Goal: Task Accomplishment & Management: Manage account settings

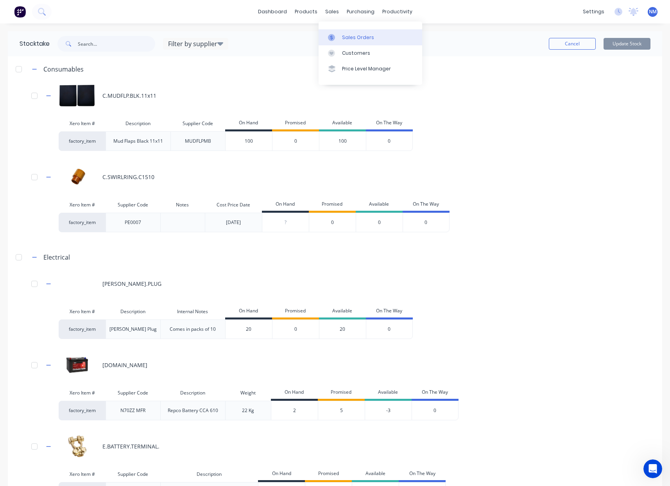
click at [354, 38] on div "Sales Orders" at bounding box center [358, 37] width 32 height 7
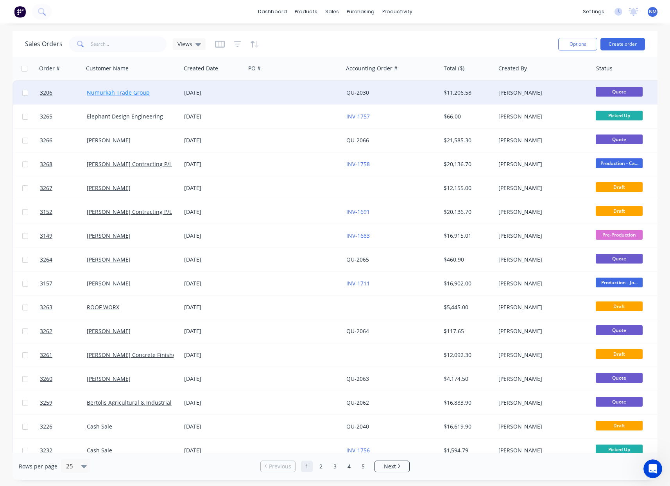
click at [108, 91] on link "Numurkah Trade Group" at bounding box center [118, 92] width 63 height 7
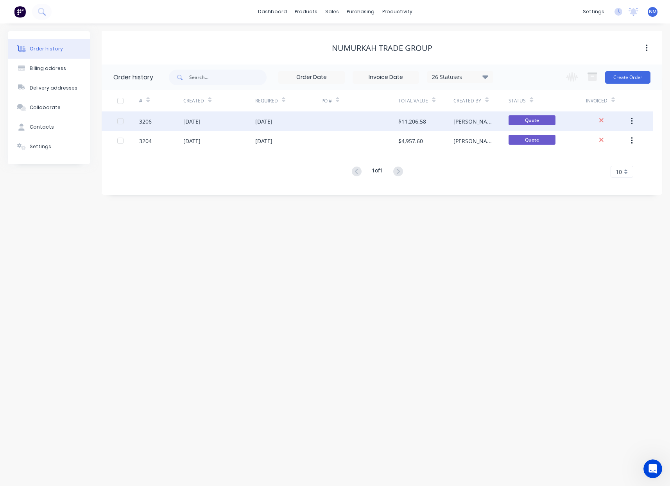
click at [273, 124] on div "[DATE]" at bounding box center [263, 121] width 17 height 8
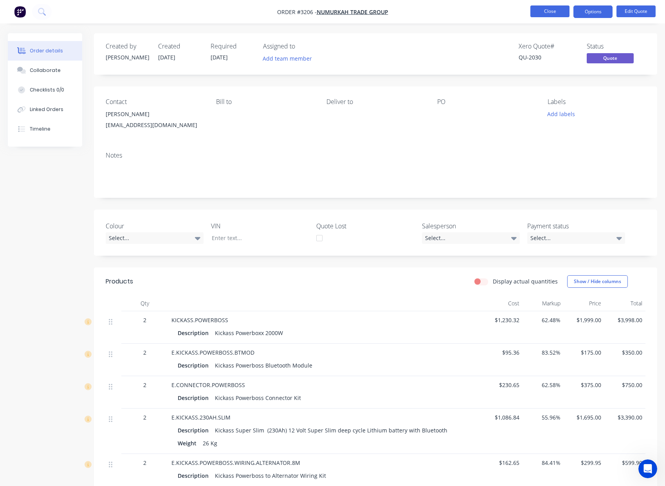
click at [550, 11] on button "Close" at bounding box center [549, 11] width 39 height 12
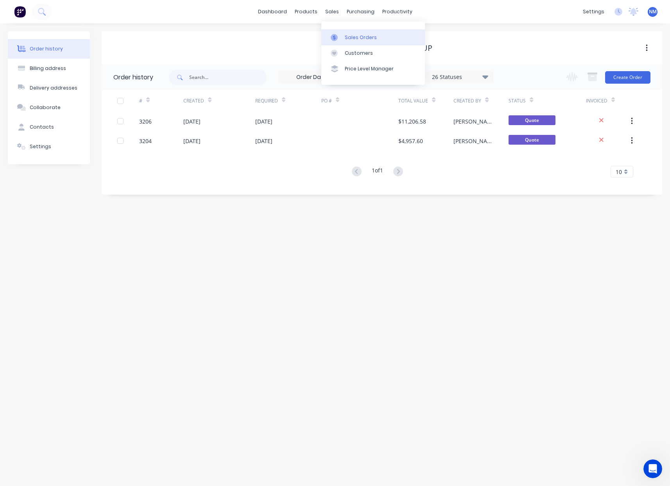
click at [342, 40] on div at bounding box center [337, 37] width 12 height 7
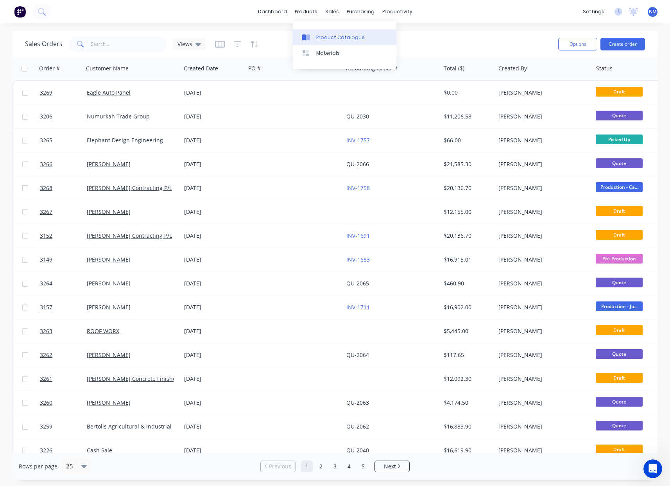
click at [317, 36] on div "Product Catalogue" at bounding box center [340, 37] width 49 height 7
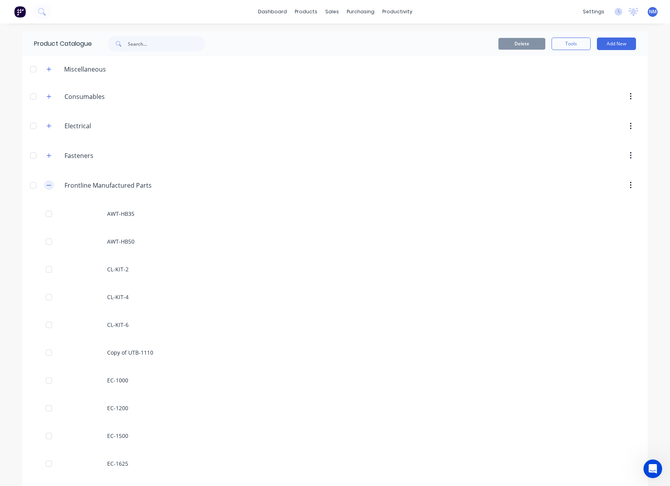
click at [47, 186] on icon "button" at bounding box center [49, 185] width 5 height 5
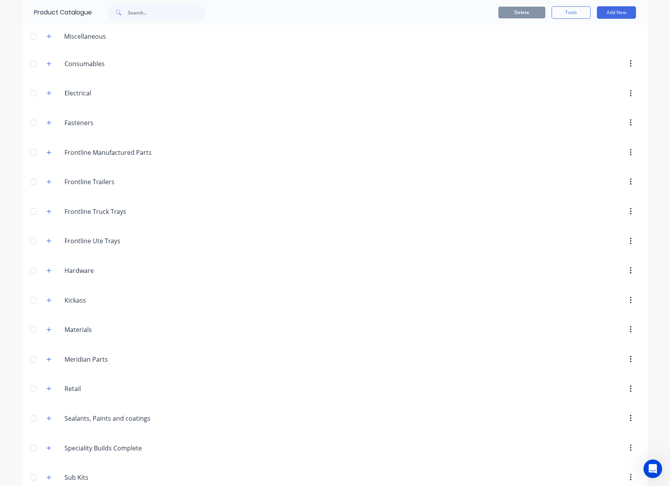
scroll to position [31, 0]
click at [47, 362] on icon "button" at bounding box center [49, 360] width 5 height 5
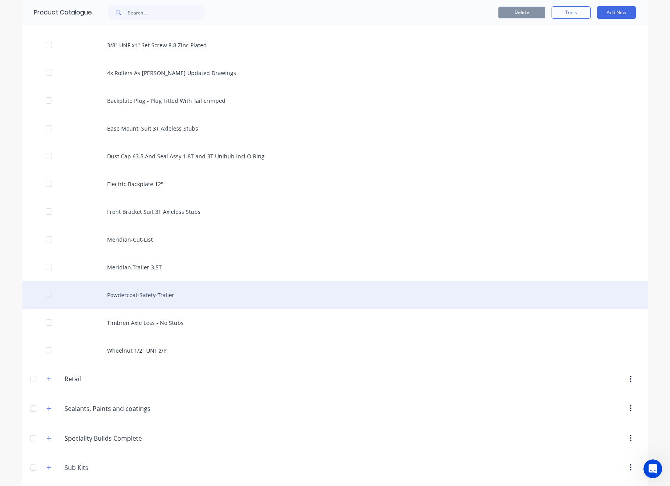
scroll to position [516, 0]
click at [152, 295] on div "Powdercoat-Safety-Trailer" at bounding box center [335, 294] width 626 height 28
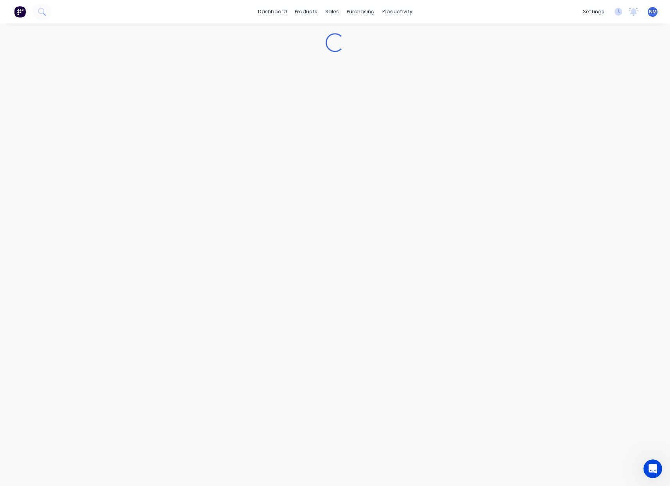
type textarea "x"
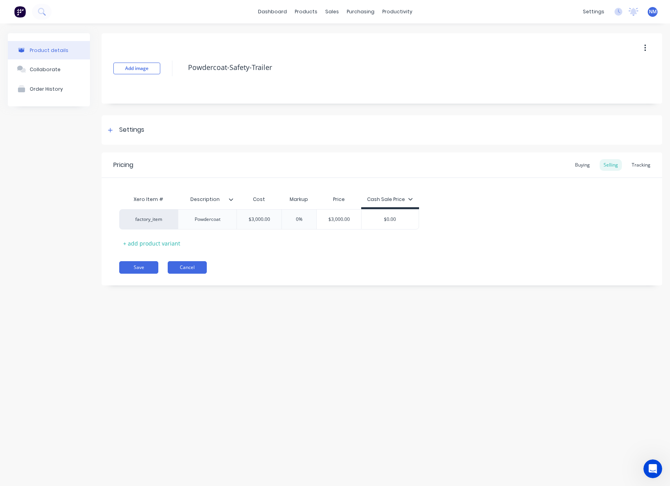
click at [192, 271] on button "Cancel" at bounding box center [187, 267] width 39 height 13
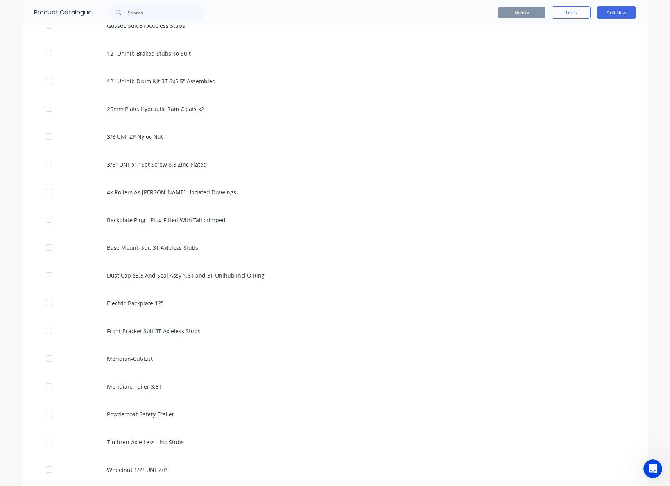
scroll to position [667, 0]
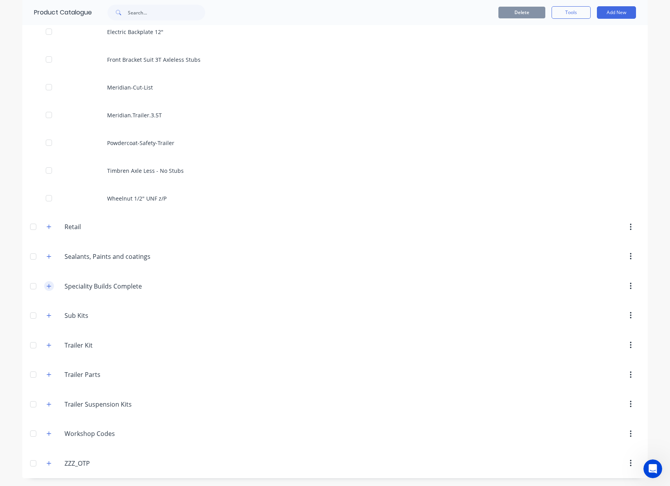
click at [47, 287] on icon "button" at bounding box center [49, 286] width 5 height 5
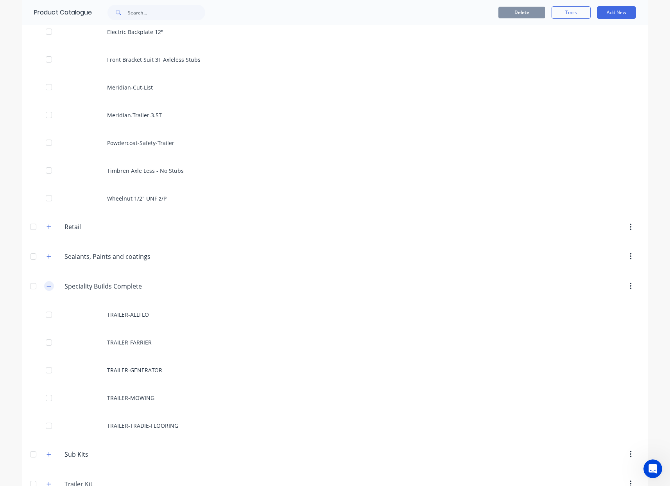
click at [47, 287] on icon "button" at bounding box center [49, 286] width 5 height 5
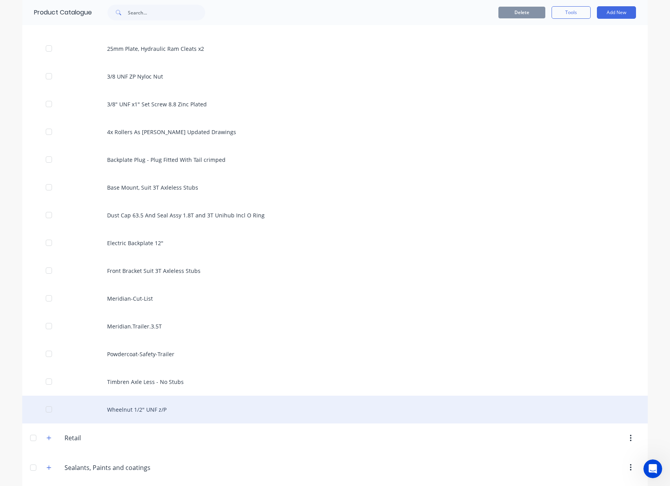
scroll to position [447, 0]
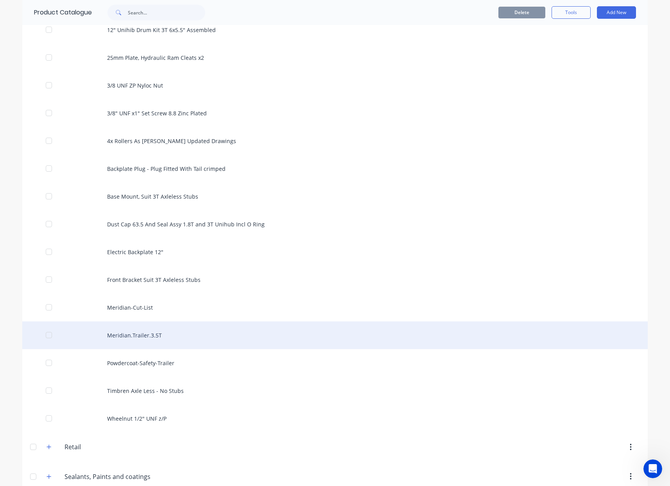
click at [124, 337] on div "Meridian.Trailer.3.5T" at bounding box center [335, 336] width 626 height 28
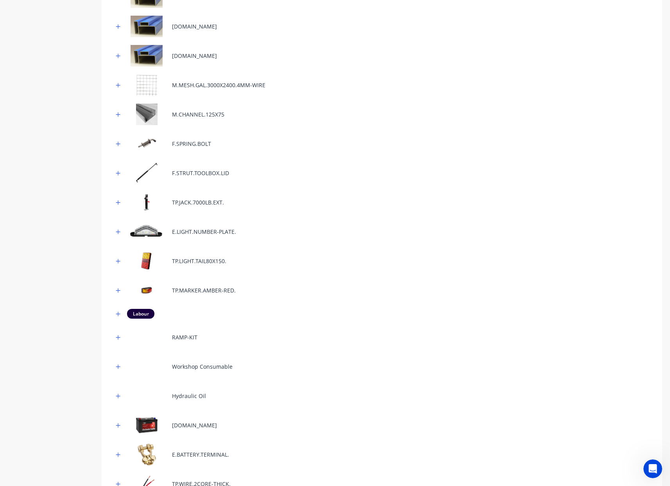
scroll to position [976, 0]
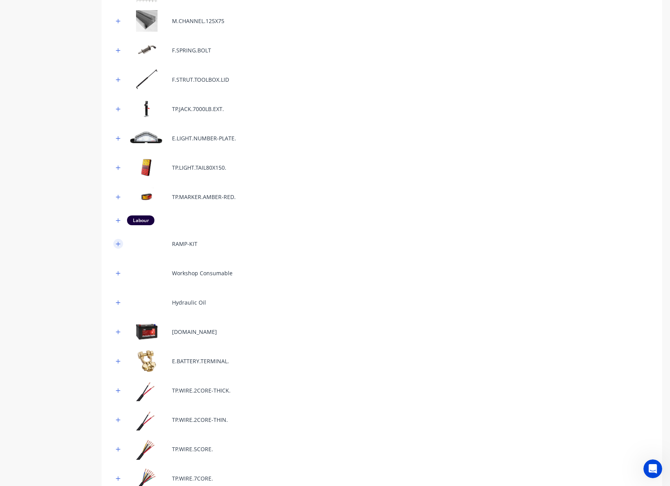
click at [117, 246] on icon "button" at bounding box center [118, 243] width 5 height 5
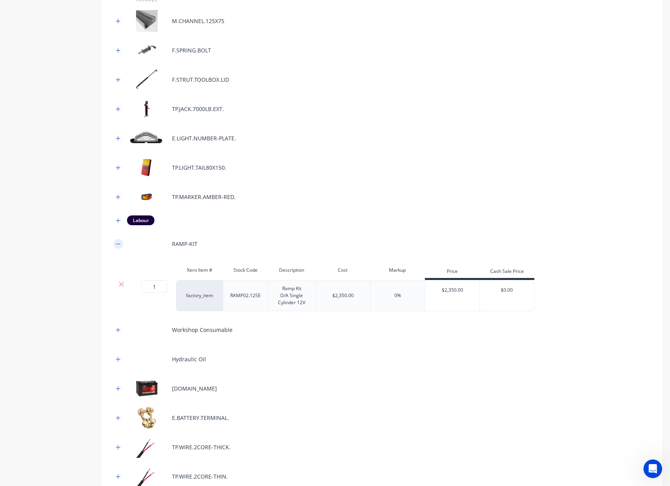
click at [118, 244] on icon "button" at bounding box center [118, 244] width 4 height 0
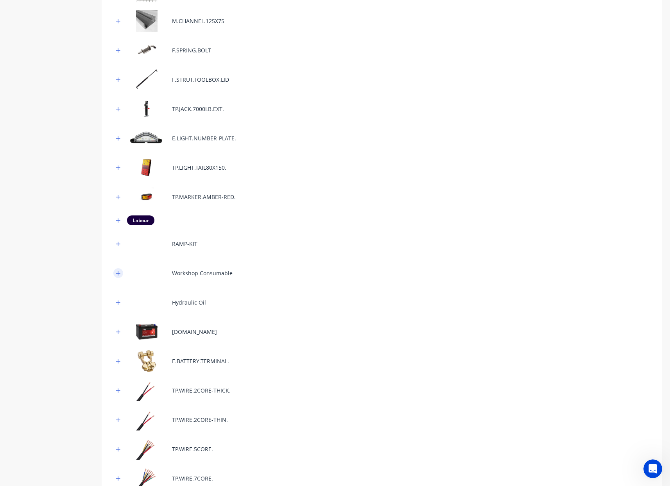
click at [117, 272] on icon "button" at bounding box center [118, 273] width 5 height 5
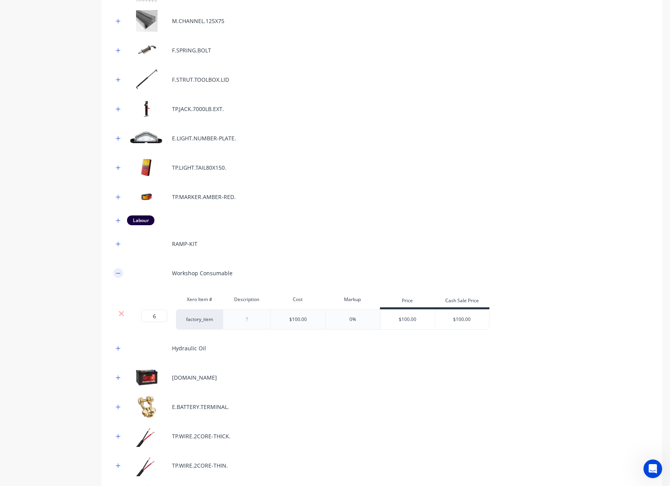
click at [117, 272] on icon "button" at bounding box center [118, 273] width 5 height 5
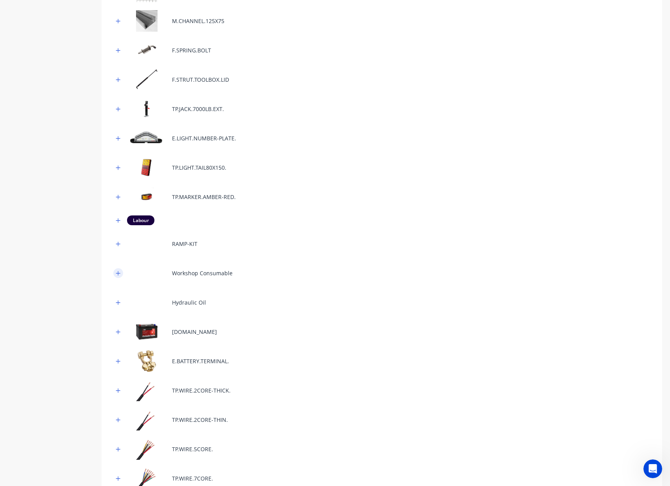
click at [118, 271] on icon "button" at bounding box center [118, 273] width 4 height 4
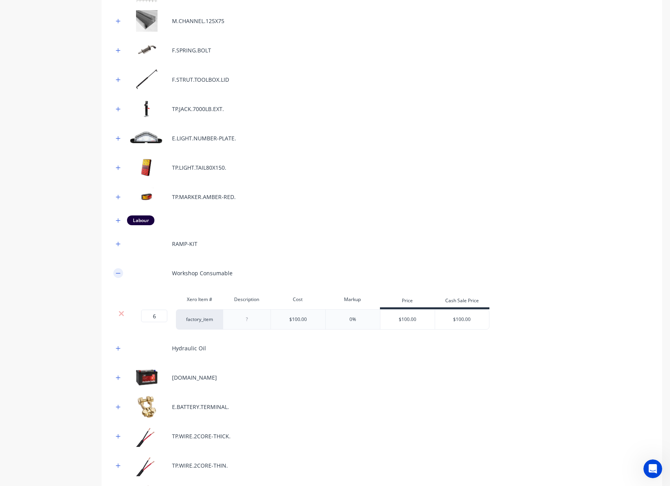
click at [118, 271] on icon "button" at bounding box center [118, 273] width 5 height 5
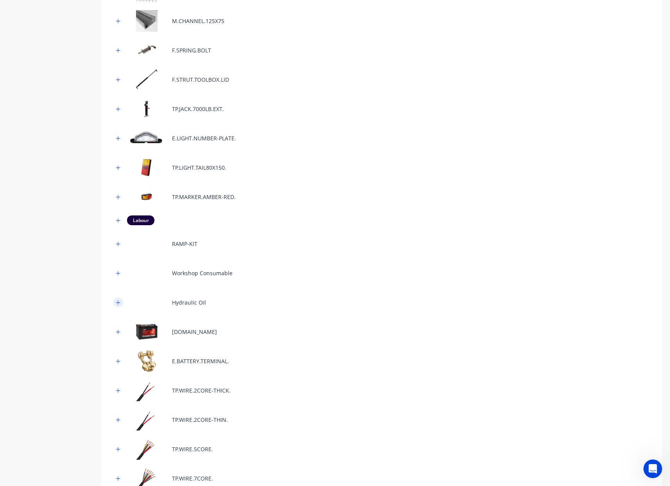
click at [119, 302] on icon "button" at bounding box center [118, 302] width 5 height 5
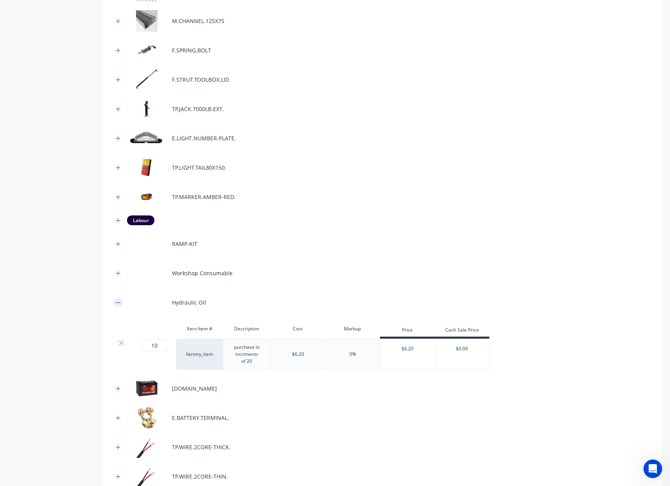
click at [119, 302] on icon "button" at bounding box center [118, 302] width 5 height 5
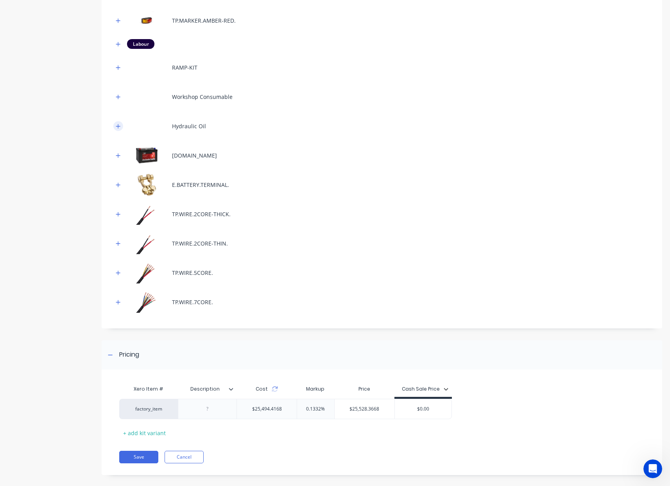
scroll to position [1161, 0]
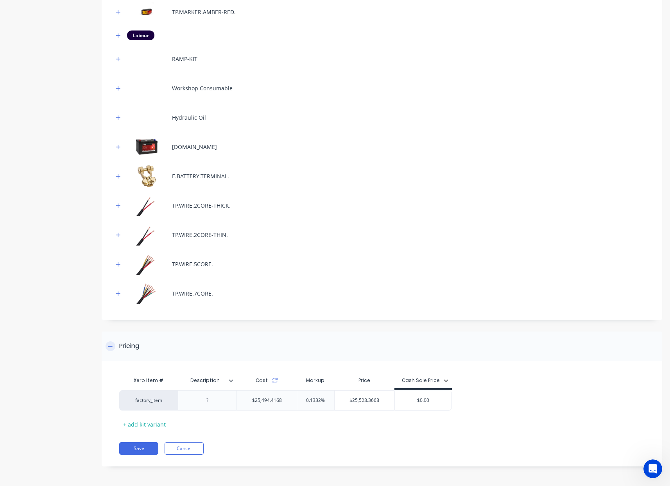
click at [108, 346] on div at bounding box center [111, 346] width 10 height 10
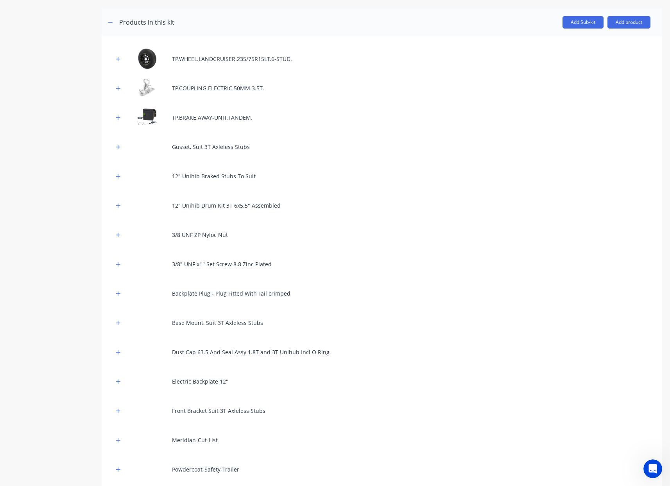
scroll to position [0, 0]
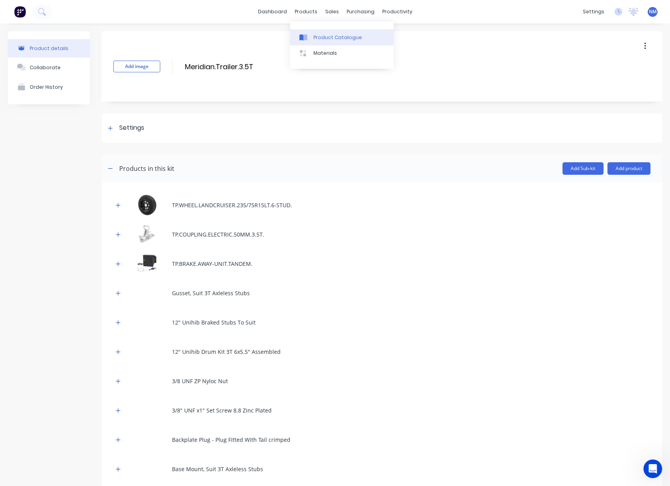
click at [319, 37] on div "Product Catalogue" at bounding box center [338, 37] width 49 height 7
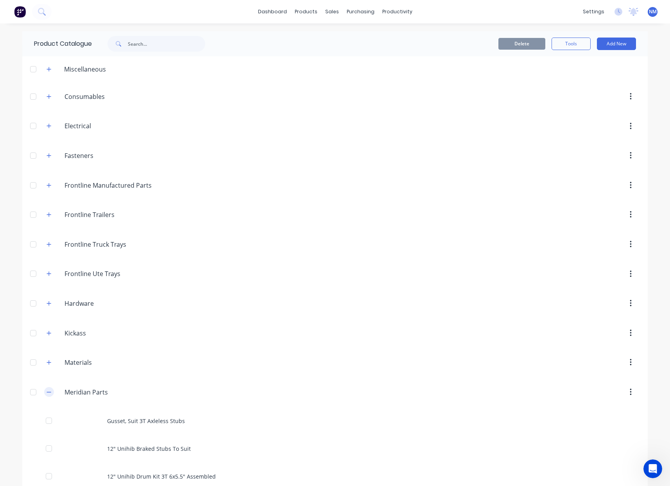
click at [47, 392] on icon "button" at bounding box center [49, 392] width 5 height 5
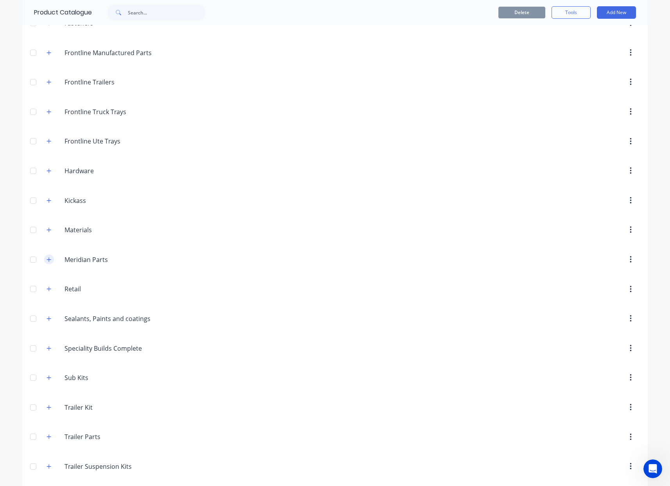
scroll to position [195, 0]
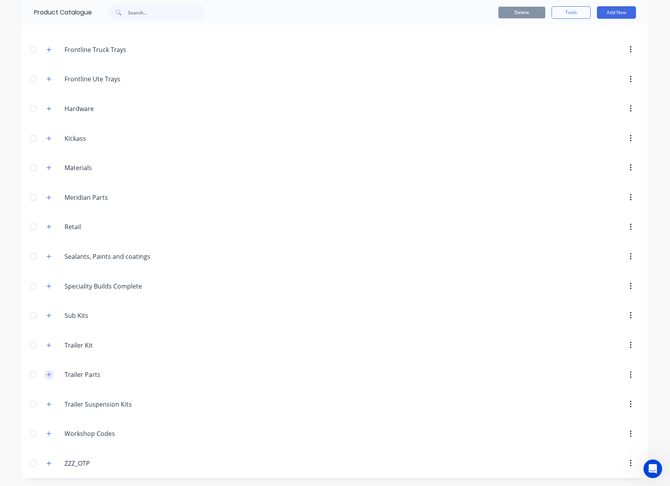
click at [47, 375] on icon "button" at bounding box center [49, 374] width 5 height 5
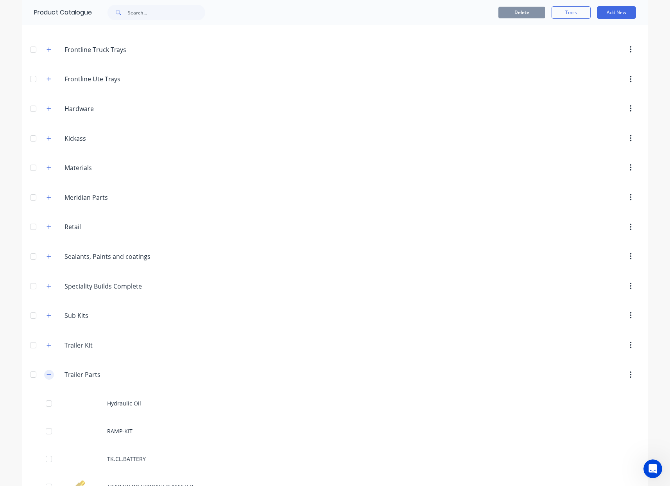
click at [47, 375] on icon "button" at bounding box center [49, 374] width 5 height 5
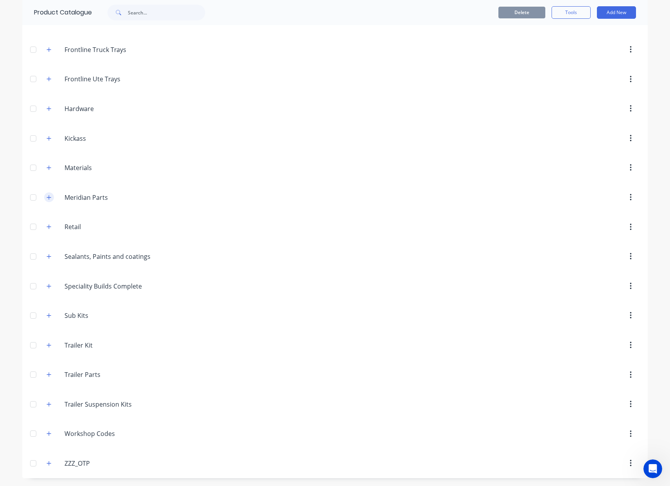
click at [47, 195] on icon "button" at bounding box center [49, 197] width 5 height 5
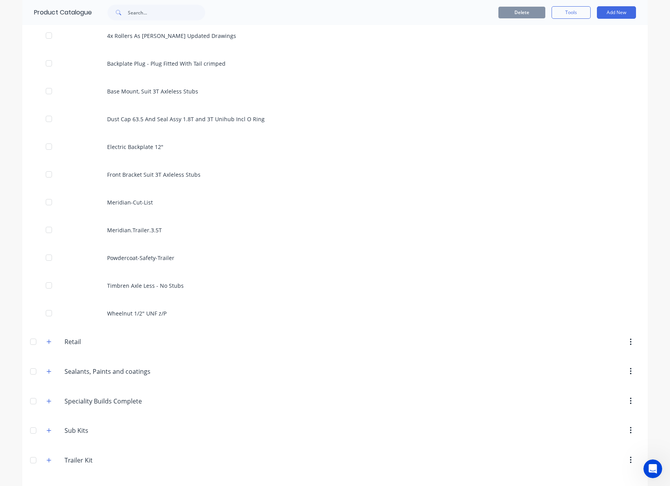
scroll to position [556, 0]
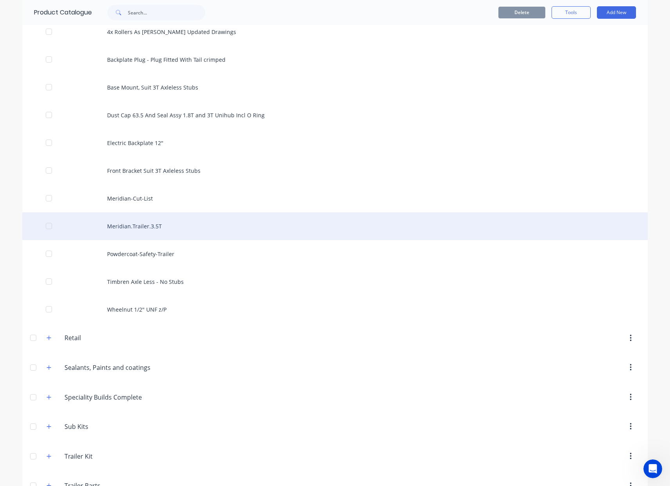
click at [133, 230] on div "Meridian.Trailer.3.5T" at bounding box center [335, 226] width 626 height 28
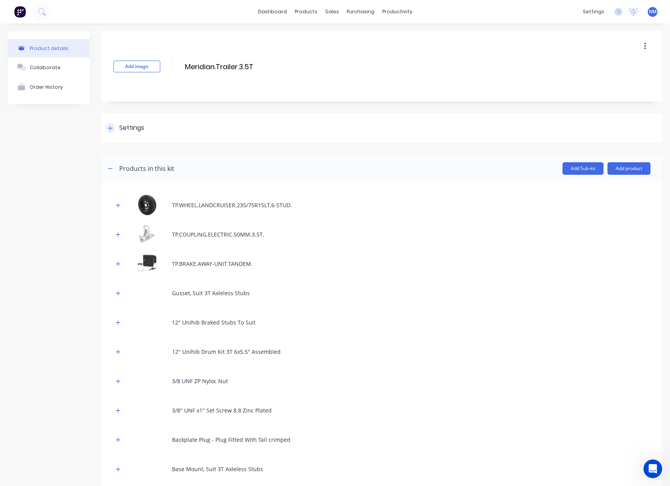
drag, startPoint x: 103, startPoint y: 130, endPoint x: 106, endPoint y: 128, distance: 4.2
click at [106, 128] on div "Settings" at bounding box center [382, 127] width 561 height 29
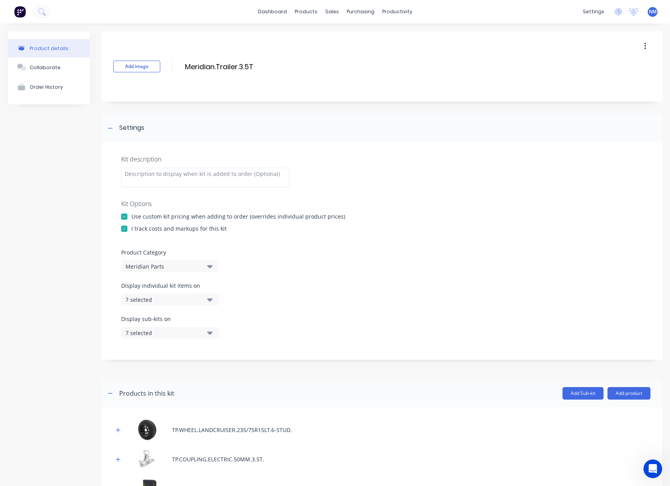
click at [180, 301] on div "7 selected" at bounding box center [164, 300] width 76 height 8
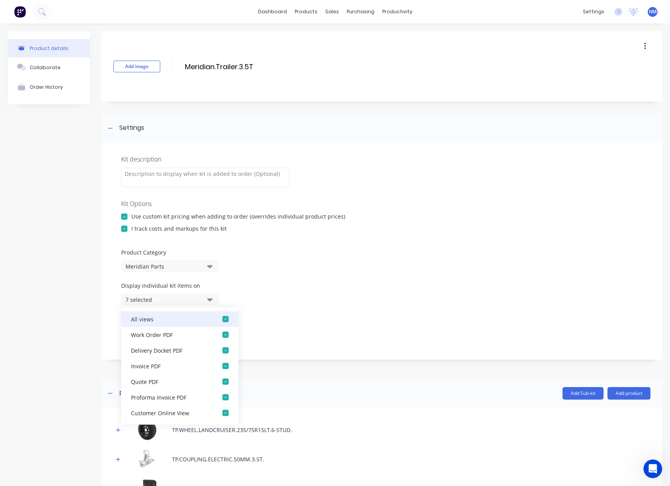
click at [221, 317] on div "button" at bounding box center [226, 319] width 16 height 16
click at [220, 335] on div "button" at bounding box center [226, 335] width 16 height 16
click at [306, 315] on div "Display sub-kits on 7 selected" at bounding box center [382, 331] width 522 height 33
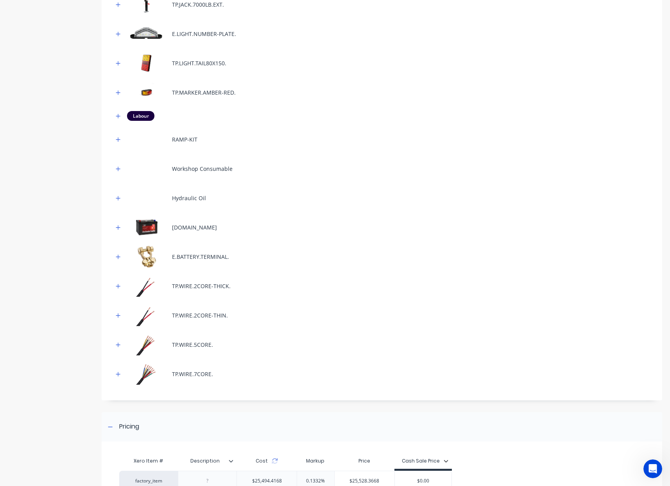
scroll to position [1386, 0]
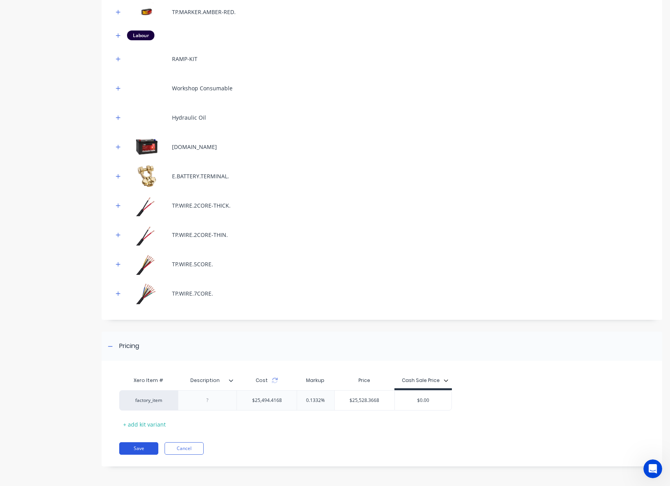
click at [138, 449] on button "Save" at bounding box center [138, 448] width 39 height 13
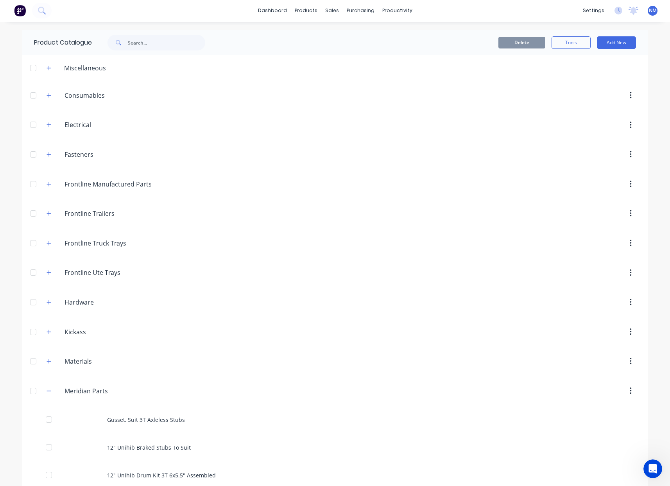
scroll to position [2, 0]
click at [50, 391] on button "button" at bounding box center [49, 391] width 10 height 10
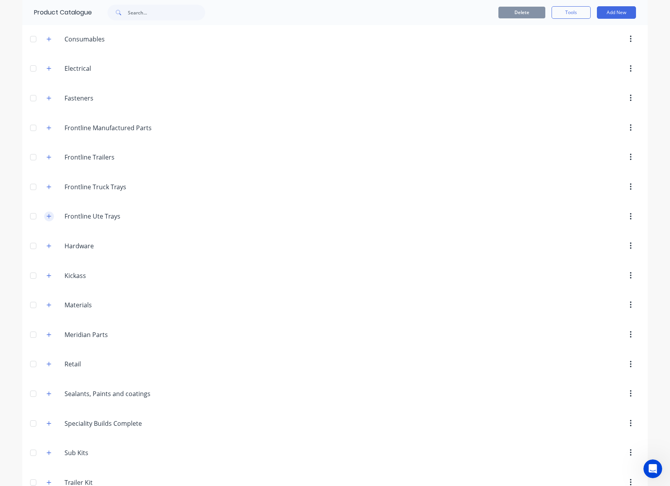
scroll to position [58, 0]
click at [44, 130] on button "button" at bounding box center [49, 127] width 10 height 10
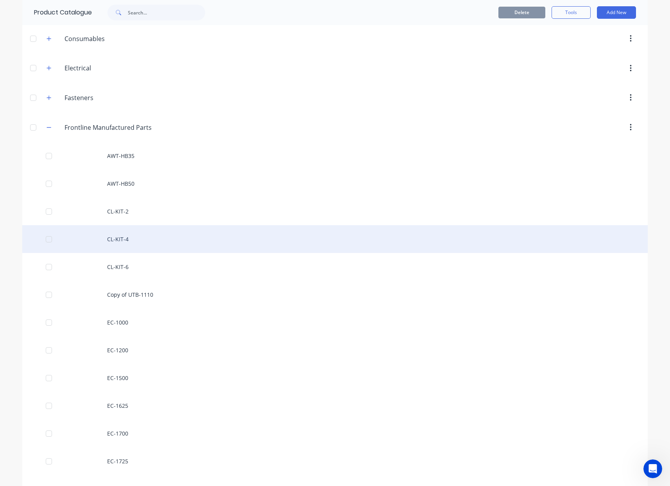
click at [119, 234] on div "CL-KIT-4" at bounding box center [335, 239] width 626 height 28
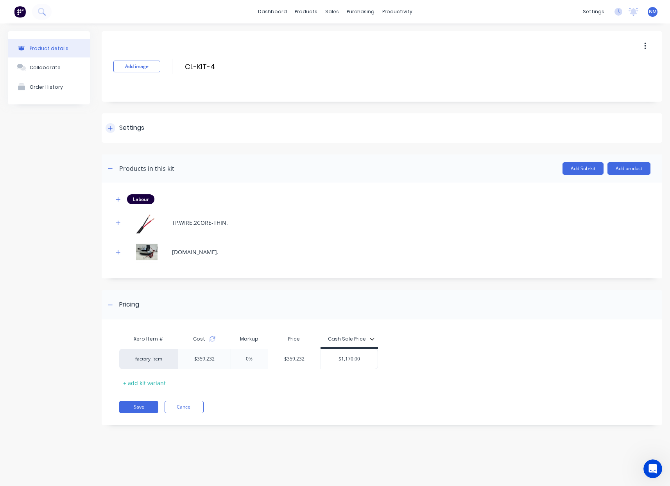
drag, startPoint x: 117, startPoint y: 127, endPoint x: 113, endPoint y: 130, distance: 5.9
click at [117, 127] on div "Settings" at bounding box center [125, 128] width 39 height 10
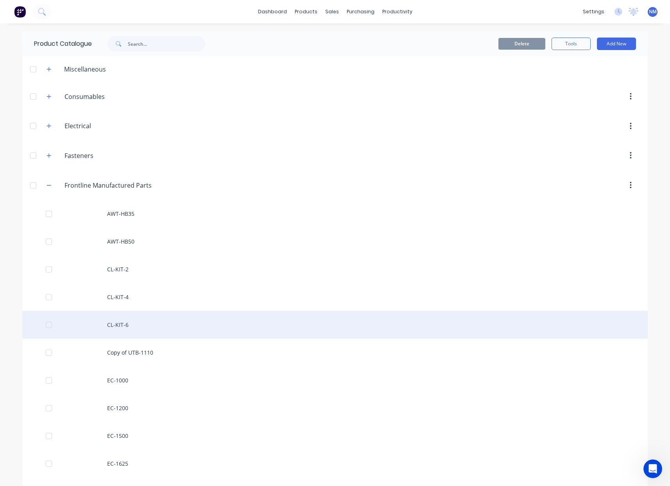
click at [141, 323] on div "CL-KIT-6" at bounding box center [335, 325] width 626 height 28
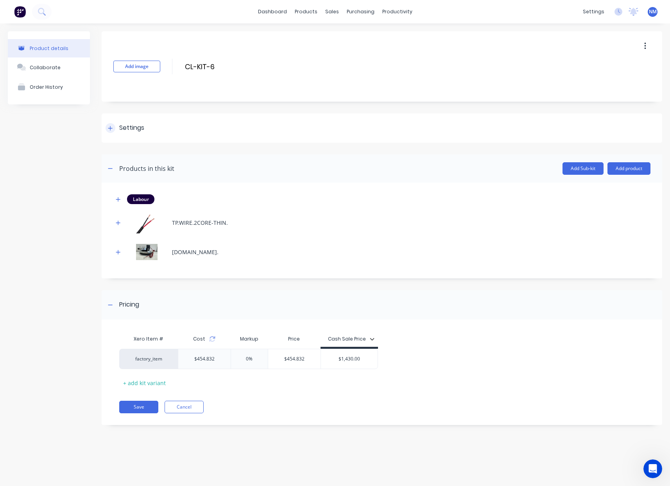
click at [110, 132] on div at bounding box center [111, 128] width 10 height 10
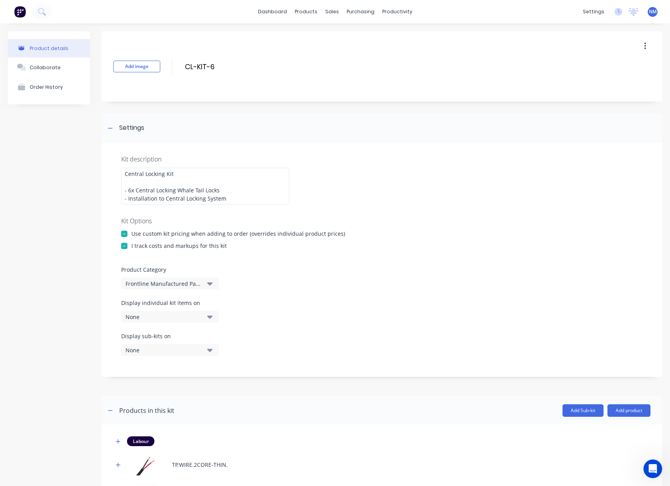
click at [176, 320] on div "None" at bounding box center [164, 317] width 76 height 8
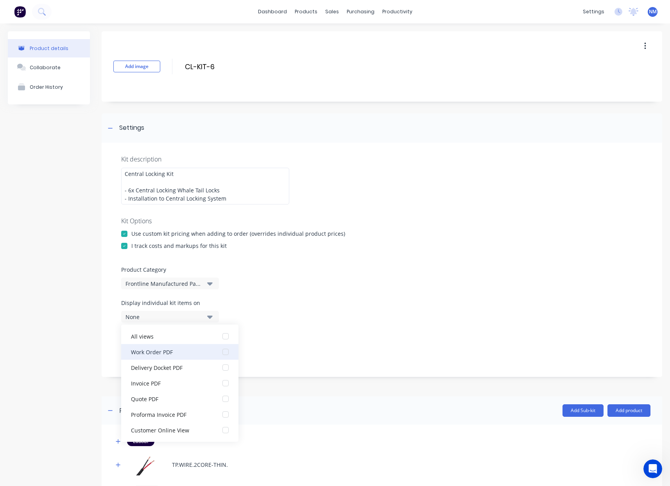
click at [192, 356] on button "Work Order PDF" at bounding box center [179, 352] width 117 height 16
click at [357, 333] on div "Display sub-kits on None" at bounding box center [382, 348] width 522 height 33
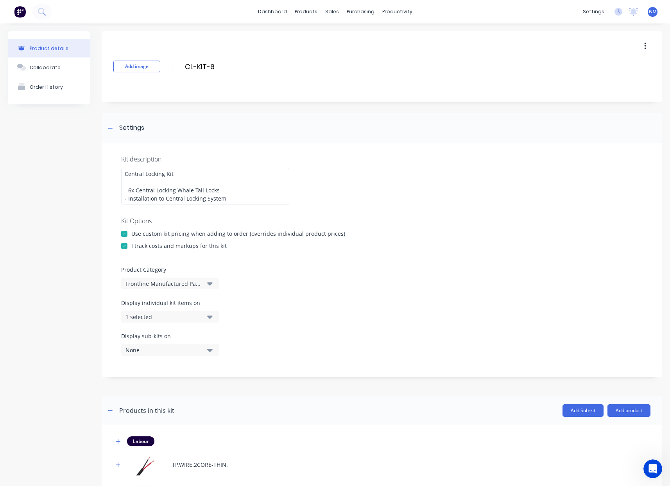
scroll to position [201, 0]
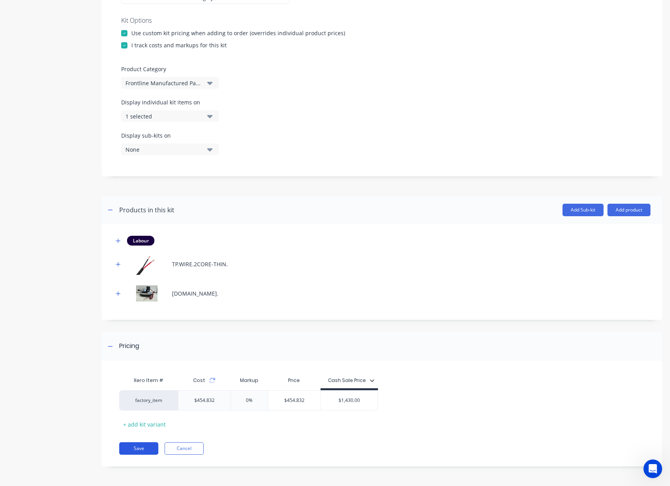
click at [135, 450] on button "Save" at bounding box center [138, 448] width 39 height 13
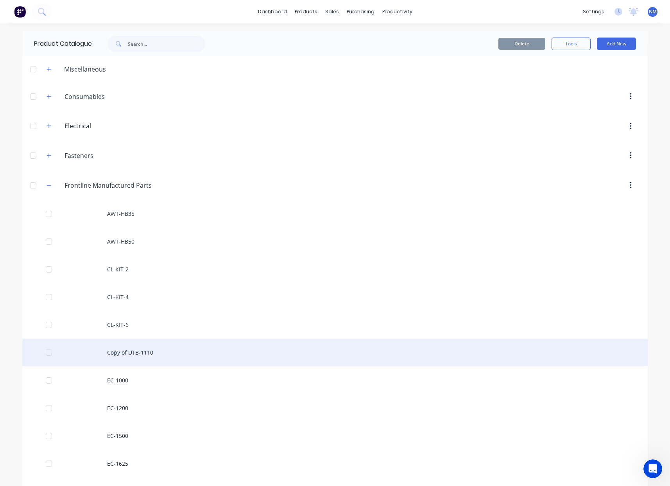
click at [153, 351] on div "Copy of UTB-1110" at bounding box center [335, 353] width 626 height 28
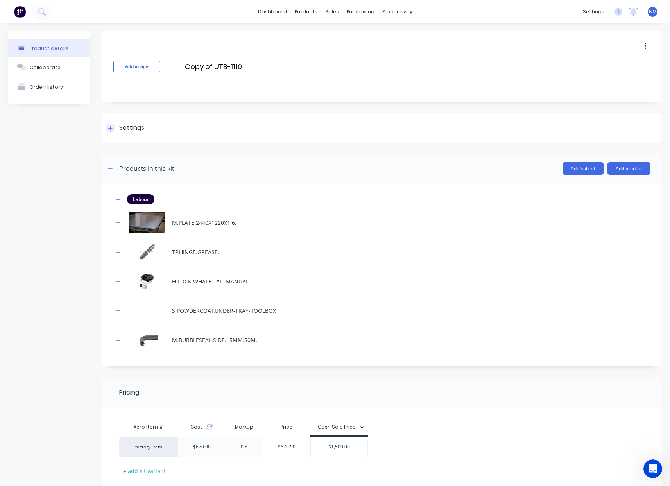
click at [107, 130] on div at bounding box center [111, 128] width 10 height 10
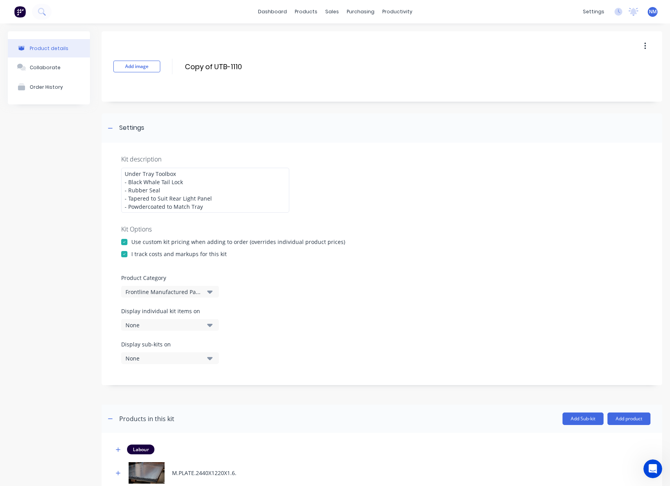
click at [645, 48] on icon "button" at bounding box center [646, 46] width 2 height 7
click at [587, 82] on div "Delete" at bounding box center [617, 82] width 60 height 11
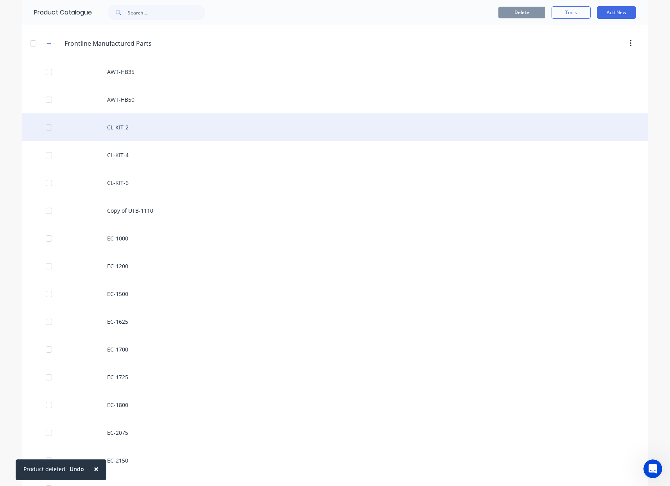
scroll to position [143, 0]
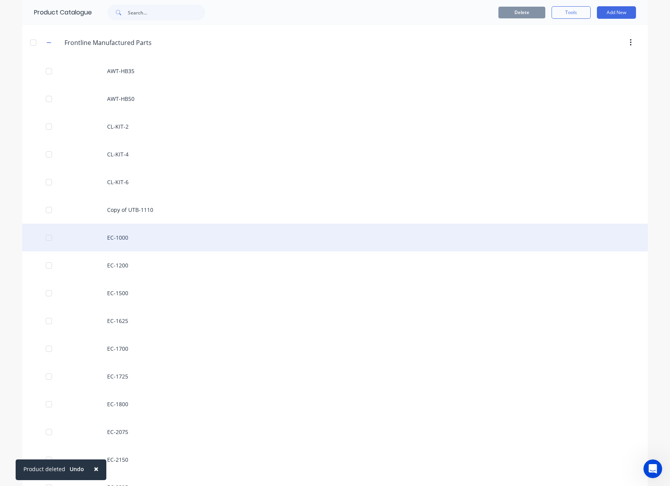
click at [132, 239] on div "EC-1000" at bounding box center [335, 238] width 626 height 28
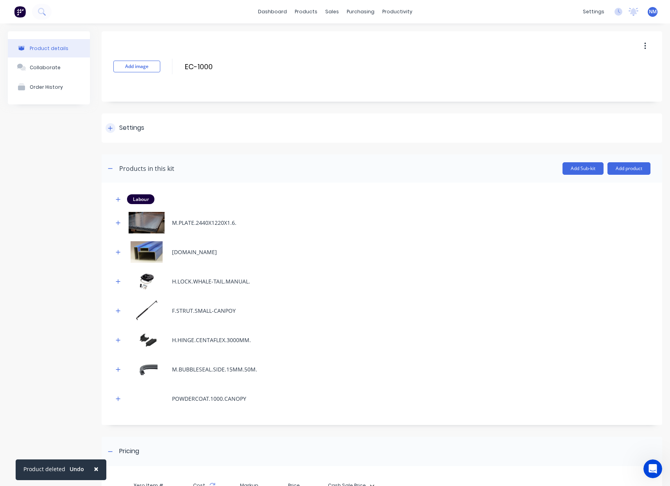
click at [108, 128] on icon at bounding box center [110, 128] width 5 height 5
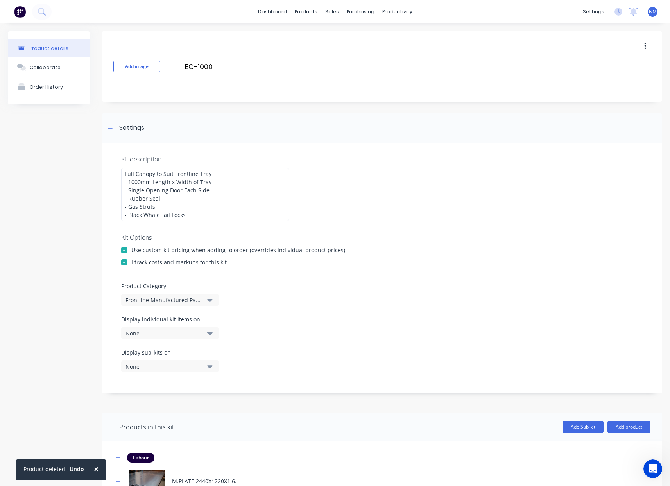
click at [165, 336] on div "None" at bounding box center [164, 333] width 76 height 8
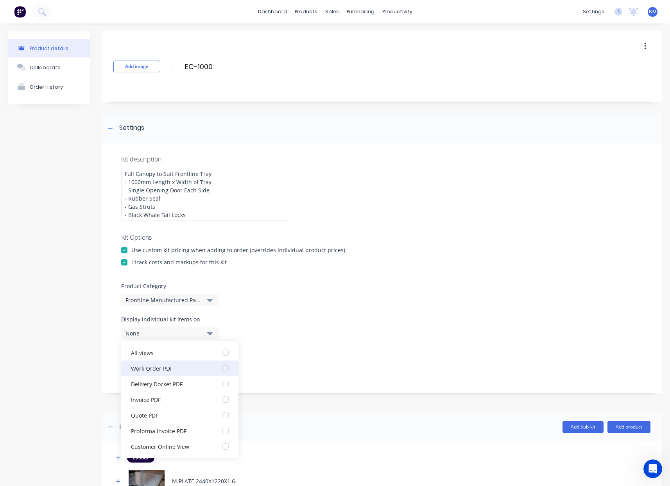
click at [165, 370] on div "Work Order PDF" at bounding box center [170, 368] width 78 height 8
click at [349, 323] on div "Display individual kit items on 1 selected" at bounding box center [382, 331] width 522 height 33
click at [423, 318] on div "Display individual kit items on 1 selected" at bounding box center [382, 331] width 522 height 33
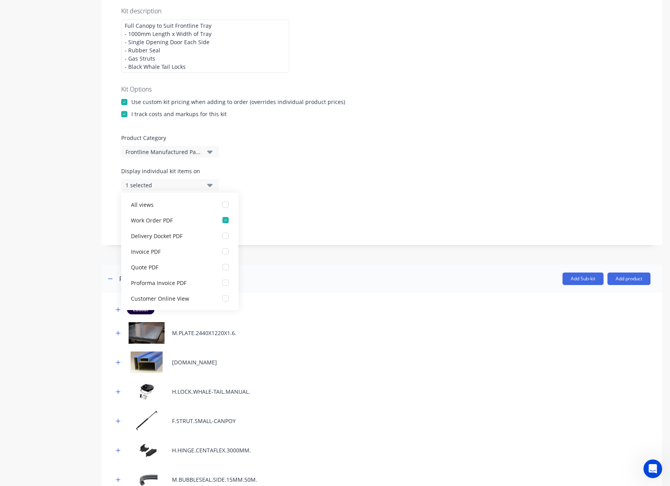
scroll to position [364, 0]
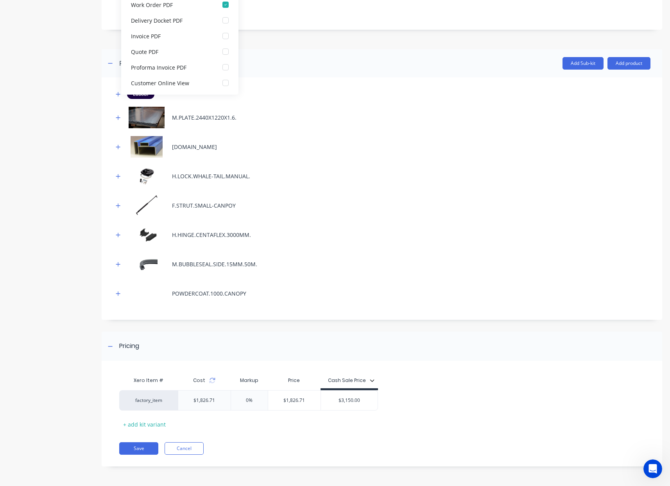
drag, startPoint x: 132, startPoint y: 444, endPoint x: 153, endPoint y: 414, distance: 36.5
click at [132, 444] on button "Save" at bounding box center [138, 448] width 39 height 13
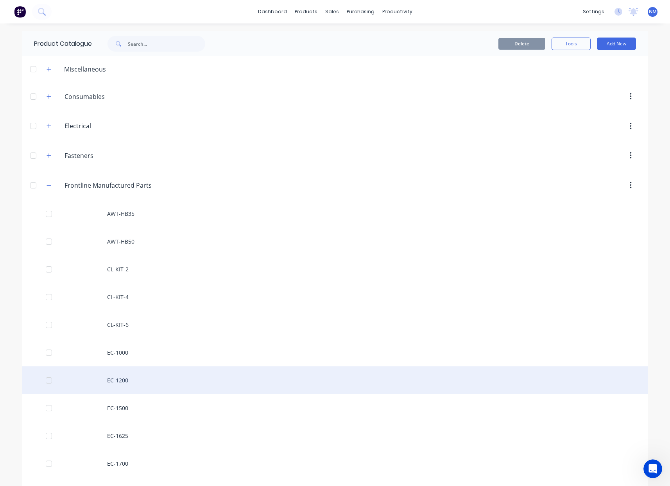
click at [148, 376] on div "EC-1200" at bounding box center [335, 380] width 626 height 28
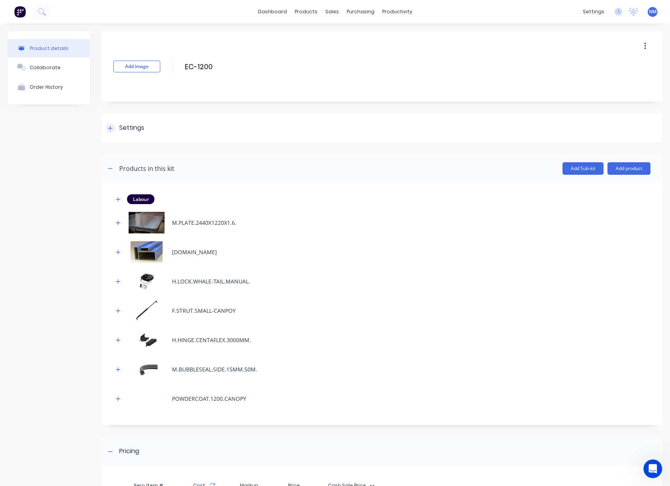
click at [114, 130] on div at bounding box center [111, 128] width 10 height 10
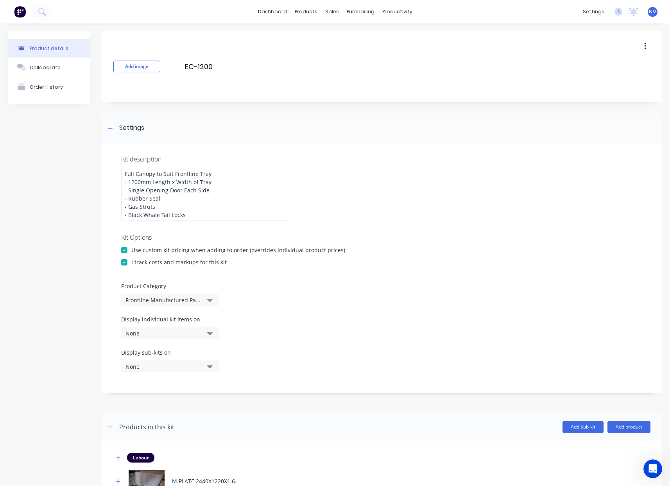
click at [189, 331] on div "None" at bounding box center [164, 333] width 76 height 8
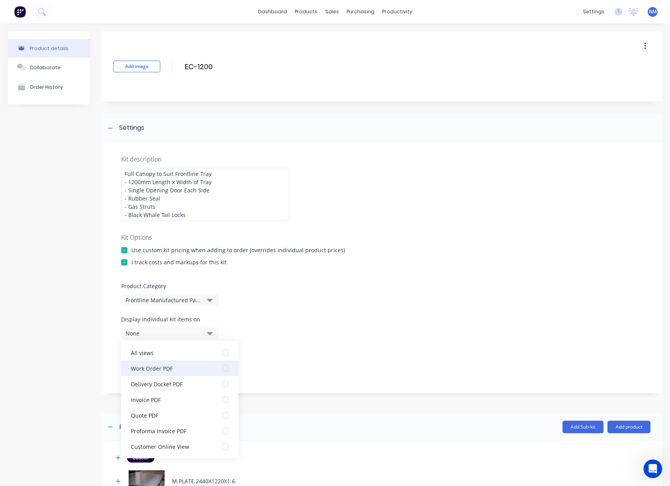
click at [175, 366] on div "Work Order PDF" at bounding box center [170, 368] width 78 height 8
click at [364, 366] on div "Display sub-kits on None" at bounding box center [382, 365] width 522 height 33
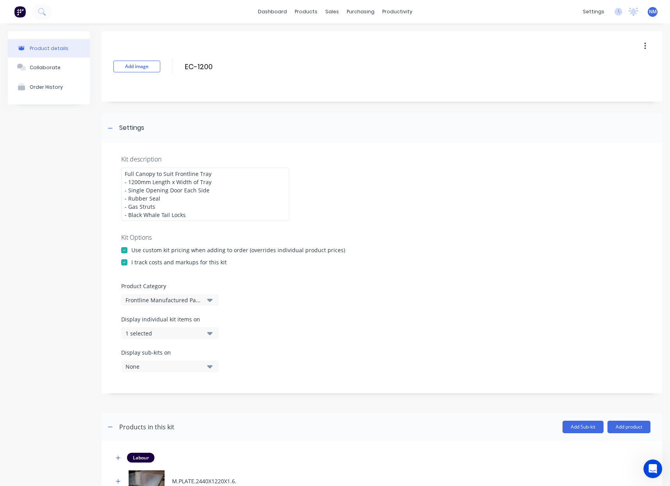
scroll to position [364, 0]
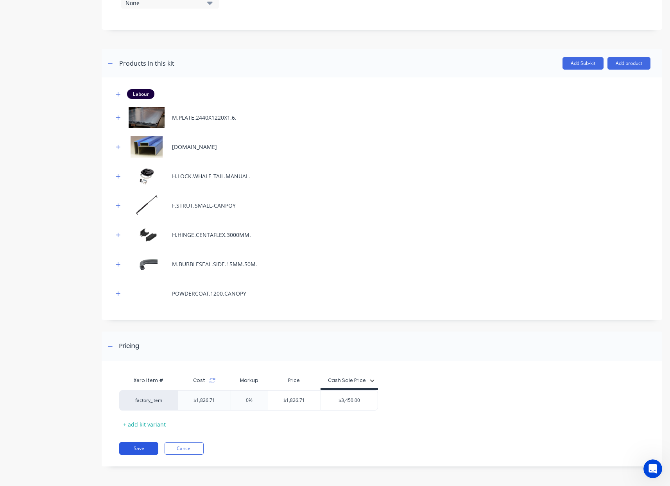
click at [149, 450] on button "Save" at bounding box center [138, 448] width 39 height 13
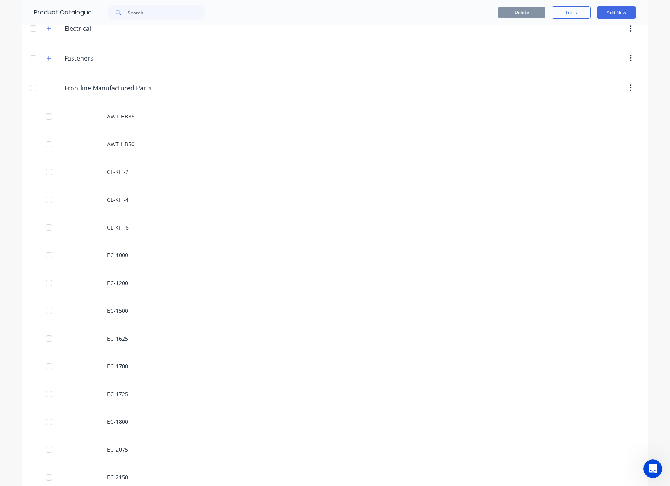
scroll to position [142, 0]
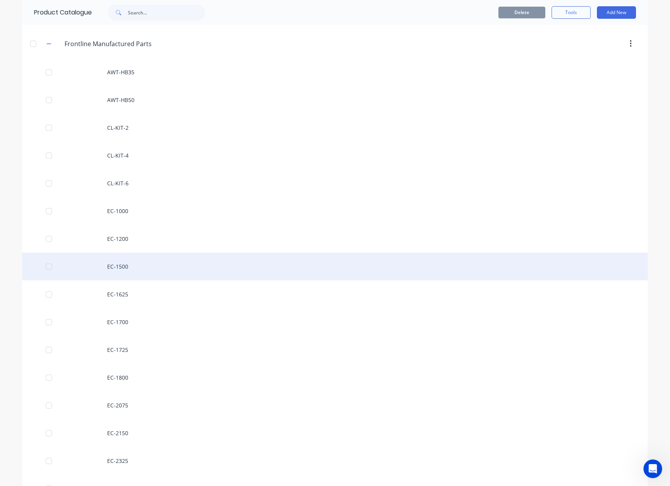
click at [146, 263] on div "EC-1500" at bounding box center [335, 267] width 626 height 28
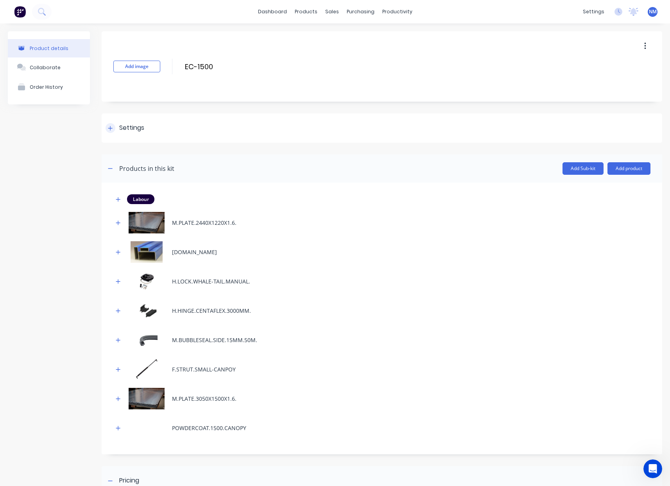
click at [111, 127] on icon at bounding box center [110, 128] width 5 height 5
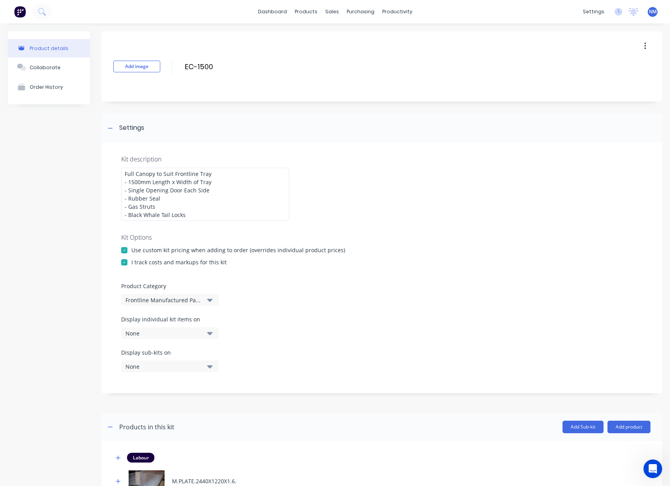
click at [156, 331] on div "None" at bounding box center [164, 333] width 76 height 8
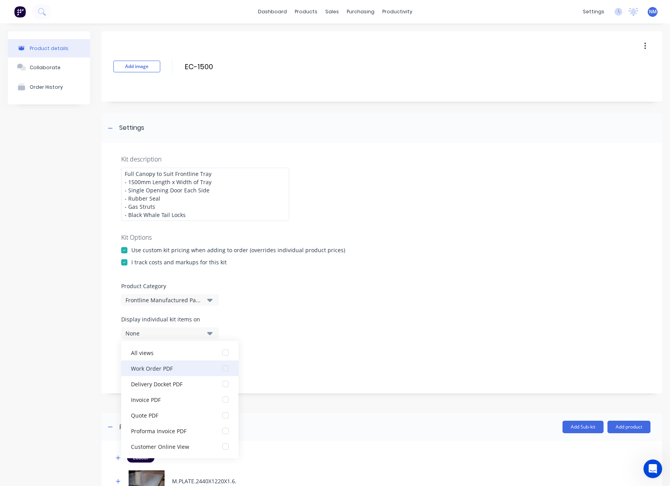
click at [170, 367] on div "Work Order PDF" at bounding box center [170, 368] width 78 height 8
click at [320, 369] on div "Display sub-kits on None" at bounding box center [382, 365] width 522 height 33
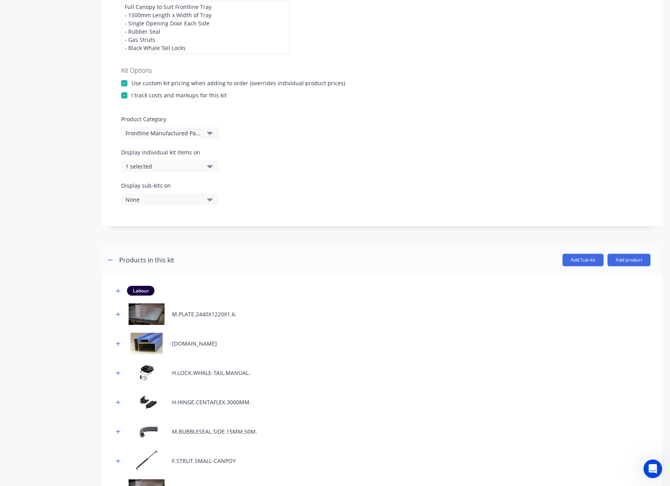
scroll to position [393, 0]
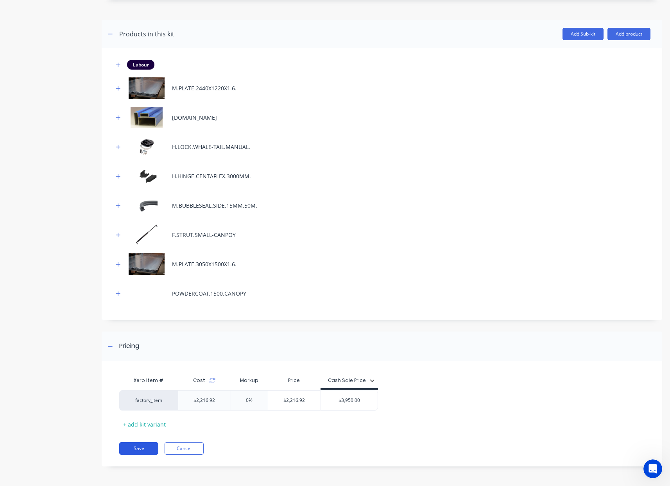
click at [137, 451] on button "Save" at bounding box center [138, 448] width 39 height 13
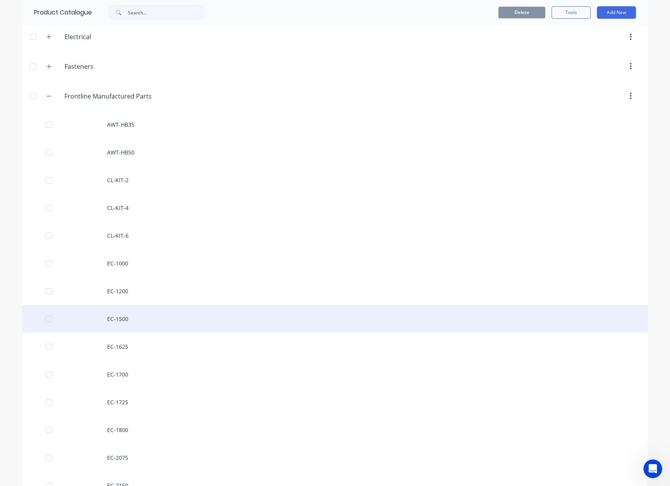
scroll to position [89, 0]
click at [133, 320] on div "EC-1500" at bounding box center [335, 319] width 626 height 28
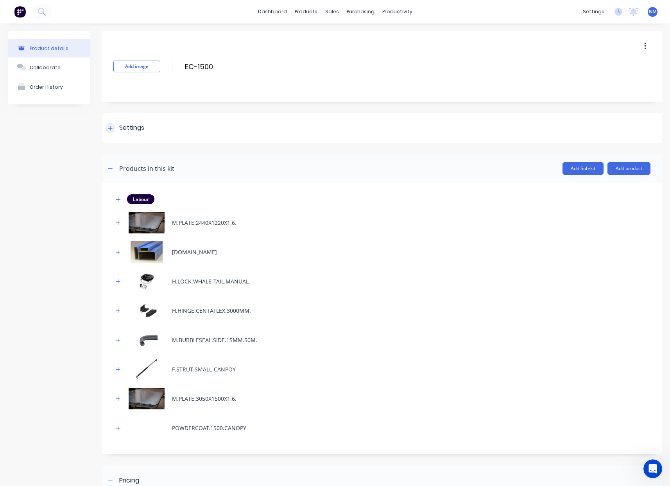
click at [109, 131] on div at bounding box center [111, 128] width 10 height 10
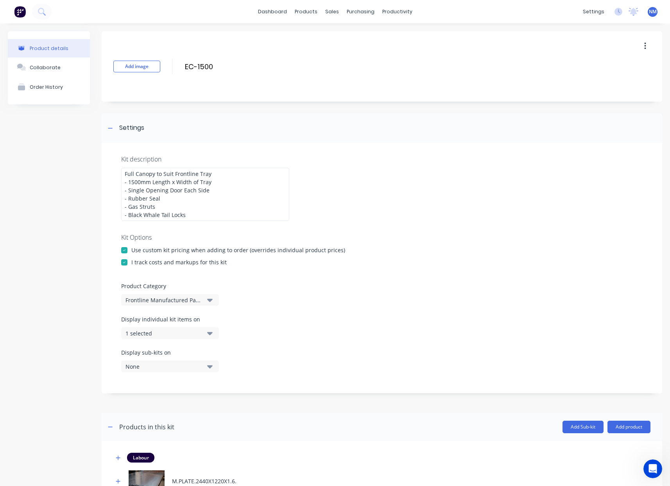
scroll to position [393, 0]
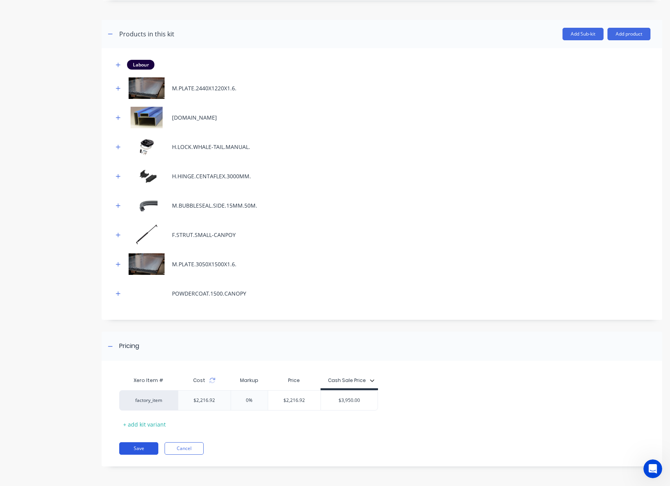
click at [135, 452] on button "Save" at bounding box center [138, 448] width 39 height 13
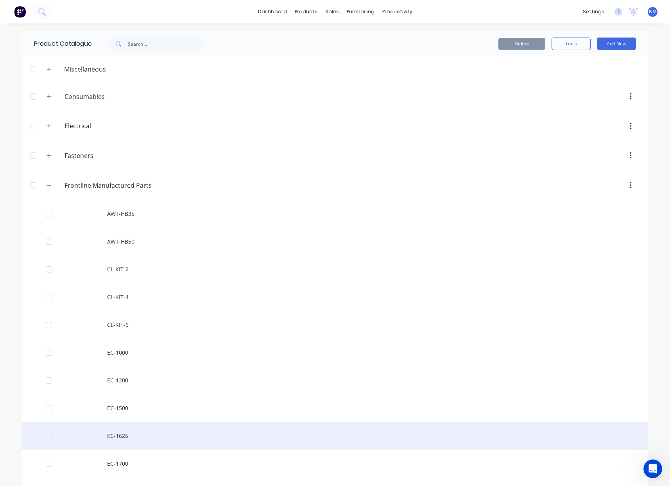
click at [139, 431] on div "EC-1625" at bounding box center [335, 436] width 626 height 28
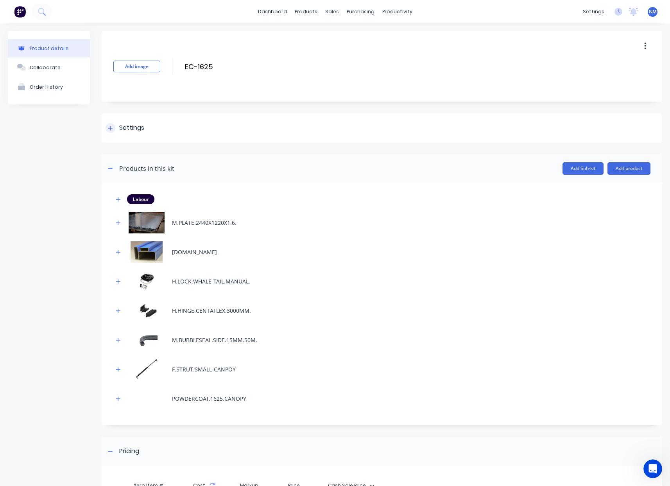
click at [113, 126] on div at bounding box center [111, 128] width 10 height 10
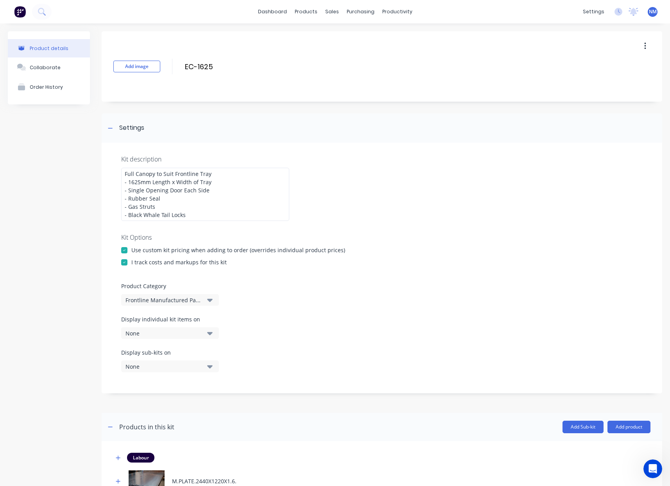
scroll to position [2, 0]
click at [193, 330] on div "None" at bounding box center [164, 332] width 76 height 8
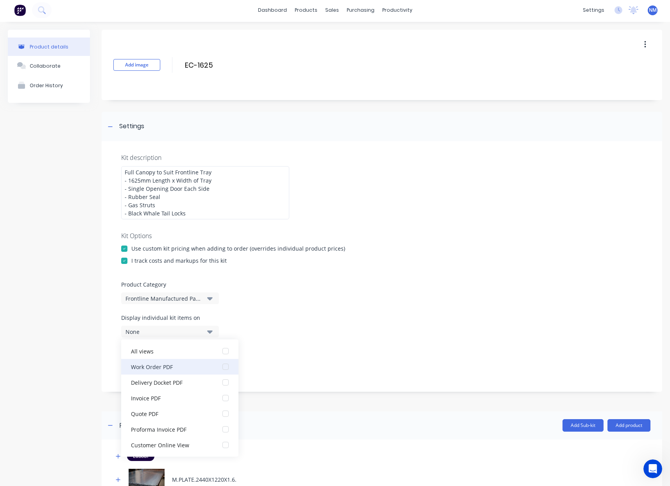
click at [181, 368] on div "Work Order PDF" at bounding box center [170, 367] width 78 height 8
click at [326, 364] on div "Display sub-kits on None" at bounding box center [382, 363] width 522 height 33
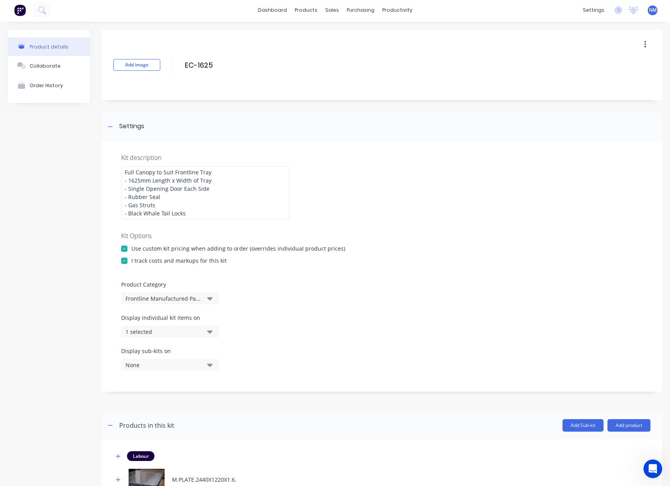
scroll to position [364, 0]
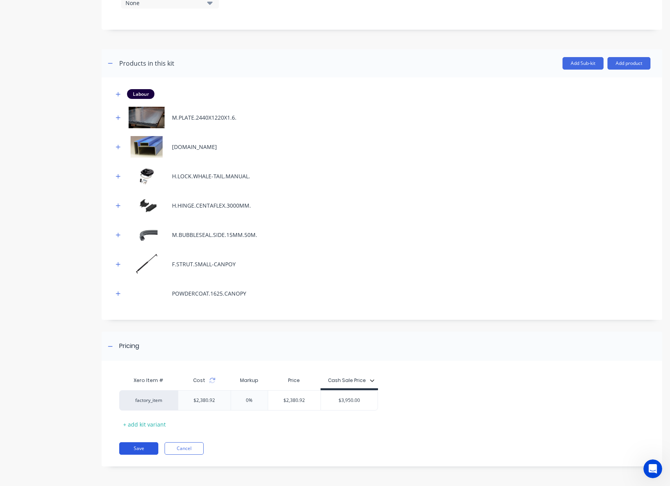
click at [131, 451] on button "Save" at bounding box center [138, 448] width 39 height 13
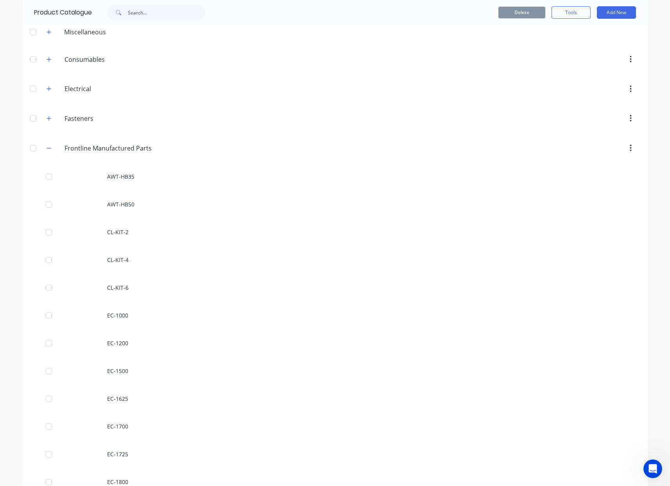
scroll to position [43, 0]
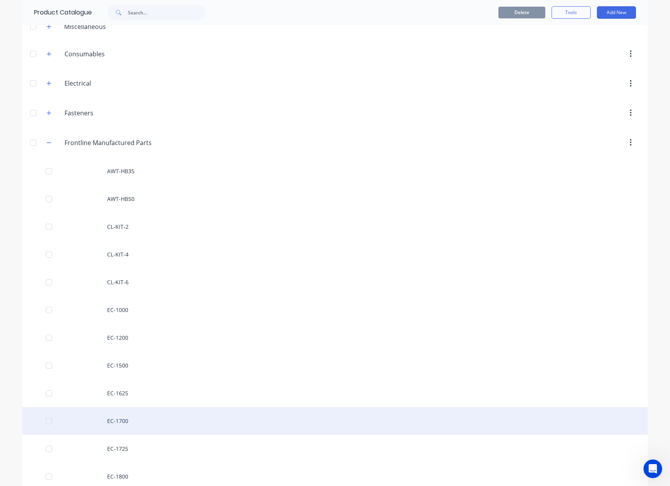
click at [142, 421] on div "EC-1700" at bounding box center [335, 421] width 626 height 28
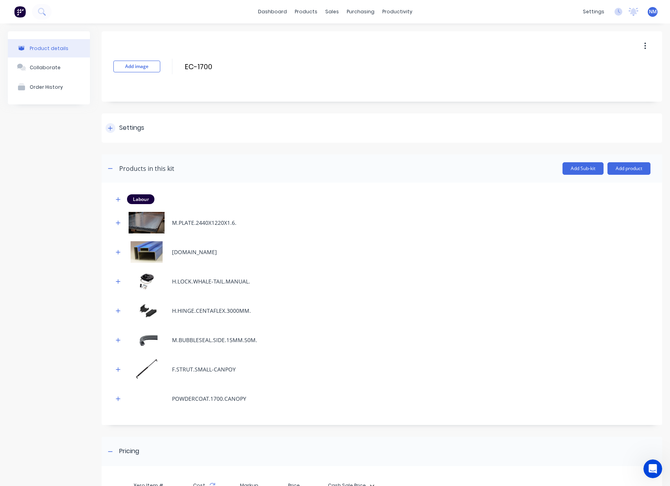
click at [112, 122] on div "Settings" at bounding box center [382, 127] width 561 height 29
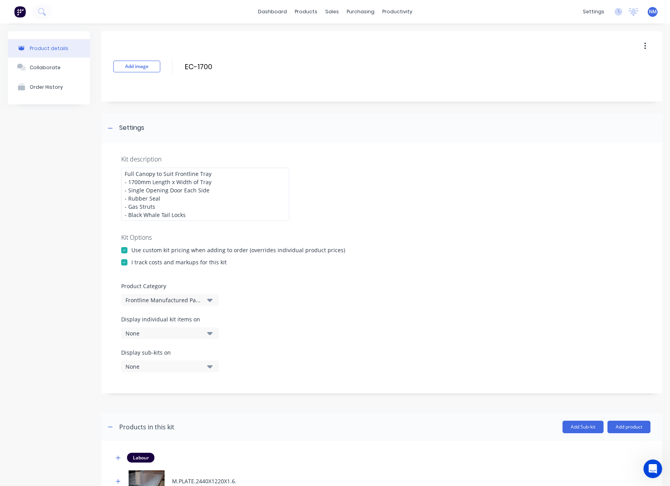
click at [177, 336] on div "None" at bounding box center [164, 333] width 76 height 8
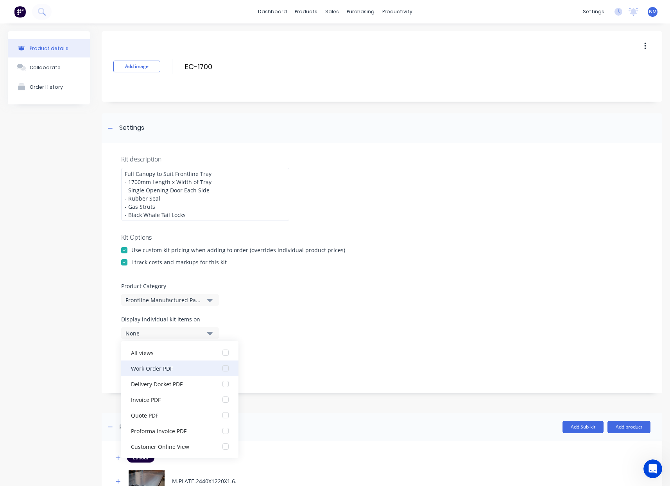
click at [176, 371] on div "Work Order PDF" at bounding box center [170, 368] width 78 height 8
click at [314, 365] on div "Display sub-kits on None" at bounding box center [382, 365] width 522 height 33
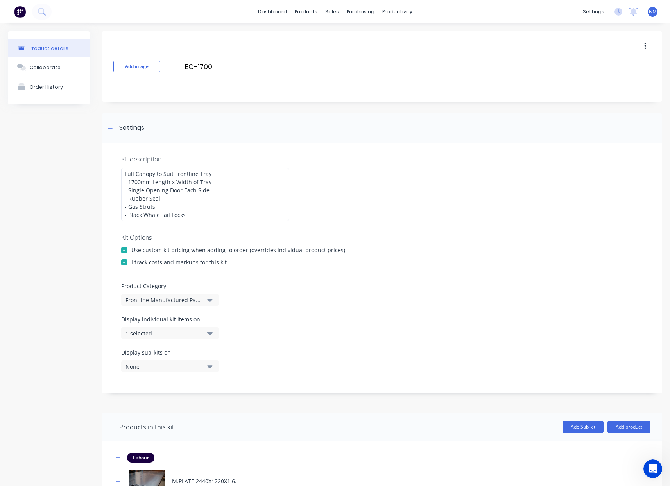
scroll to position [364, 0]
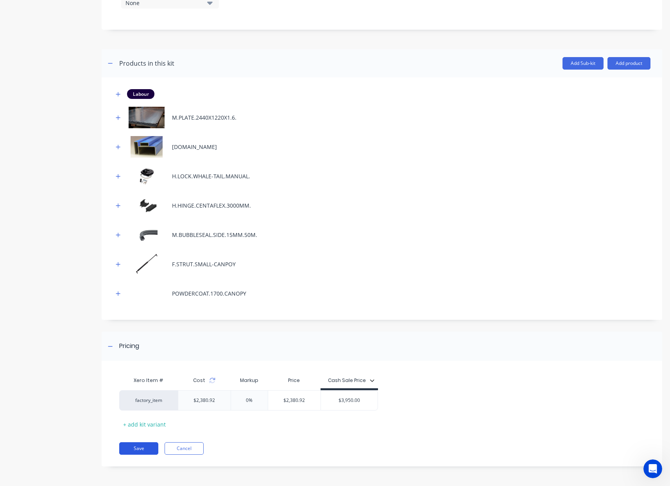
click at [129, 447] on button "Save" at bounding box center [138, 448] width 39 height 13
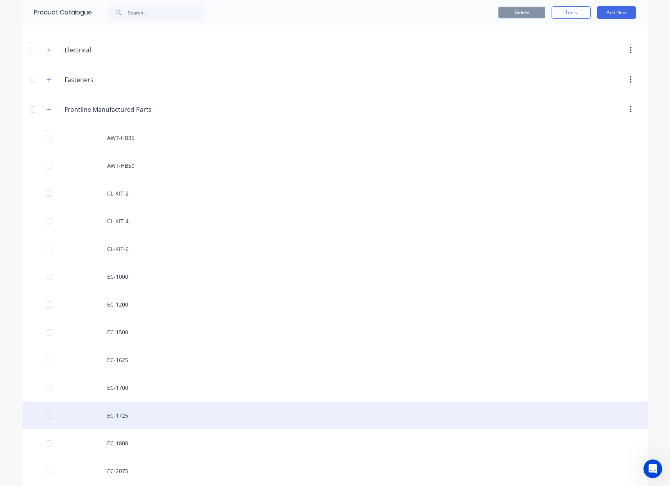
scroll to position [84, 0]
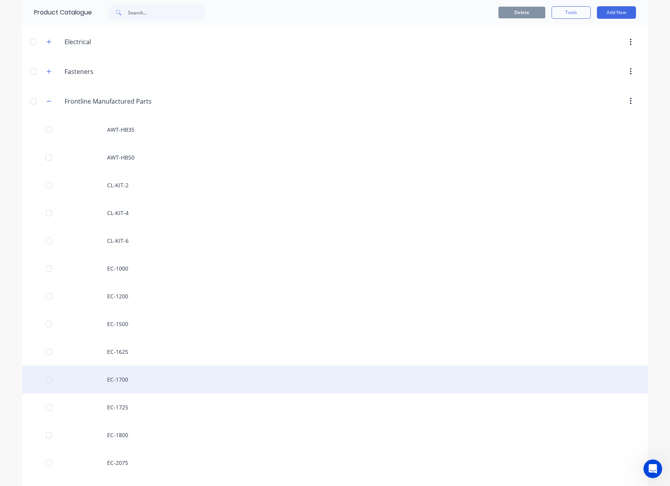
click at [126, 382] on div "EC-1700" at bounding box center [335, 380] width 626 height 28
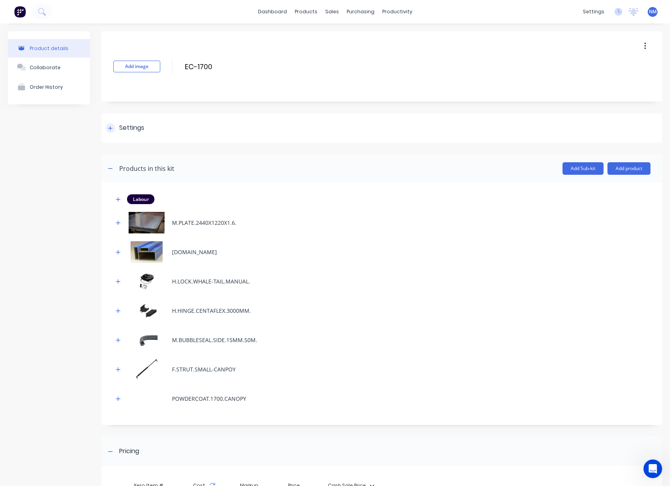
click at [104, 132] on div "Settings" at bounding box center [382, 127] width 561 height 29
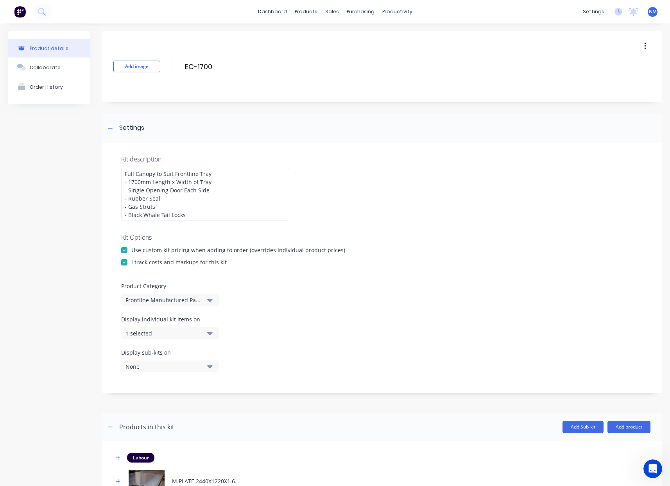
scroll to position [364, 0]
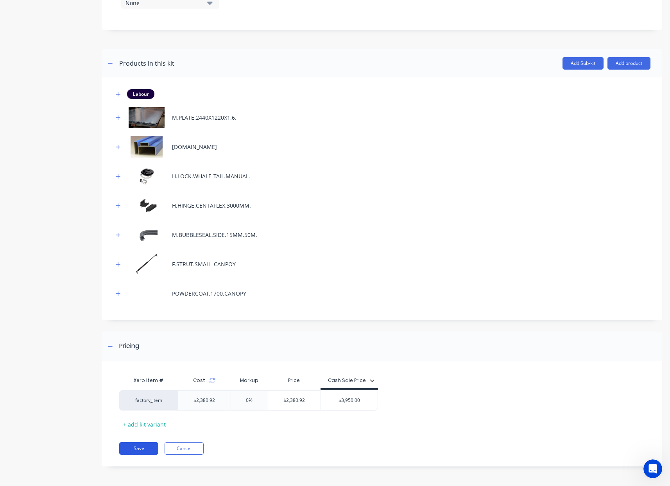
click at [141, 452] on button "Save" at bounding box center [138, 448] width 39 height 13
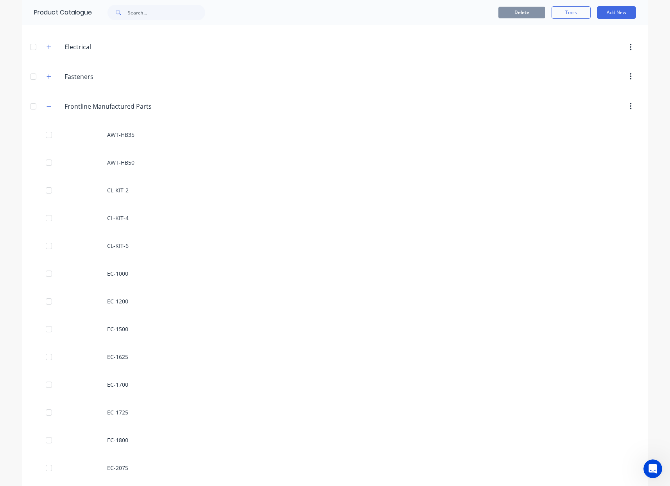
scroll to position [131, 0]
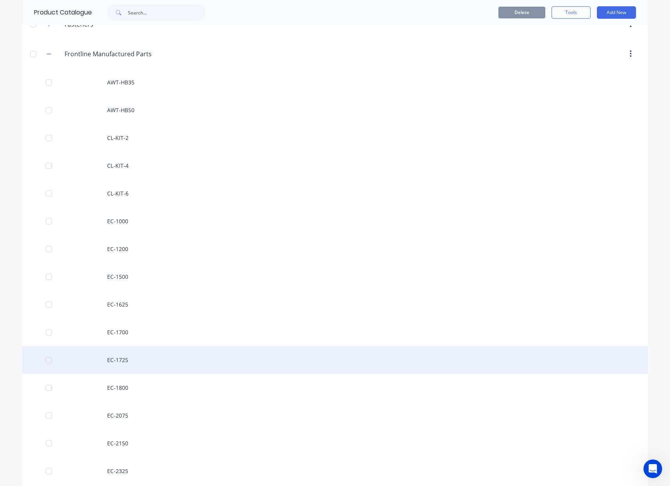
click at [133, 355] on div "EC-1725" at bounding box center [335, 360] width 626 height 28
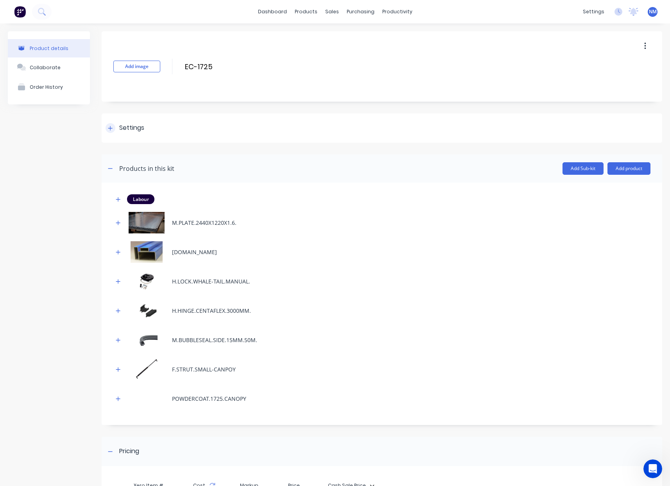
click at [108, 129] on div at bounding box center [111, 128] width 10 height 10
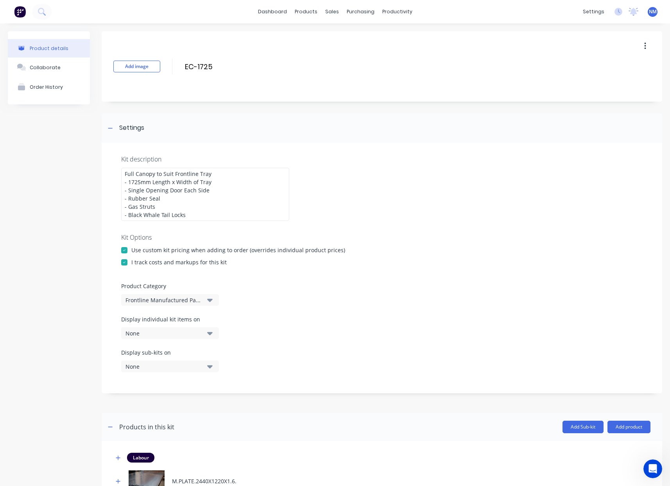
click at [164, 329] on button "None" at bounding box center [170, 333] width 98 height 12
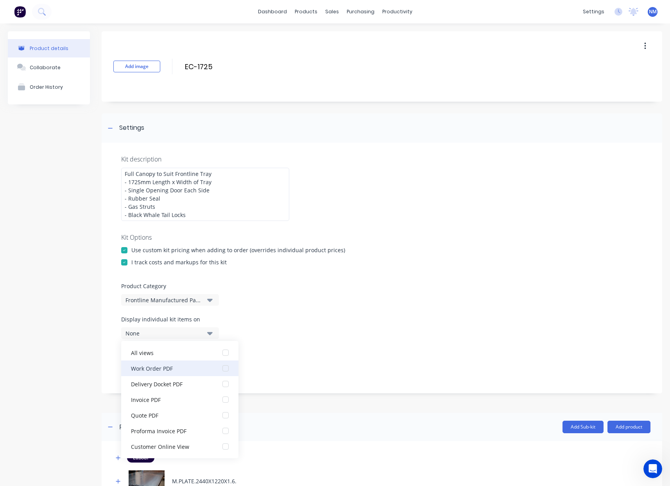
click at [172, 370] on div "Work Order PDF" at bounding box center [170, 368] width 78 height 8
click at [303, 364] on div "Display sub-kits on None" at bounding box center [382, 365] width 522 height 33
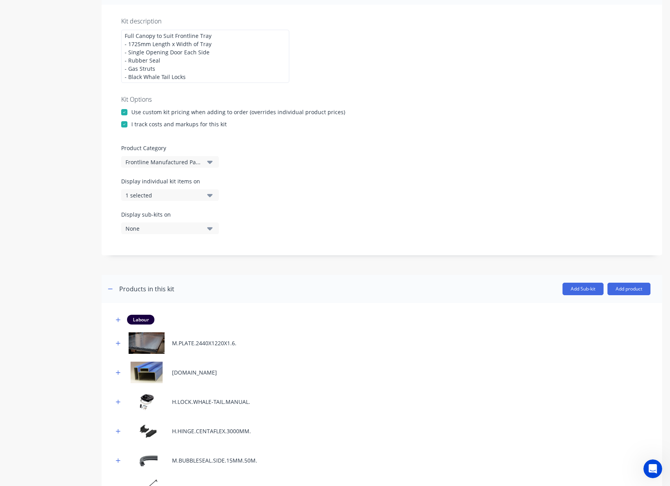
scroll to position [364, 0]
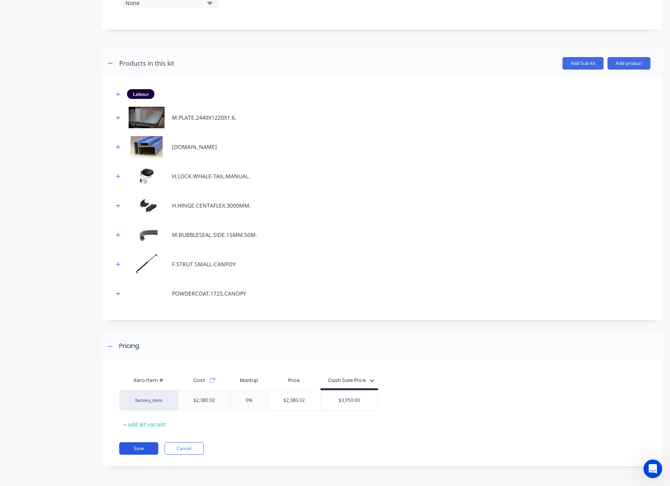
click at [146, 447] on button "Save" at bounding box center [138, 448] width 39 height 13
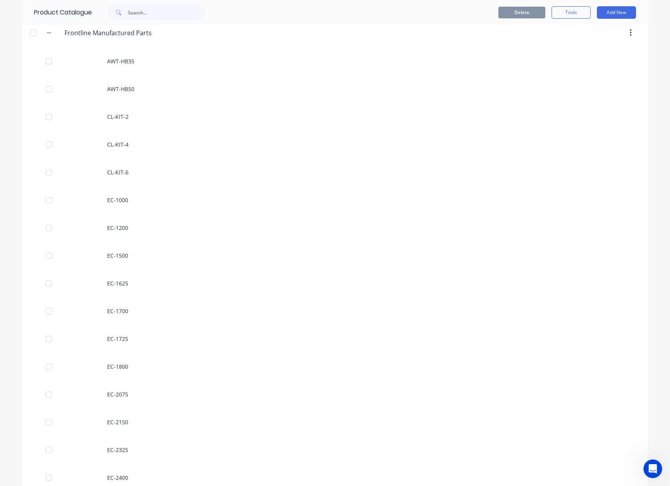
scroll to position [159, 0]
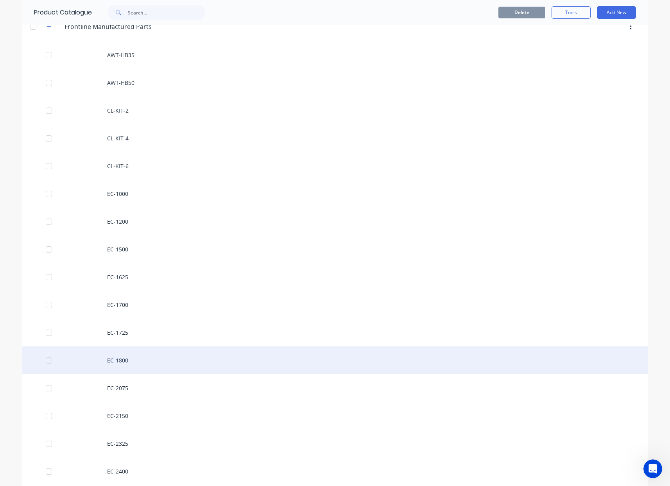
click at [141, 359] on div "EC-1800" at bounding box center [335, 361] width 626 height 28
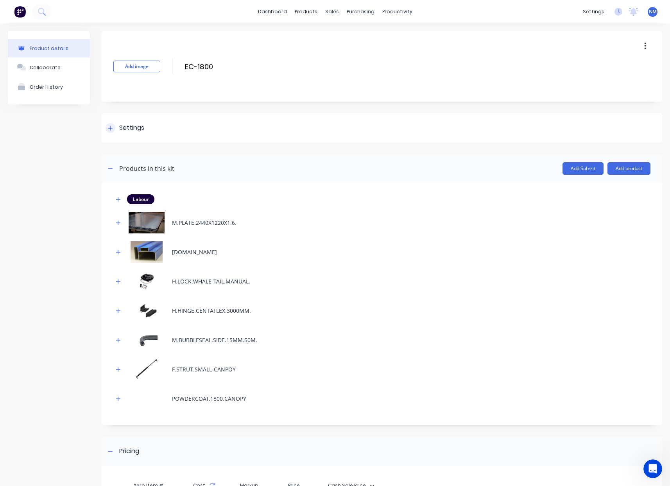
click at [110, 132] on div at bounding box center [111, 128] width 10 height 10
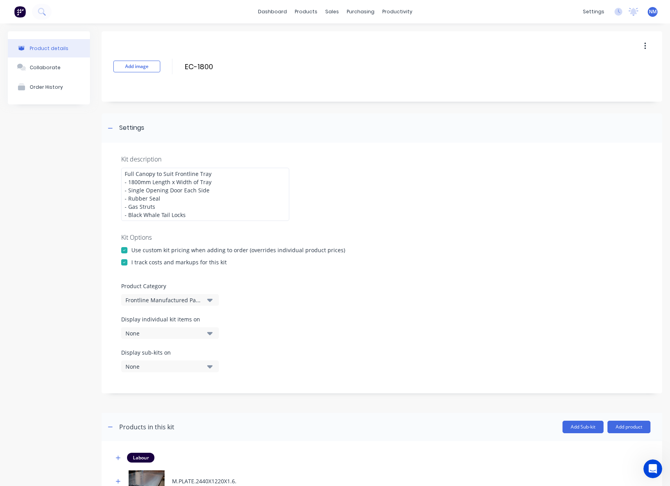
click at [196, 333] on div "None" at bounding box center [164, 333] width 76 height 8
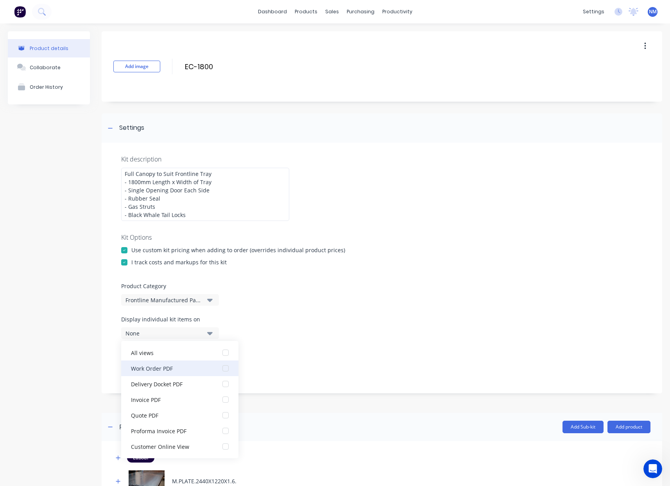
click at [188, 365] on div "Work Order PDF" at bounding box center [170, 368] width 78 height 8
click at [321, 355] on div "Display sub-kits on None" at bounding box center [382, 365] width 522 height 33
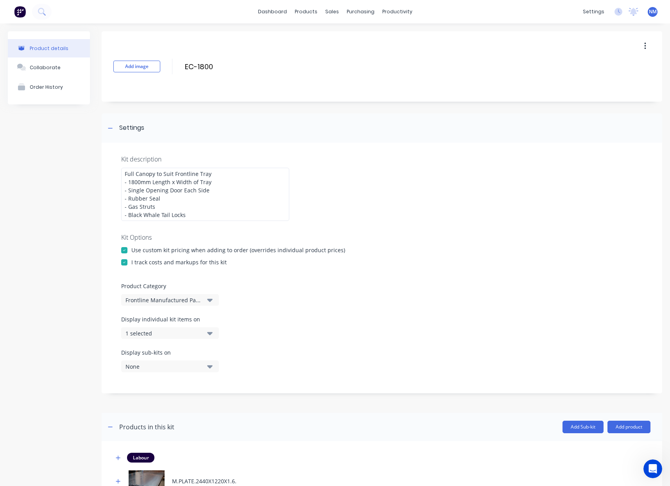
scroll to position [364, 0]
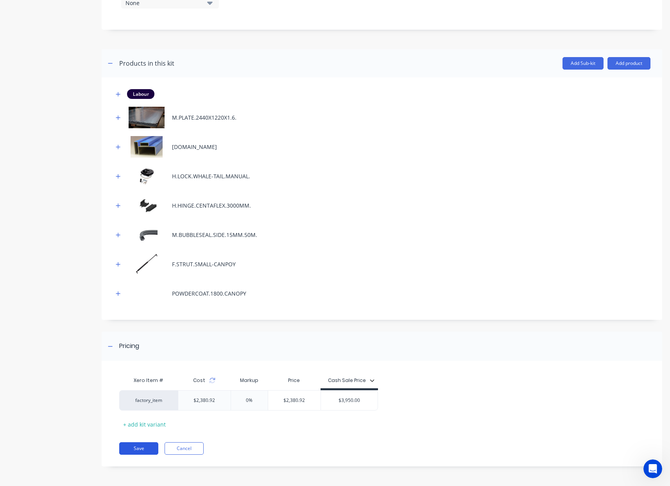
click at [143, 451] on button "Save" at bounding box center [138, 448] width 39 height 13
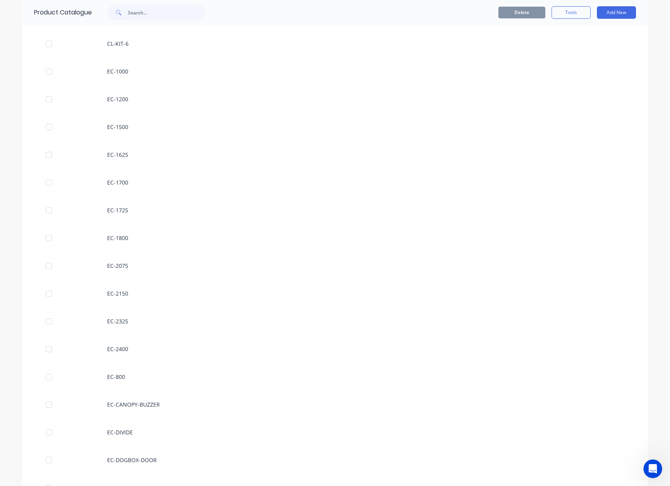
scroll to position [360, 0]
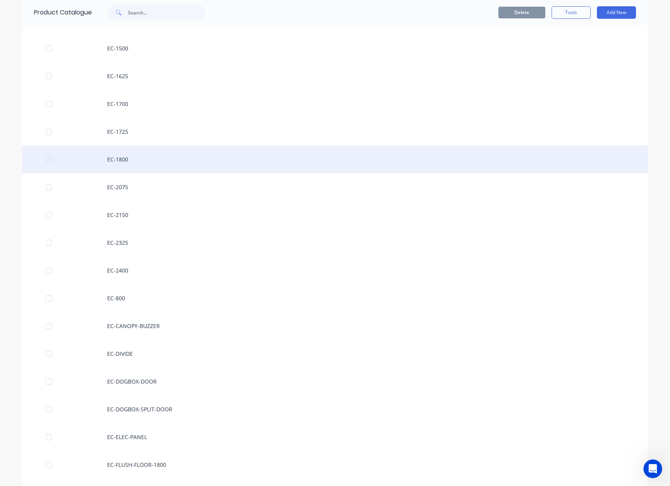
click at [165, 153] on div "EC-1800" at bounding box center [335, 160] width 626 height 28
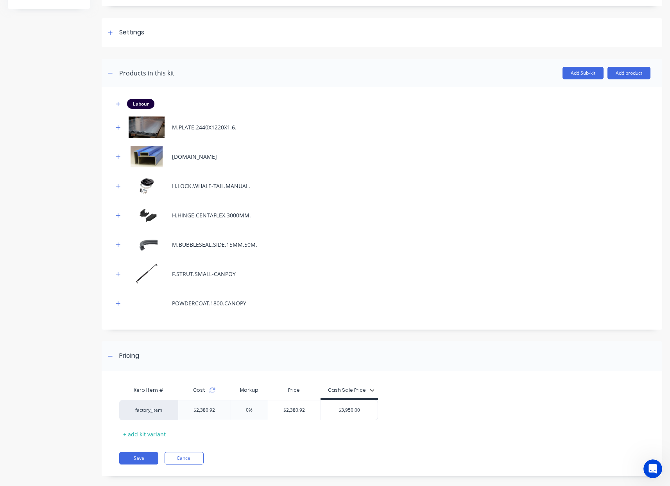
scroll to position [105, 0]
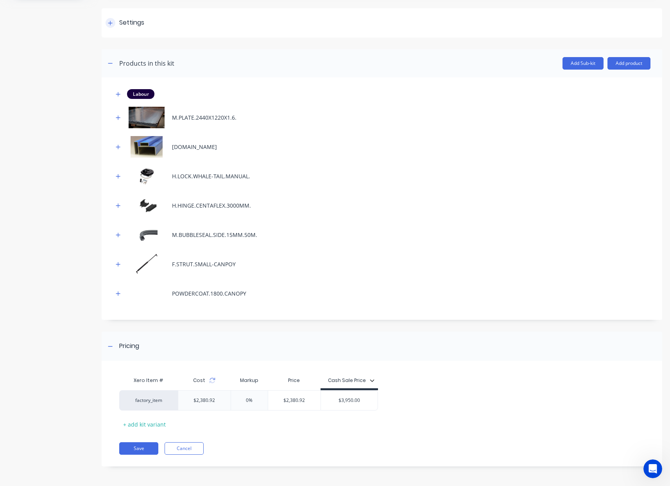
click at [115, 25] on div "Settings" at bounding box center [125, 23] width 39 height 10
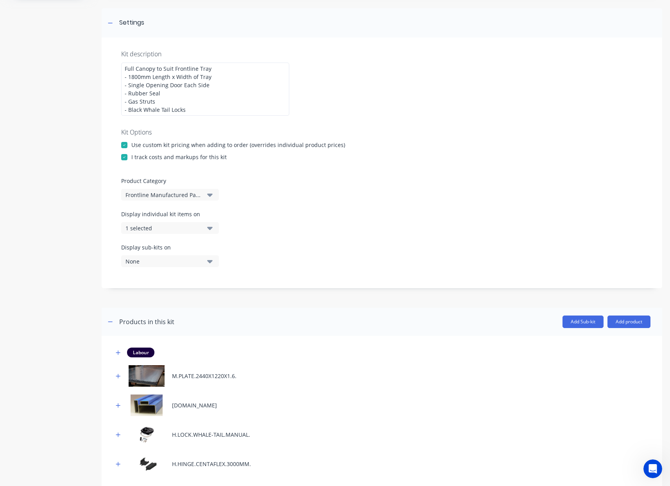
scroll to position [364, 0]
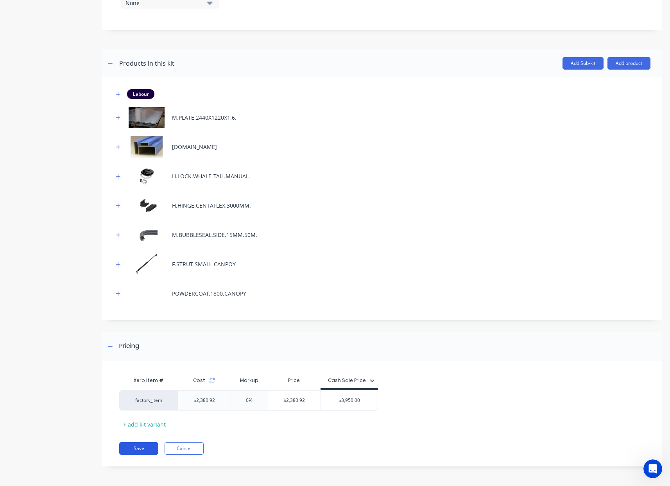
click at [138, 448] on button "Save" at bounding box center [138, 448] width 39 height 13
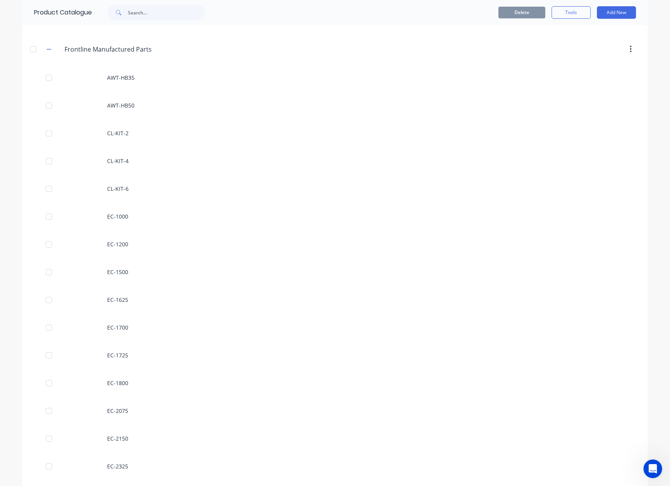
scroll to position [137, 0]
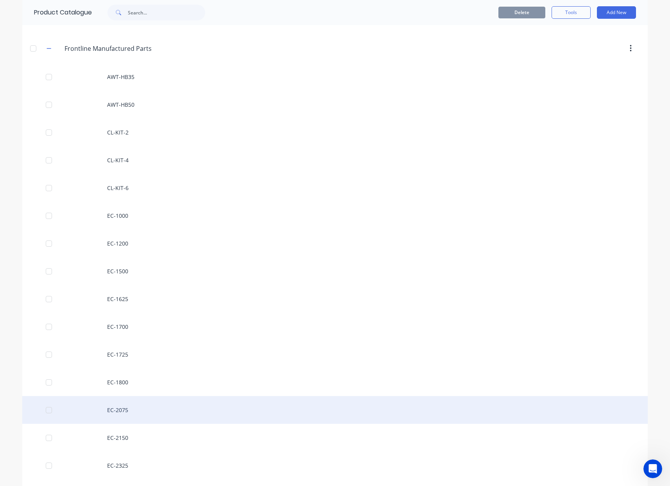
click at [134, 413] on div "EC-2075" at bounding box center [335, 410] width 626 height 28
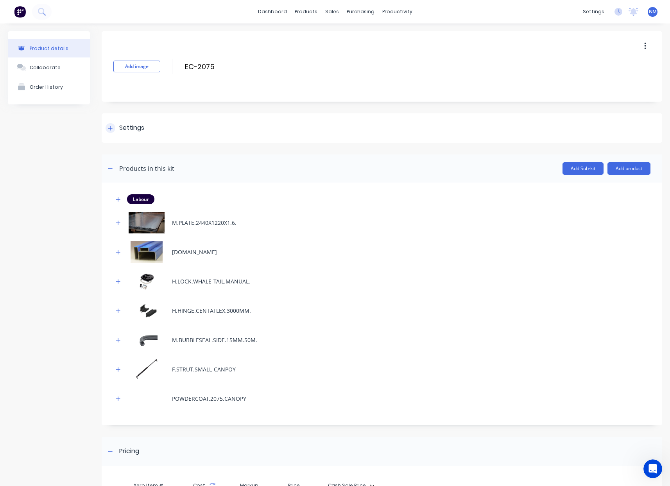
click at [110, 127] on icon at bounding box center [110, 128] width 5 height 5
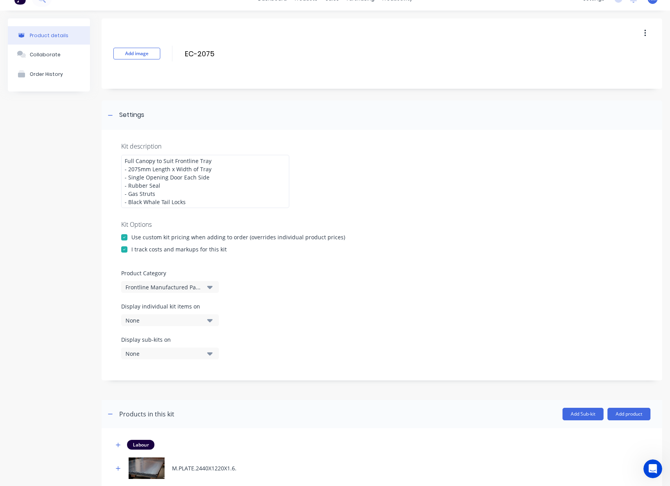
scroll to position [14, 0]
click at [170, 321] on div "None" at bounding box center [164, 319] width 76 height 8
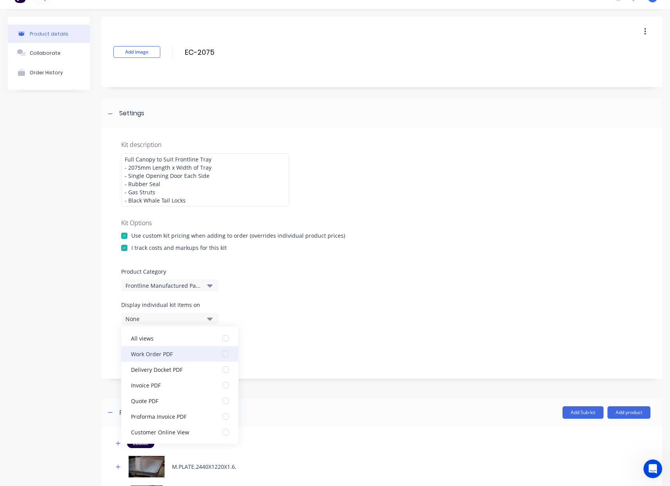
click at [174, 354] on div "Work Order PDF" at bounding box center [170, 354] width 78 height 8
click at [283, 339] on div "Display sub-kits on None" at bounding box center [382, 350] width 522 height 33
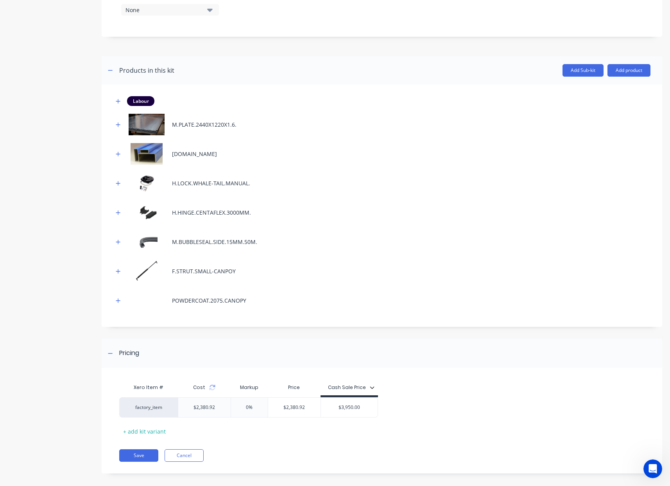
scroll to position [364, 0]
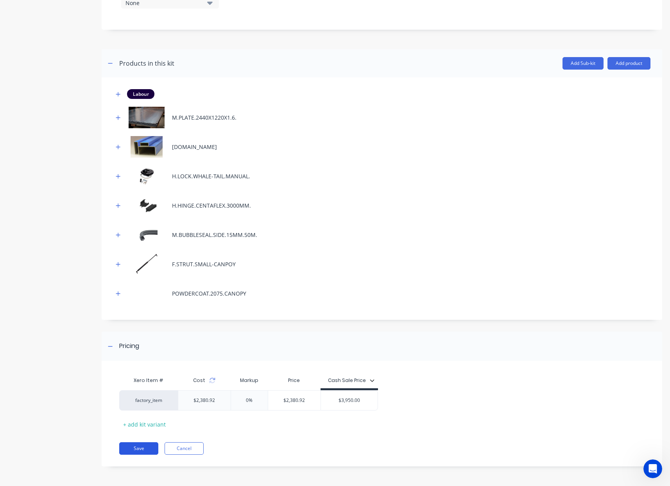
click at [144, 448] on button "Save" at bounding box center [138, 448] width 39 height 13
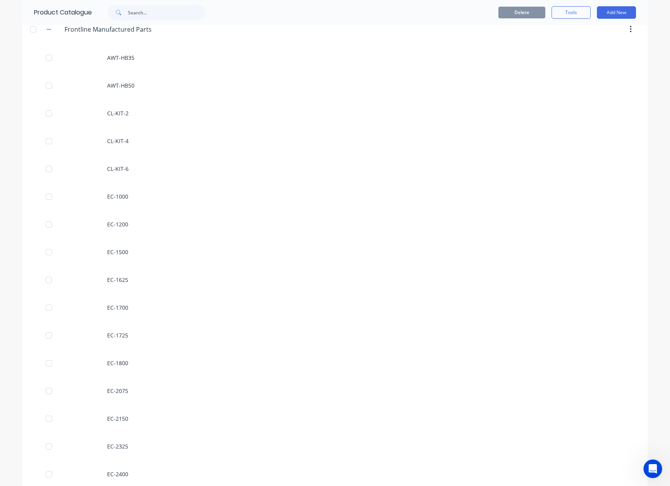
scroll to position [158, 0]
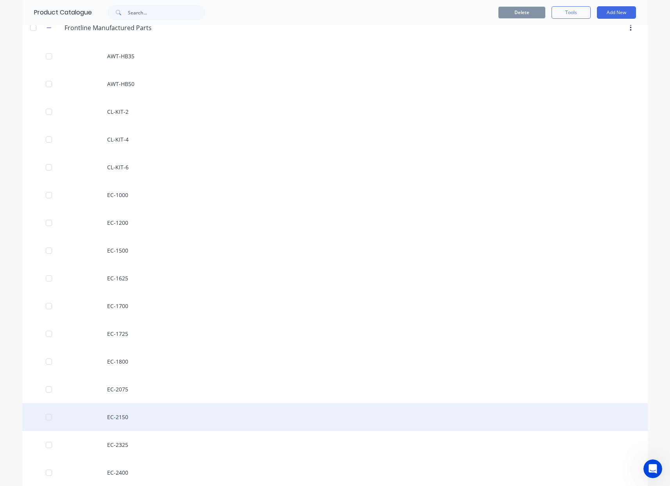
click at [143, 417] on div "EC-2150" at bounding box center [335, 417] width 626 height 28
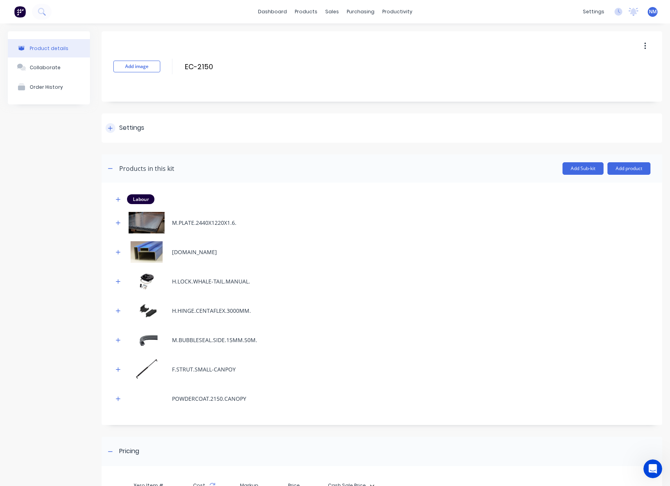
click at [109, 126] on icon at bounding box center [110, 128] width 5 height 5
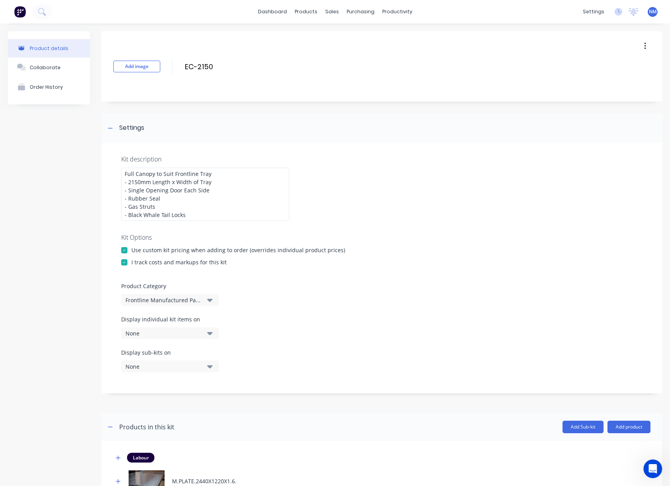
scroll to position [2, 0]
click at [167, 332] on div "None" at bounding box center [164, 332] width 76 height 8
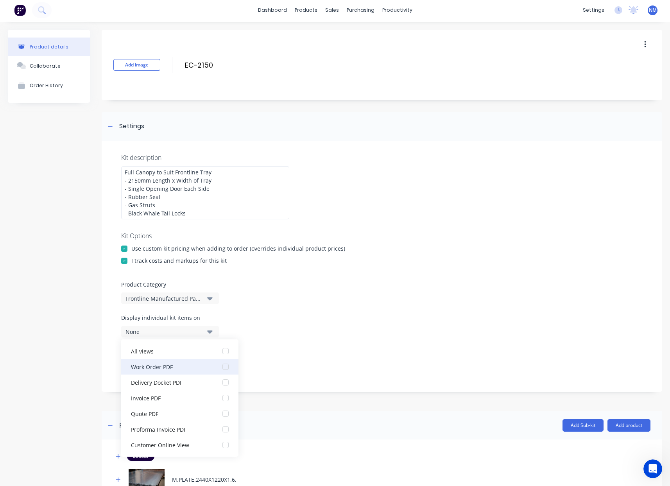
click at [183, 371] on button "Work Order PDF" at bounding box center [179, 367] width 117 height 16
click at [336, 358] on div "Display sub-kits on None" at bounding box center [382, 363] width 522 height 33
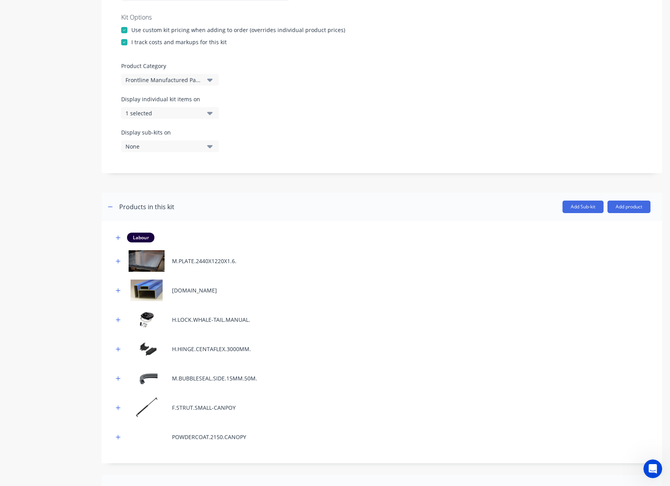
scroll to position [364, 0]
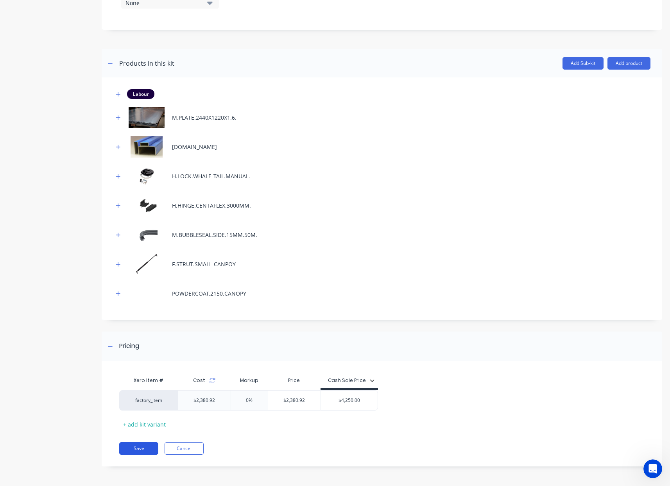
click at [134, 449] on button "Save" at bounding box center [138, 448] width 39 height 13
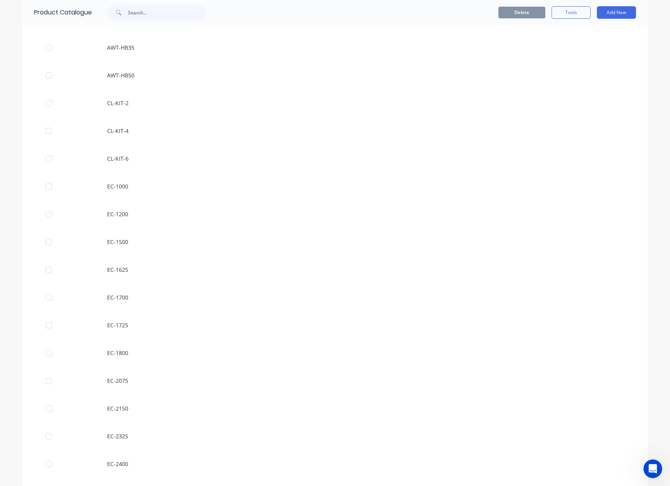
scroll to position [236, 0]
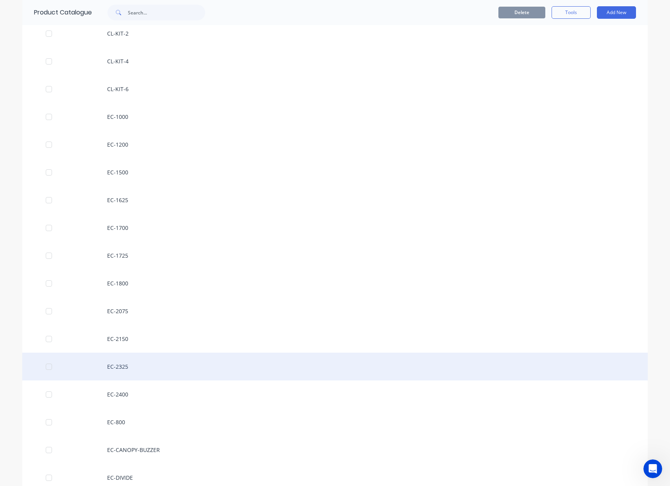
click at [135, 370] on div "EC-2325" at bounding box center [335, 367] width 626 height 28
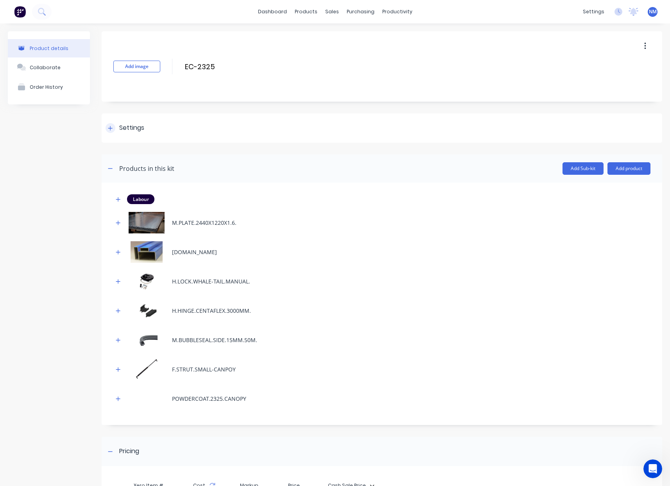
click at [106, 126] on div at bounding box center [111, 128] width 10 height 10
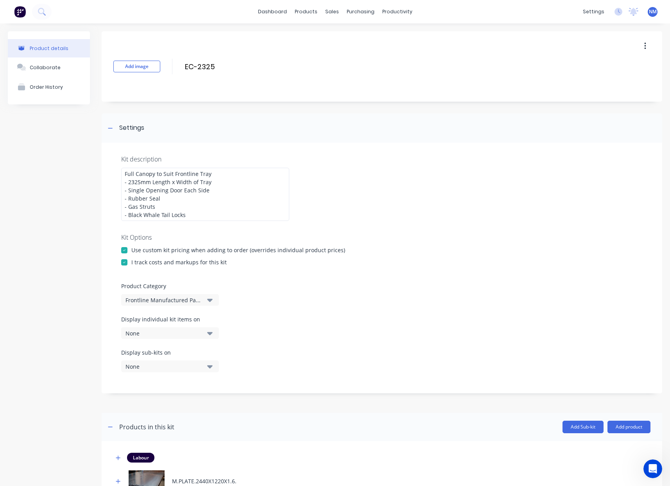
click at [176, 334] on div "None" at bounding box center [164, 333] width 76 height 8
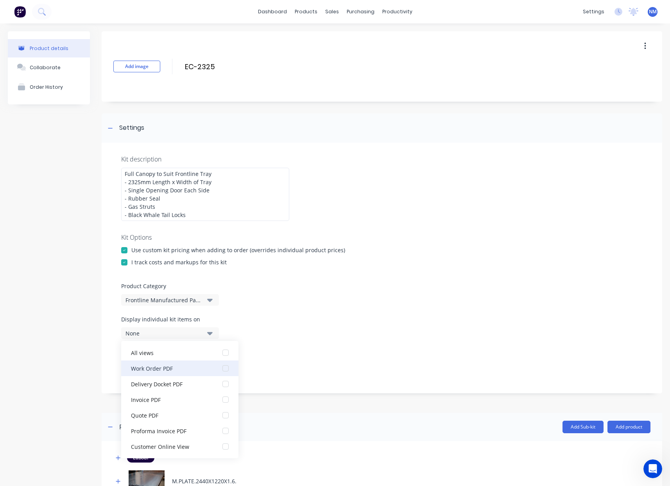
click at [172, 366] on div "Work Order PDF" at bounding box center [170, 368] width 78 height 8
drag, startPoint x: 304, startPoint y: 362, endPoint x: 298, endPoint y: 359, distance: 7.2
click at [304, 362] on div "Display sub-kits on None" at bounding box center [382, 365] width 522 height 33
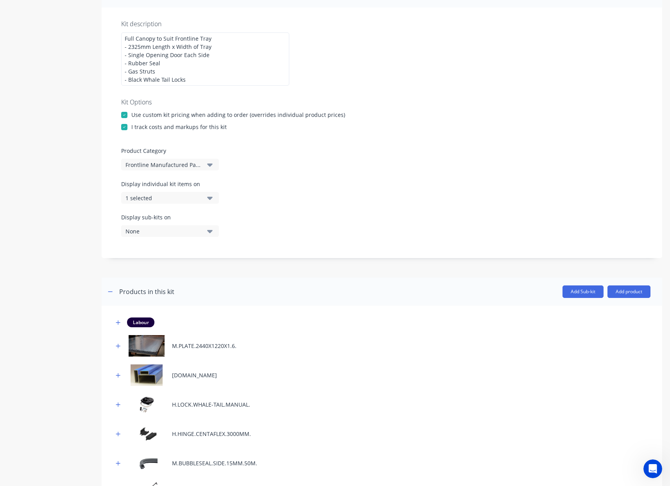
scroll to position [364, 0]
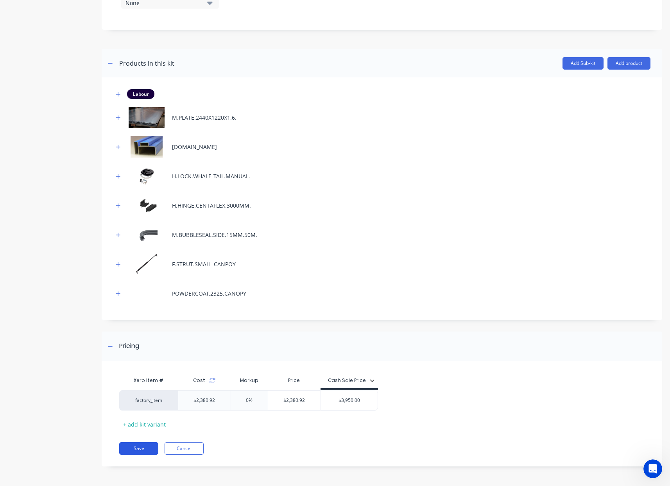
click at [121, 446] on button "Save" at bounding box center [138, 448] width 39 height 13
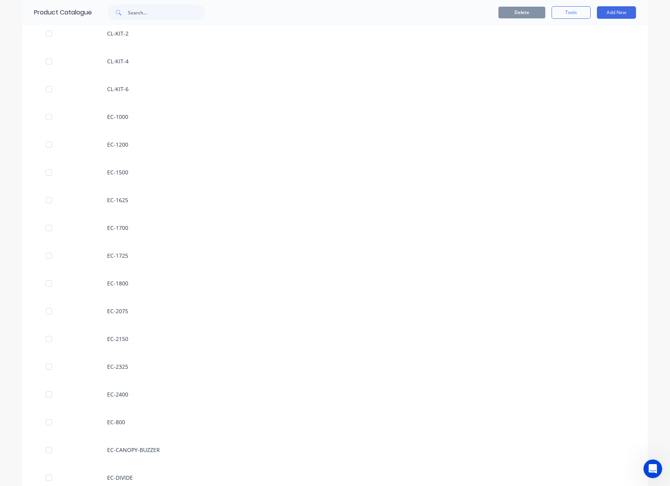
scroll to position [252, 0]
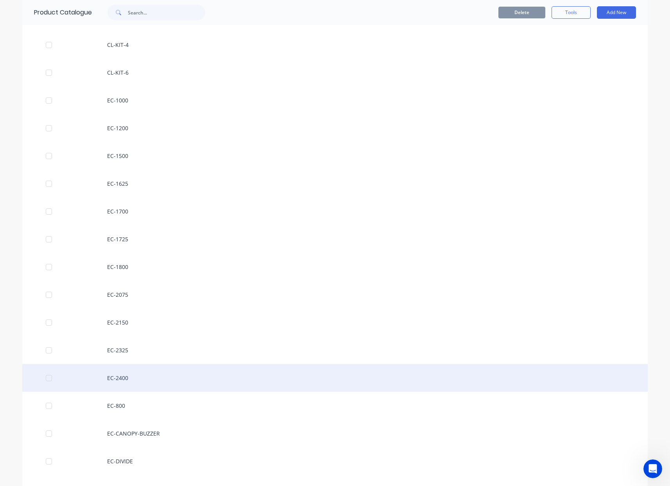
click at [146, 377] on div "EC-2400" at bounding box center [335, 378] width 626 height 28
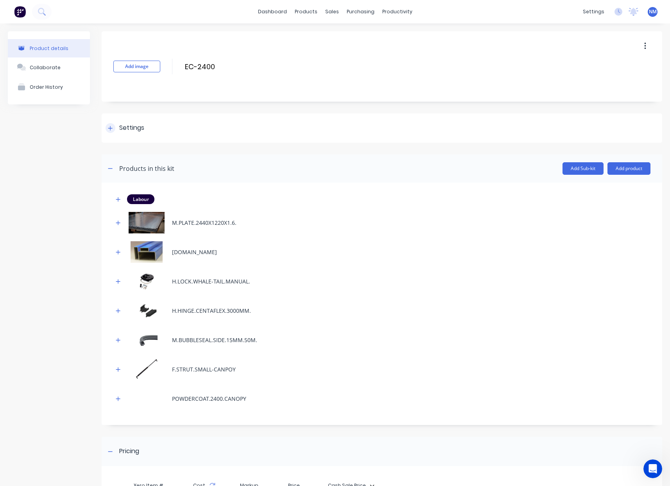
click at [111, 131] on div at bounding box center [111, 128] width 10 height 10
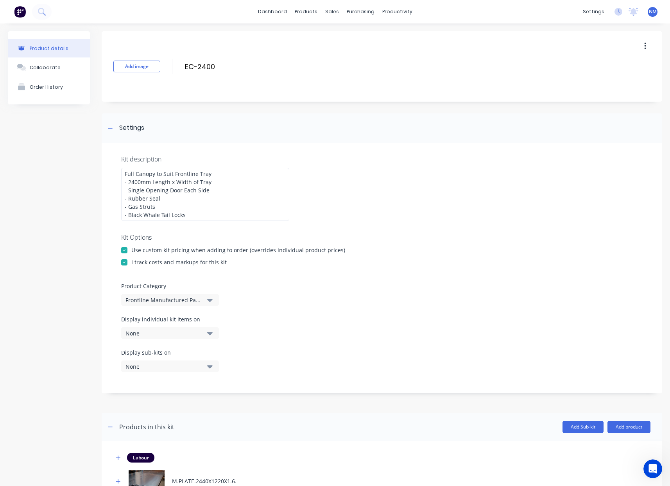
click at [153, 331] on div "None" at bounding box center [164, 333] width 76 height 8
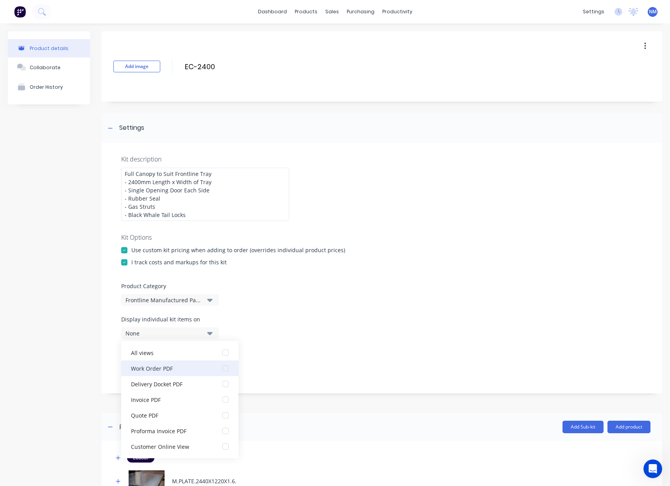
click at [179, 361] on button "Work Order PDF" at bounding box center [179, 369] width 117 height 16
click at [310, 357] on div "Display sub-kits on None" at bounding box center [382, 365] width 522 height 33
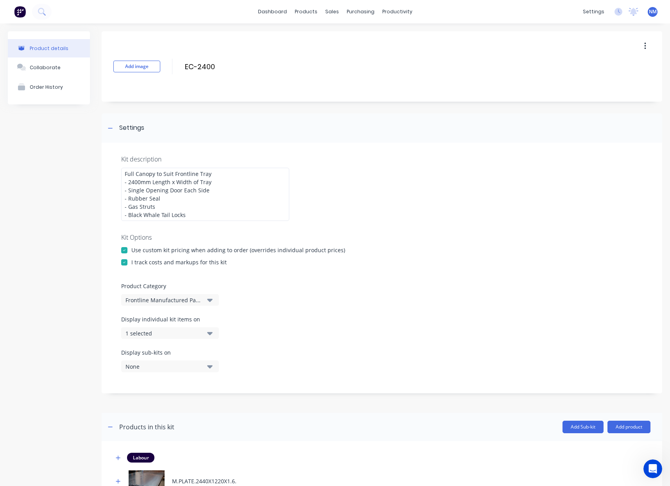
scroll to position [364, 0]
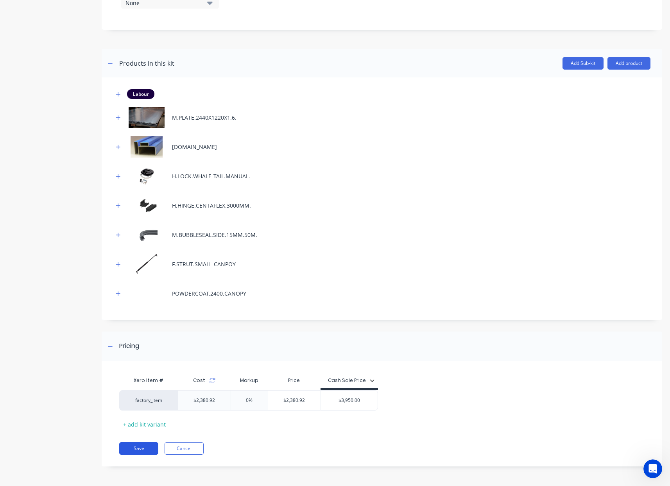
click at [147, 447] on button "Save" at bounding box center [138, 448] width 39 height 13
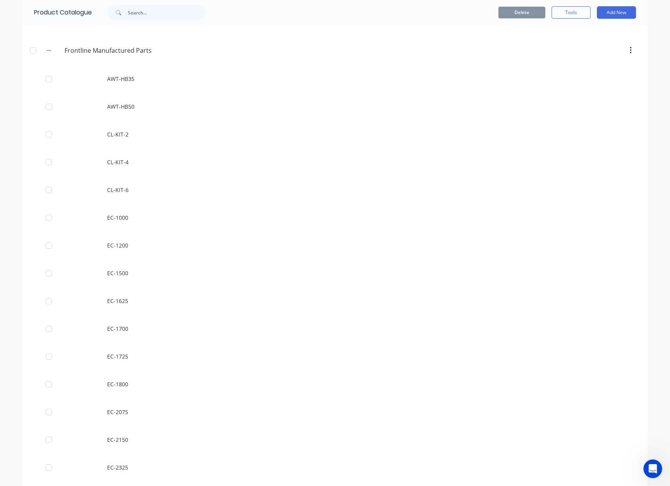
scroll to position [379, 0]
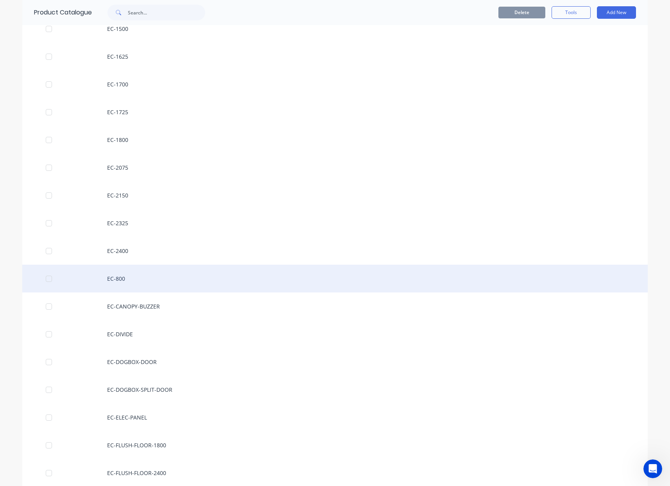
click at [115, 281] on div "EC-800" at bounding box center [335, 279] width 626 height 28
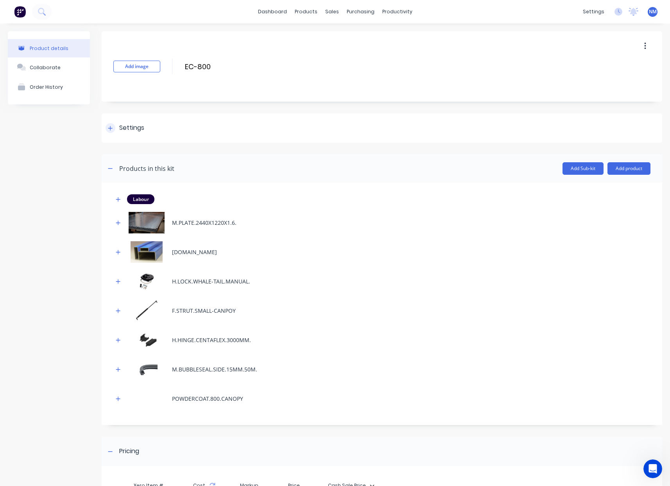
click at [111, 126] on icon at bounding box center [110, 128] width 5 height 5
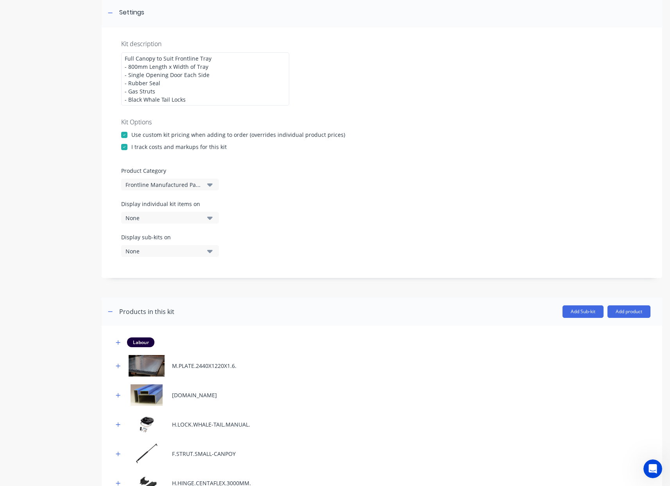
scroll to position [148, 0]
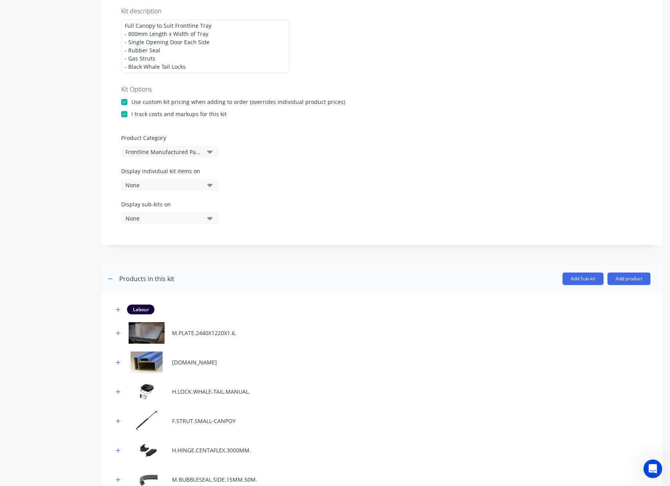
click at [177, 185] on div "None" at bounding box center [164, 185] width 76 height 8
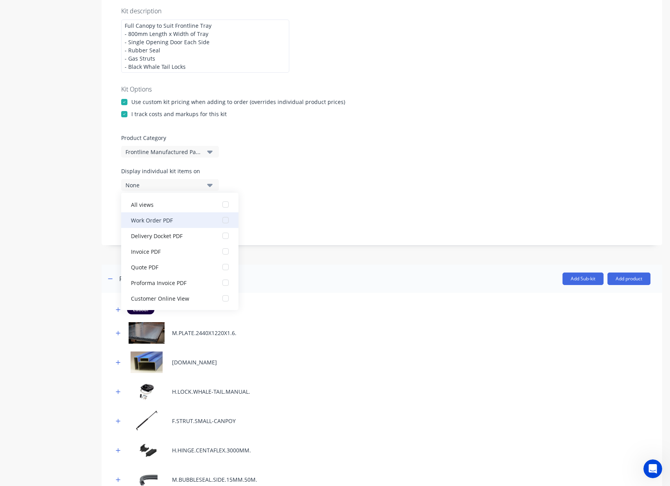
click at [168, 217] on div "Work Order PDF" at bounding box center [170, 220] width 78 height 8
drag, startPoint x: 322, startPoint y: 217, endPoint x: 318, endPoint y: 218, distance: 4.2
click at [320, 217] on div "Display sub-kits on None" at bounding box center [382, 216] width 522 height 33
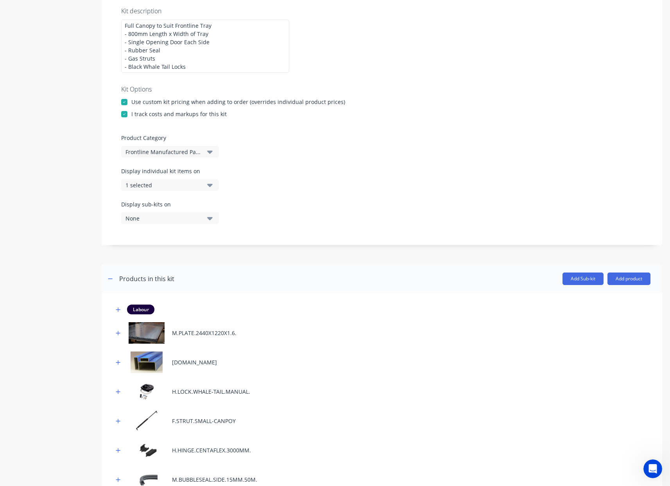
scroll to position [364, 0]
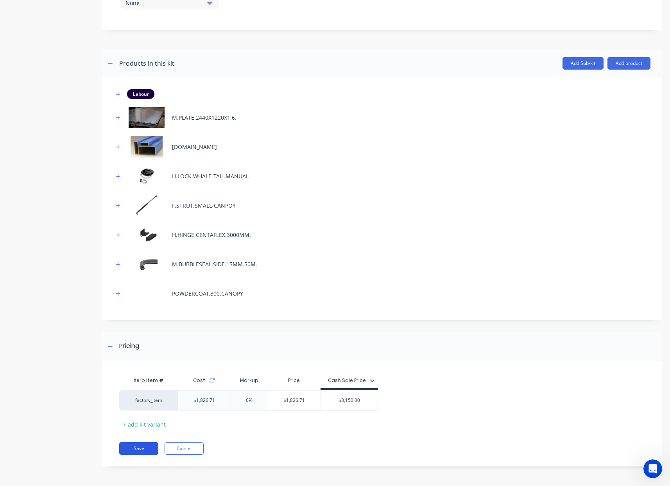
click at [142, 447] on button "Save" at bounding box center [138, 448] width 39 height 13
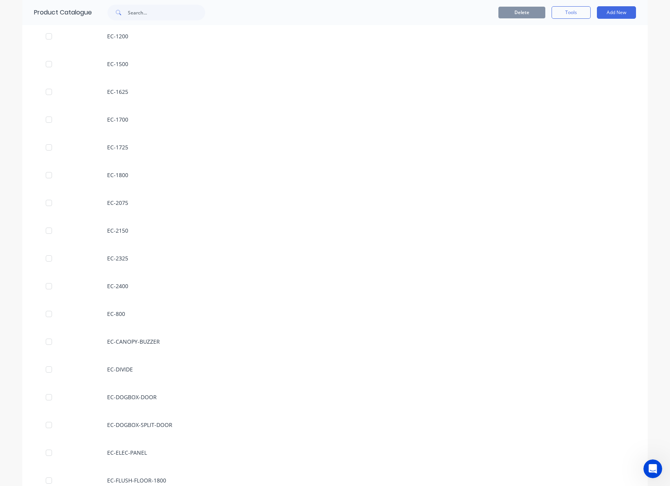
scroll to position [366, 0]
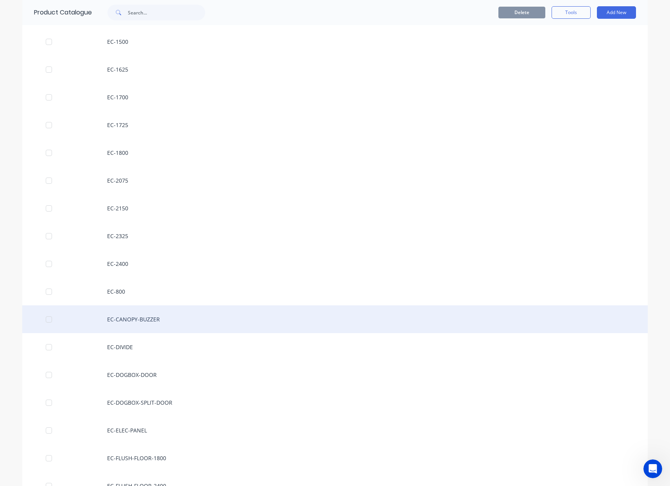
click at [142, 315] on div "EC-CANOPY-BUZZER" at bounding box center [335, 319] width 626 height 28
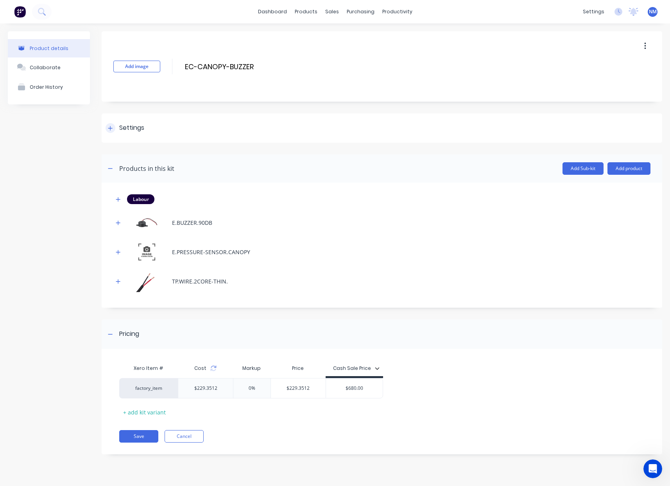
click at [114, 129] on div at bounding box center [111, 128] width 10 height 10
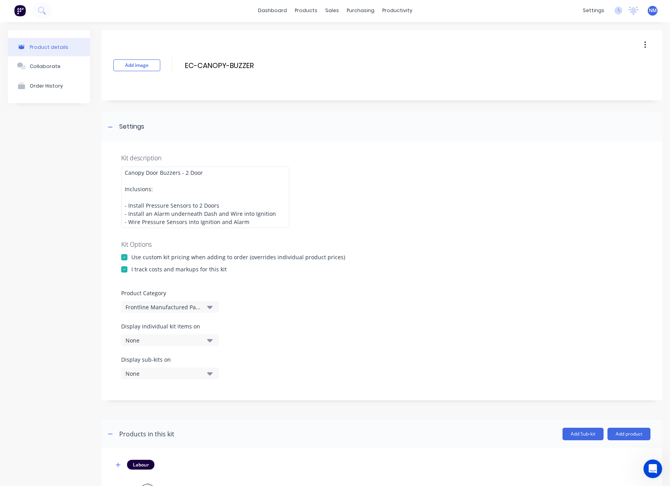
scroll to position [2, 0]
click at [158, 341] on div "None" at bounding box center [164, 340] width 76 height 8
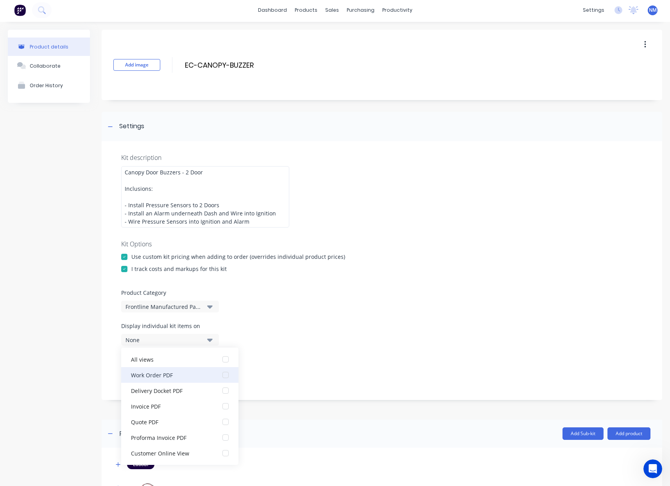
click at [184, 376] on div "Work Order PDF" at bounding box center [170, 375] width 78 height 8
click at [321, 371] on div "Display sub-kits on None" at bounding box center [382, 371] width 522 height 33
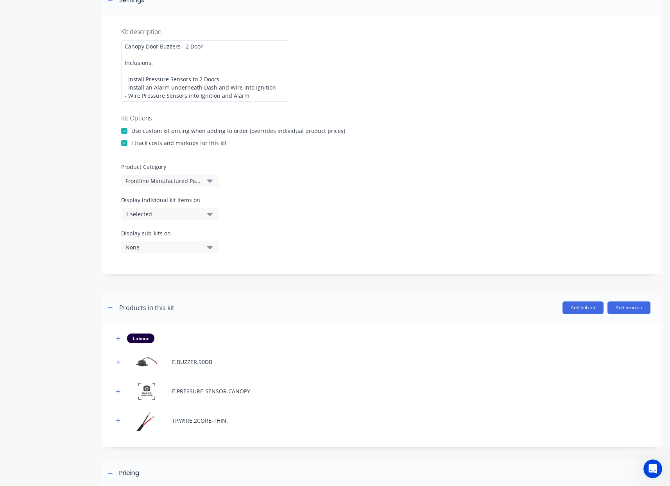
scroll to position [255, 0]
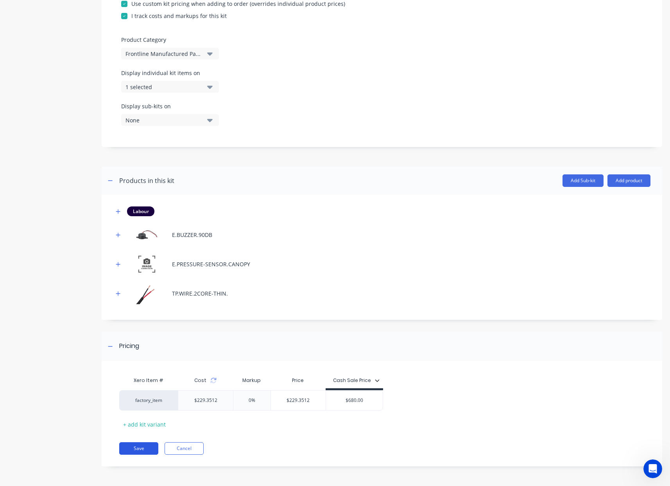
click at [142, 452] on button "Save" at bounding box center [138, 448] width 39 height 13
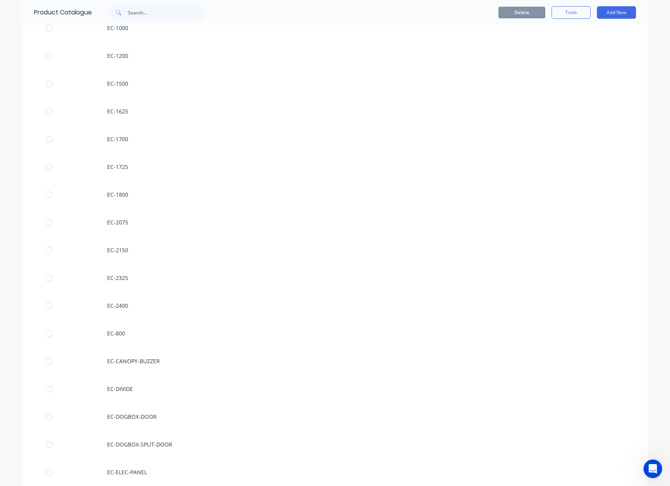
scroll to position [375, 0]
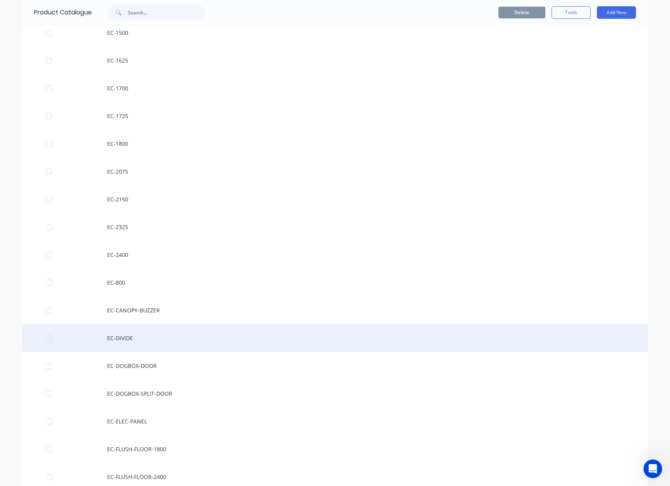
click at [144, 337] on div "EC-DIVIDE" at bounding box center [335, 338] width 626 height 28
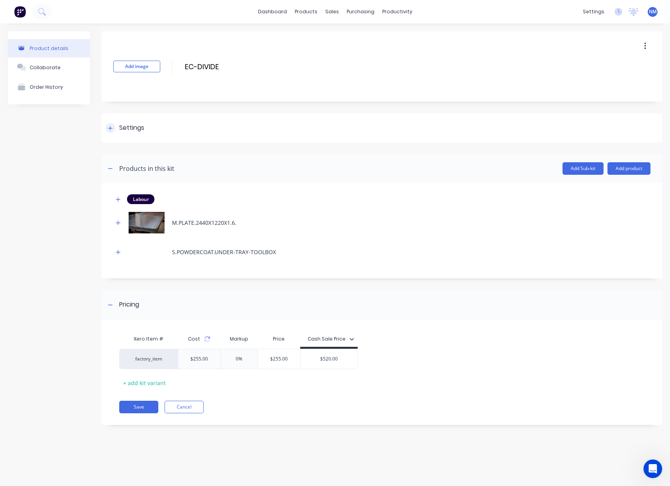
click at [113, 133] on div "Settings" at bounding box center [125, 128] width 39 height 10
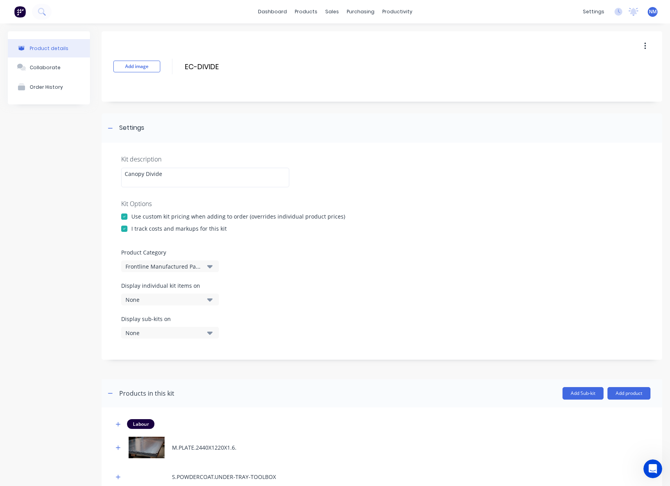
drag, startPoint x: 145, startPoint y: 293, endPoint x: 144, endPoint y: 297, distance: 4.0
click at [144, 294] on button "None" at bounding box center [170, 300] width 98 height 12
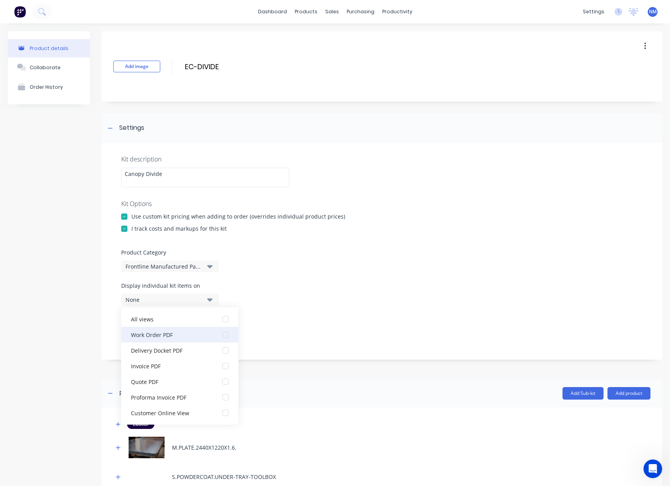
click at [165, 336] on div "Work Order PDF" at bounding box center [170, 335] width 78 height 8
click at [309, 331] on div "Display sub-kits on None" at bounding box center [382, 331] width 522 height 33
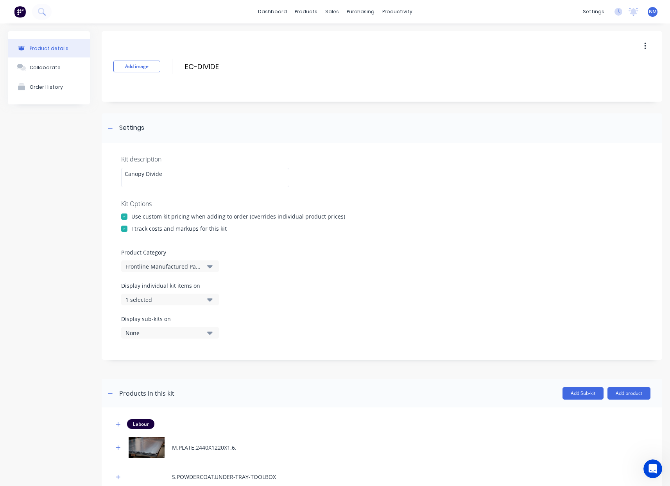
scroll to position [183, 0]
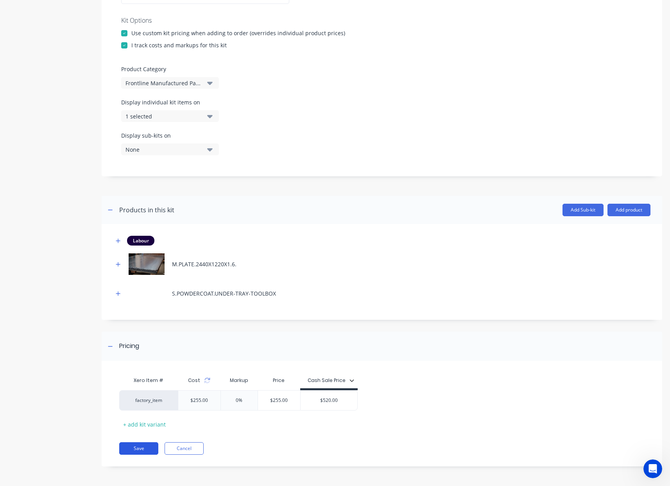
click at [137, 451] on button "Save" at bounding box center [138, 448] width 39 height 13
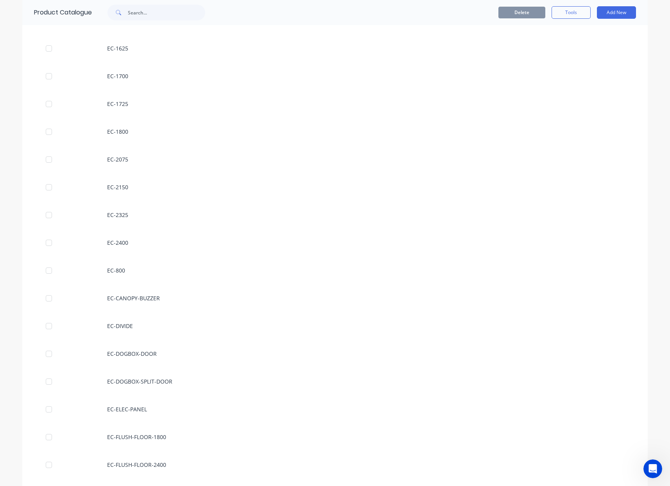
scroll to position [388, 0]
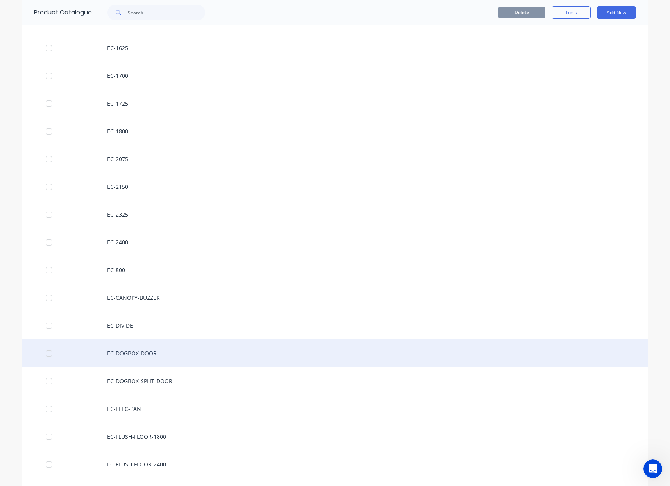
click at [172, 355] on div "EC-DOGBOX-DOOR" at bounding box center [335, 354] width 626 height 28
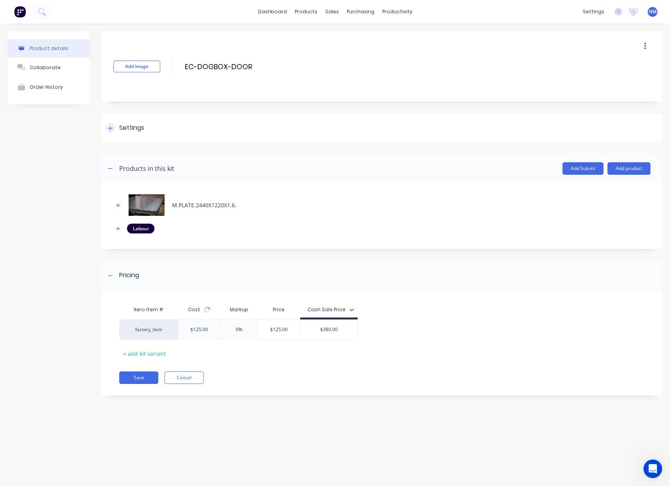
click at [110, 126] on icon at bounding box center [110, 128] width 5 height 5
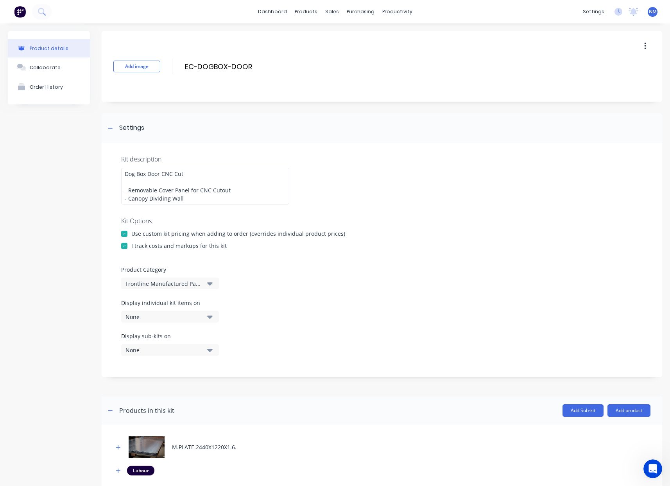
click at [191, 318] on div "None" at bounding box center [164, 317] width 76 height 8
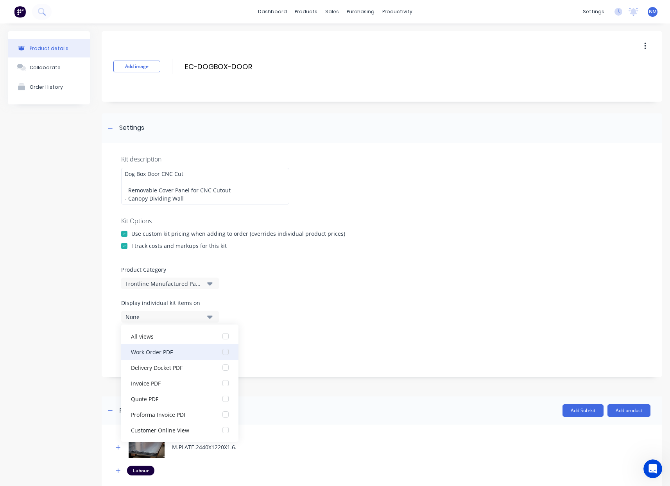
click at [170, 354] on div "Work Order PDF" at bounding box center [170, 352] width 78 height 8
click at [330, 349] on div "Display sub-kits on None" at bounding box center [382, 348] width 522 height 33
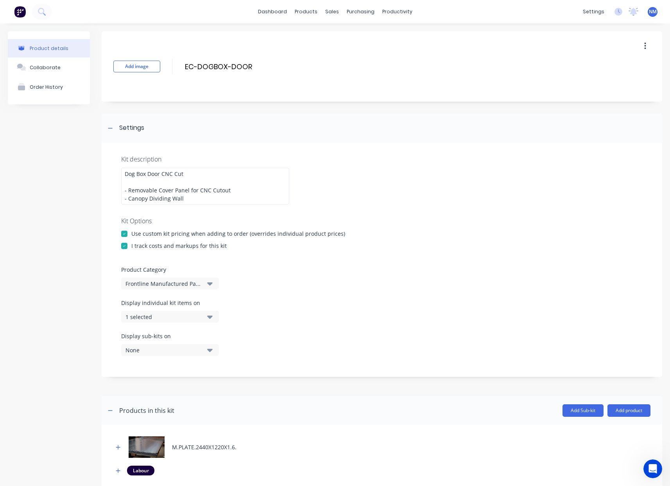
scroll to position [171, 0]
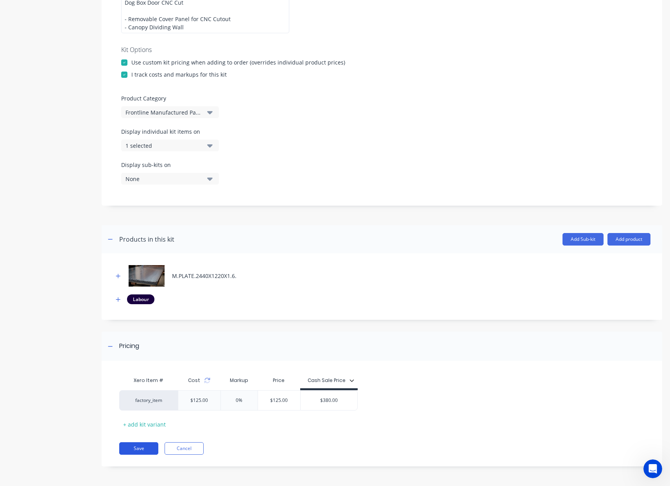
click at [133, 453] on button "Save" at bounding box center [138, 448] width 39 height 13
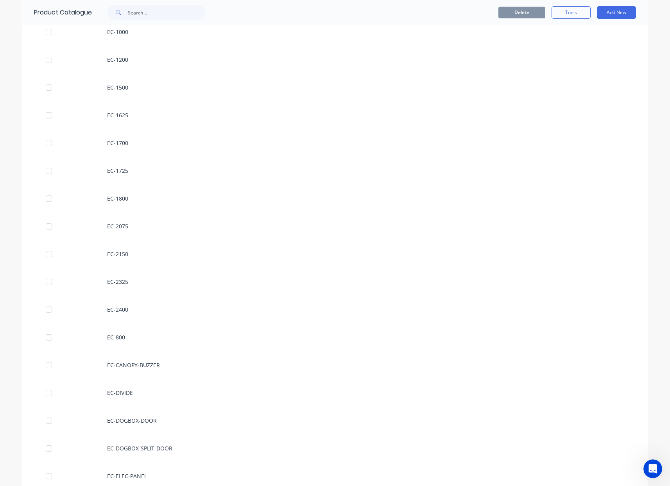
scroll to position [363, 0]
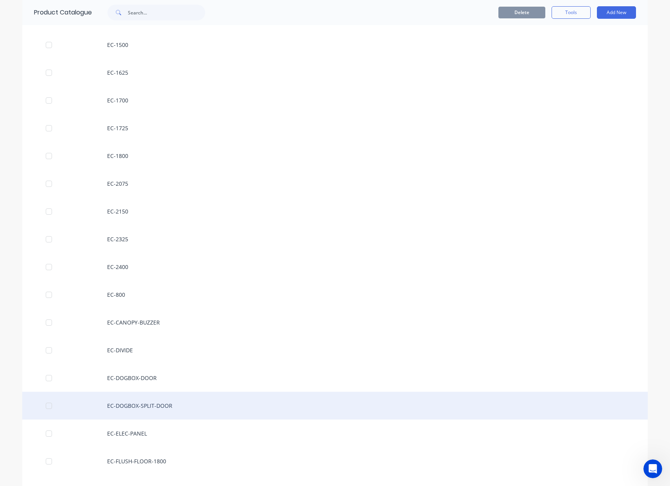
click at [168, 409] on div "EC-DOGBOX-SPLIT-DOOR" at bounding box center [335, 406] width 626 height 28
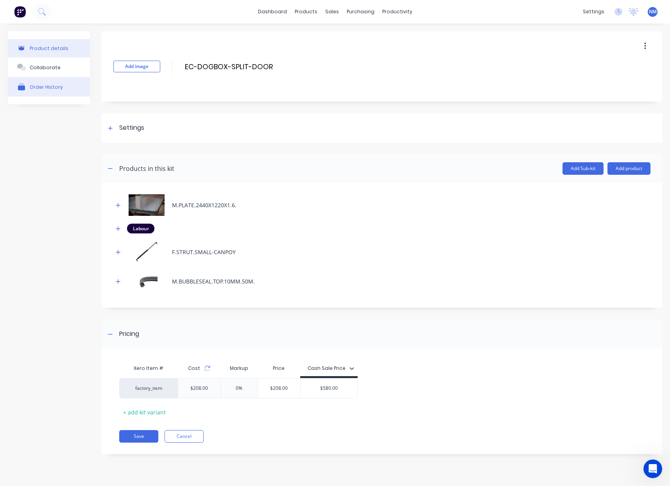
click at [56, 88] on div "Order History" at bounding box center [46, 87] width 33 height 6
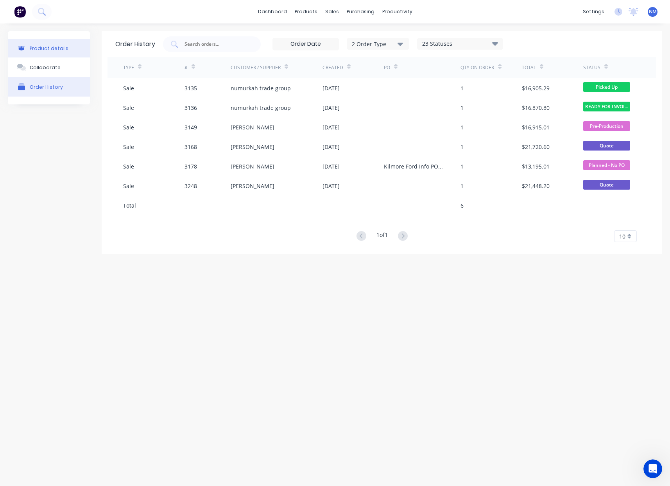
click at [56, 52] on button "Product details" at bounding box center [49, 48] width 82 height 18
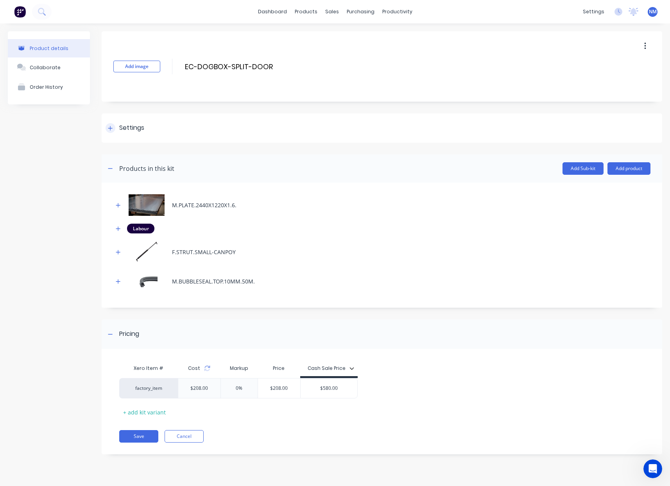
click at [108, 128] on icon at bounding box center [110, 128] width 4 height 4
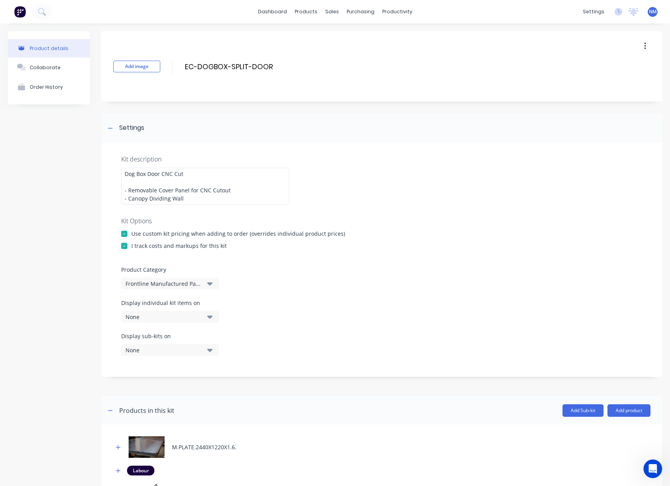
click at [179, 318] on div "None" at bounding box center [164, 317] width 76 height 8
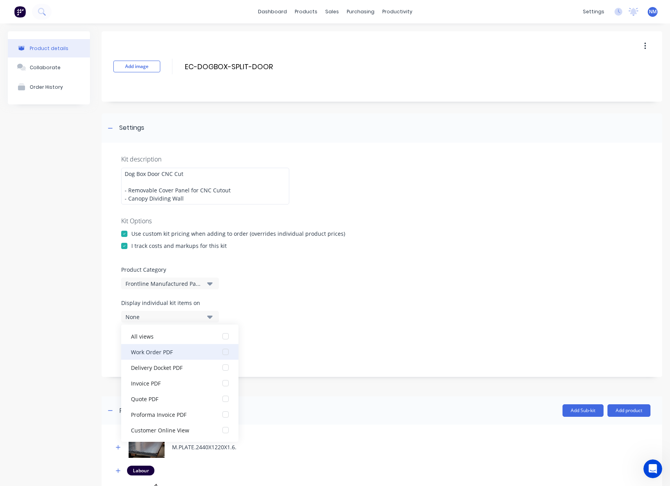
click at [189, 351] on div "Work Order PDF" at bounding box center [170, 352] width 78 height 8
click at [310, 355] on div "Display sub-kits on None" at bounding box center [382, 348] width 522 height 33
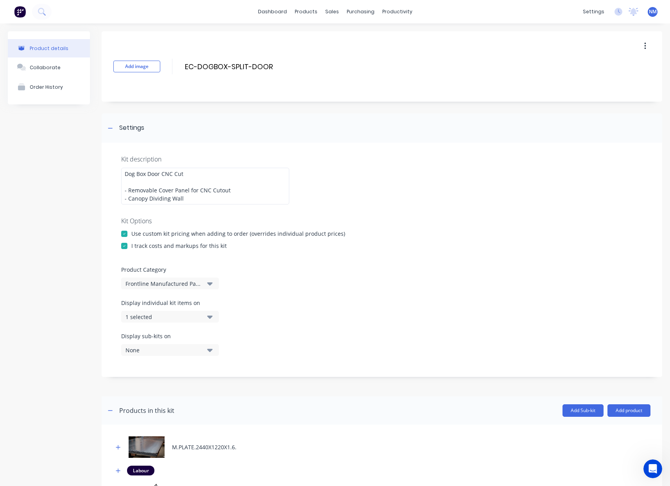
scroll to position [230, 0]
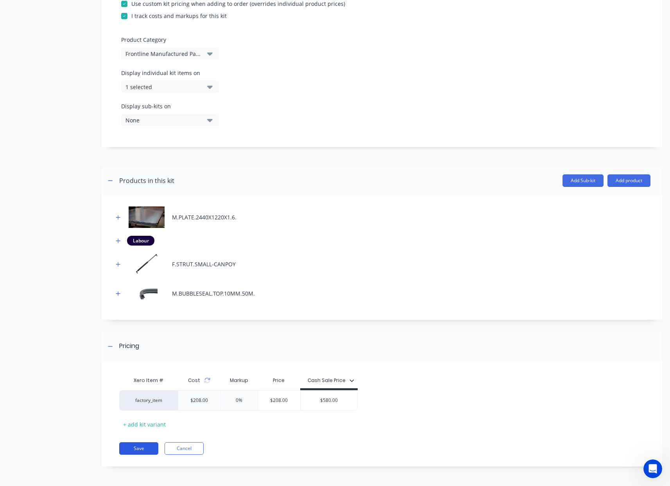
click at [144, 447] on button "Save" at bounding box center [138, 448] width 39 height 13
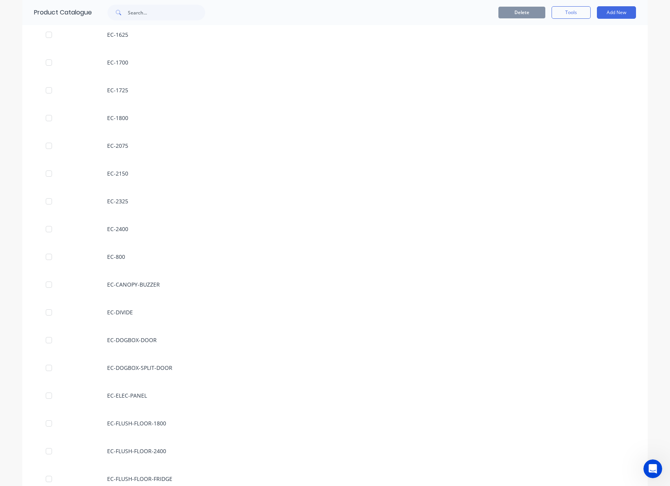
scroll to position [522, 0]
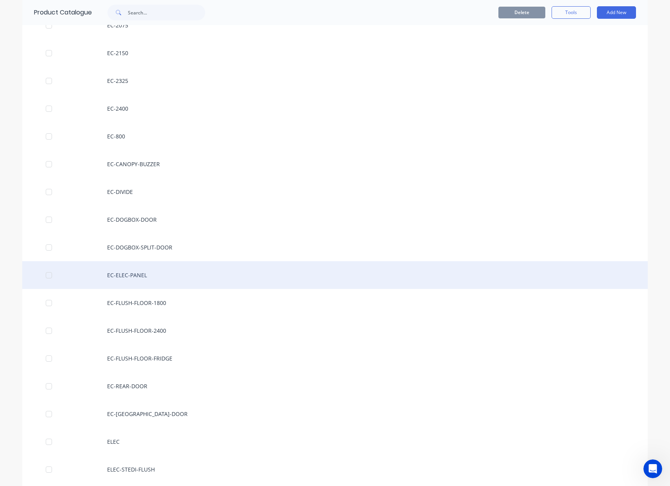
click at [153, 264] on div "EC-ELEC-PANEL" at bounding box center [335, 275] width 626 height 28
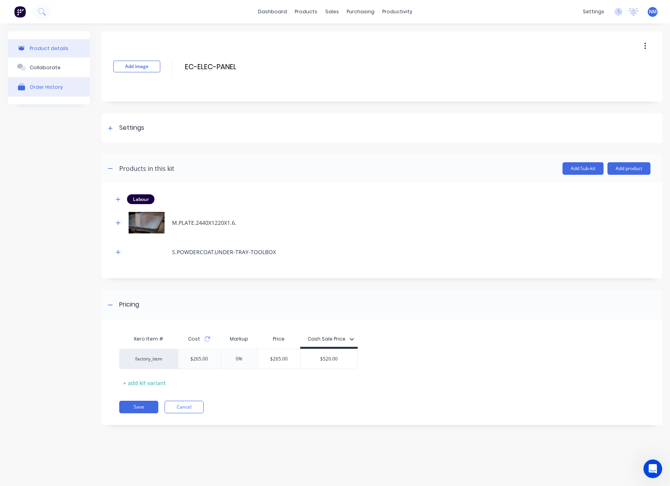
click at [52, 90] on div "Order History" at bounding box center [46, 87] width 33 height 6
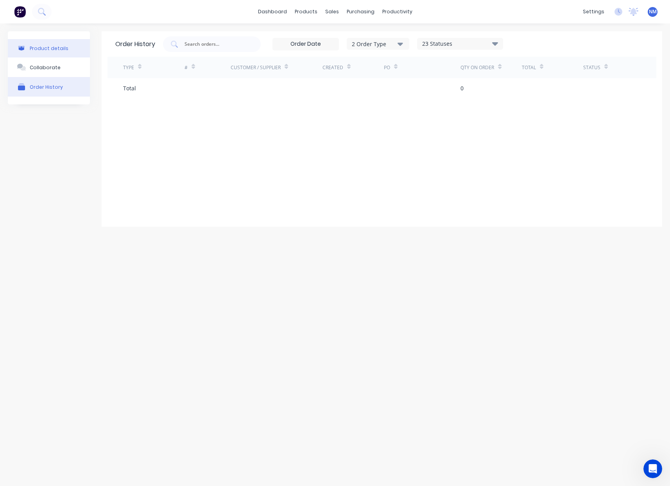
click at [52, 52] on button "Product details" at bounding box center [49, 48] width 82 height 18
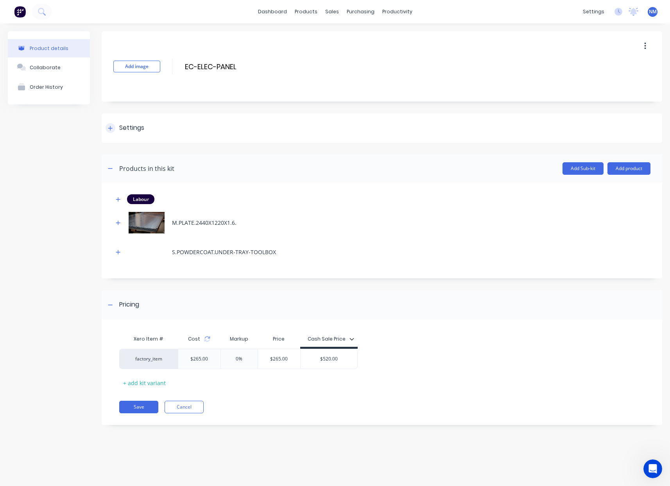
click at [112, 129] on icon at bounding box center [110, 128] width 5 height 5
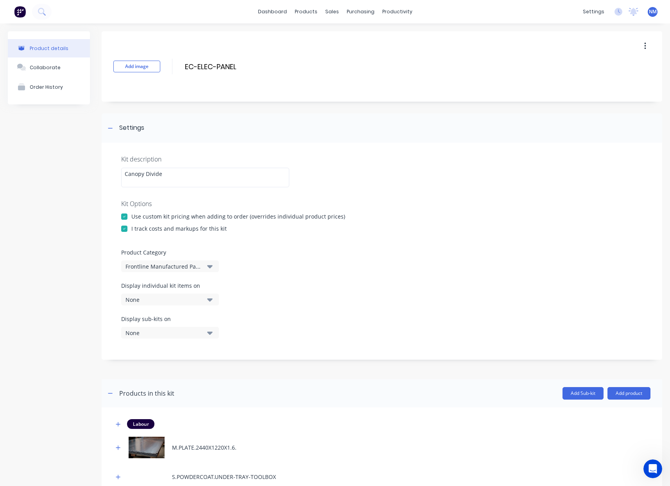
click at [188, 300] on div "None" at bounding box center [164, 300] width 76 height 8
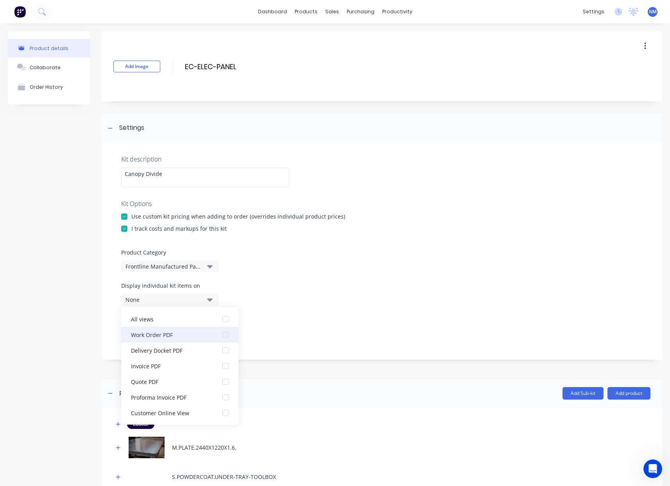
click at [191, 339] on button "Work Order PDF" at bounding box center [179, 335] width 117 height 16
drag, startPoint x: 319, startPoint y: 333, endPoint x: 291, endPoint y: 352, distance: 33.8
click at [319, 333] on div "Display sub-kits on None" at bounding box center [382, 331] width 522 height 33
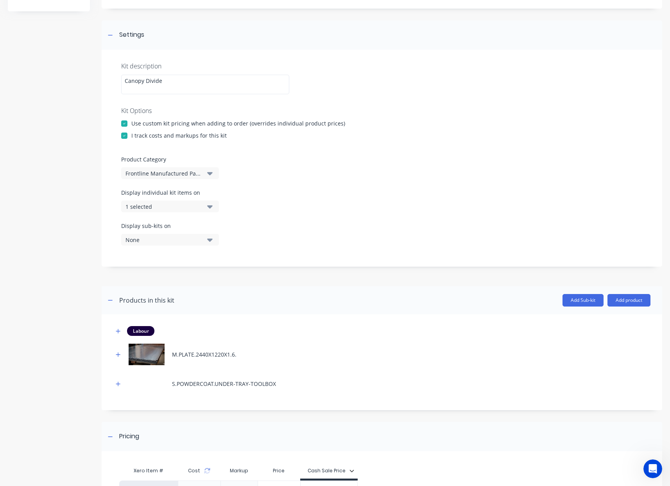
scroll to position [183, 0]
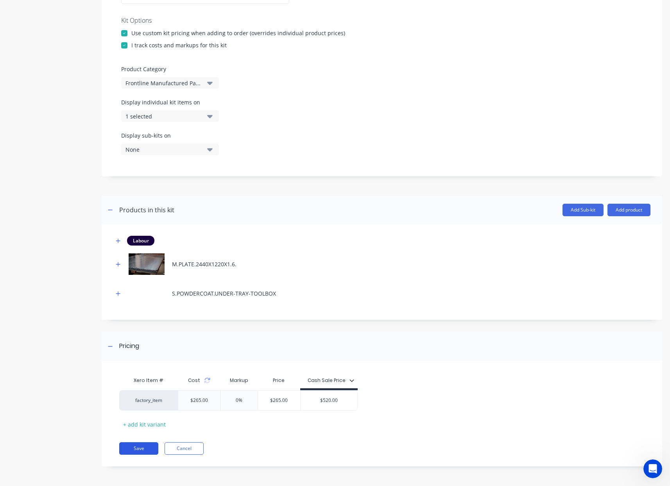
click at [142, 444] on button "Save" at bounding box center [138, 448] width 39 height 13
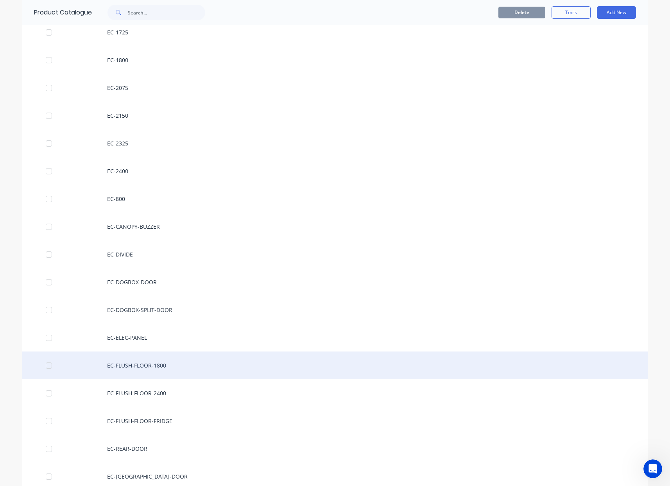
scroll to position [460, 0]
click at [161, 365] on div "EC-FLUSH-FLOOR-1800" at bounding box center [335, 364] width 626 height 28
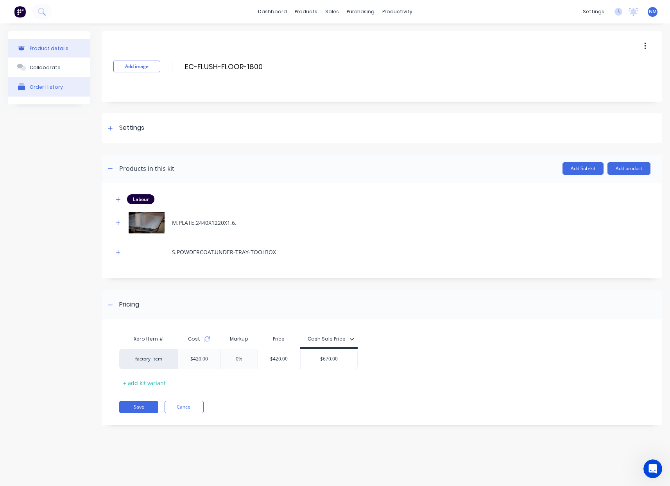
click at [38, 93] on button "Order History" at bounding box center [49, 87] width 82 height 20
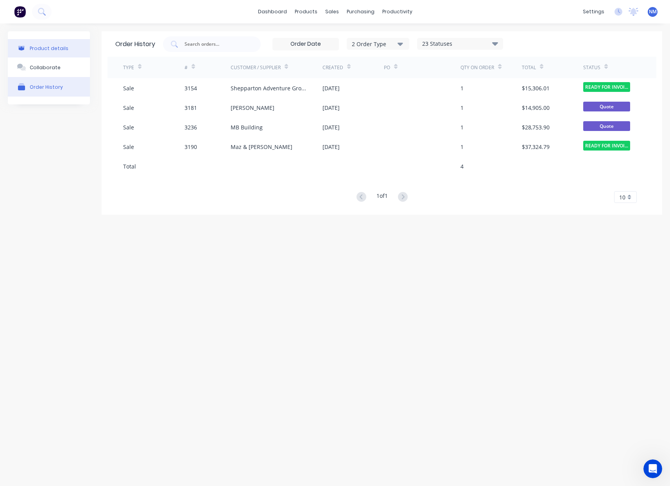
click at [60, 49] on div "Product details" at bounding box center [49, 48] width 39 height 6
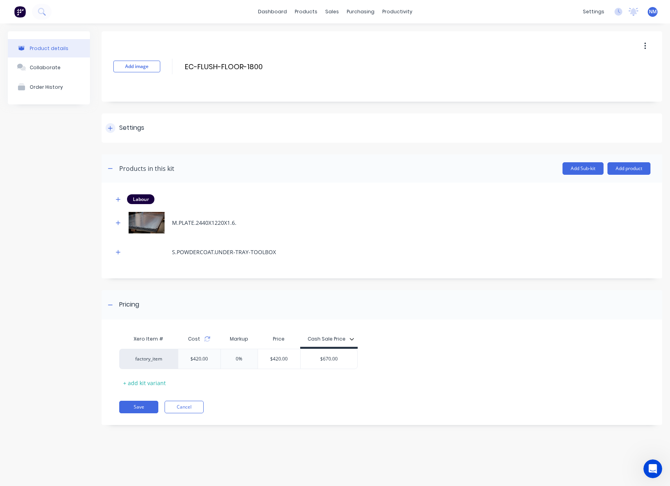
click at [110, 127] on icon at bounding box center [110, 128] width 4 height 4
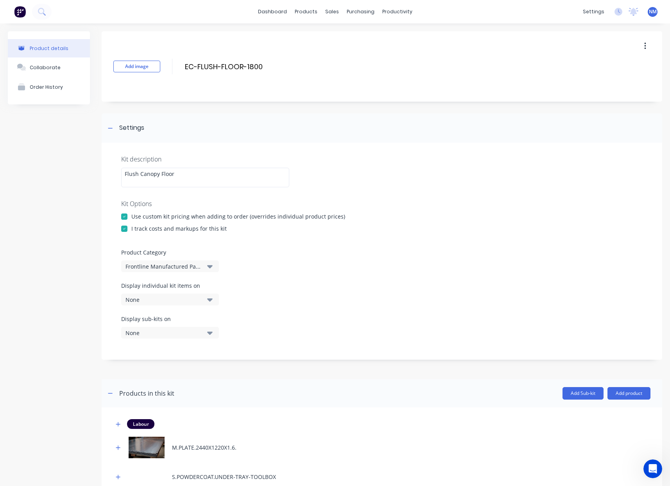
click at [162, 296] on div "None" at bounding box center [164, 300] width 76 height 8
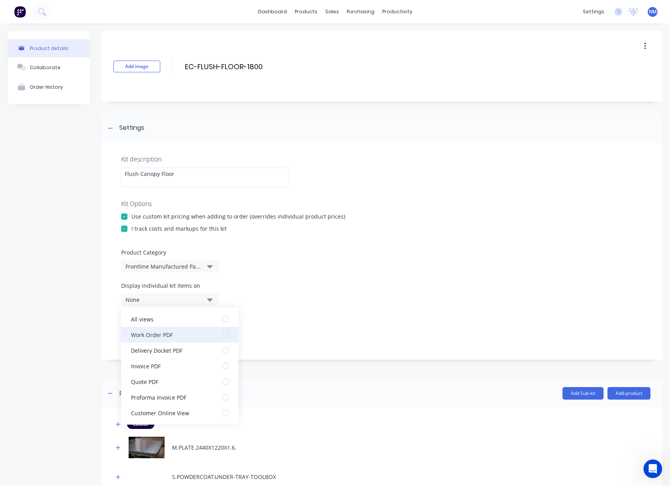
click at [171, 337] on div "Work Order PDF" at bounding box center [170, 335] width 78 height 8
click at [307, 349] on div "Kit description Flush Canopy Floor Kit Options Use custom kit pricing when addi…" at bounding box center [382, 251] width 561 height 217
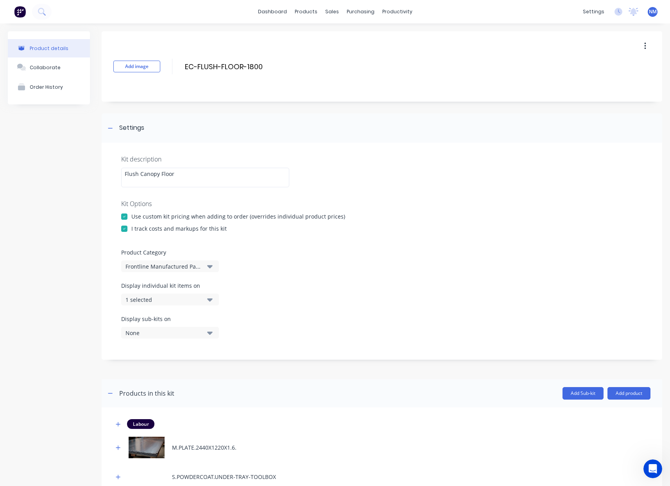
scroll to position [183, 0]
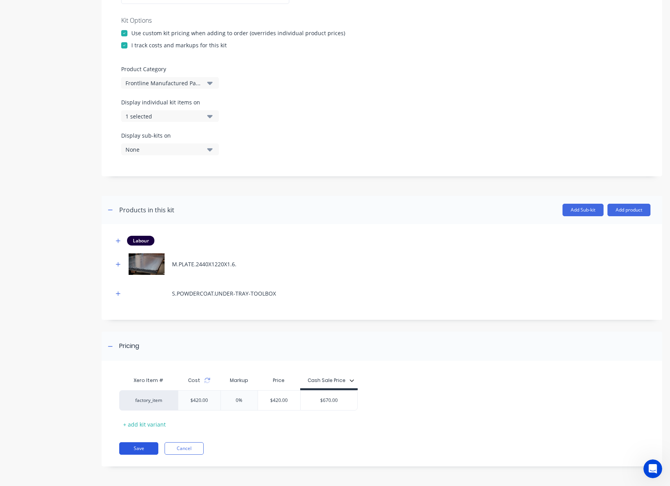
click at [129, 450] on button "Save" at bounding box center [138, 448] width 39 height 13
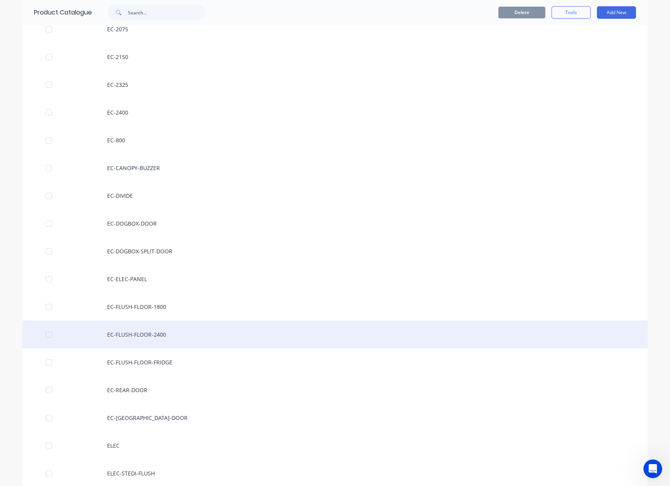
scroll to position [521, 0]
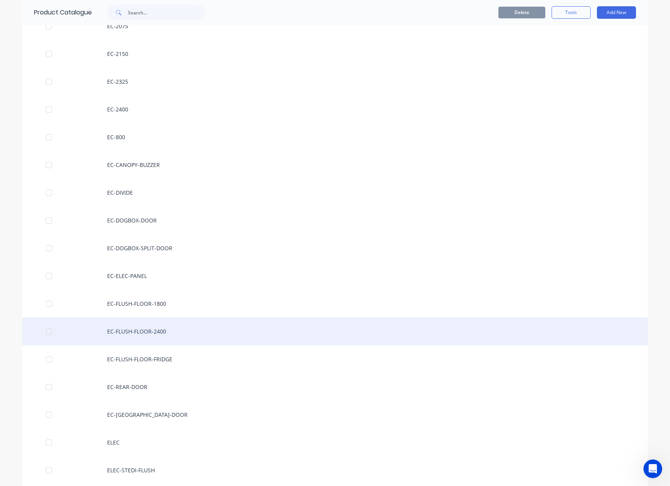
click at [162, 328] on div "EC-FLUSH-FLOOR-2400" at bounding box center [335, 332] width 626 height 28
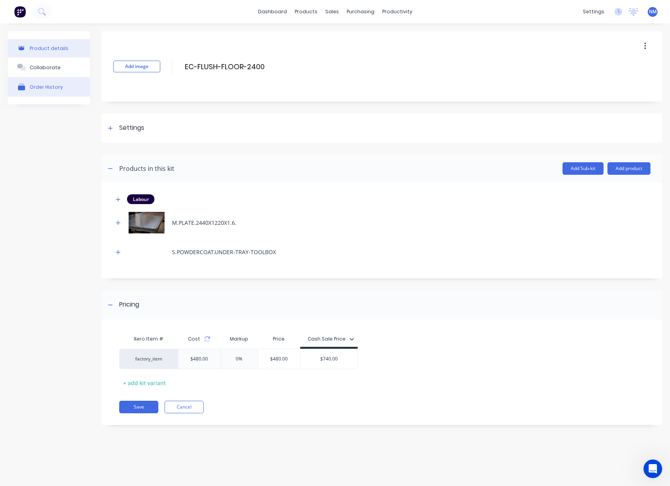
click at [22, 86] on icon "button" at bounding box center [21, 88] width 7 height 5
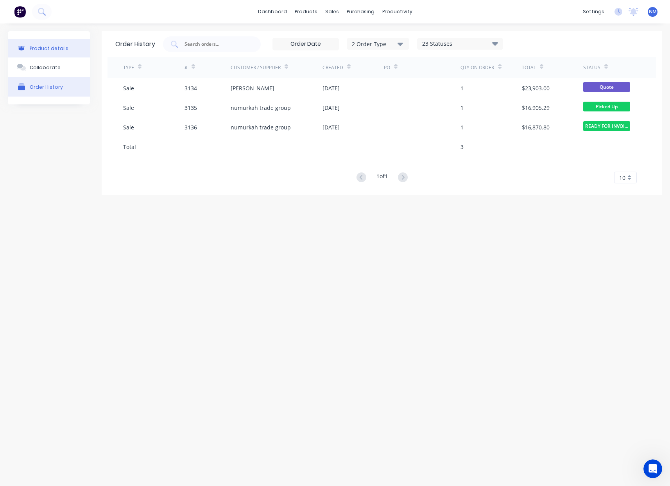
click at [45, 54] on button "Product details" at bounding box center [49, 48] width 82 height 18
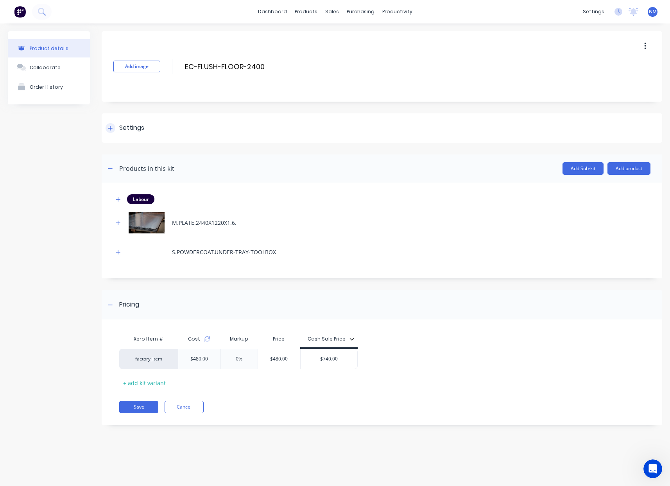
click at [111, 129] on icon at bounding box center [110, 128] width 5 height 5
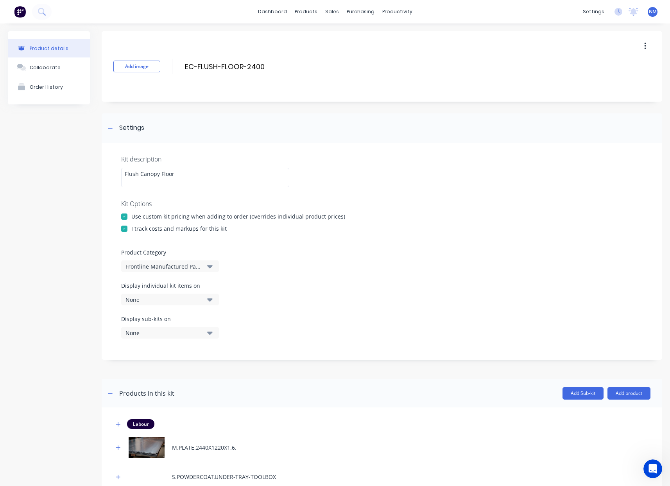
click at [167, 296] on div "None" at bounding box center [164, 300] width 76 height 8
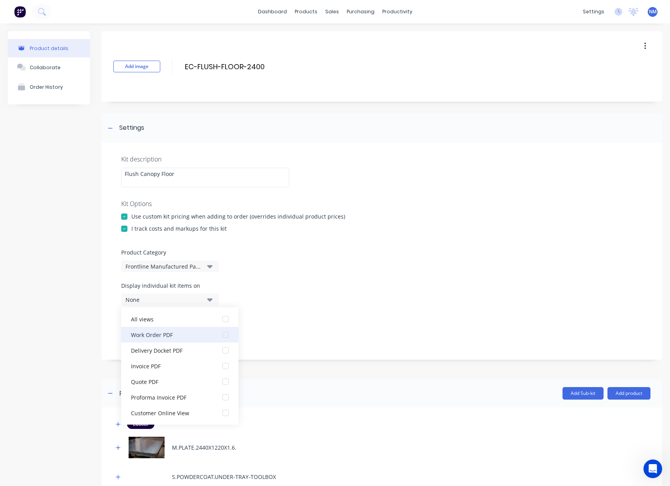
click at [174, 338] on div "Work Order PDF" at bounding box center [170, 335] width 78 height 8
click at [321, 314] on div "Display individual kit items on 1 selected" at bounding box center [382, 298] width 522 height 33
click at [327, 354] on div "Kit description Flush Canopy Floor Kit Options Use custom kit pricing when addi…" at bounding box center [382, 251] width 561 height 217
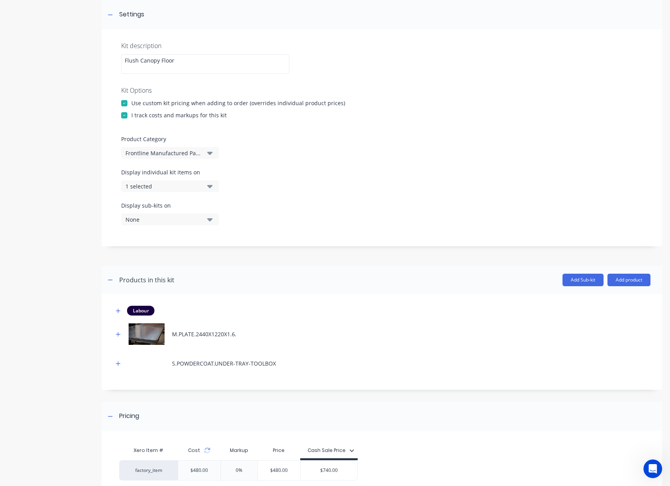
scroll to position [183, 0]
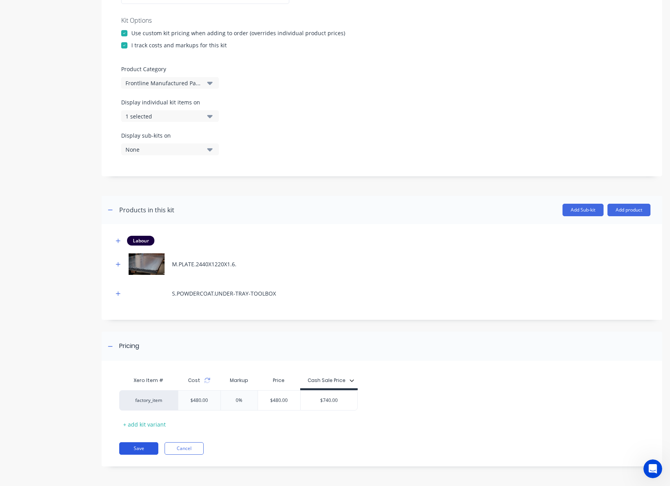
click at [139, 453] on button "Save" at bounding box center [138, 448] width 39 height 13
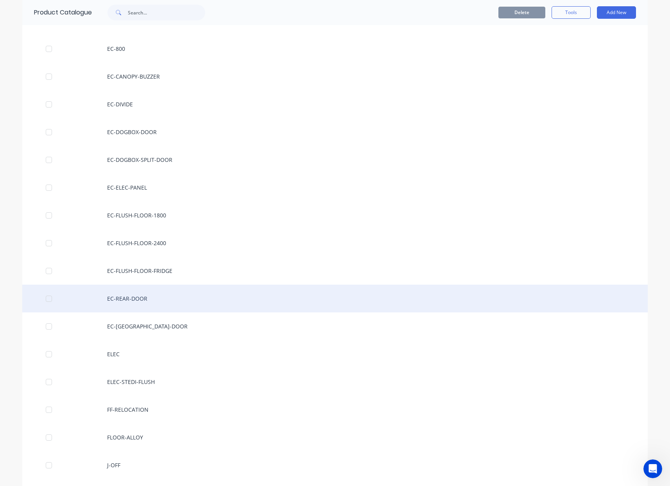
scroll to position [610, 0]
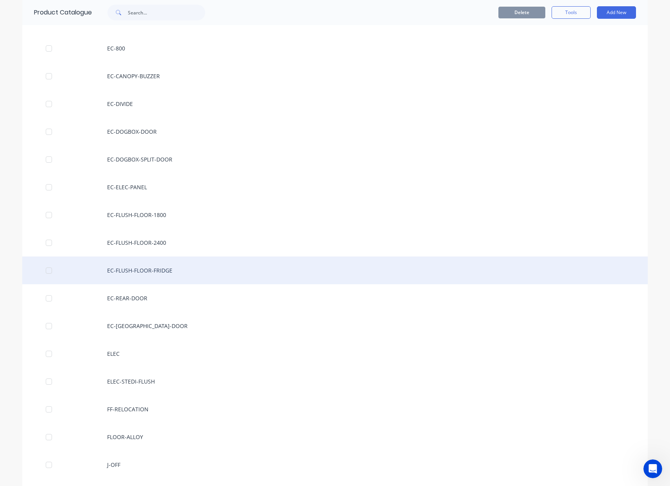
click at [157, 275] on div "EC-FLUSH-FLOOR-FRIDGE" at bounding box center [335, 271] width 626 height 28
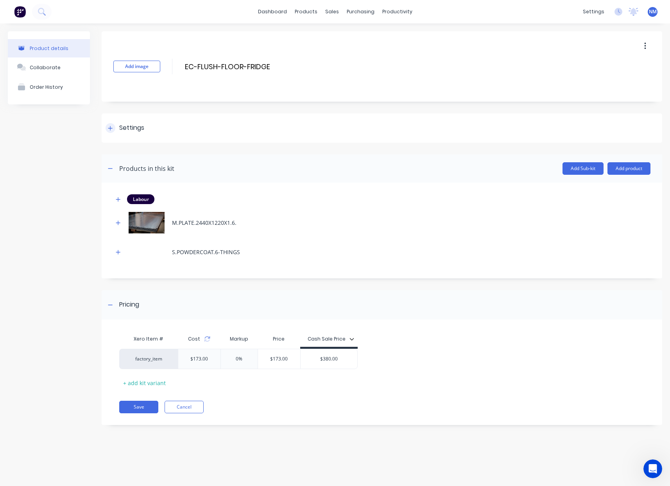
click at [112, 133] on div "Settings" at bounding box center [125, 128] width 39 height 10
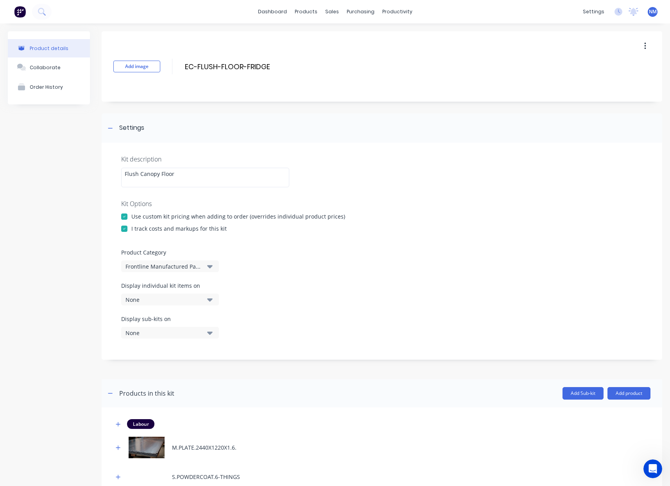
click at [186, 296] on div "None" at bounding box center [164, 300] width 76 height 8
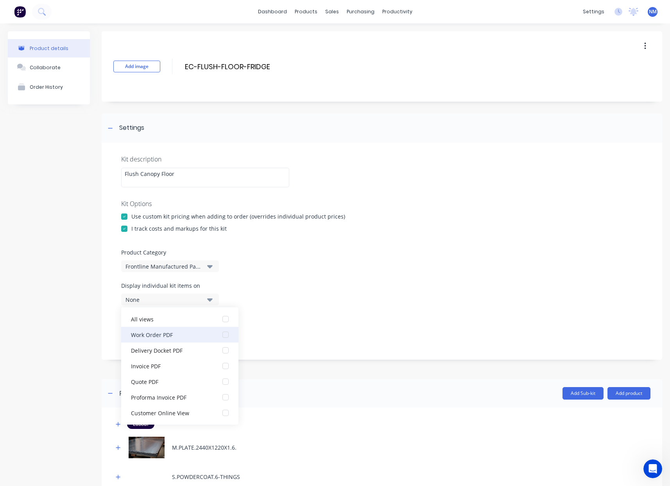
click at [194, 336] on div "Work Order PDF" at bounding box center [170, 335] width 78 height 8
drag, startPoint x: 311, startPoint y: 327, endPoint x: 300, endPoint y: 331, distance: 11.6
click at [311, 327] on div "Display sub-kits on None" at bounding box center [382, 331] width 522 height 33
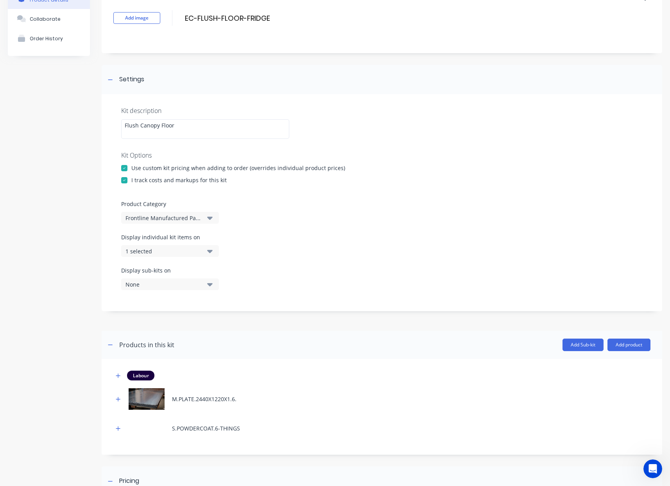
scroll to position [183, 0]
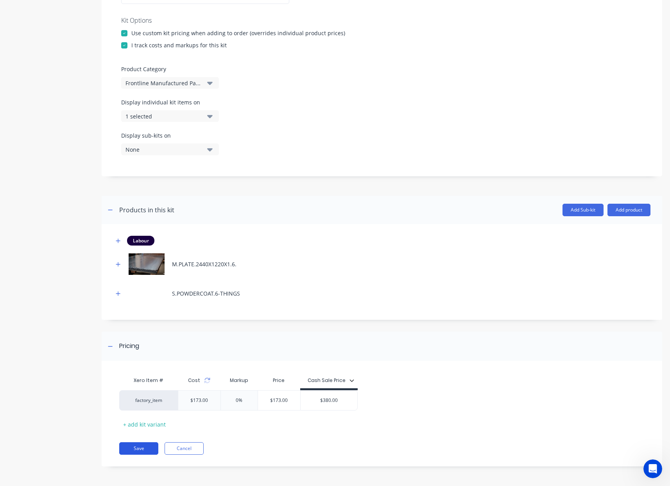
drag, startPoint x: 149, startPoint y: 451, endPoint x: 161, endPoint y: 415, distance: 38.0
click at [149, 450] on button "Save" at bounding box center [138, 448] width 39 height 13
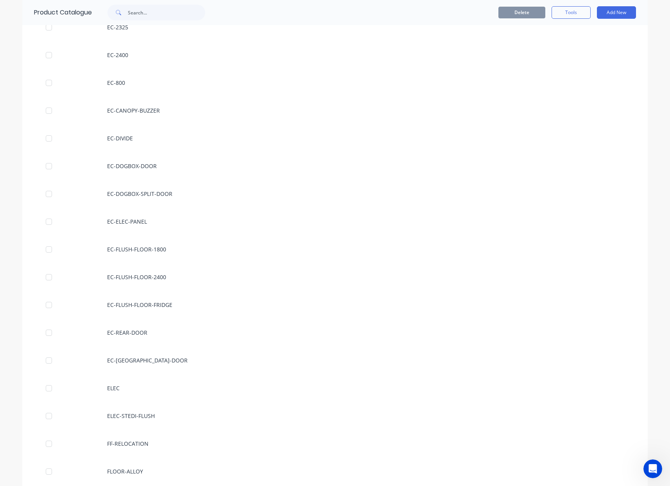
scroll to position [577, 0]
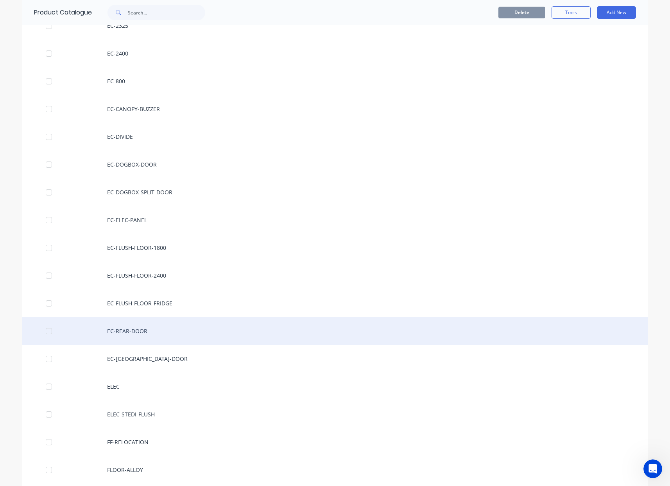
click at [164, 329] on div "EC-REAR-DOOR" at bounding box center [335, 331] width 626 height 28
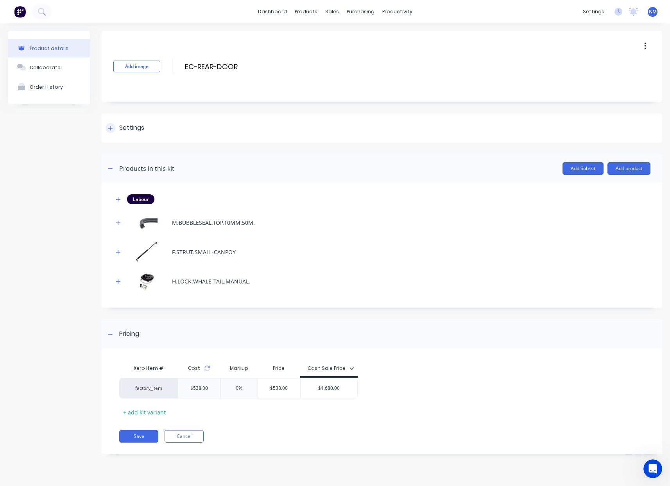
click at [106, 131] on div at bounding box center [111, 128] width 10 height 10
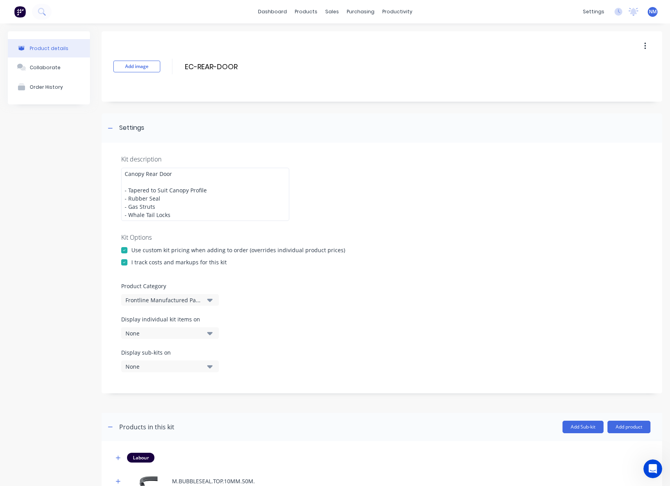
click at [181, 334] on div "None" at bounding box center [164, 333] width 76 height 8
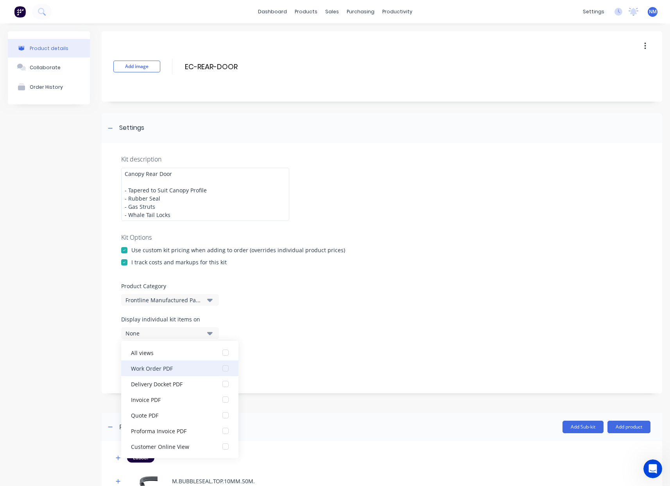
click at [189, 366] on div "Work Order PDF" at bounding box center [170, 368] width 78 height 8
click at [302, 368] on div "Display sub-kits on None" at bounding box center [382, 365] width 522 height 33
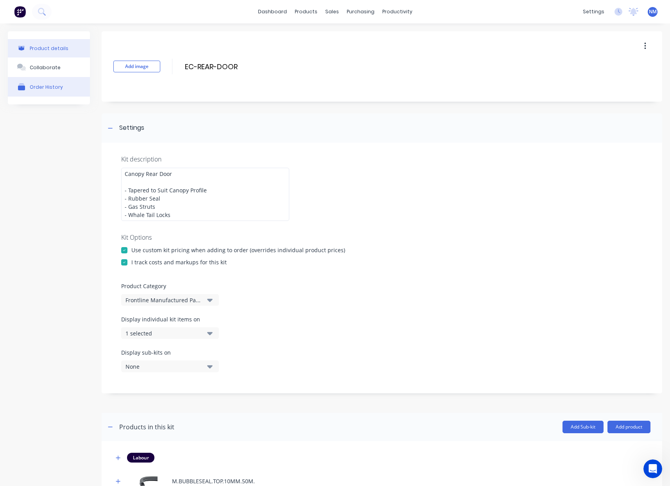
click at [61, 81] on button "Order History" at bounding box center [49, 87] width 82 height 20
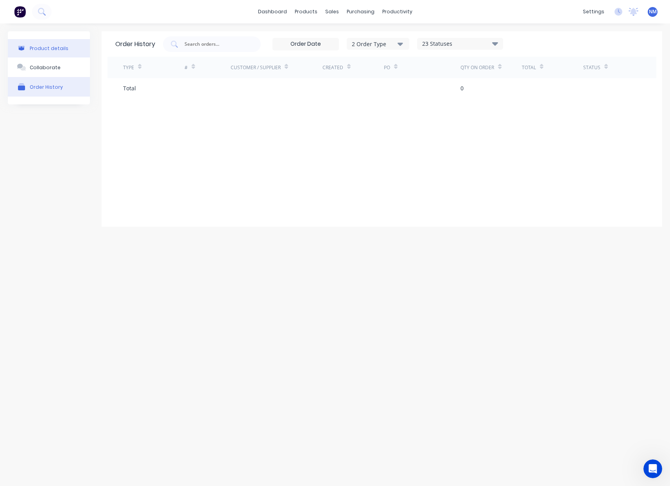
click at [51, 54] on button "Product details" at bounding box center [49, 48] width 82 height 18
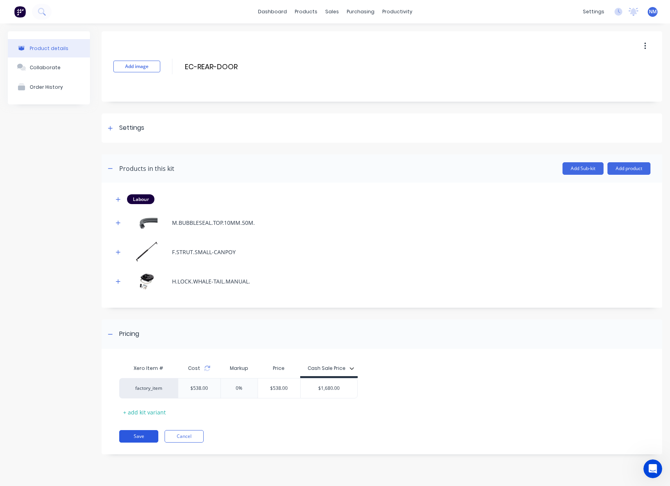
click at [148, 437] on button "Save" at bounding box center [138, 436] width 39 height 13
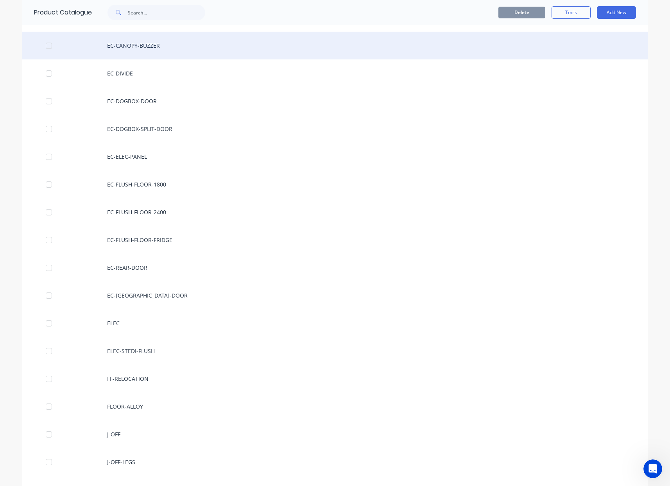
scroll to position [703, 0]
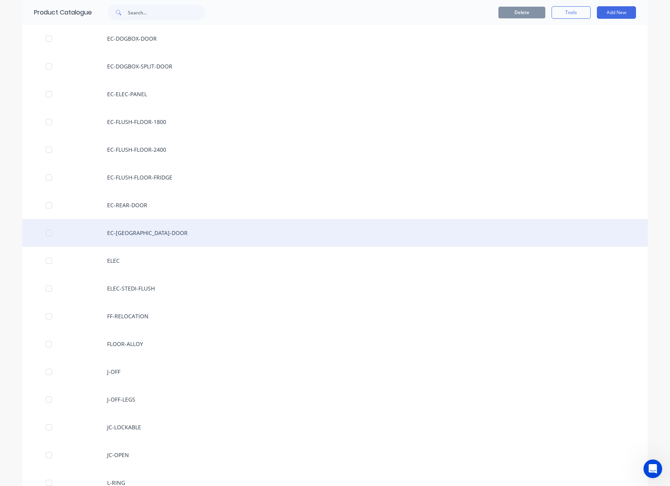
click at [167, 237] on div "EC-[GEOGRAPHIC_DATA]-DOOR" at bounding box center [335, 233] width 626 height 28
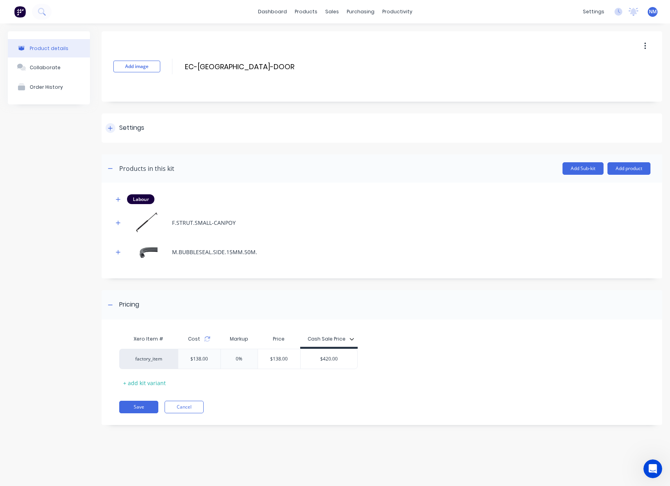
click at [112, 129] on icon at bounding box center [110, 128] width 5 height 5
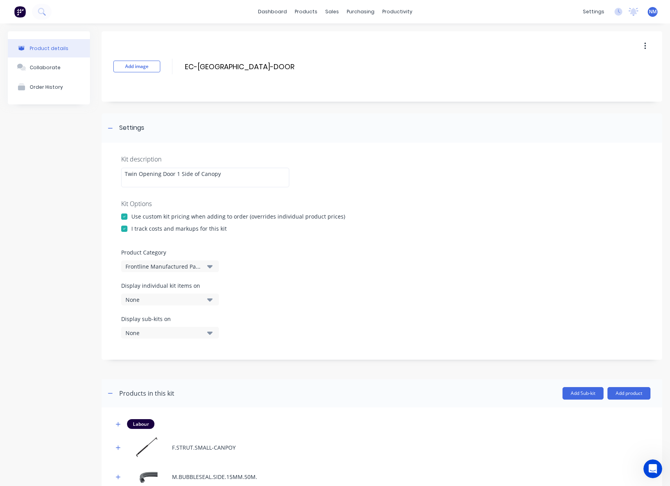
click at [165, 296] on div "None" at bounding box center [164, 300] width 76 height 8
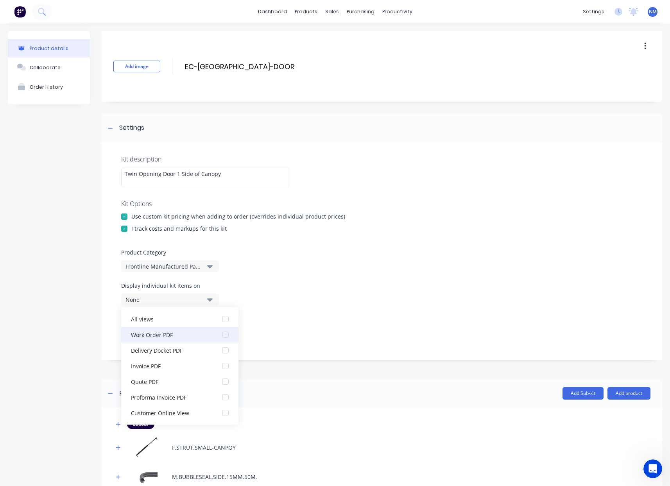
click at [179, 337] on div "Work Order PDF" at bounding box center [170, 335] width 78 height 8
click at [329, 325] on div "Display sub-kits on None" at bounding box center [382, 331] width 522 height 33
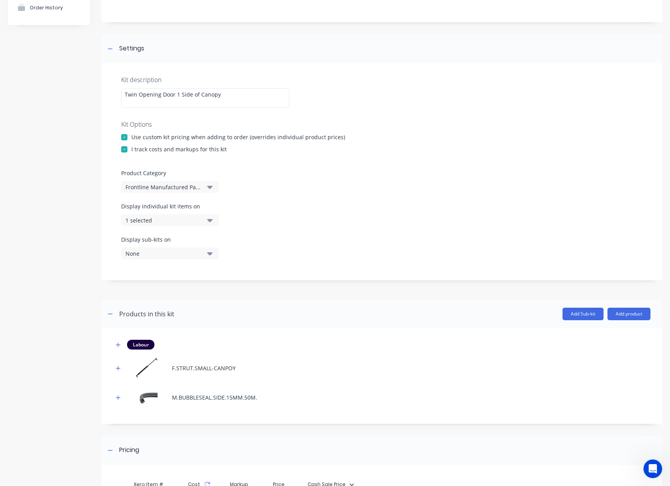
scroll to position [183, 0]
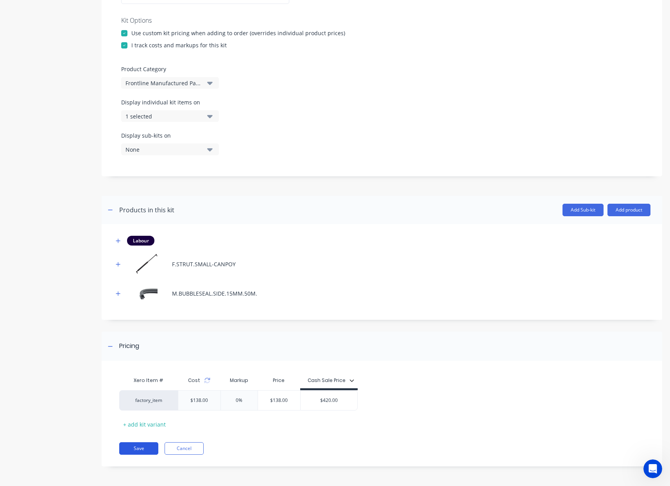
click at [144, 445] on button "Save" at bounding box center [138, 448] width 39 height 13
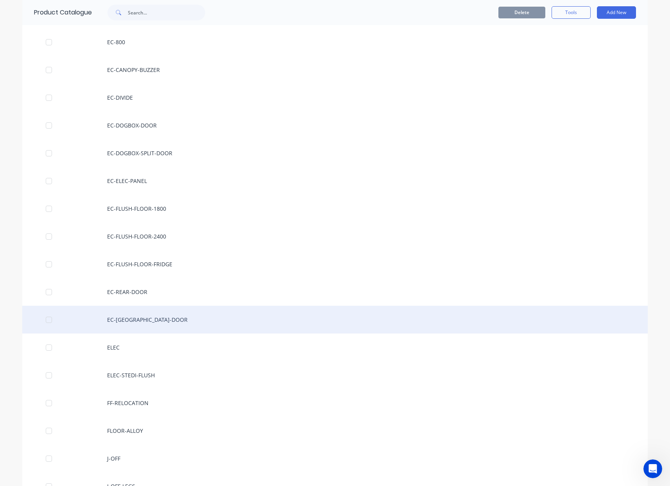
scroll to position [615, 0]
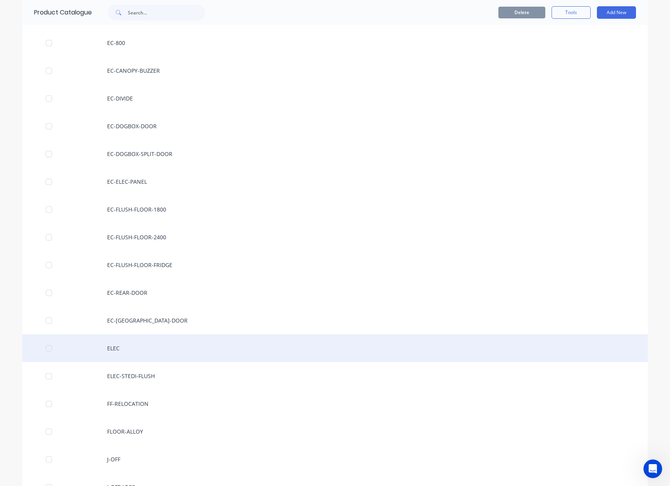
click at [171, 355] on div "ELEC" at bounding box center [335, 348] width 626 height 28
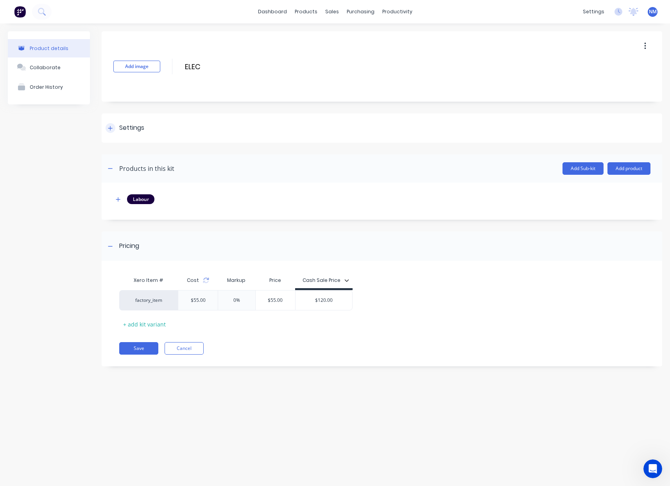
click at [108, 126] on div at bounding box center [111, 128] width 10 height 10
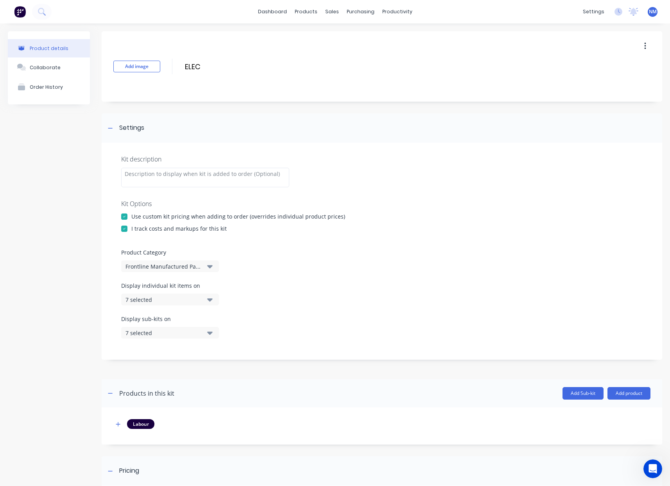
click at [188, 299] on div "7 selected" at bounding box center [164, 300] width 76 height 8
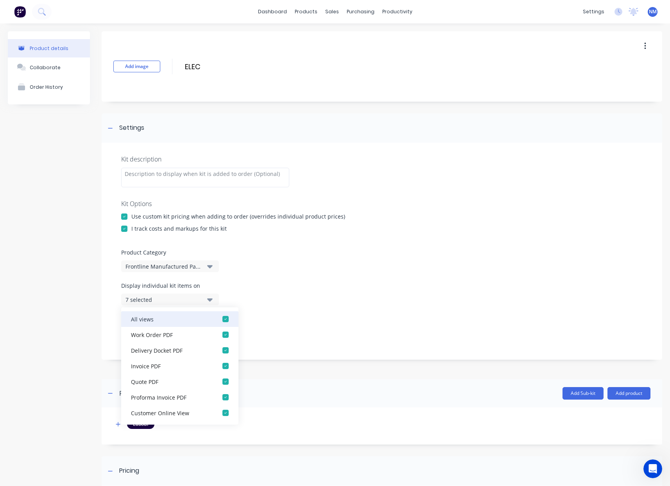
click at [220, 321] on div "button" at bounding box center [226, 319] width 16 height 16
click at [221, 334] on div "button" at bounding box center [226, 335] width 16 height 16
click at [302, 329] on div "Display sub-kits on 7 selected" at bounding box center [382, 331] width 522 height 33
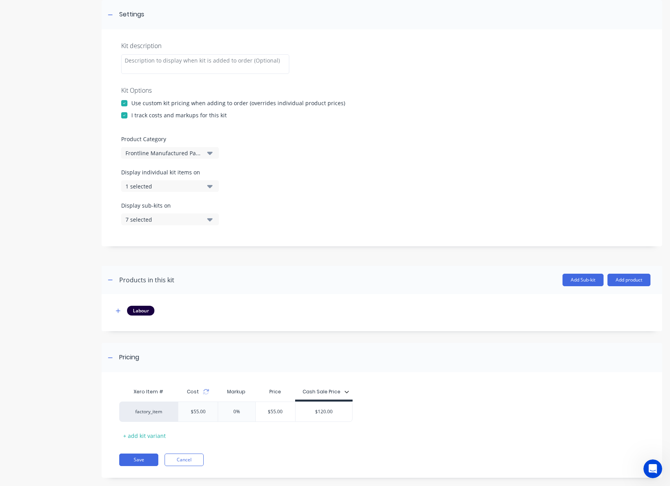
scroll to position [125, 0]
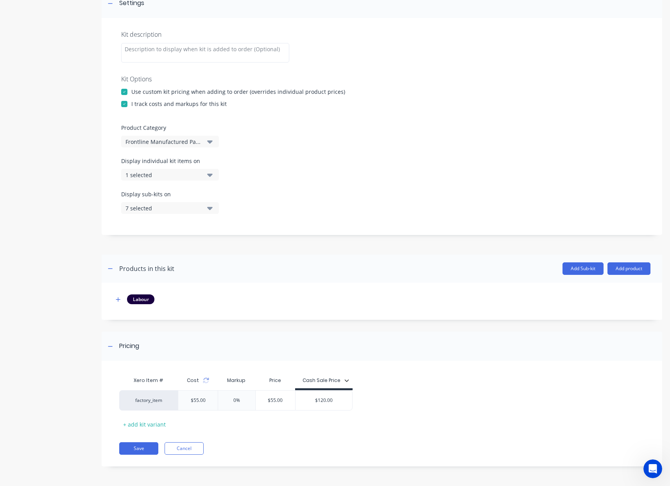
click at [208, 176] on icon "button" at bounding box center [209, 175] width 5 height 9
click at [135, 453] on button "Save" at bounding box center [138, 450] width 39 height 13
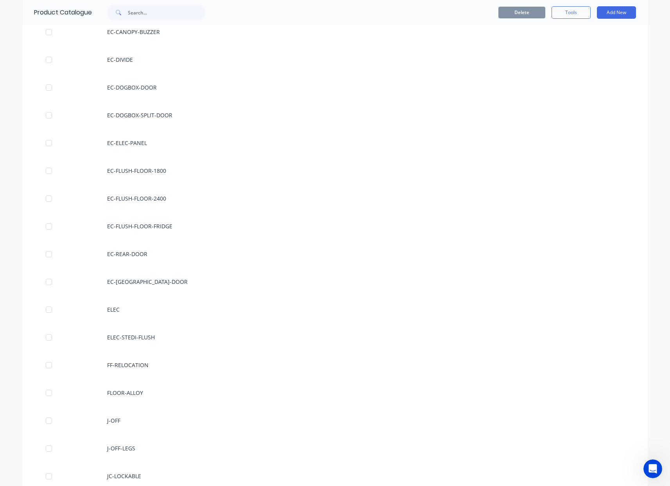
scroll to position [655, 0]
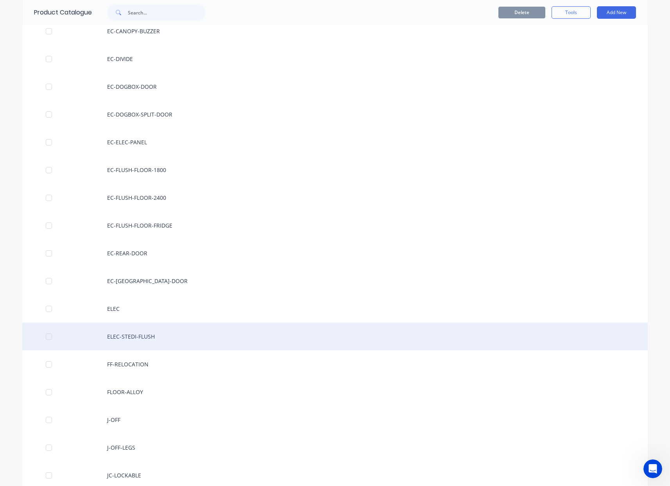
click at [121, 338] on div "ELEC-STEDI-FLUSH" at bounding box center [335, 337] width 626 height 28
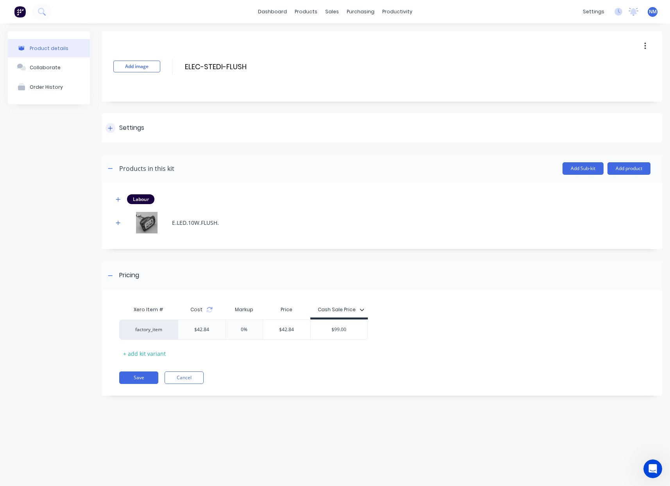
click at [110, 126] on icon at bounding box center [110, 128] width 4 height 4
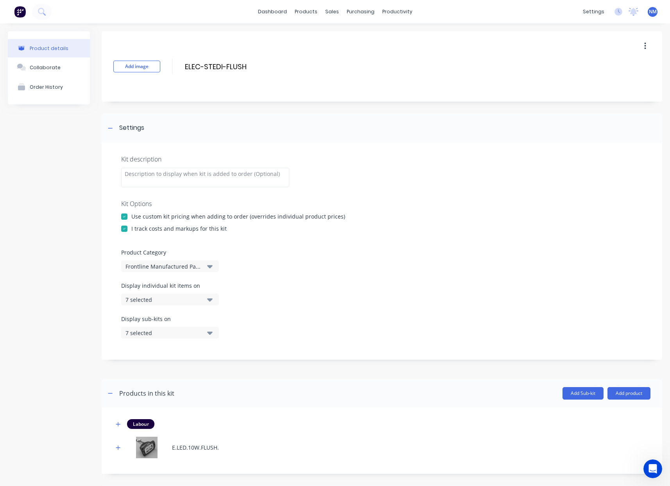
click at [172, 302] on div "7 selected" at bounding box center [164, 300] width 76 height 8
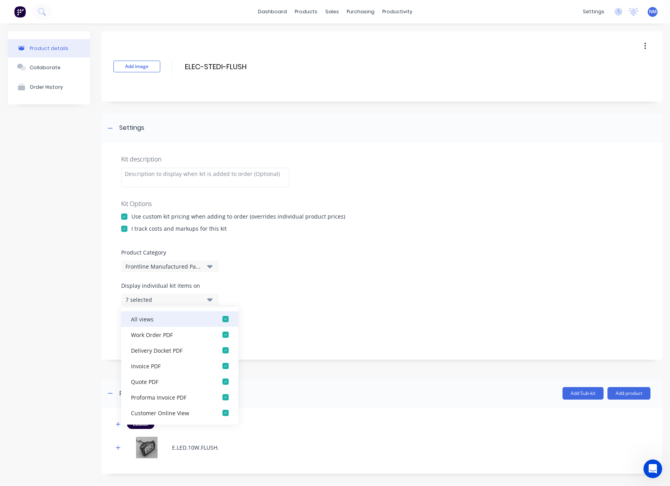
click at [221, 319] on div "button" at bounding box center [226, 319] width 16 height 16
click at [218, 333] on div "button" at bounding box center [226, 335] width 16 height 16
click at [263, 331] on div "Display sub-kits on 7 selected" at bounding box center [382, 331] width 522 height 33
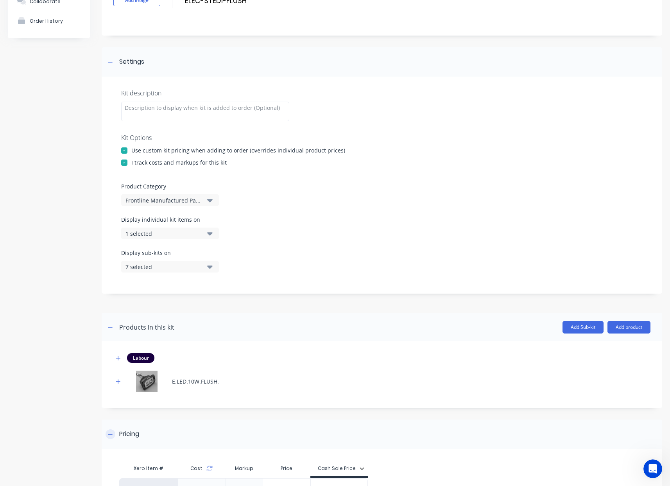
scroll to position [154, 0]
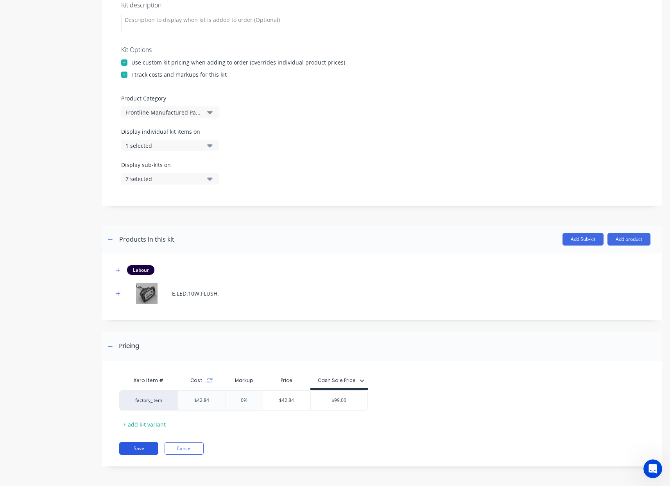
click at [143, 450] on button "Save" at bounding box center [138, 448] width 39 height 13
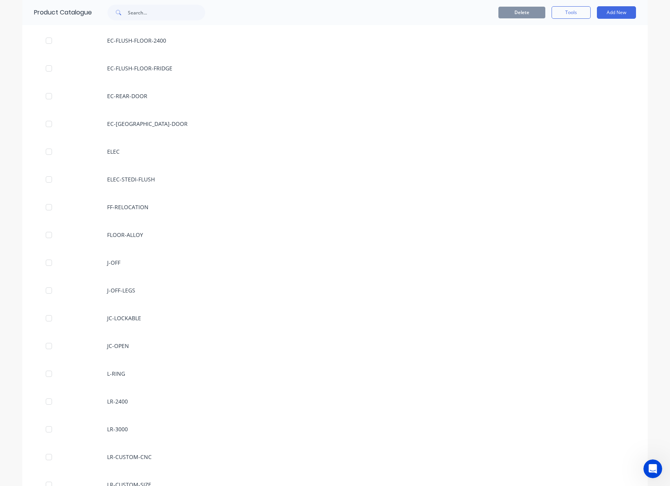
scroll to position [881, 0]
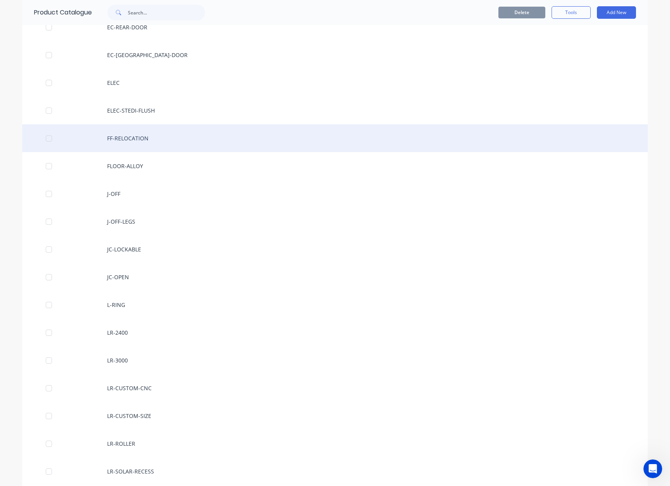
click at [147, 141] on div "FF-RELOCATION" at bounding box center [335, 138] width 626 height 28
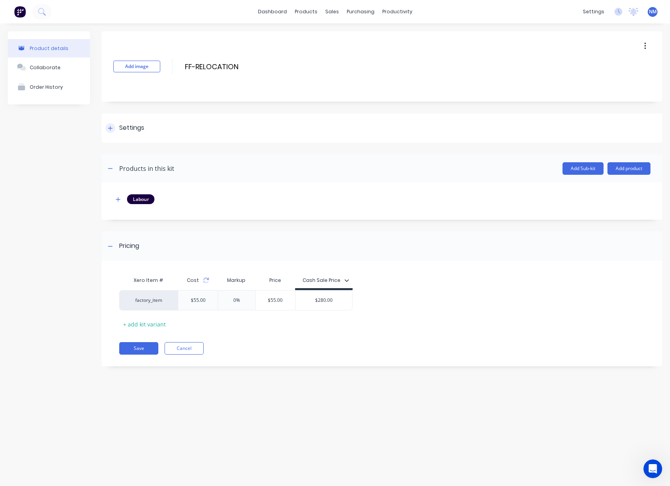
click at [108, 130] on div at bounding box center [111, 128] width 10 height 10
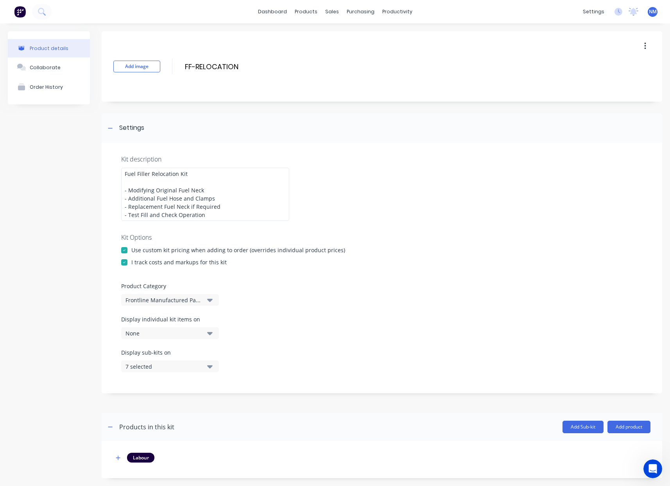
click at [196, 334] on div "None" at bounding box center [164, 333] width 76 height 8
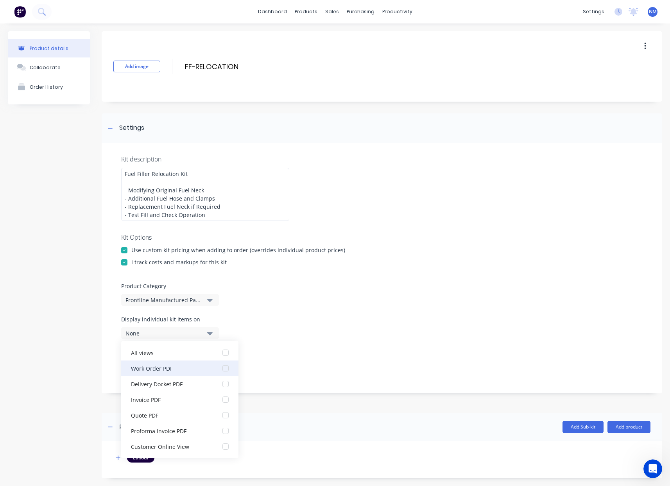
click at [181, 371] on div "Work Order PDF" at bounding box center [170, 368] width 78 height 8
drag, startPoint x: 326, startPoint y: 361, endPoint x: 292, endPoint y: 361, distance: 34.0
click at [325, 360] on div "Display sub-kits on 7 selected" at bounding box center [382, 365] width 522 height 33
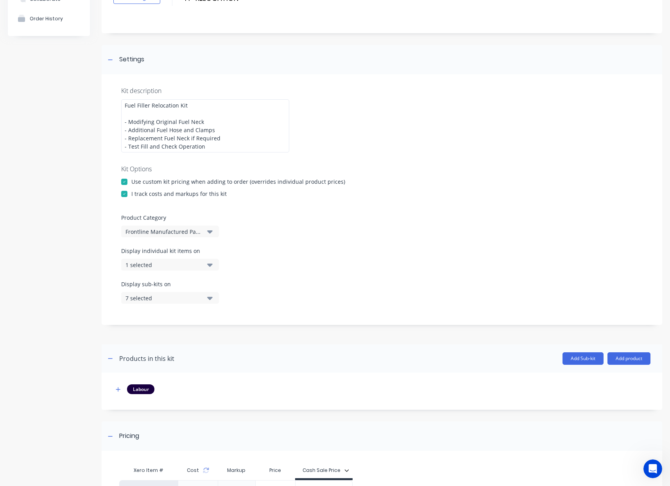
scroll to position [158, 0]
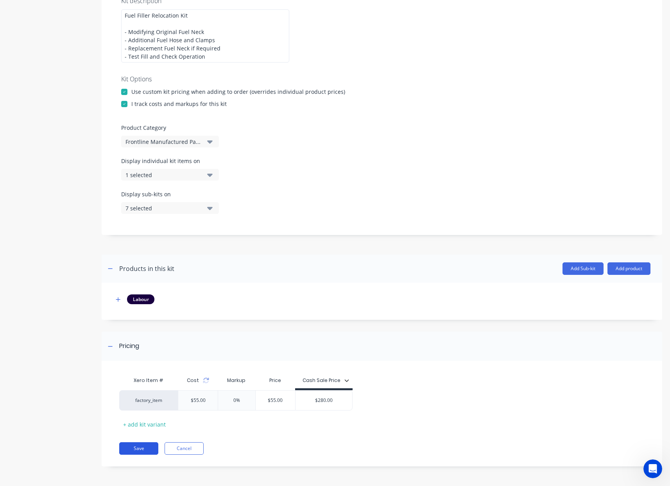
click at [149, 447] on button "Save" at bounding box center [138, 448] width 39 height 13
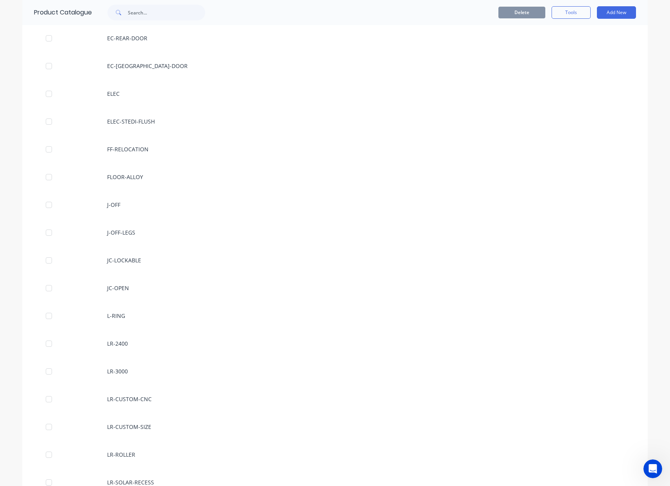
scroll to position [871, 0]
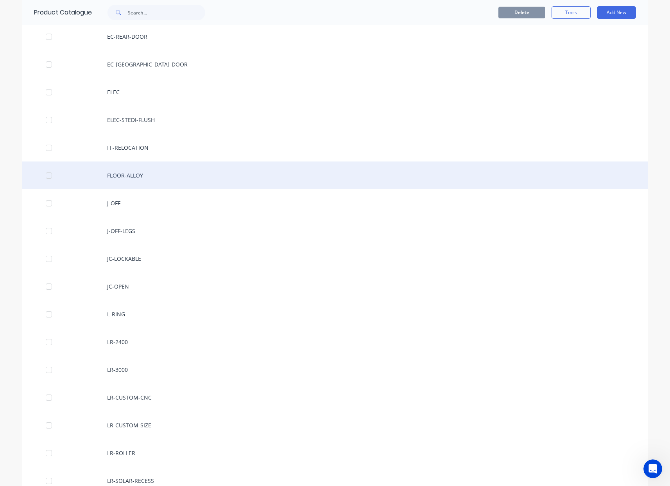
click at [129, 181] on div "FLOOR-ALLOY" at bounding box center [335, 176] width 626 height 28
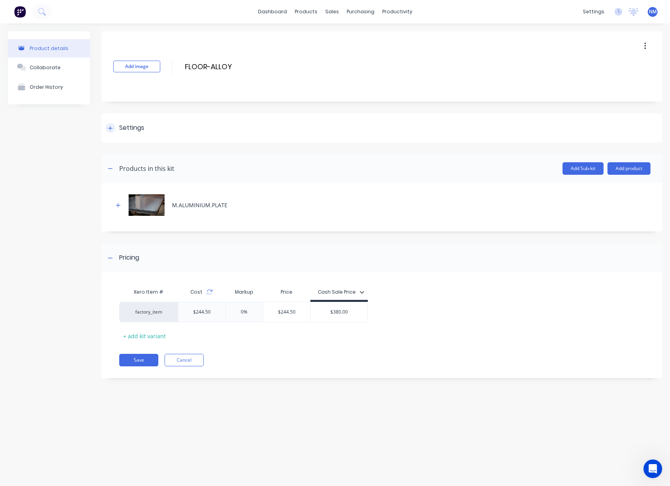
click at [109, 127] on icon at bounding box center [110, 128] width 5 height 5
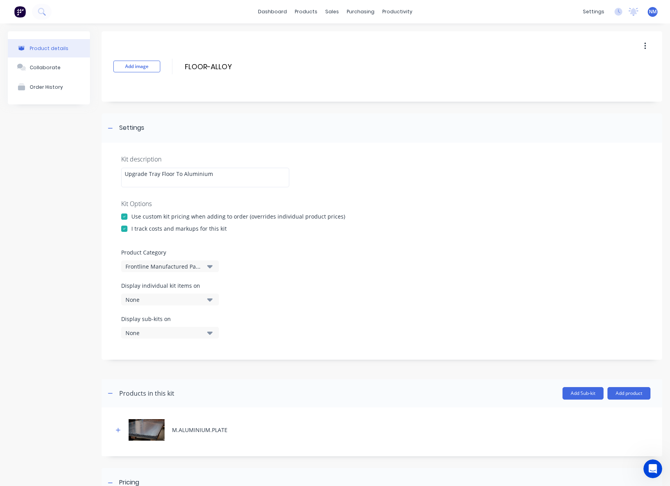
click at [183, 302] on div "None" at bounding box center [164, 300] width 76 height 8
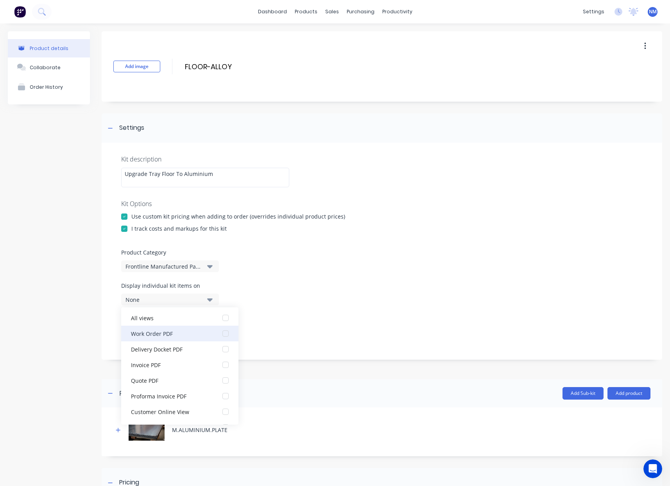
click at [177, 332] on div "Work Order PDF" at bounding box center [170, 333] width 78 height 8
click at [318, 322] on div "Display sub-kits on None" at bounding box center [382, 331] width 522 height 33
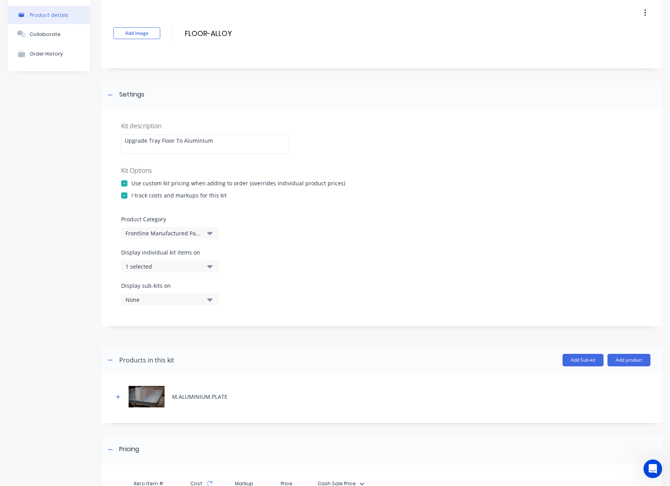
scroll to position [137, 0]
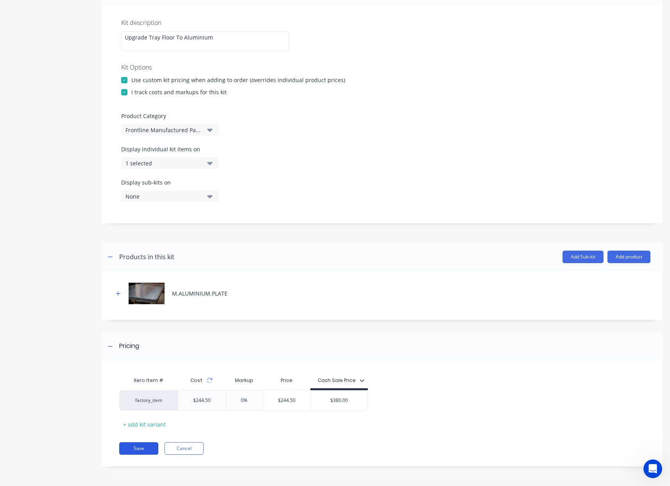
click at [141, 450] on button "Save" at bounding box center [138, 448] width 39 height 13
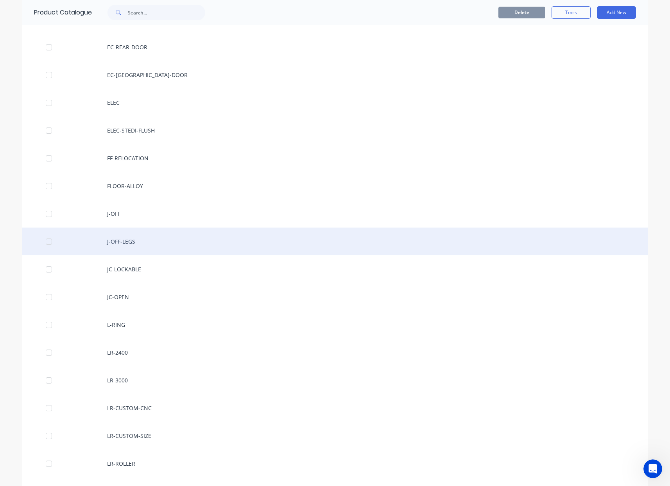
scroll to position [862, 0]
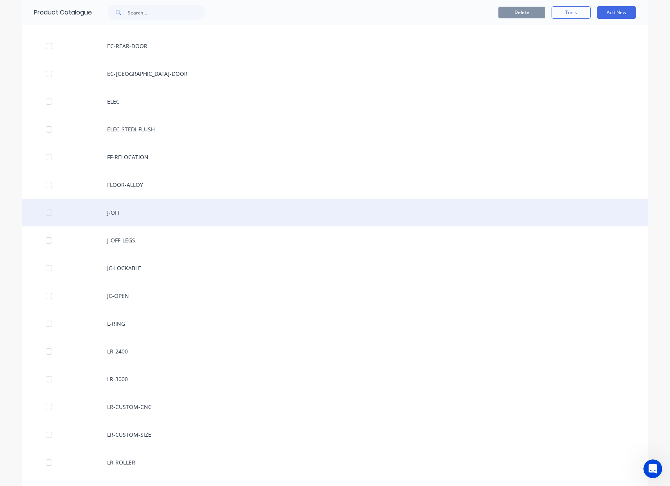
click at [124, 217] on div "J-OFF" at bounding box center [335, 213] width 626 height 28
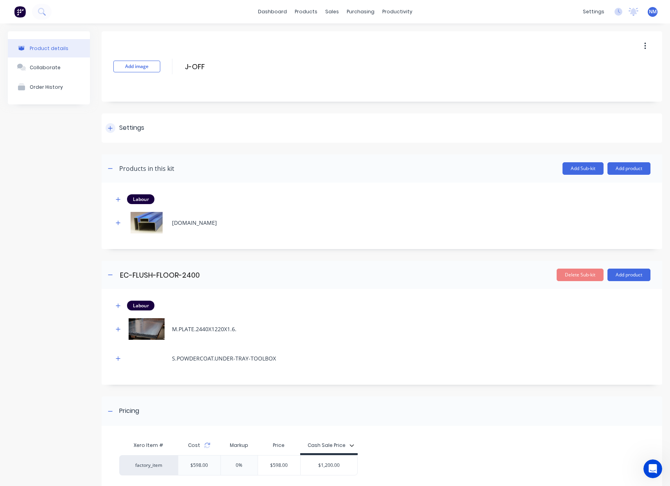
click at [114, 128] on div "Settings" at bounding box center [125, 128] width 39 height 10
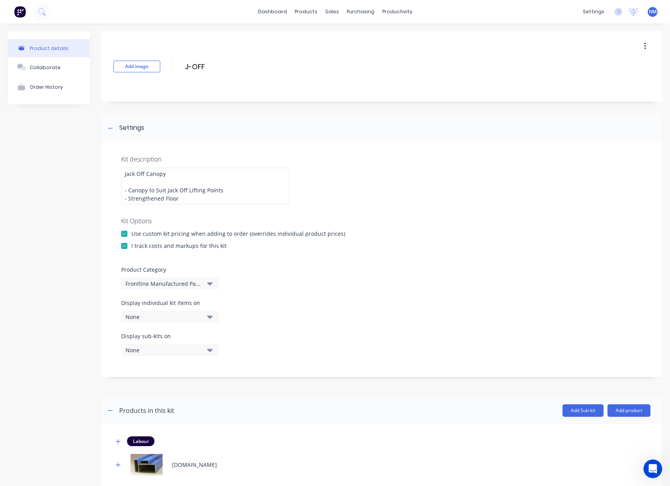
click at [175, 320] on div "None" at bounding box center [164, 317] width 76 height 8
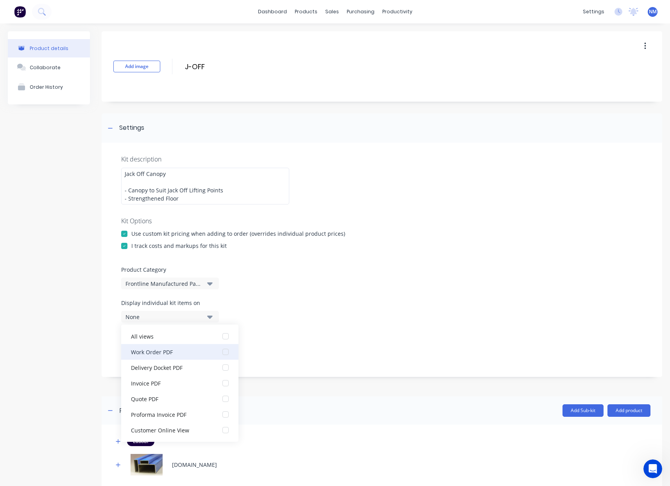
click at [174, 356] on button "Work Order PDF" at bounding box center [179, 352] width 117 height 16
click at [329, 339] on div "Display sub-kits on None" at bounding box center [382, 348] width 522 height 33
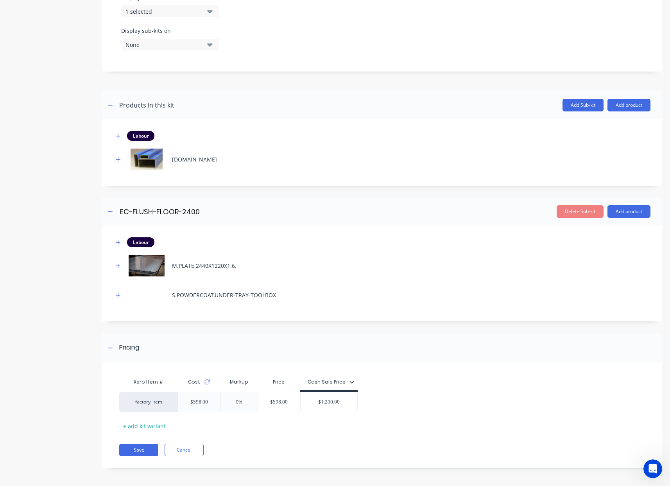
scroll to position [307, 0]
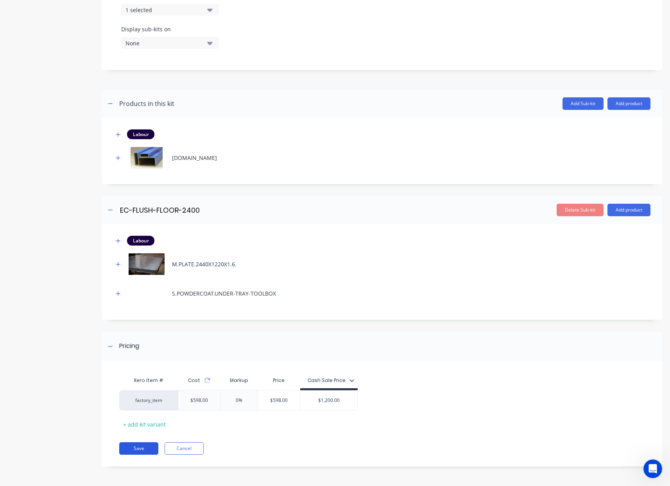
click at [146, 452] on button "Save" at bounding box center [138, 448] width 39 height 13
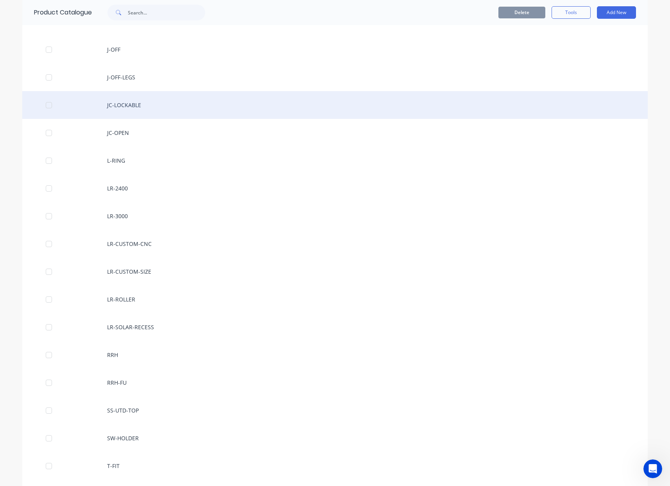
scroll to position [1026, 0]
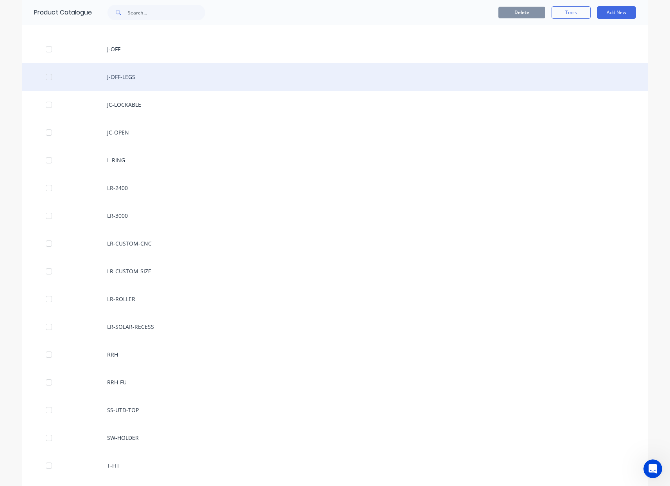
click at [130, 83] on div "J-OFF-LEGS" at bounding box center [335, 77] width 626 height 28
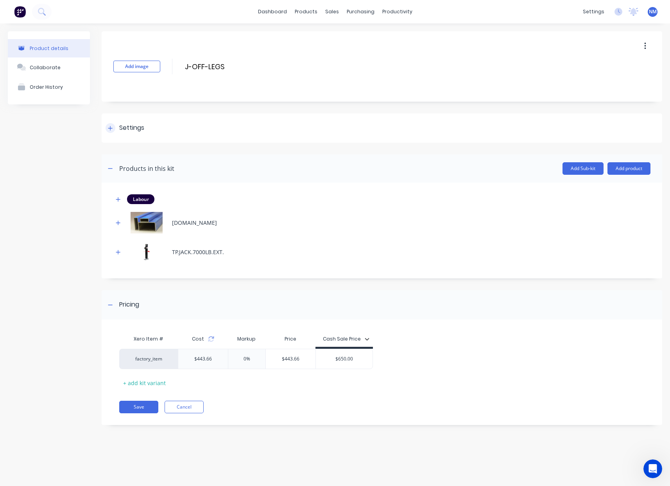
click at [112, 131] on div at bounding box center [111, 128] width 10 height 10
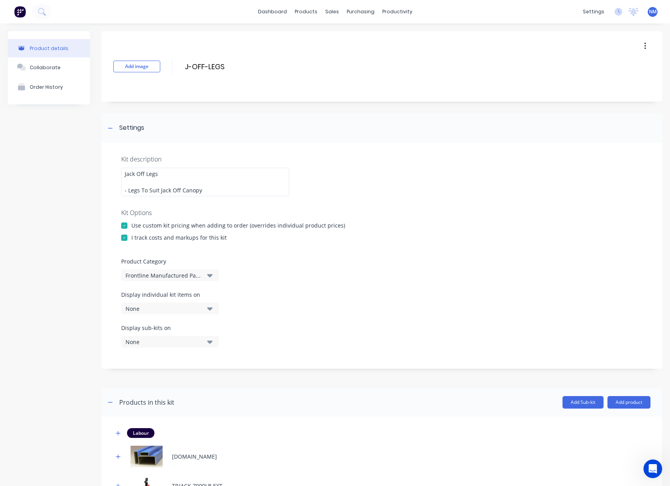
click at [194, 313] on div "None" at bounding box center [164, 309] width 76 height 8
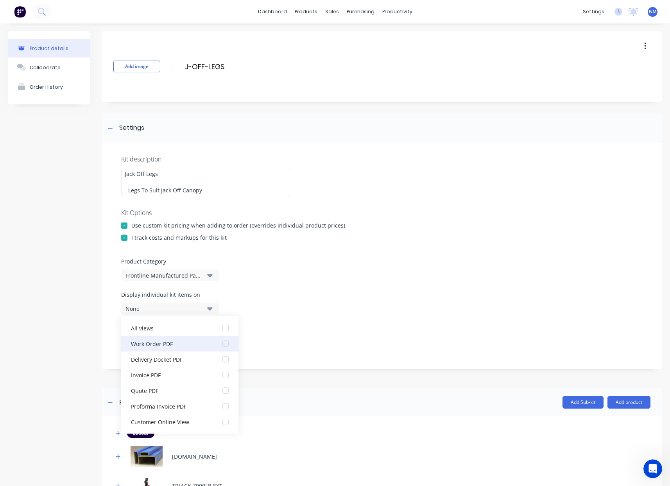
click at [210, 349] on button "Work Order PDF" at bounding box center [179, 344] width 117 height 16
click at [339, 347] on div "Display sub-kits on None" at bounding box center [382, 340] width 522 height 33
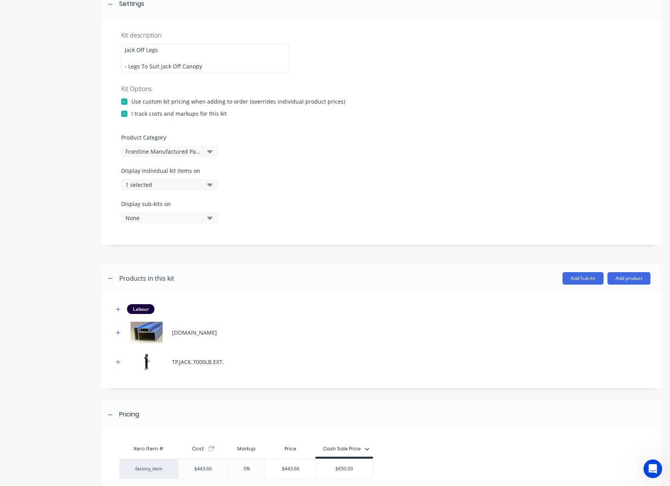
scroll to position [201, 0]
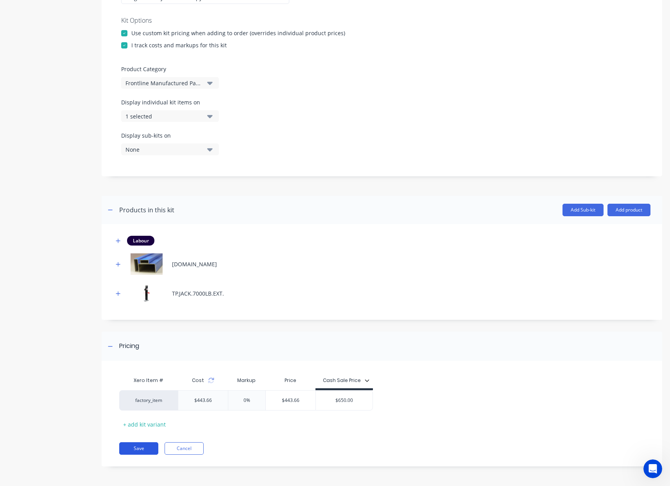
click at [147, 447] on button "Save" at bounding box center [138, 448] width 39 height 13
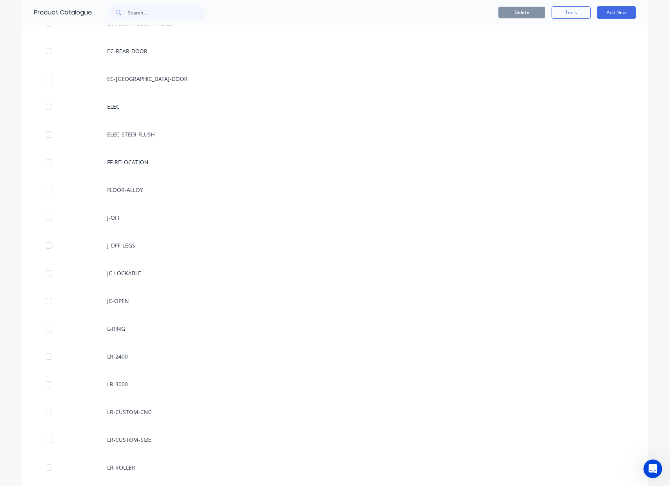
scroll to position [856, 0]
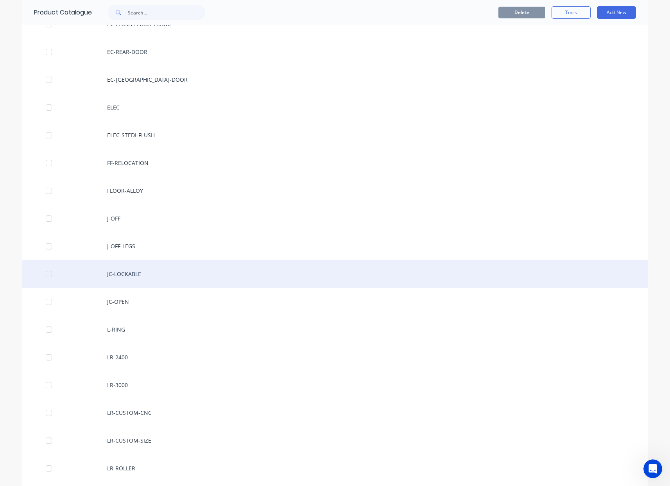
click at [142, 272] on div "JC-LOCKABLE" at bounding box center [335, 274] width 626 height 28
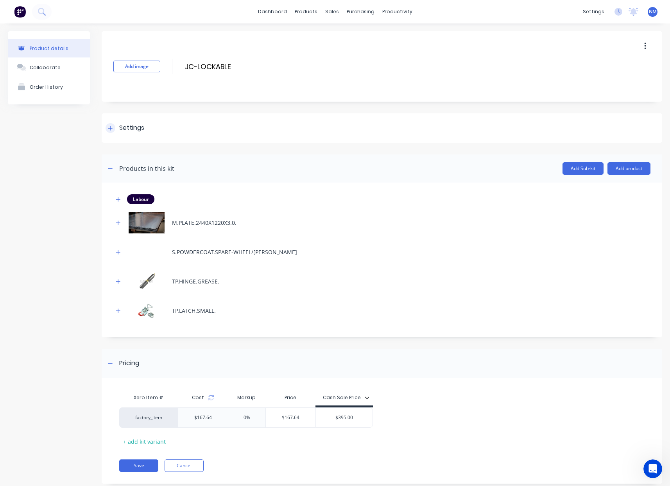
click at [111, 129] on icon at bounding box center [110, 128] width 5 height 5
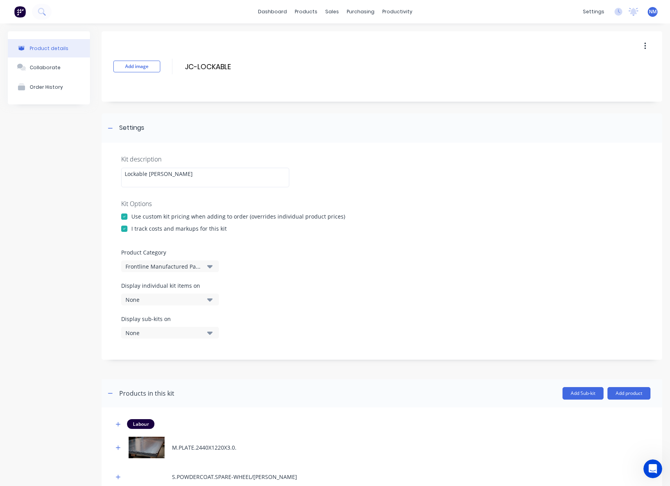
click at [189, 298] on div "None" at bounding box center [164, 300] width 76 height 8
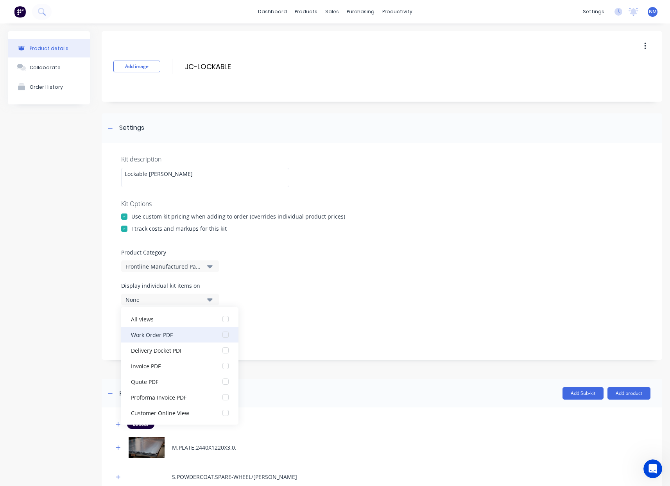
click at [185, 334] on div "Work Order PDF" at bounding box center [170, 335] width 78 height 8
click at [354, 329] on div "Display sub-kits on None" at bounding box center [382, 331] width 522 height 33
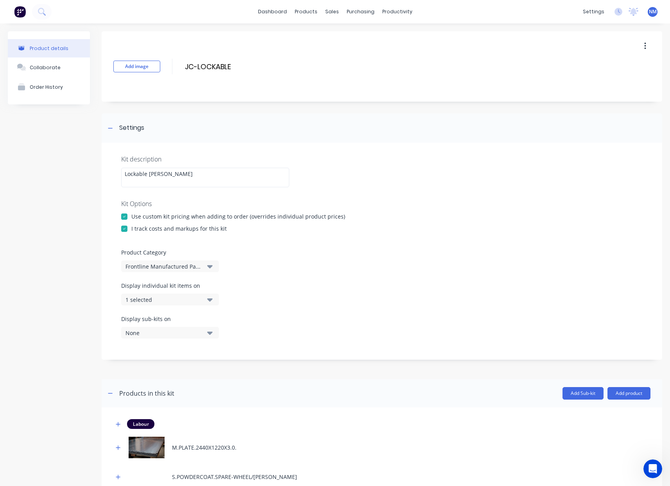
scroll to position [242, 0]
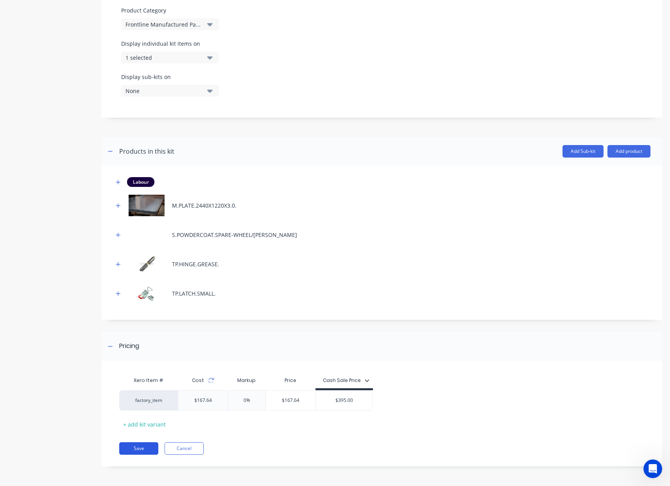
click at [151, 446] on button "Save" at bounding box center [138, 448] width 39 height 13
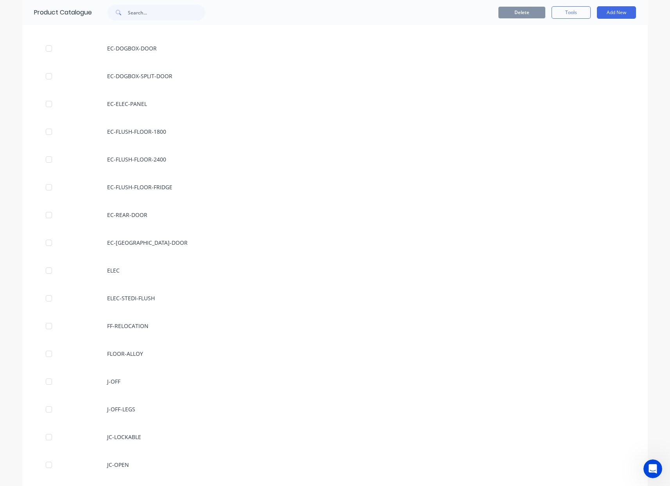
scroll to position [774, 0]
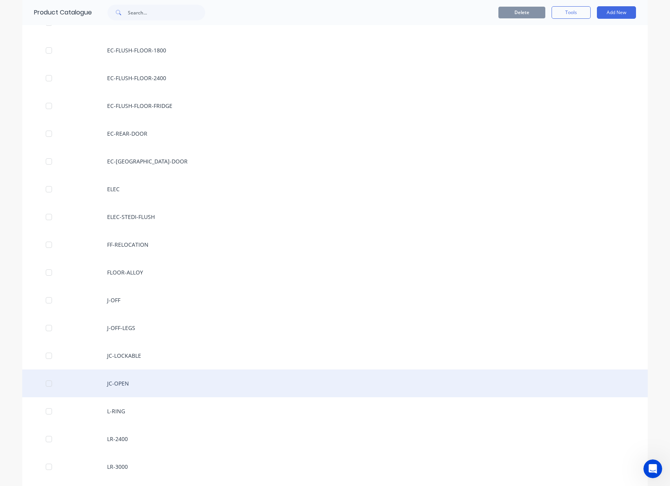
click at [157, 380] on div "JC-OPEN" at bounding box center [335, 384] width 626 height 28
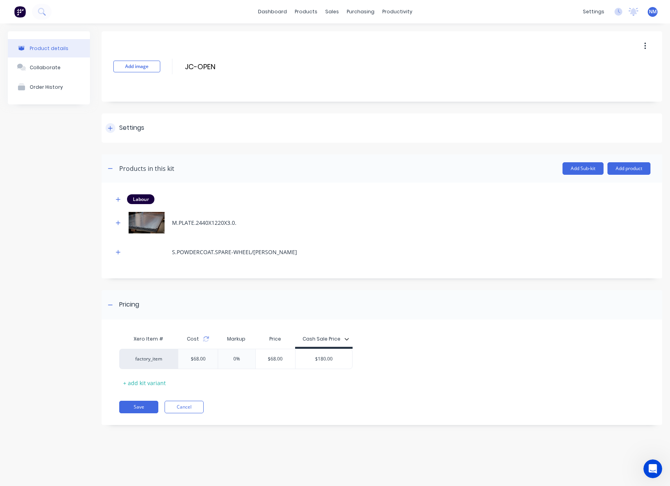
click at [106, 127] on div at bounding box center [111, 128] width 10 height 10
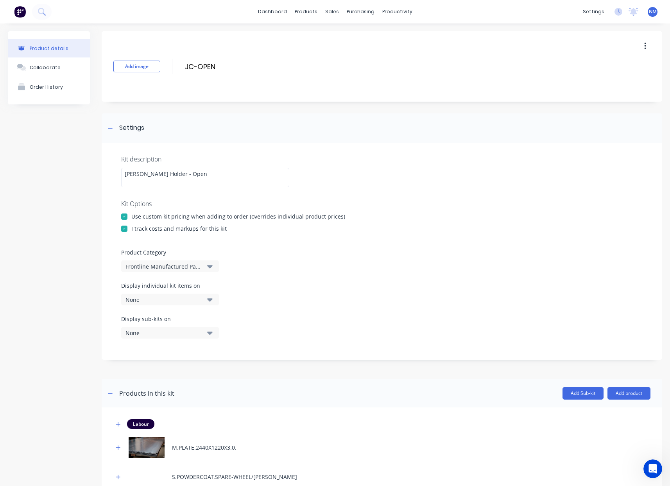
click at [202, 301] on button "None" at bounding box center [170, 300] width 98 height 12
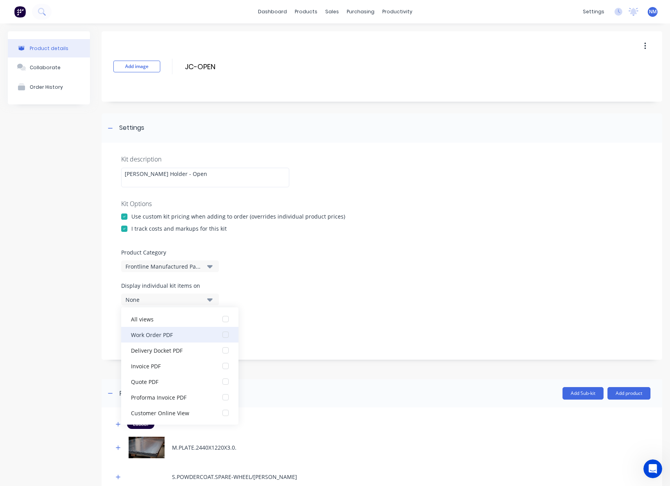
click at [184, 340] on button "Work Order PDF" at bounding box center [179, 335] width 117 height 16
click at [331, 327] on div "Display sub-kits on None" at bounding box center [382, 331] width 522 height 33
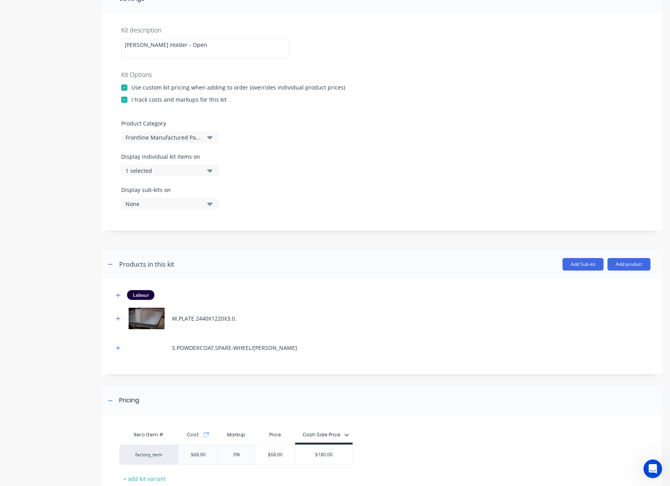
scroll to position [183, 0]
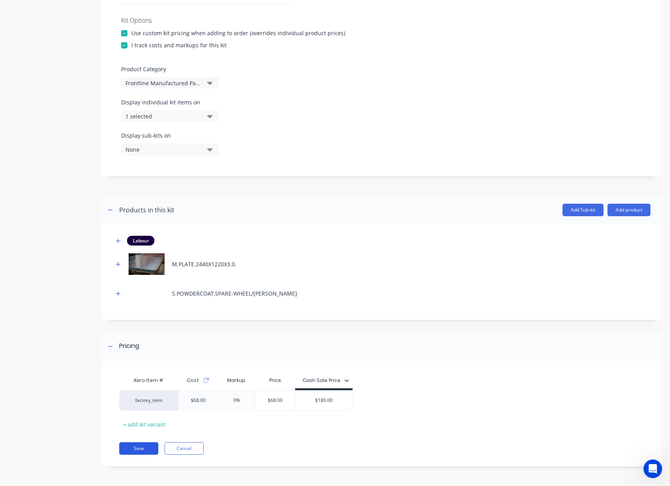
click at [147, 445] on button "Save" at bounding box center [138, 448] width 39 height 13
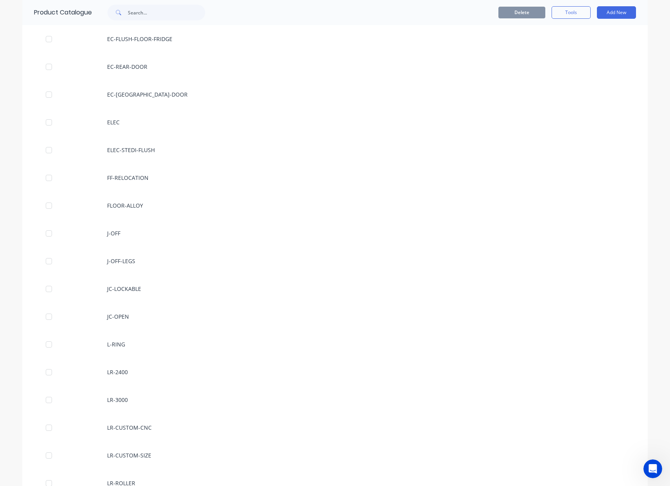
scroll to position [862, 0]
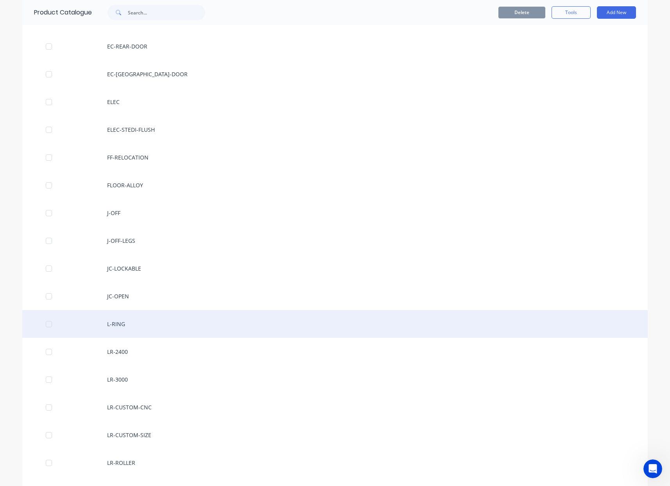
click at [139, 329] on div "L-RING" at bounding box center [335, 324] width 626 height 28
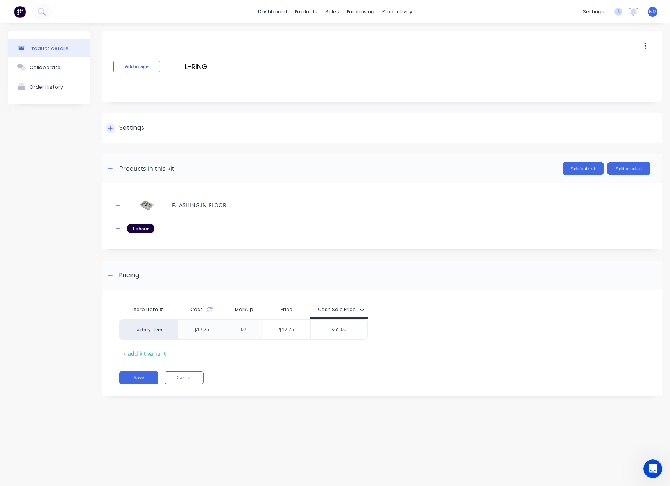
click at [110, 129] on icon at bounding box center [110, 128] width 5 height 5
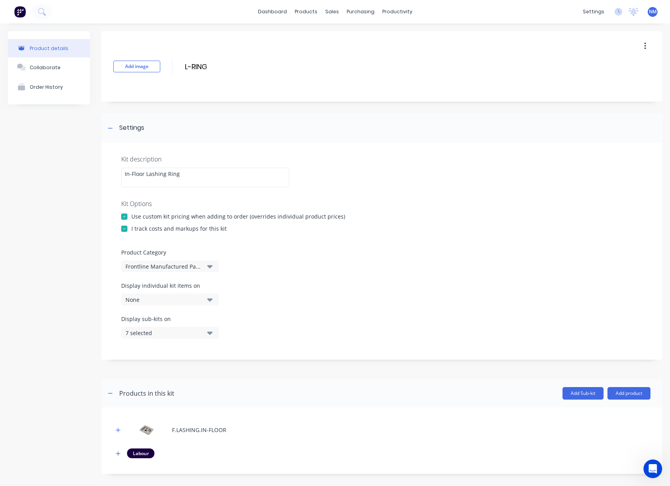
click at [162, 302] on div "None" at bounding box center [164, 300] width 76 height 8
click at [175, 334] on div "Work Order PDF" at bounding box center [170, 335] width 78 height 8
click at [316, 311] on div "Display individual kit items on 1 selected" at bounding box center [382, 298] width 522 height 33
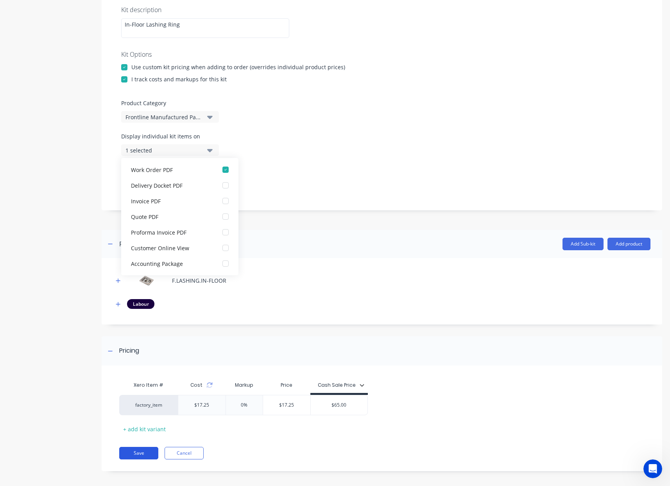
scroll to position [149, 0]
click at [141, 453] on button "Save" at bounding box center [138, 453] width 39 height 13
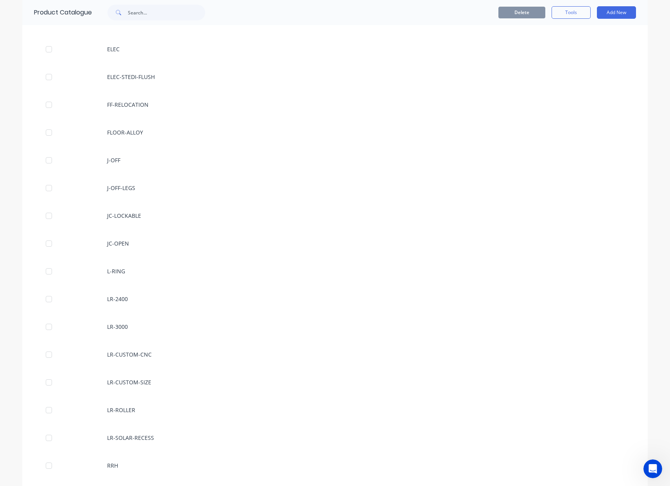
scroll to position [915, 0]
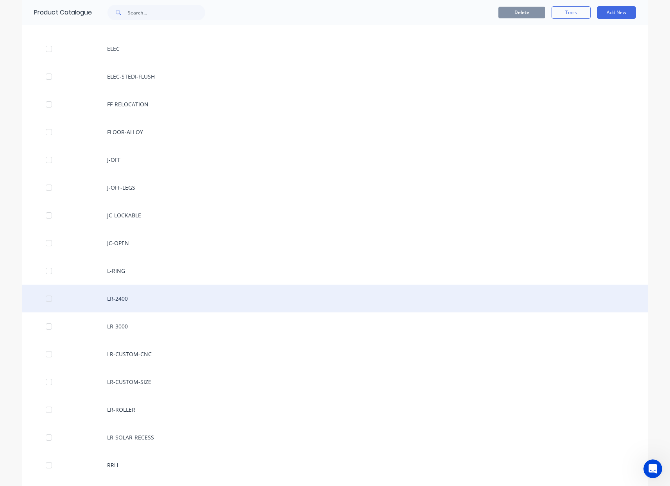
click at [132, 302] on div "LR-2400" at bounding box center [335, 299] width 626 height 28
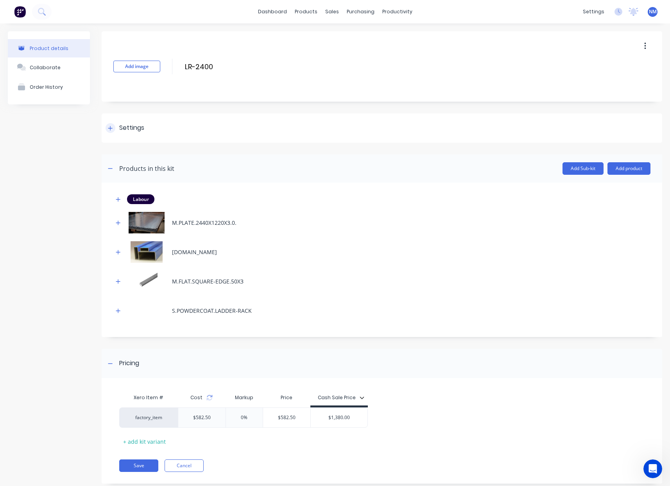
click at [111, 127] on icon at bounding box center [110, 128] width 5 height 5
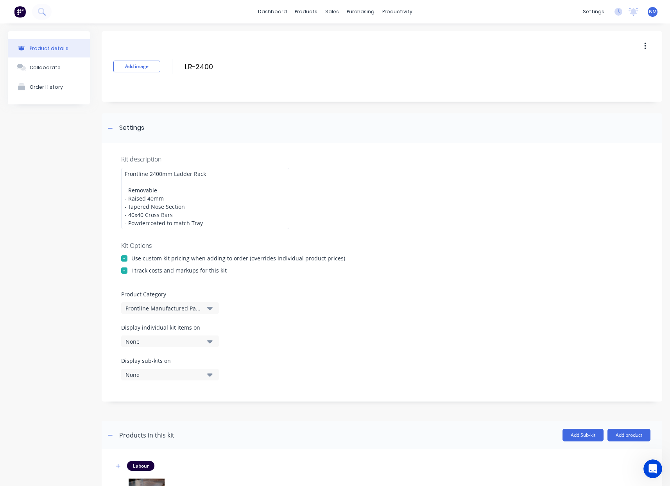
click at [197, 344] on div "None" at bounding box center [164, 342] width 76 height 8
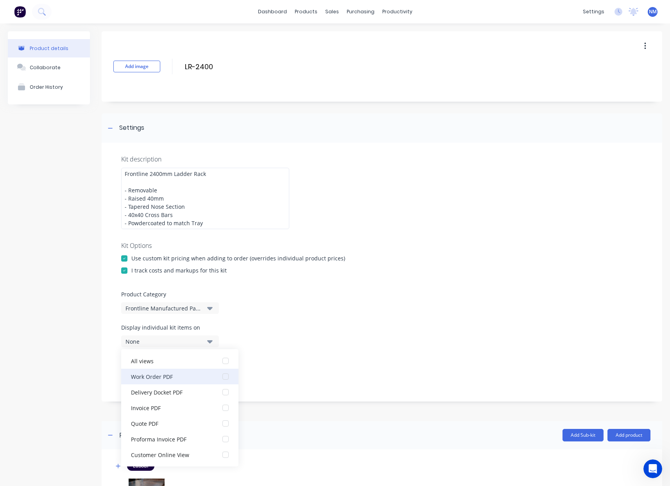
click at [196, 383] on button "Work Order PDF" at bounding box center [179, 377] width 117 height 16
click at [328, 369] on div "Display sub-kits on None" at bounding box center [382, 373] width 522 height 33
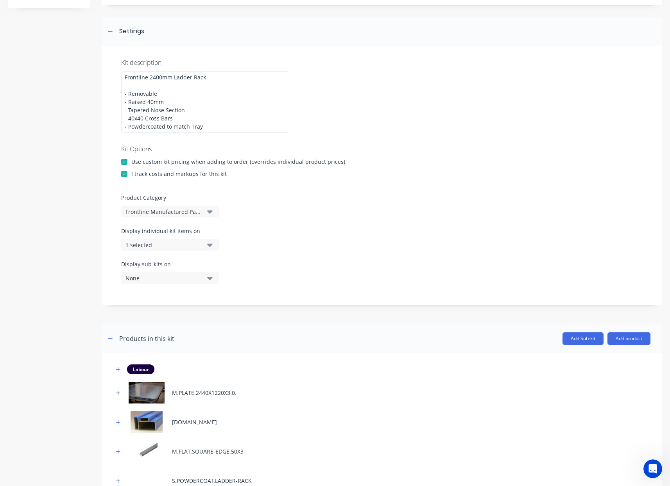
scroll to position [284, 0]
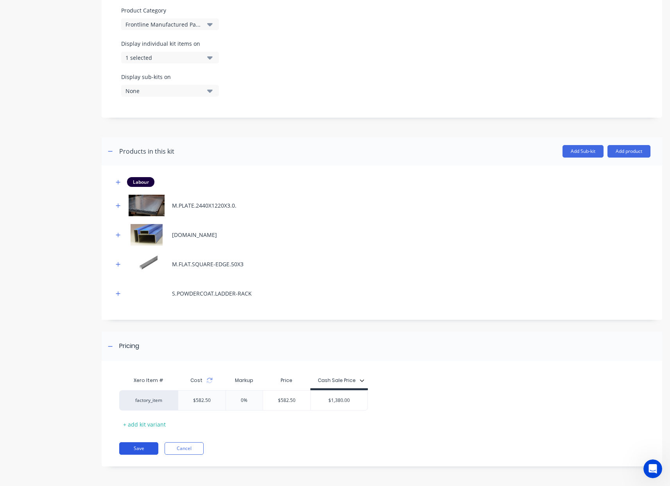
click at [140, 451] on button "Save" at bounding box center [138, 448] width 39 height 13
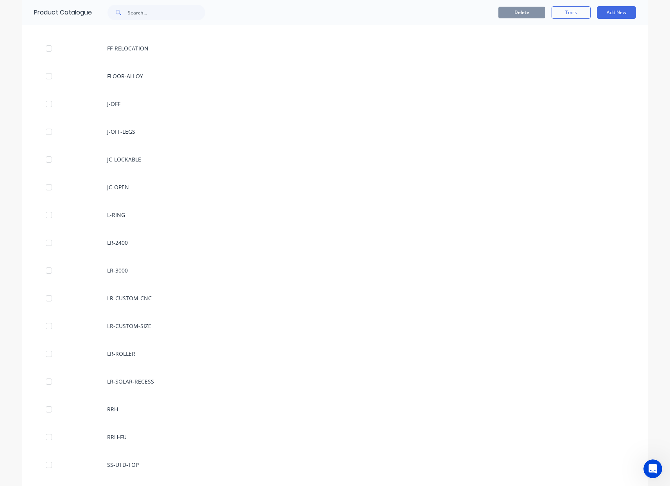
scroll to position [972, 0]
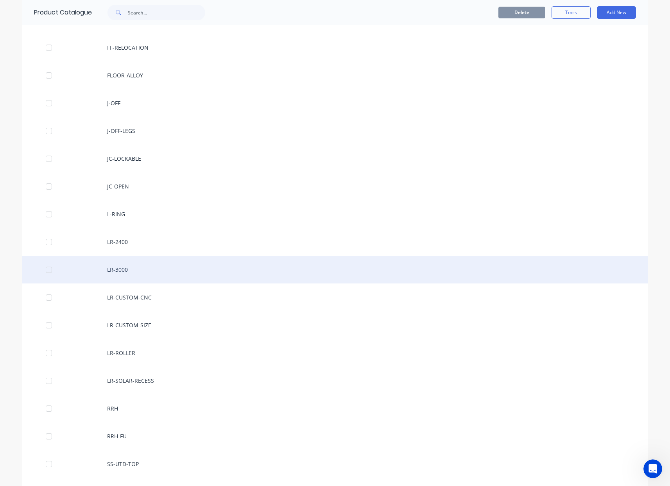
click at [155, 271] on div "LR-3000" at bounding box center [335, 270] width 626 height 28
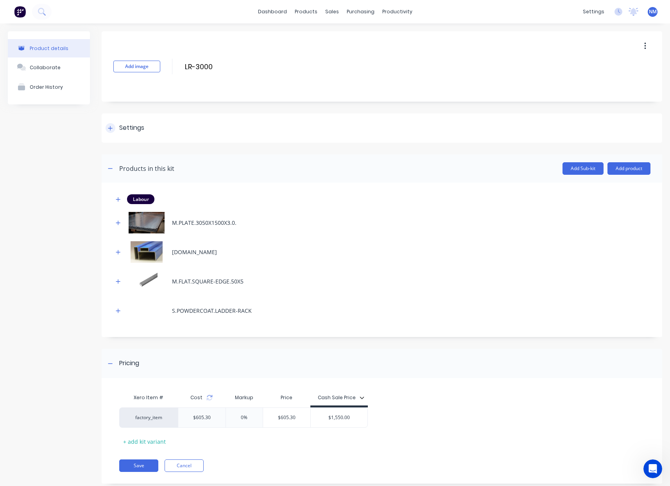
click at [113, 131] on div at bounding box center [111, 128] width 10 height 10
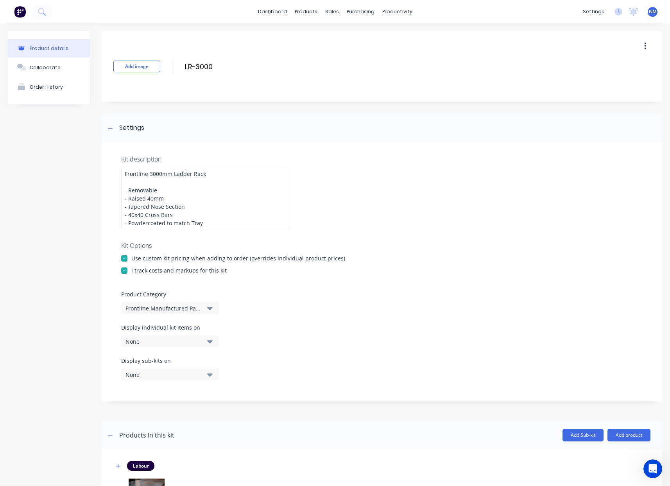
click at [207, 341] on button "None" at bounding box center [170, 342] width 98 height 12
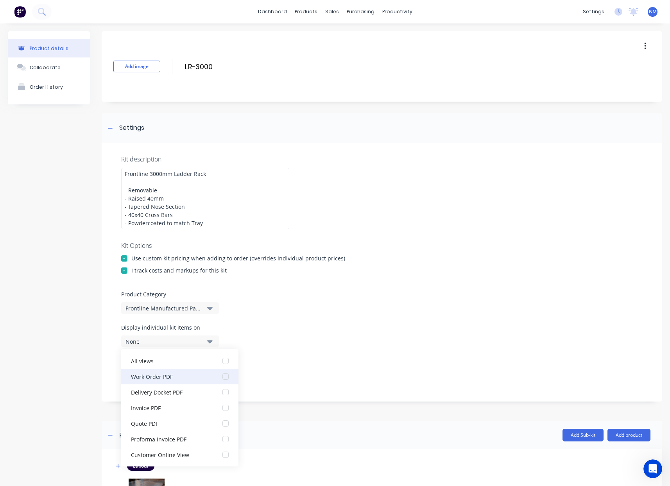
click at [181, 375] on div "Work Order PDF" at bounding box center [170, 376] width 78 height 8
click at [339, 367] on div "Display sub-kits on None" at bounding box center [382, 373] width 522 height 33
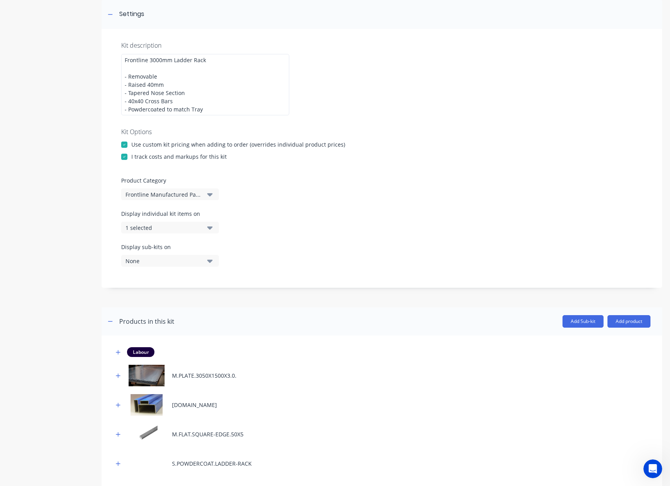
scroll to position [284, 0]
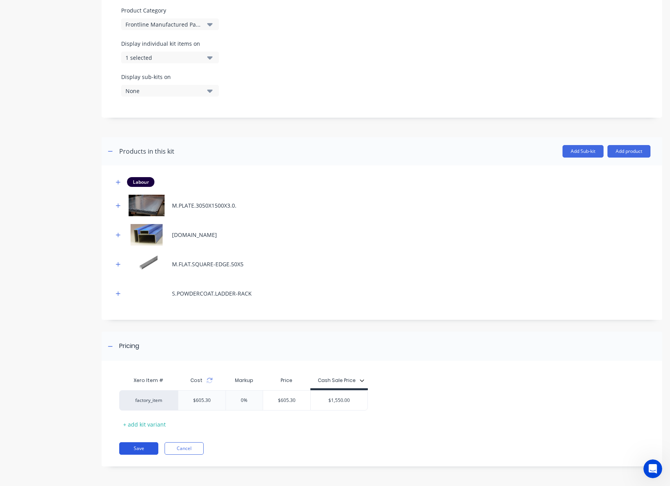
click at [133, 451] on button "Save" at bounding box center [138, 448] width 39 height 13
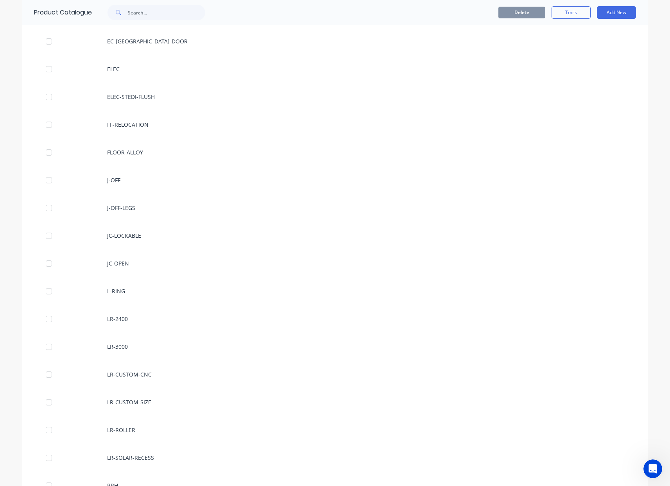
scroll to position [904, 0]
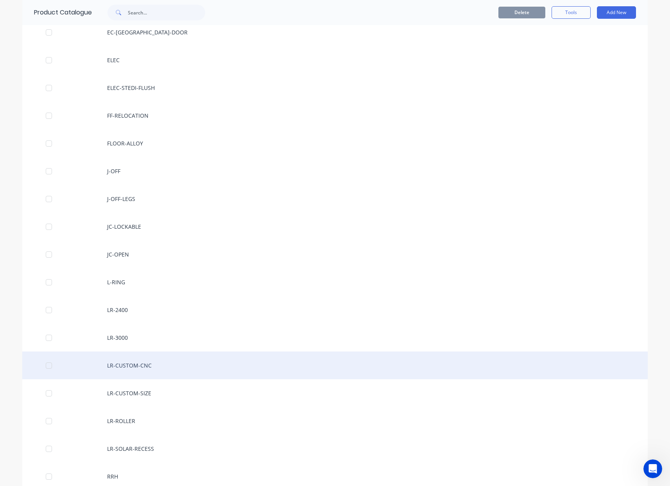
click at [157, 370] on div "LR-CUSTOM-CNC" at bounding box center [335, 366] width 626 height 28
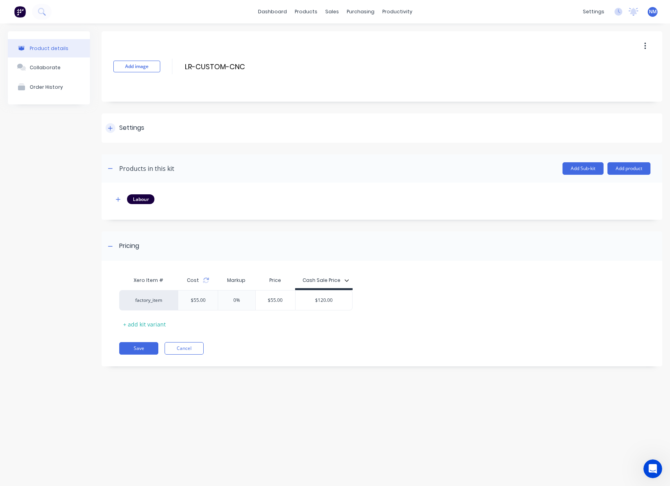
click at [113, 129] on icon at bounding box center [110, 128] width 5 height 5
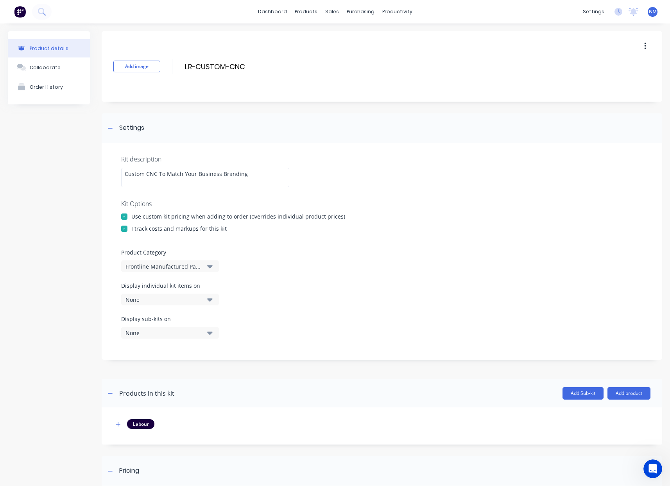
click at [185, 300] on div "None" at bounding box center [164, 300] width 76 height 8
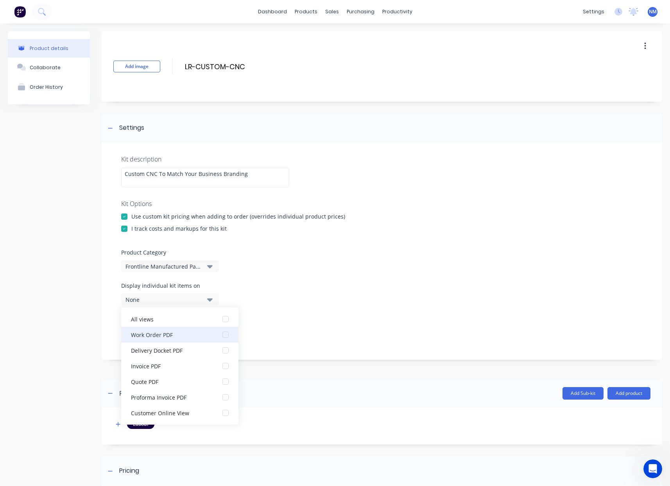
click at [181, 335] on div "Work Order PDF" at bounding box center [170, 335] width 78 height 8
click at [350, 329] on div "Display sub-kits on None" at bounding box center [382, 331] width 522 height 33
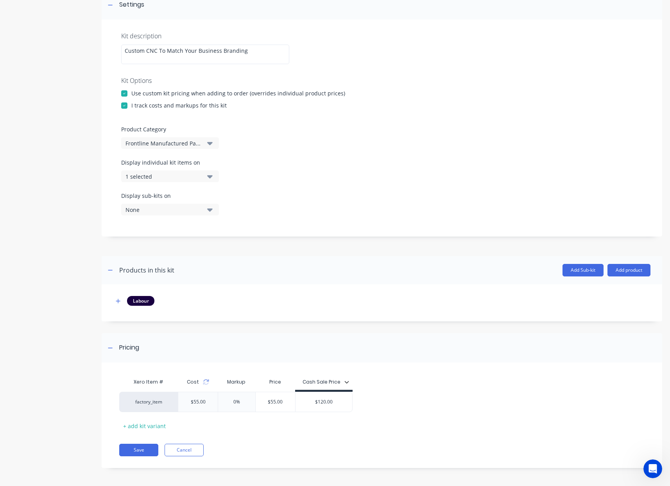
scroll to position [125, 0]
click at [150, 447] on button "Save" at bounding box center [138, 448] width 39 height 13
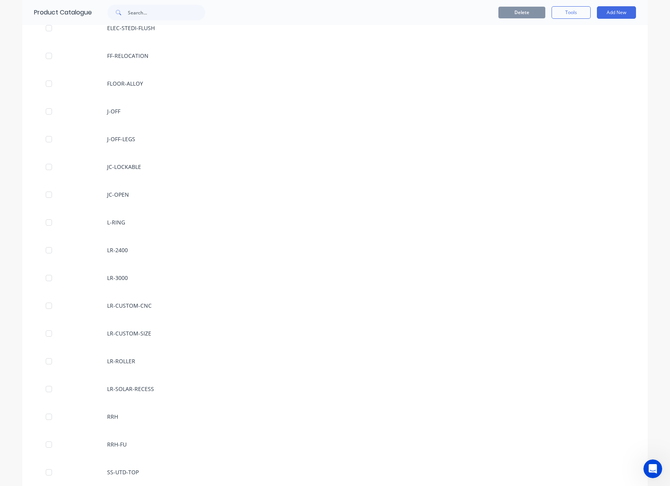
scroll to position [964, 0]
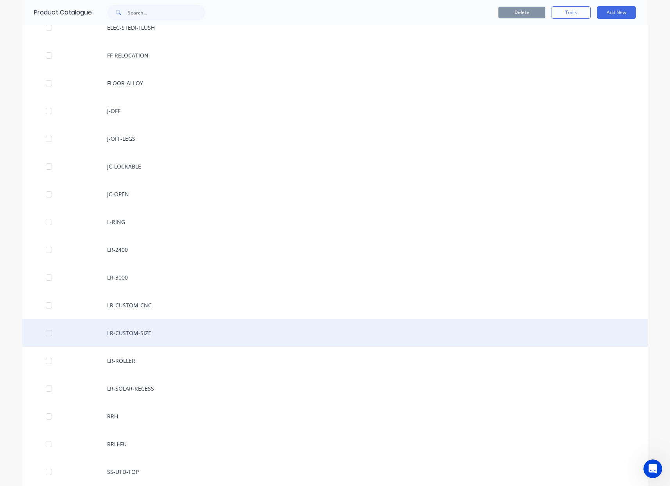
click at [140, 331] on div "LR-CUSTOM-SIZE" at bounding box center [335, 333] width 626 height 28
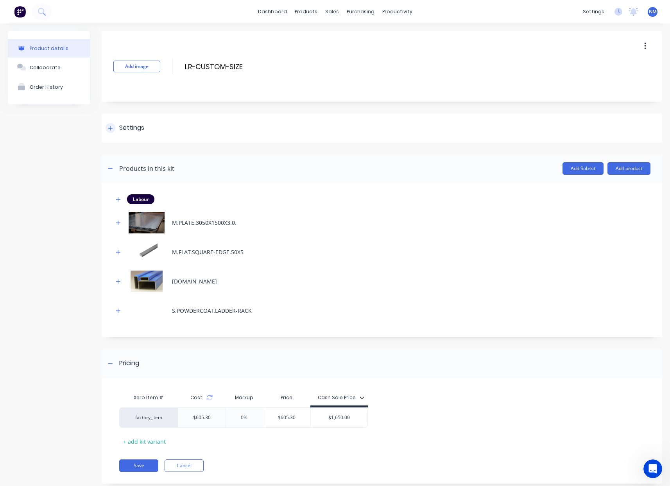
click at [110, 128] on icon at bounding box center [110, 128] width 5 height 5
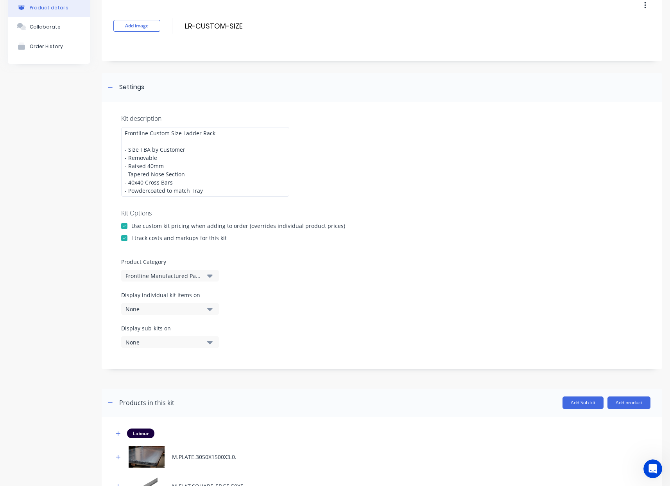
scroll to position [43, 0]
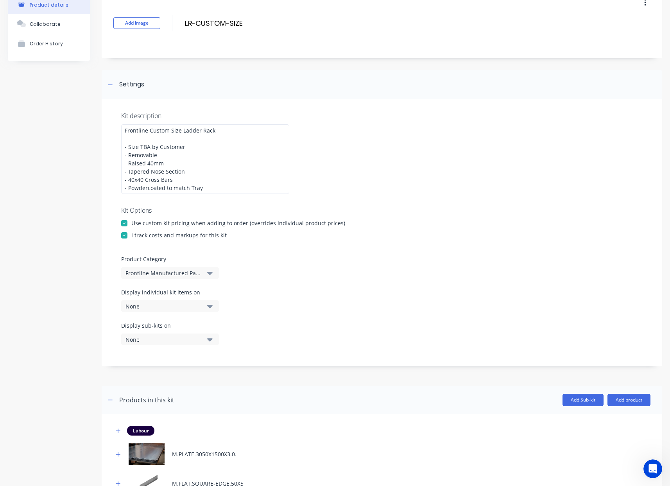
click at [181, 307] on div "None" at bounding box center [164, 306] width 76 height 8
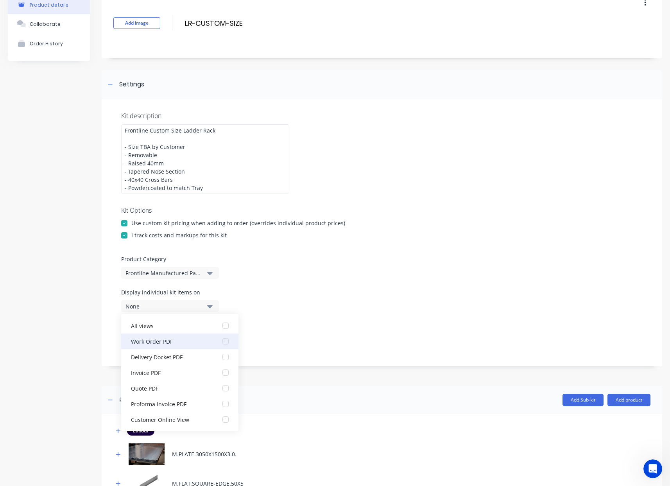
click at [194, 346] on button "Work Order PDF" at bounding box center [179, 342] width 117 height 16
click at [314, 332] on div "Display sub-kits on None" at bounding box center [382, 338] width 522 height 33
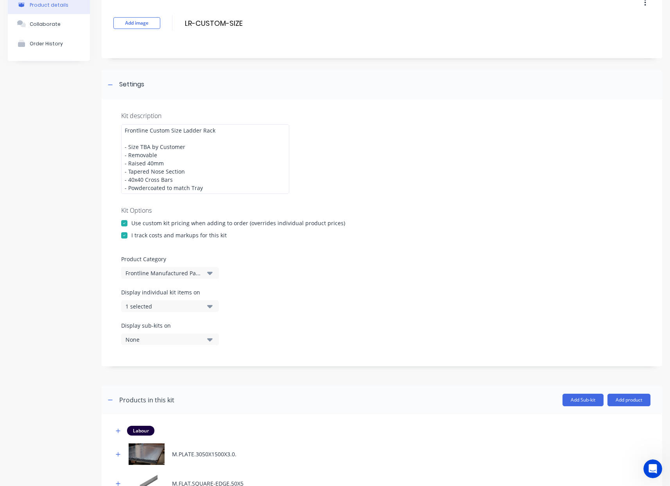
scroll to position [292, 0]
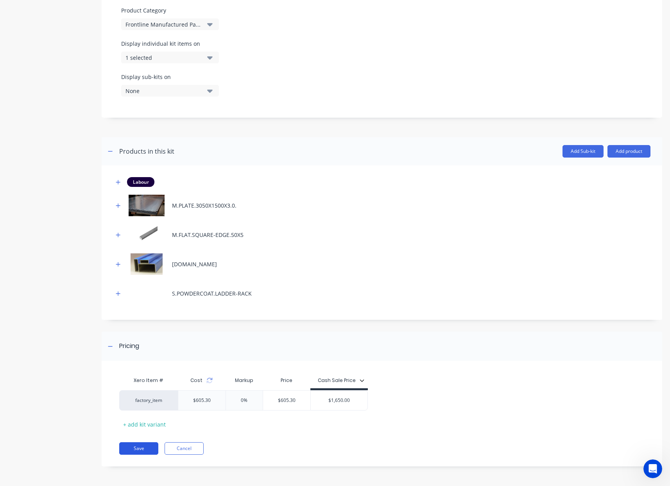
click at [144, 443] on button "Save" at bounding box center [138, 448] width 39 height 13
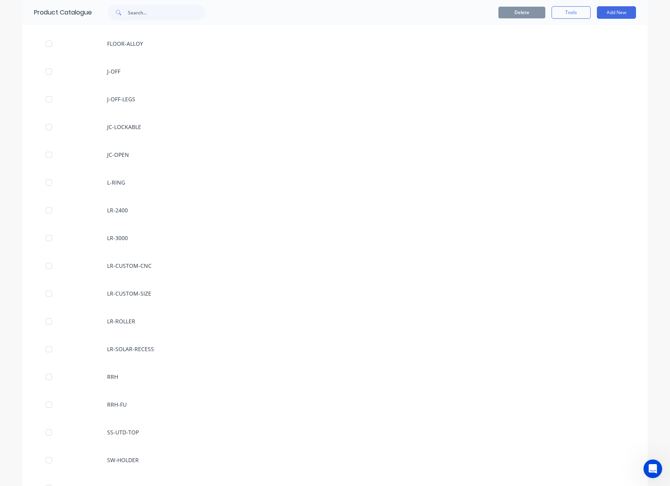
scroll to position [1006, 0]
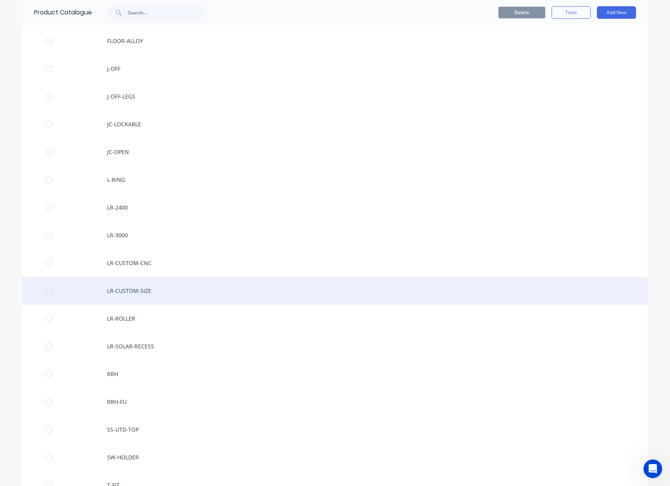
click at [152, 291] on div "LR-CUSTOM-SIZE" at bounding box center [335, 291] width 626 height 28
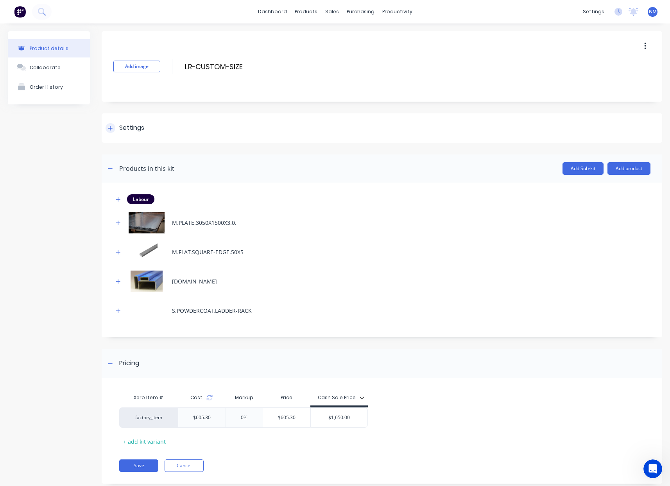
click at [108, 133] on div "Settings" at bounding box center [382, 127] width 561 height 29
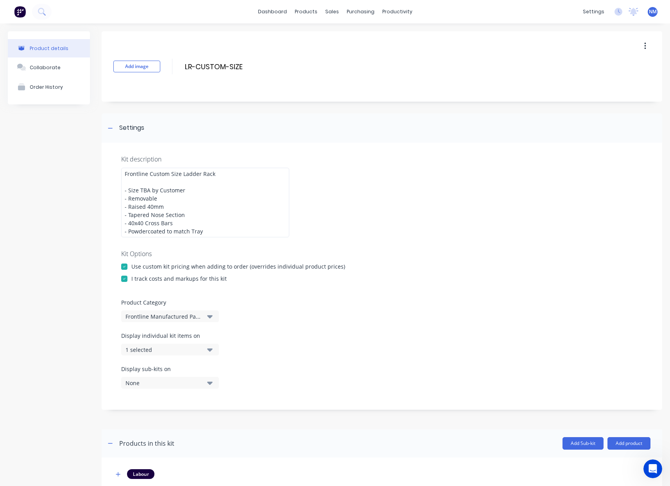
scroll to position [292, 0]
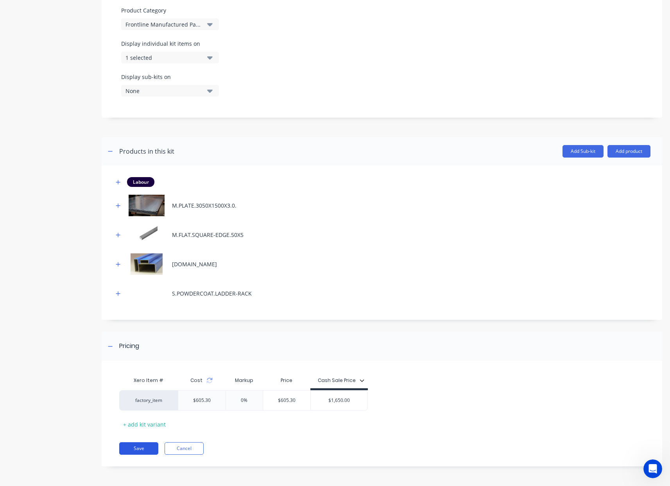
click at [142, 446] on button "Save" at bounding box center [138, 448] width 39 height 13
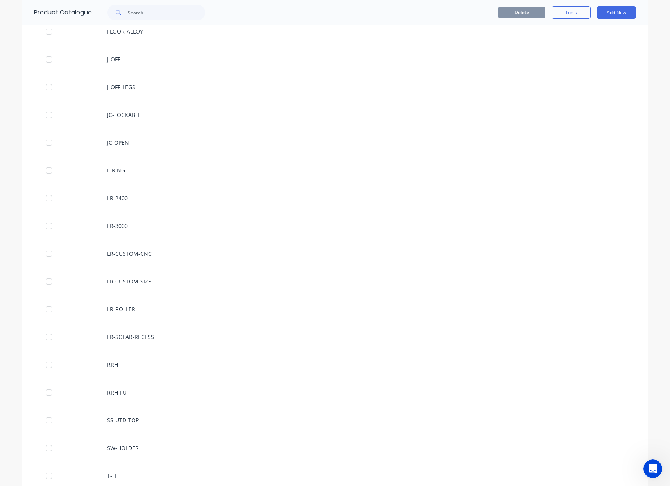
scroll to position [1016, 0]
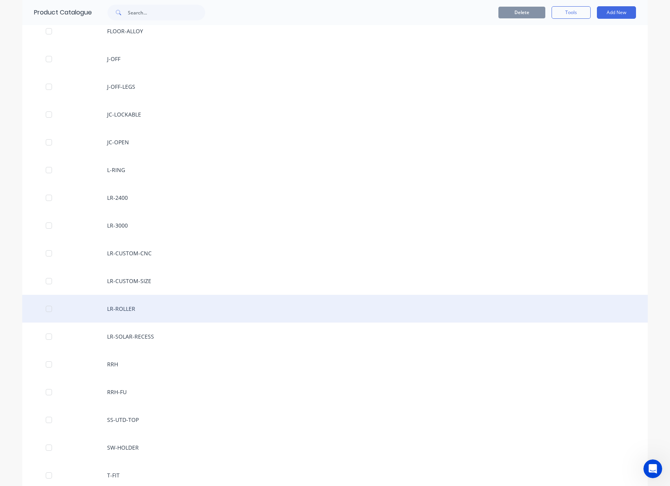
click at [149, 305] on div "LR-ROLLER" at bounding box center [335, 309] width 626 height 28
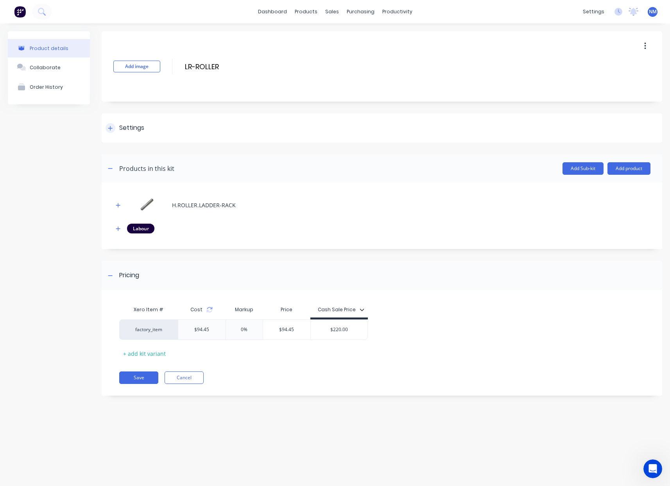
click at [105, 127] on div "Settings" at bounding box center [382, 127] width 561 height 29
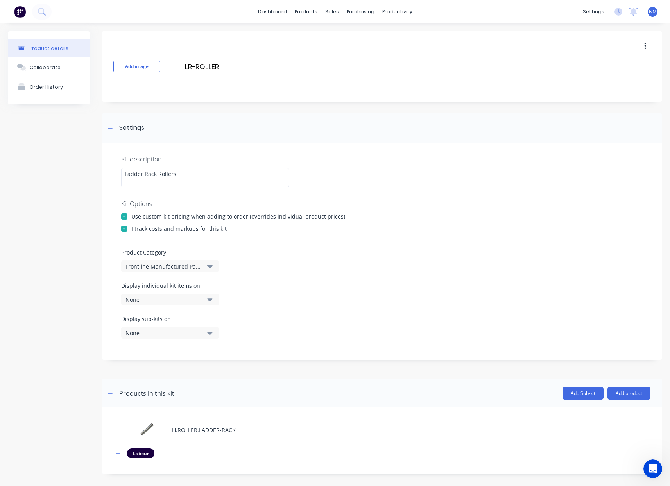
click at [159, 296] on div "None" at bounding box center [164, 300] width 76 height 8
click at [175, 331] on div "Work Order PDF" at bounding box center [170, 335] width 78 height 8
click at [345, 330] on div "Display sub-kits on None" at bounding box center [382, 331] width 522 height 33
click at [349, 37] on div "Sales Orders" at bounding box center [358, 37] width 32 height 7
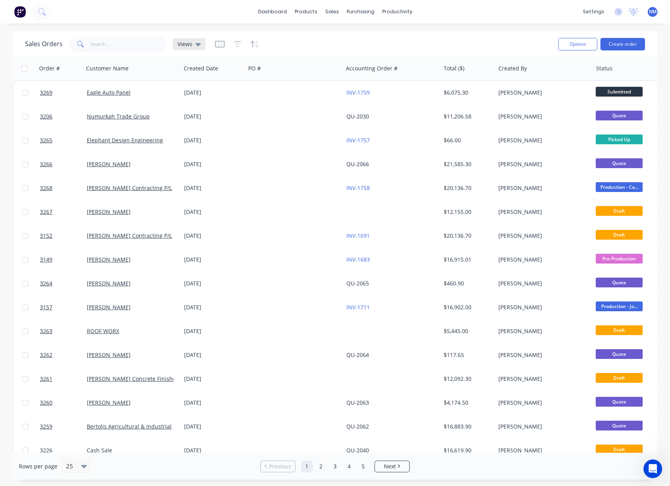
click at [194, 45] on div "Views" at bounding box center [189, 44] width 23 height 7
click at [192, 45] on div "Views" at bounding box center [189, 44] width 23 height 7
click at [386, 49] on link "Customers" at bounding box center [374, 53] width 104 height 16
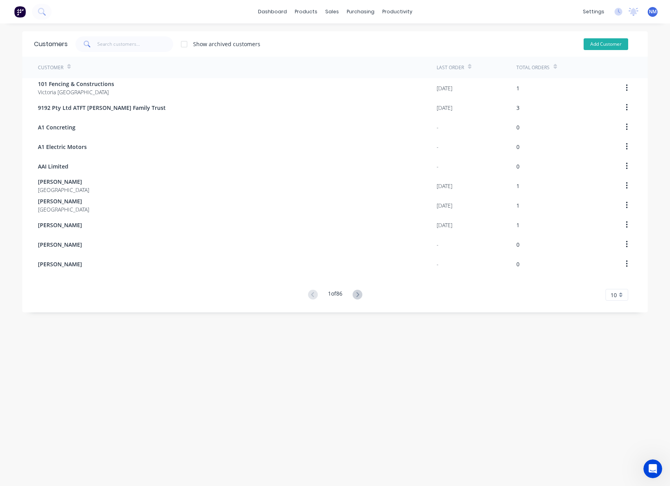
click at [601, 47] on button "Add Customer" at bounding box center [606, 44] width 45 height 12
select select "AU"
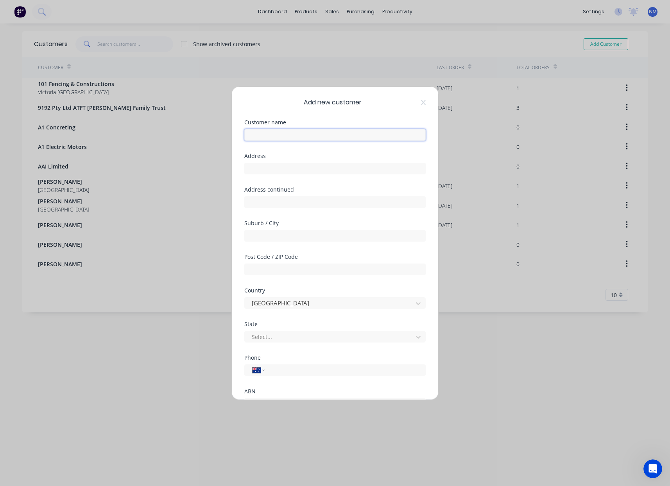
click at [305, 137] on input "text" at bounding box center [334, 135] width 181 height 12
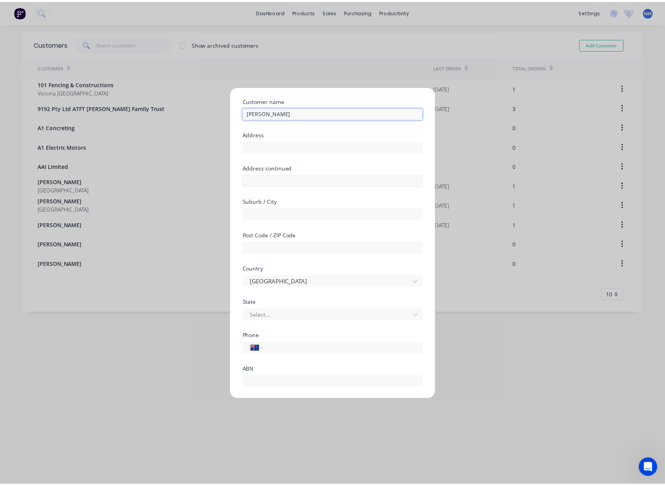
scroll to position [69, 0]
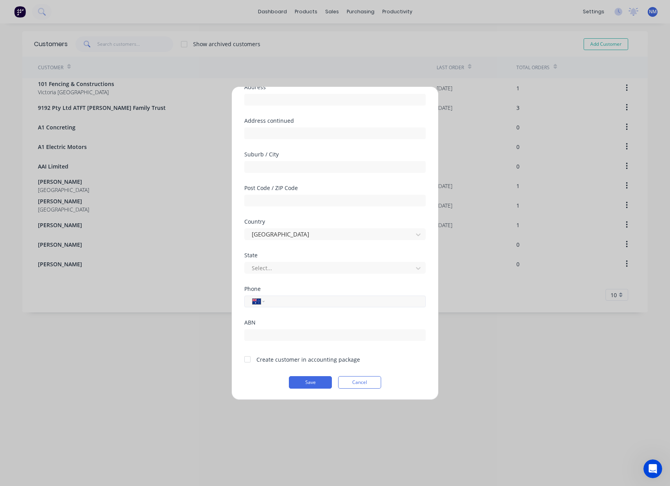
type input "[PERSON_NAME]"
click at [315, 304] on input "tel" at bounding box center [343, 301] width 147 height 9
type input "0419 572 678"
click at [245, 361] on div at bounding box center [248, 360] width 16 height 16
click at [302, 384] on button "Save" at bounding box center [310, 382] width 43 height 13
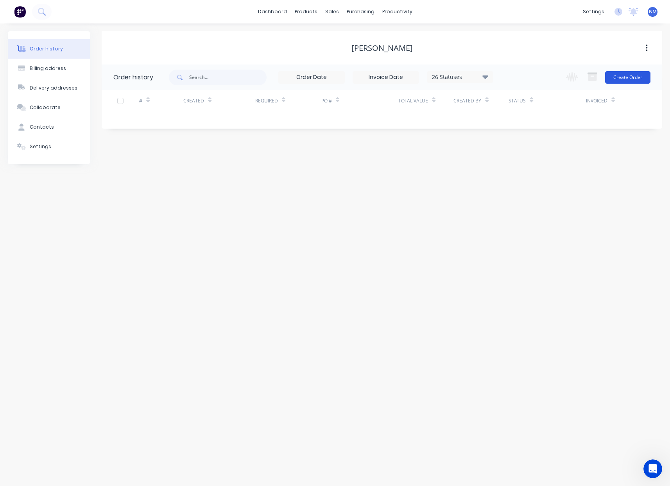
click at [641, 81] on button "Create Order" at bounding box center [627, 77] width 45 height 13
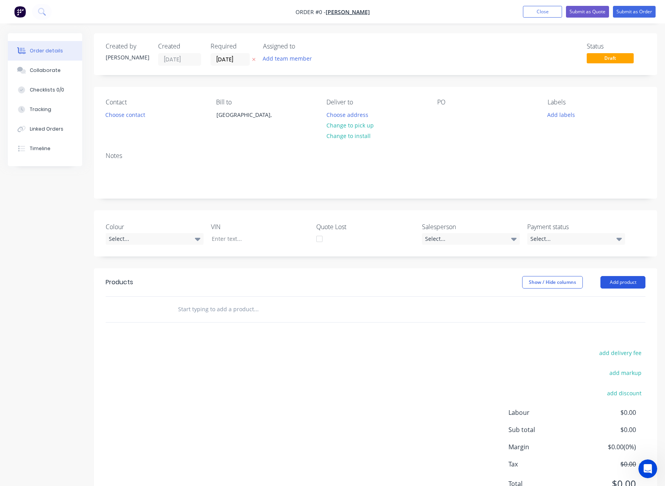
click at [636, 283] on button "Add product" at bounding box center [622, 282] width 45 height 13
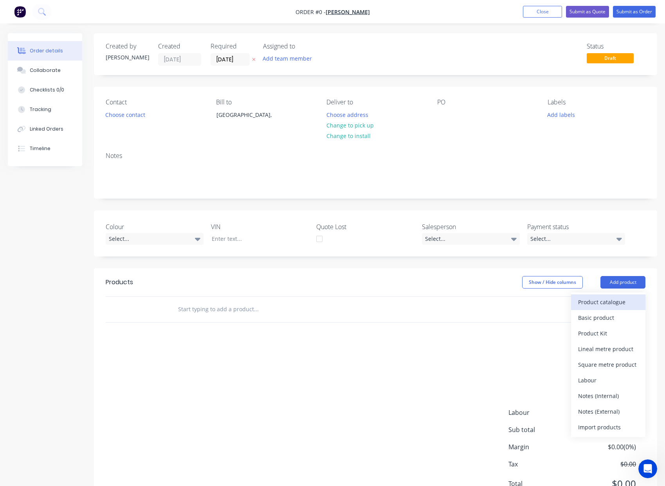
click at [611, 305] on div "Product catalogue" at bounding box center [608, 301] width 60 height 11
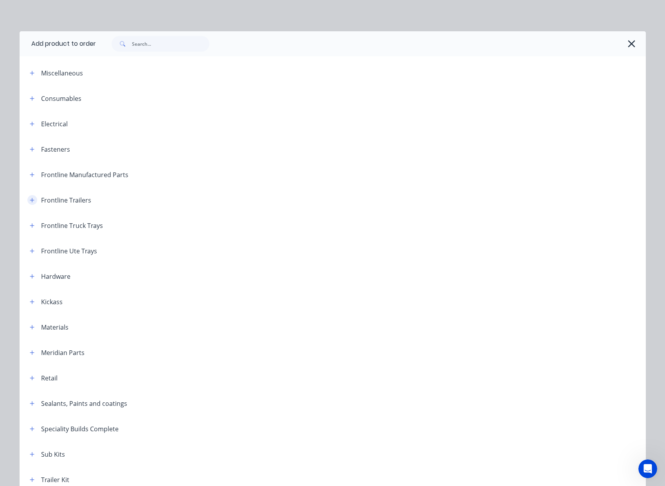
click at [30, 199] on icon "button" at bounding box center [32, 200] width 5 height 5
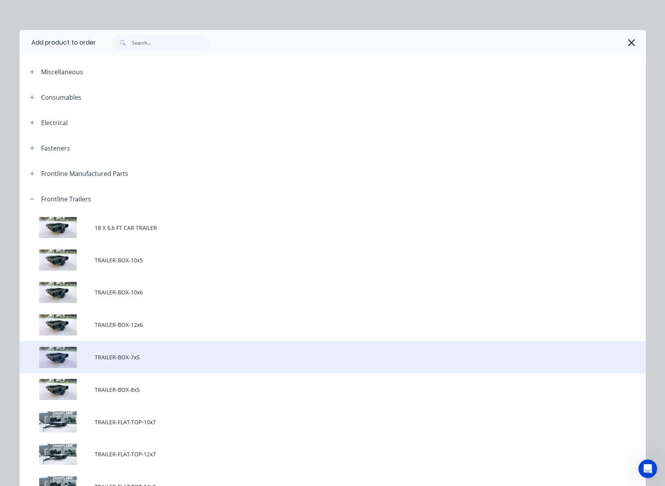
scroll to position [2, 0]
click at [130, 354] on span "TRAILER-BOX-7x5" at bounding box center [315, 357] width 440 height 8
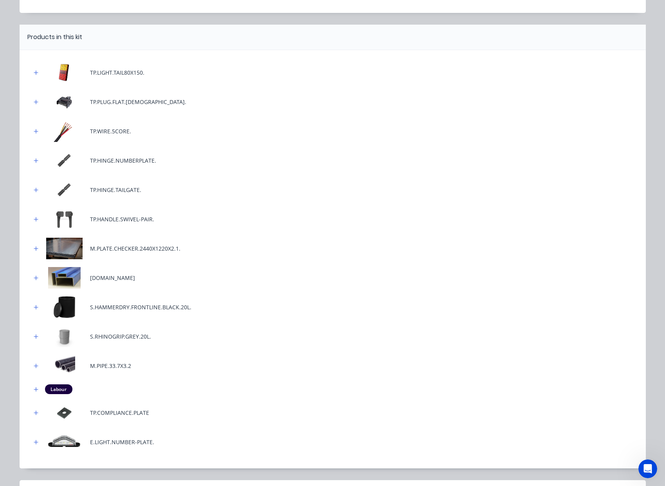
scroll to position [199, 0]
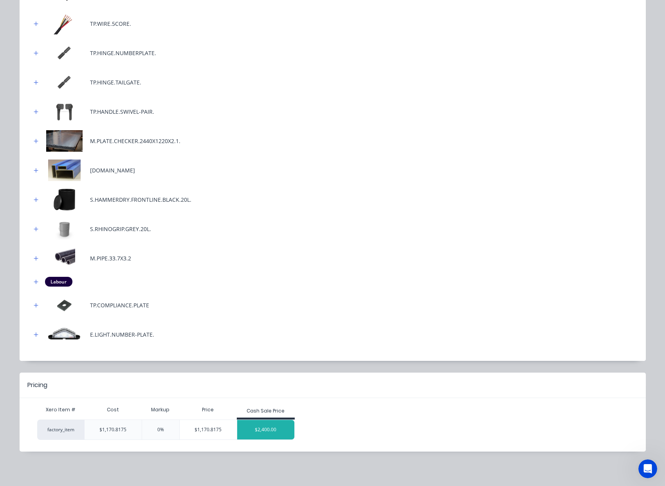
click at [279, 429] on div "$2,400.00" at bounding box center [265, 430] width 57 height 20
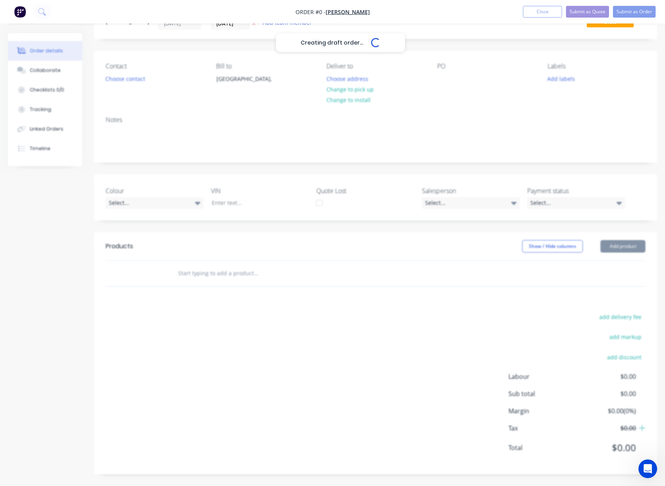
scroll to position [36, 0]
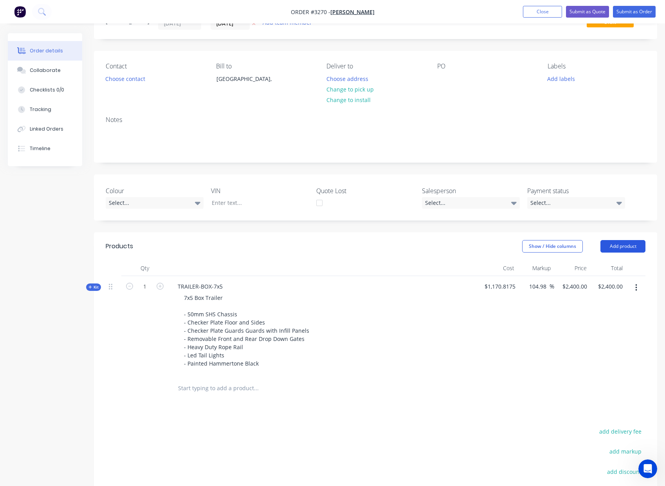
click at [628, 249] on button "Add product" at bounding box center [622, 246] width 45 height 13
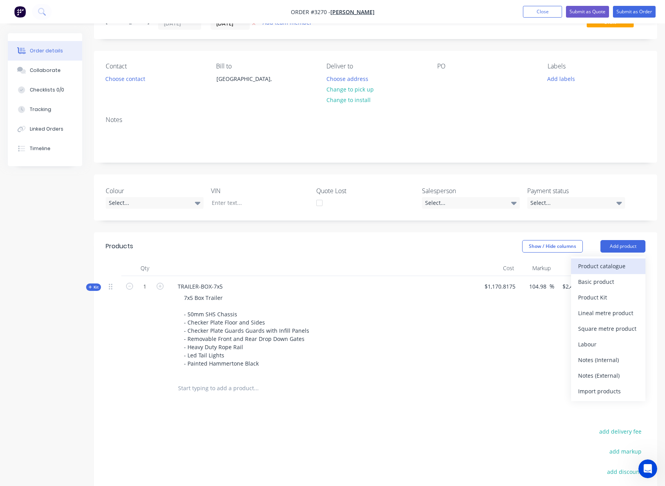
click at [605, 268] on div "Product catalogue" at bounding box center [608, 265] width 60 height 11
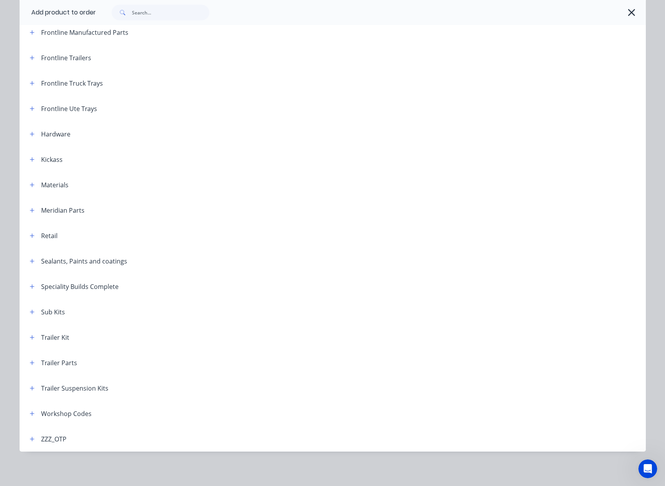
scroll to position [162, 0]
click at [30, 388] on icon "button" at bounding box center [32, 388] width 5 height 5
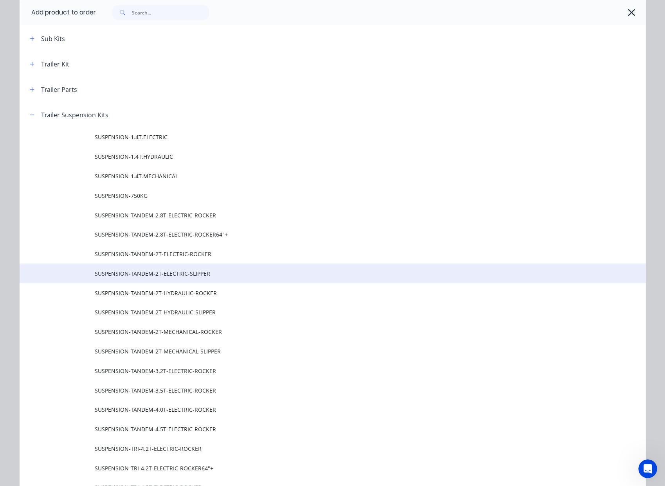
scroll to position [417, 0]
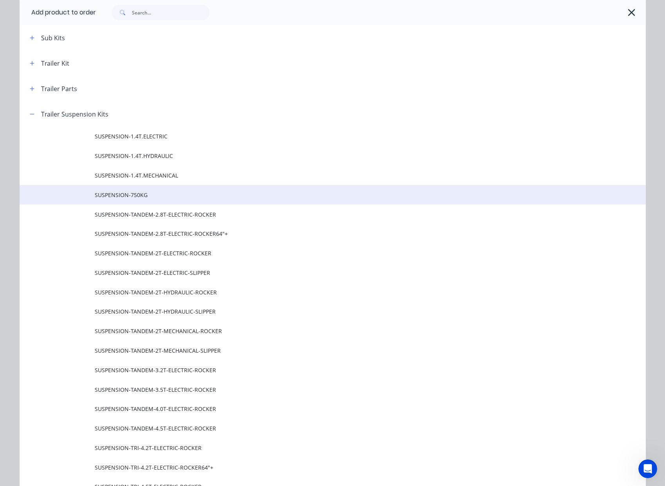
click at [144, 197] on span "SUSPENSION-750KG" at bounding box center [315, 195] width 440 height 8
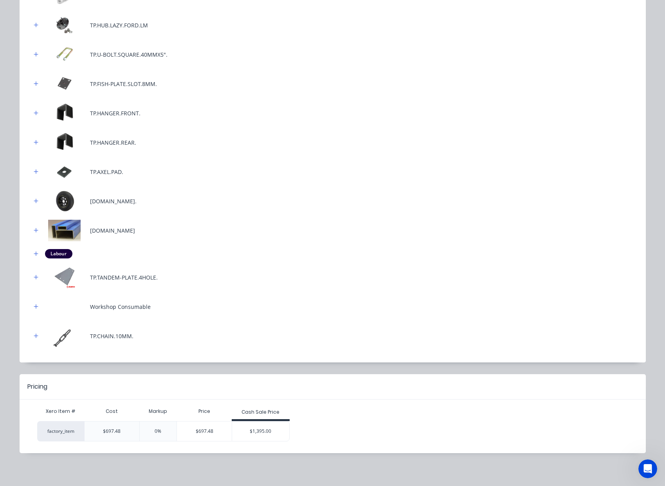
scroll to position [186, 0]
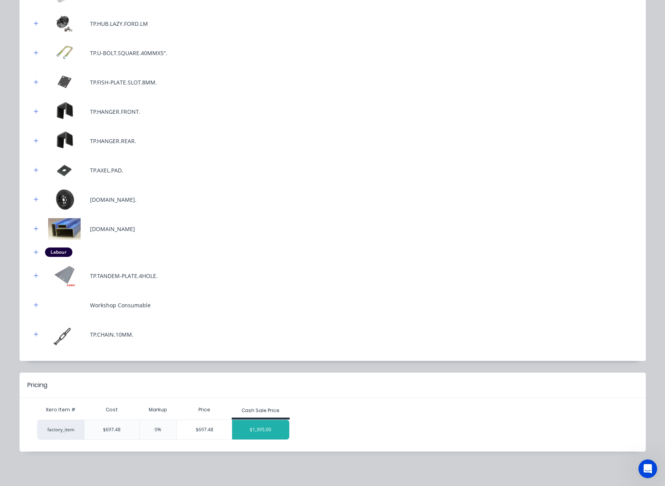
click at [272, 435] on div "$1,395.00" at bounding box center [260, 430] width 57 height 20
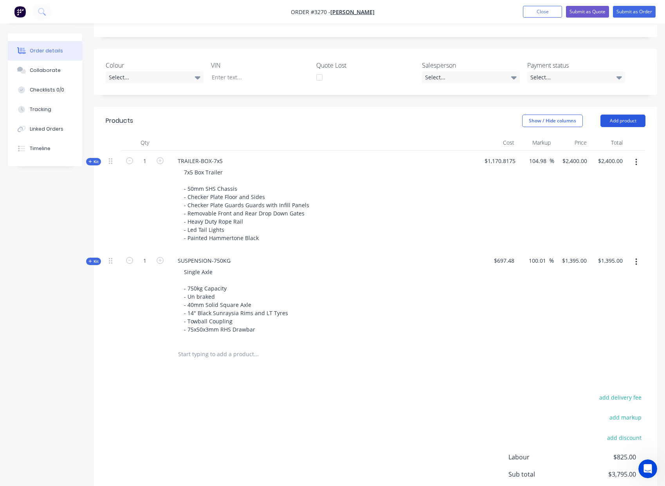
click at [635, 124] on button "Add product" at bounding box center [622, 121] width 45 height 13
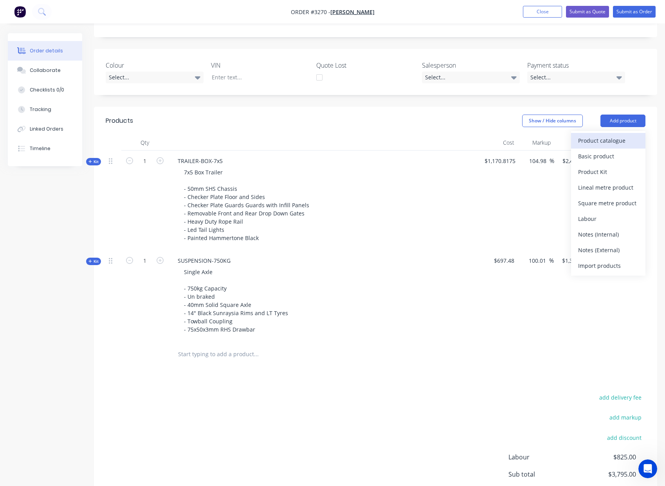
click at [620, 145] on div "Product catalogue" at bounding box center [608, 140] width 60 height 11
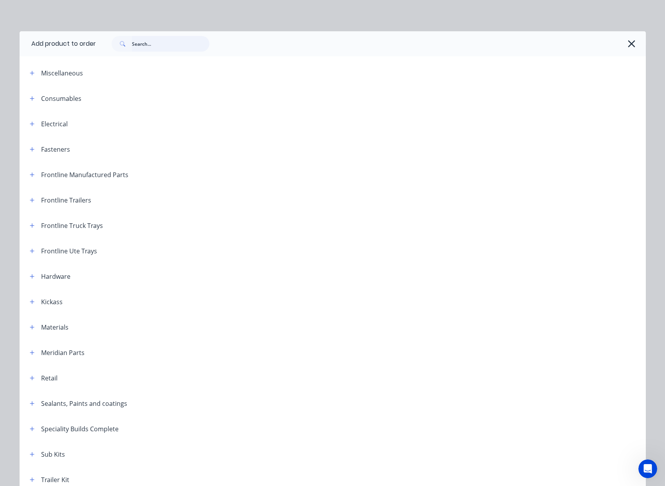
click at [147, 46] on input "text" at bounding box center [170, 44] width 77 height 16
type input "cage"
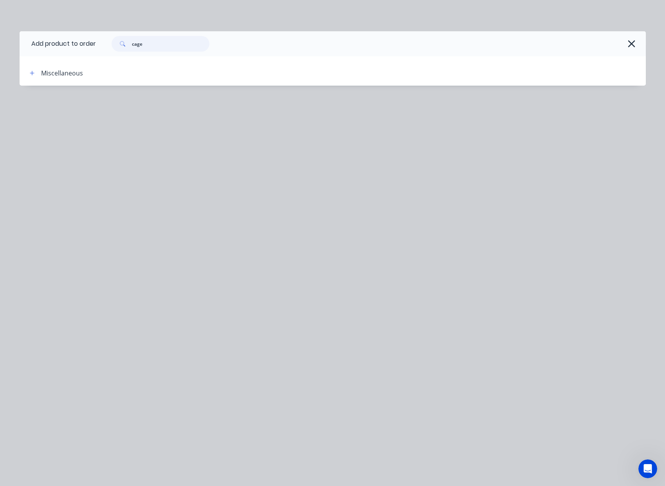
drag, startPoint x: 161, startPoint y: 41, endPoint x: 83, endPoint y: 49, distance: 78.6
click at [83, 49] on header "Add product to order cage" at bounding box center [333, 43] width 626 height 25
drag, startPoint x: 151, startPoint y: 47, endPoint x: 128, endPoint y: 45, distance: 23.5
click at [128, 45] on div "cage" at bounding box center [160, 44] width 98 height 16
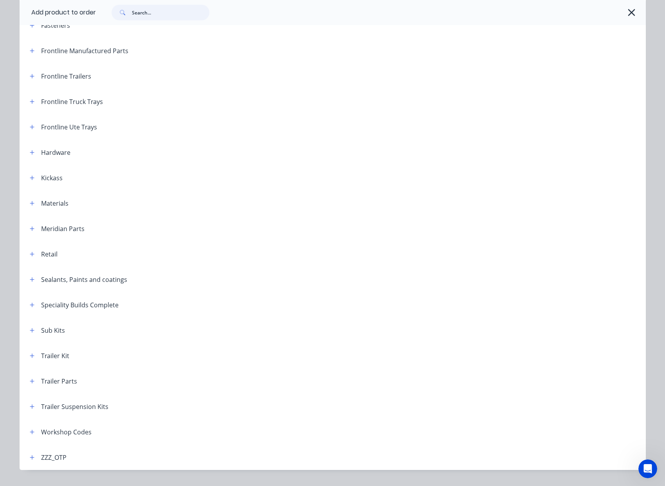
scroll to position [142, 0]
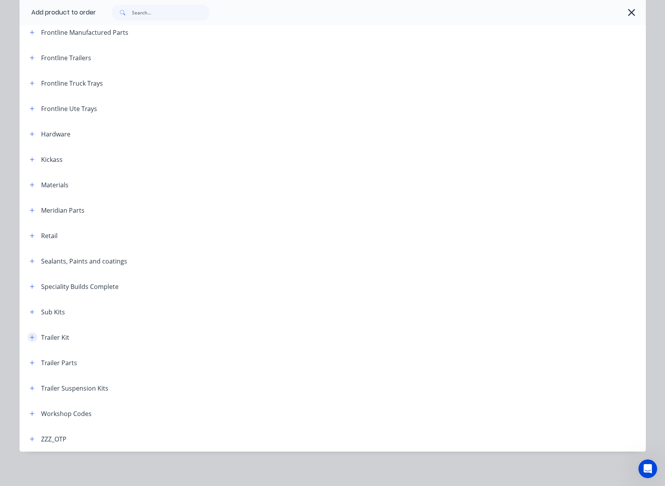
click at [31, 340] on icon "button" at bounding box center [32, 337] width 5 height 5
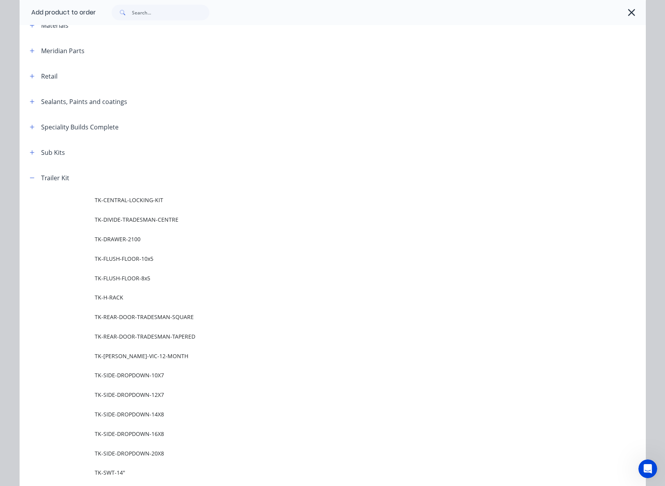
scroll to position [229, 0]
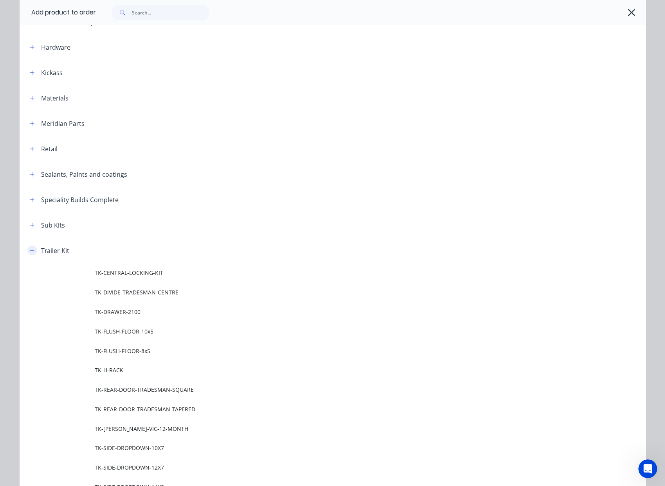
click at [30, 250] on icon "button" at bounding box center [32, 250] width 5 height 5
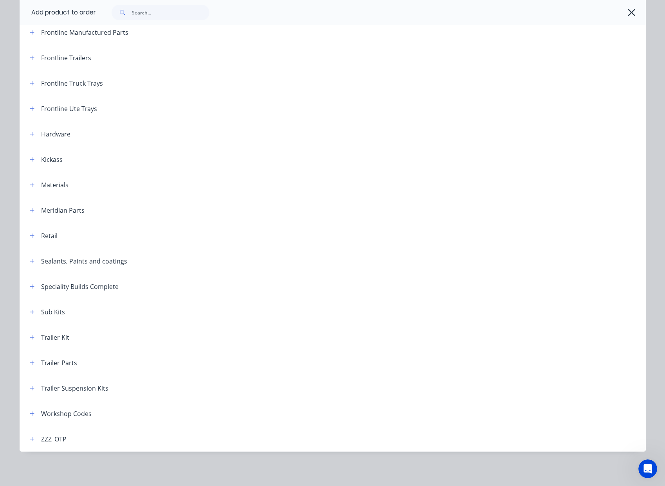
scroll to position [142, 0]
click at [30, 285] on icon "button" at bounding box center [32, 286] width 5 height 5
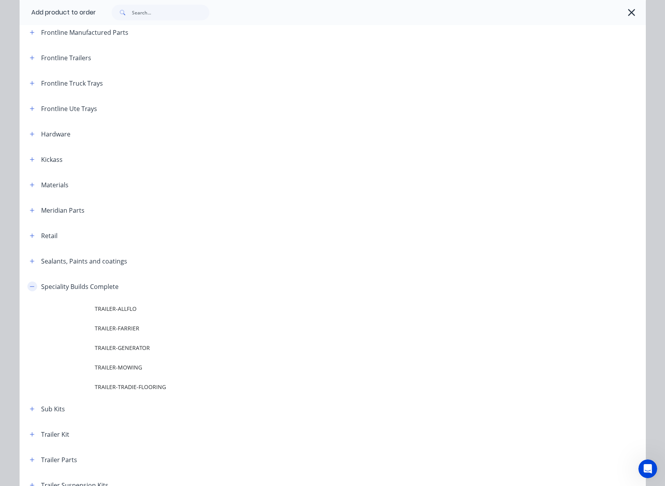
click at [30, 285] on icon "button" at bounding box center [32, 286] width 5 height 5
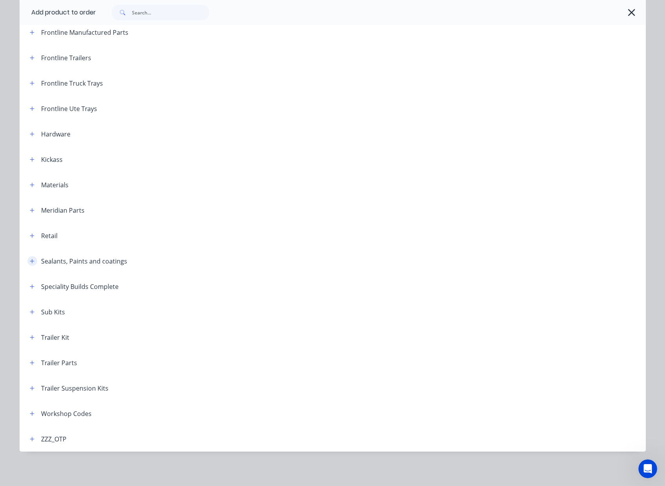
click at [30, 260] on icon "button" at bounding box center [32, 261] width 5 height 5
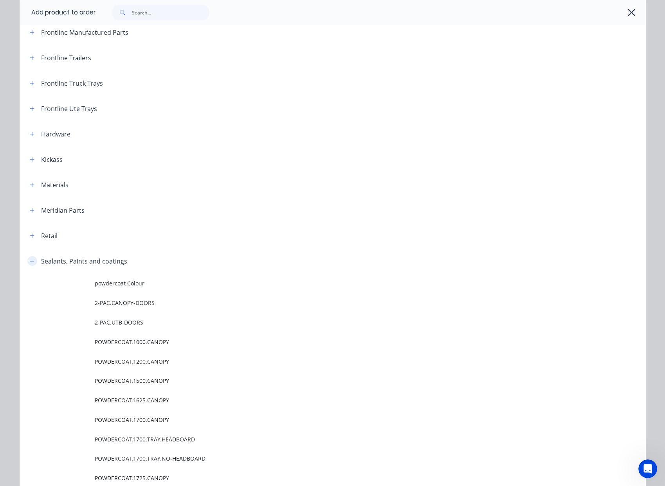
click at [30, 261] on icon "button" at bounding box center [32, 261] width 5 height 5
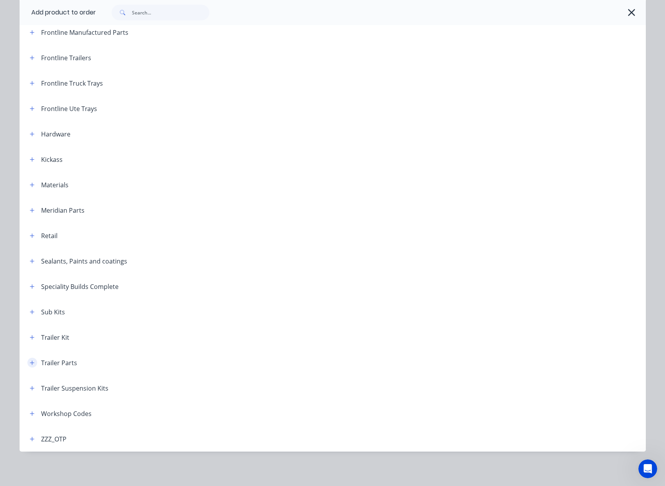
click at [30, 364] on icon "button" at bounding box center [32, 363] width 4 height 4
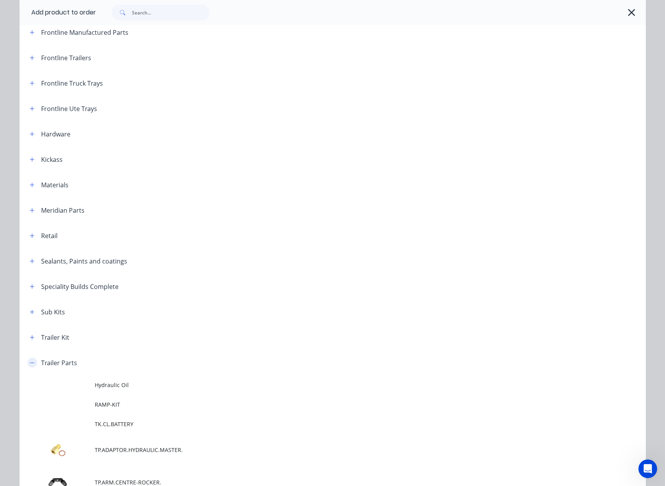
click at [30, 364] on icon "button" at bounding box center [32, 362] width 5 height 5
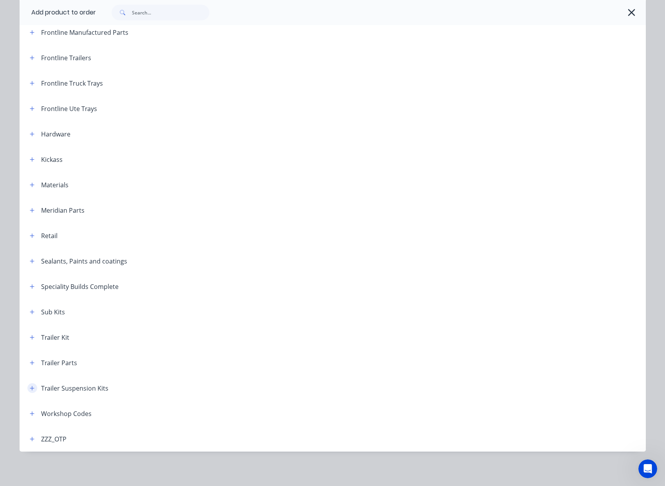
click at [30, 388] on icon "button" at bounding box center [32, 388] width 5 height 5
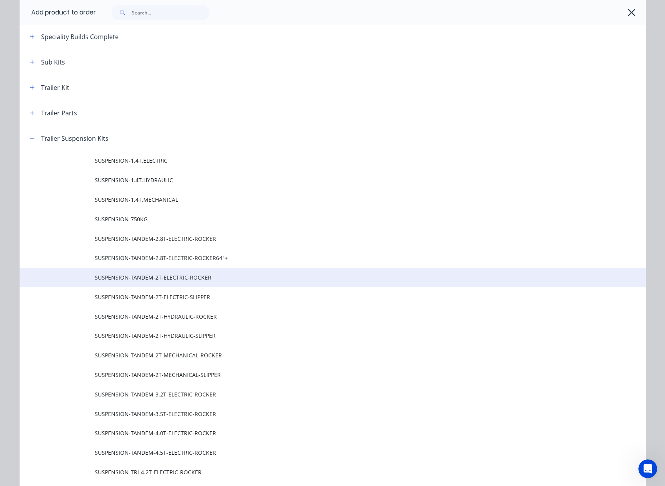
scroll to position [390, 0]
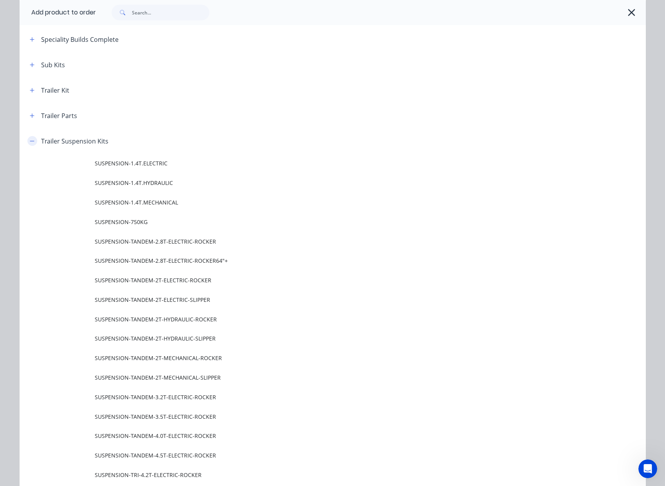
click at [27, 141] on button "button" at bounding box center [32, 141] width 10 height 10
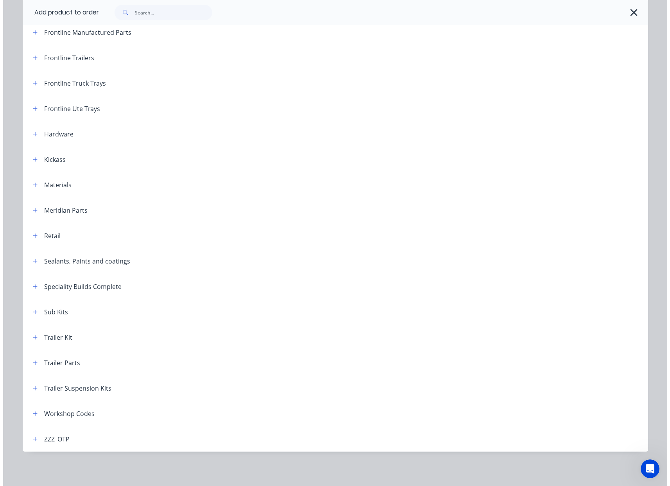
scroll to position [141, 0]
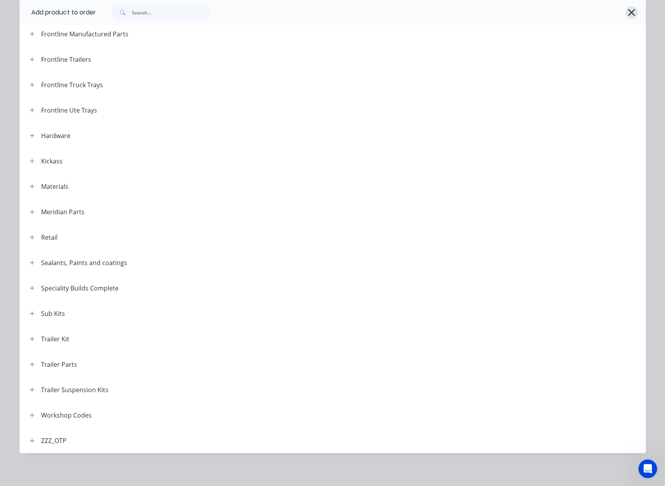
click at [628, 13] on icon "button" at bounding box center [631, 12] width 7 height 7
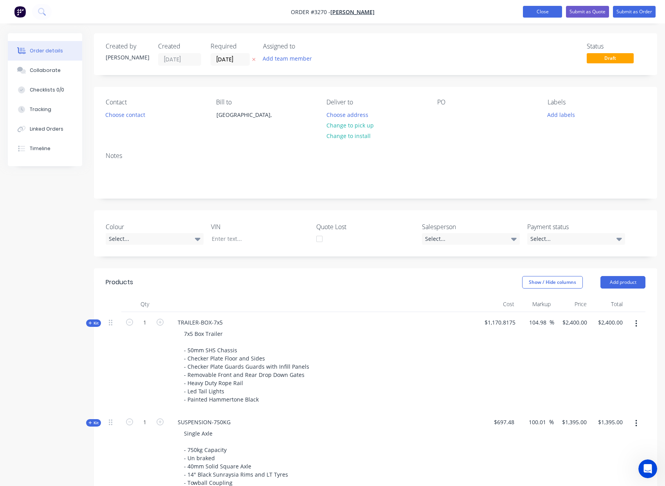
click at [552, 14] on button "Close" at bounding box center [542, 12] width 39 height 12
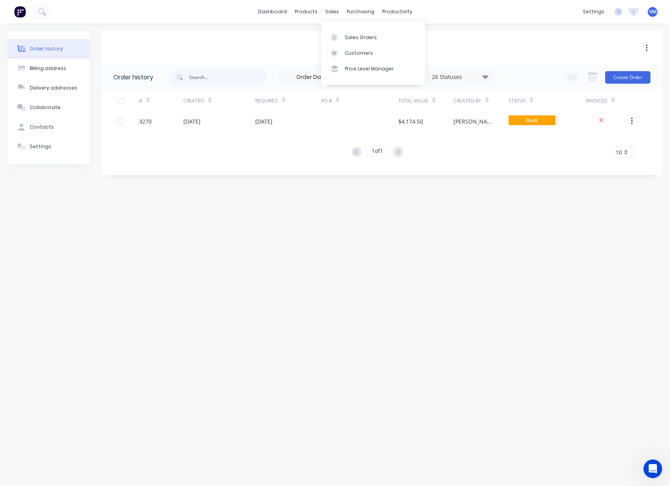
click at [330, 14] on div "sales" at bounding box center [333, 12] width 22 height 12
click at [349, 36] on div "Sales Orders" at bounding box center [361, 37] width 32 height 7
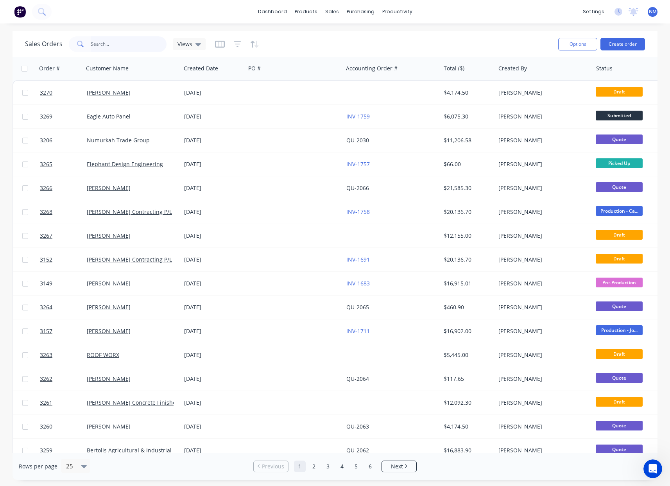
click at [140, 48] on input "text" at bounding box center [129, 44] width 76 height 16
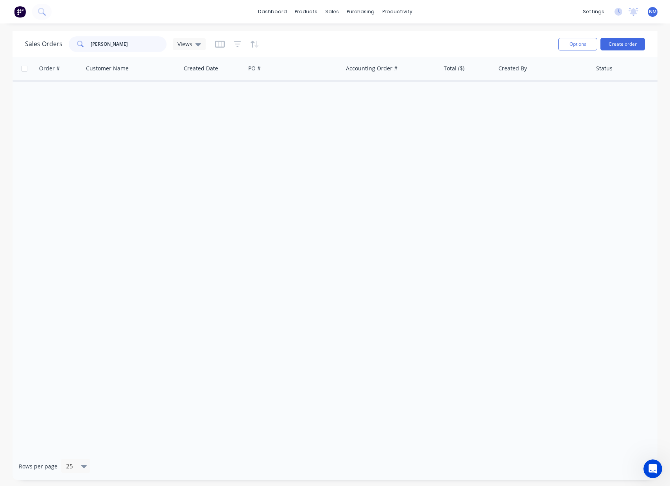
click at [132, 45] on input "[PERSON_NAME]" at bounding box center [129, 44] width 76 height 16
type input "[PERSON_NAME]"
drag, startPoint x: 140, startPoint y: 45, endPoint x: 63, endPoint y: 46, distance: 76.3
click at [65, 47] on div "Sales Orders [PERSON_NAME] Views" at bounding box center [115, 44] width 181 height 16
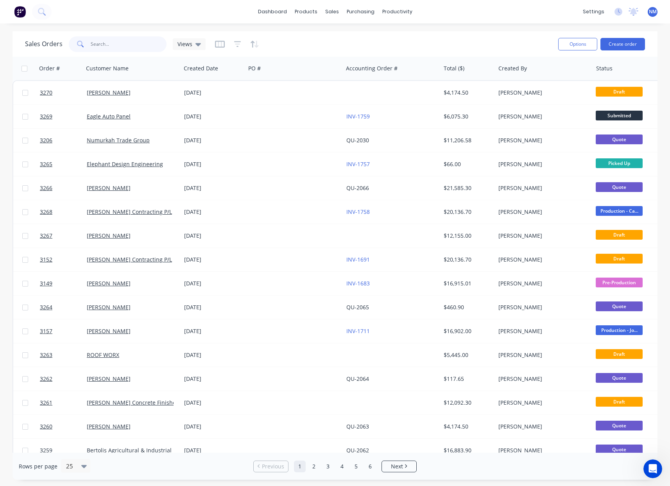
click at [101, 47] on input "text" at bounding box center [129, 44] width 76 height 16
click at [121, 46] on input "text" at bounding box center [129, 44] width 76 height 16
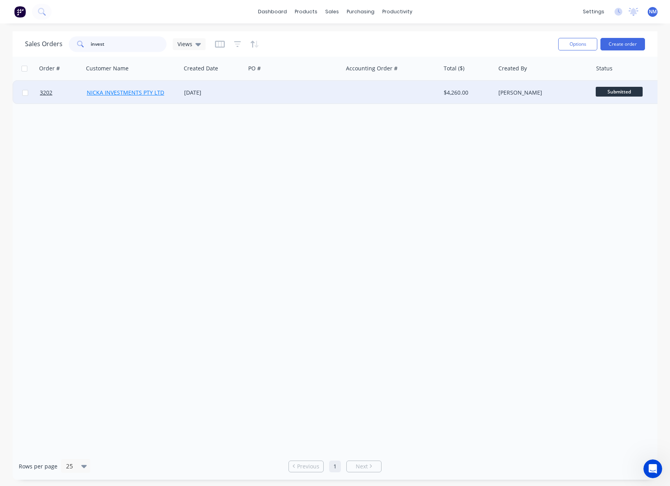
type input "invest"
click at [151, 94] on link "NICKA INVESTMENTS PTY LTD" at bounding box center [125, 92] width 77 height 7
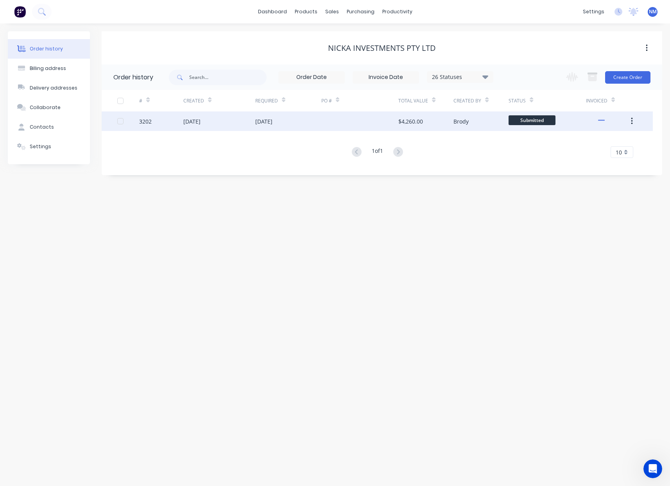
click at [332, 129] on div at bounding box center [360, 121] width 77 height 20
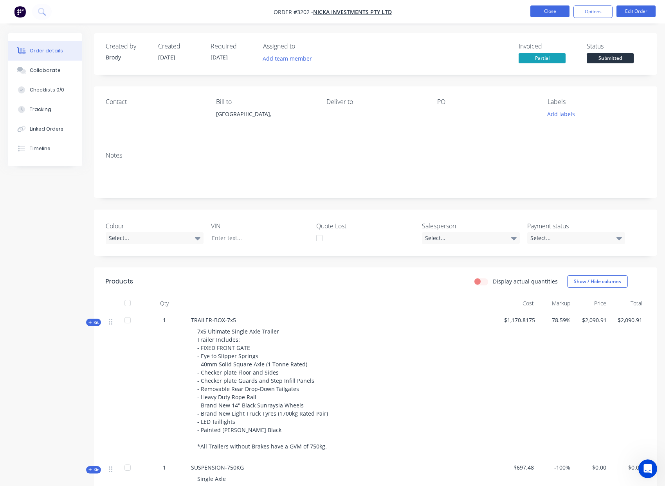
click at [553, 14] on button "Close" at bounding box center [549, 11] width 39 height 12
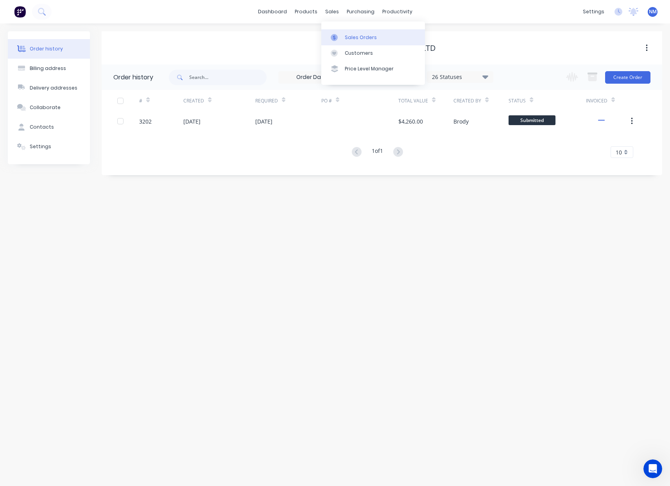
click at [361, 36] on div "Sales Orders" at bounding box center [361, 37] width 32 height 7
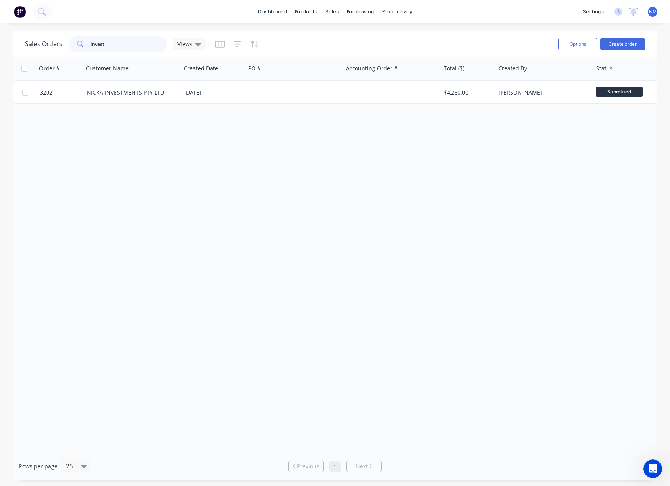
drag, startPoint x: 133, startPoint y: 45, endPoint x: 84, endPoint y: 33, distance: 50.1
click at [84, 32] on div "Sales Orders invest Views Options Create order" at bounding box center [335, 43] width 645 height 25
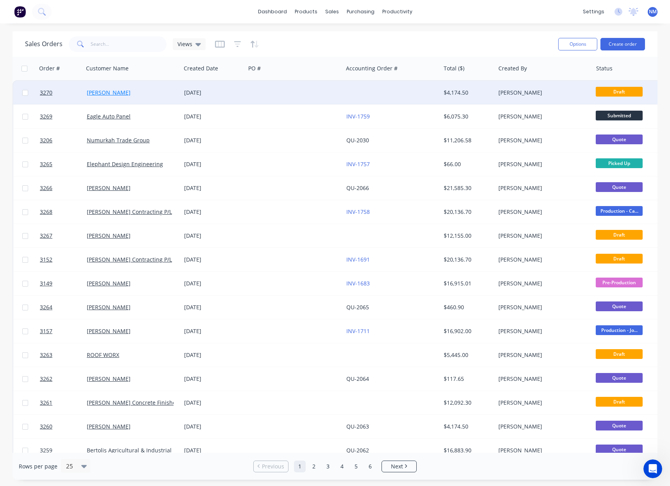
click at [113, 93] on link "[PERSON_NAME]" at bounding box center [109, 92] width 44 height 7
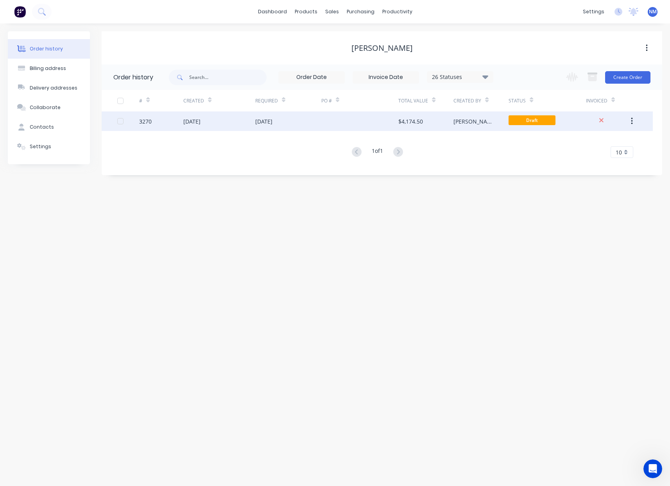
click at [303, 125] on div "[DATE]" at bounding box center [288, 121] width 66 height 20
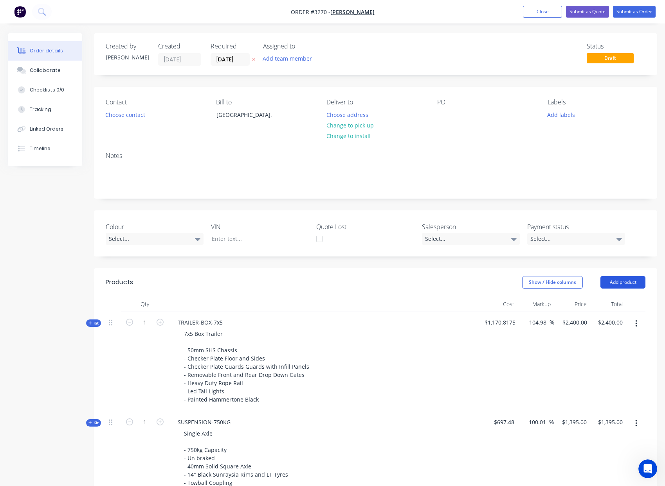
click at [619, 287] on button "Add product" at bounding box center [622, 282] width 45 height 13
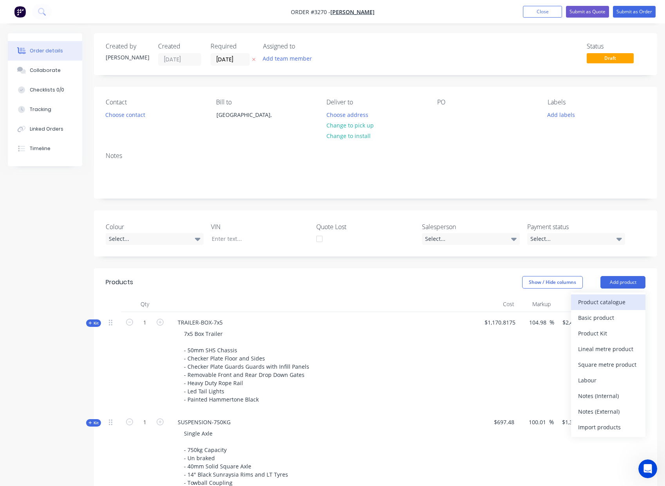
click at [615, 297] on div "Product catalogue" at bounding box center [608, 301] width 60 height 11
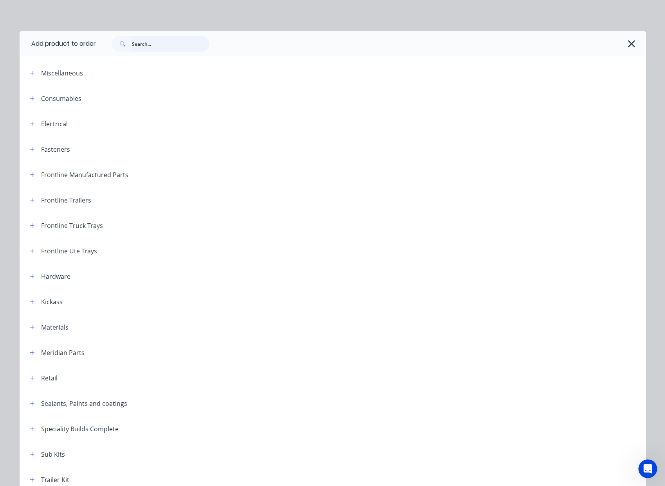
click at [156, 47] on input "text" at bounding box center [170, 44] width 77 height 16
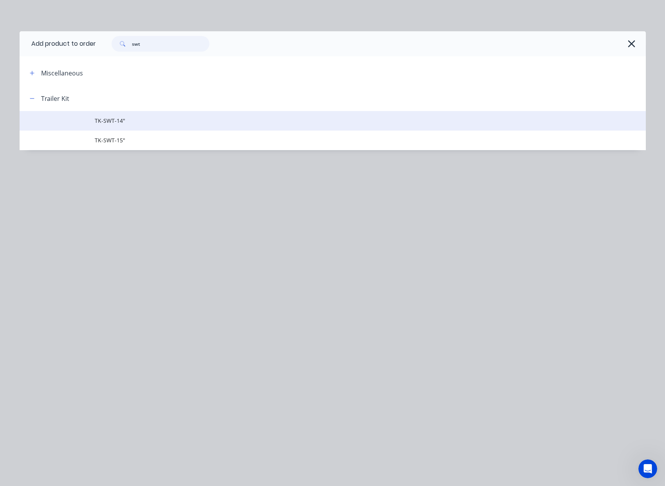
type input "swt"
click at [129, 123] on span "TK-SWT-14"" at bounding box center [315, 121] width 440 height 8
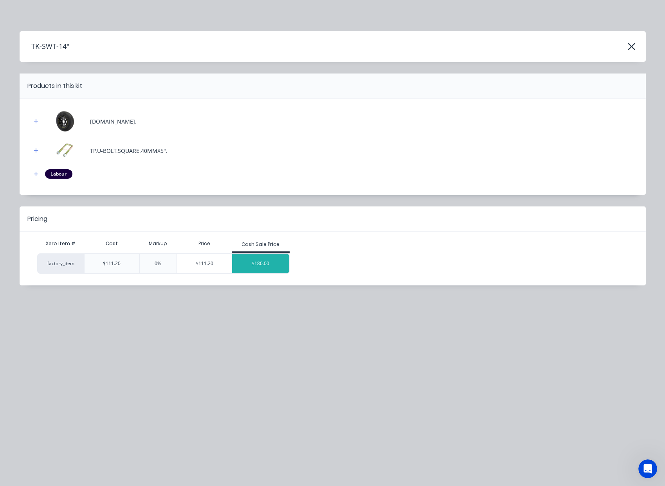
click at [269, 263] on div "$180.00" at bounding box center [260, 264] width 57 height 20
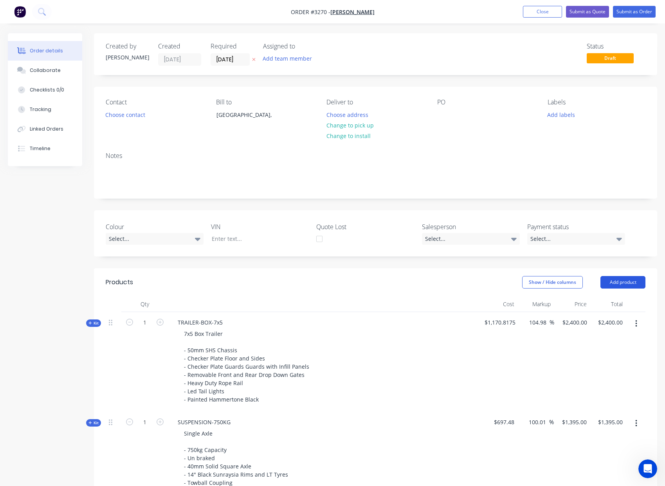
click at [623, 281] on button "Add product" at bounding box center [622, 282] width 45 height 13
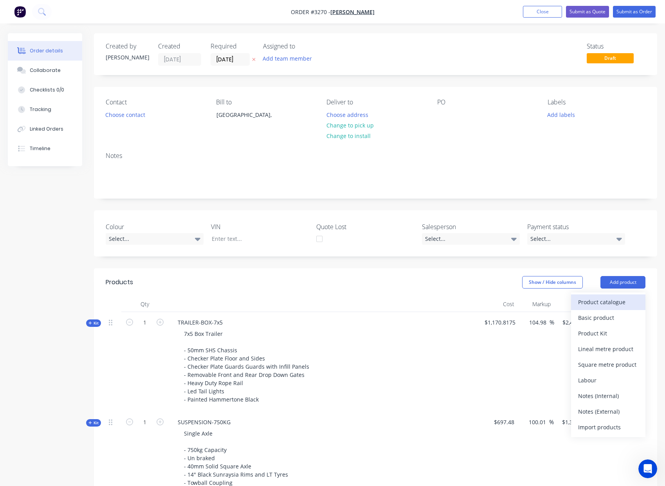
click at [620, 300] on div "Product catalogue" at bounding box center [608, 301] width 60 height 11
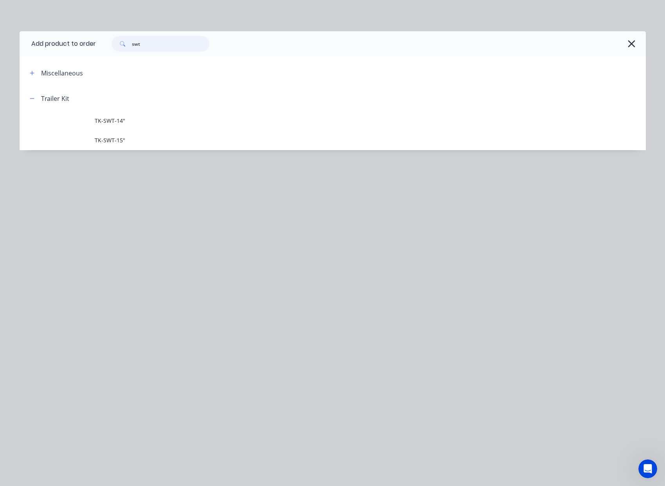
drag, startPoint x: 145, startPoint y: 42, endPoint x: 100, endPoint y: 35, distance: 45.5
click at [104, 37] on div "swt" at bounding box center [367, 44] width 542 height 16
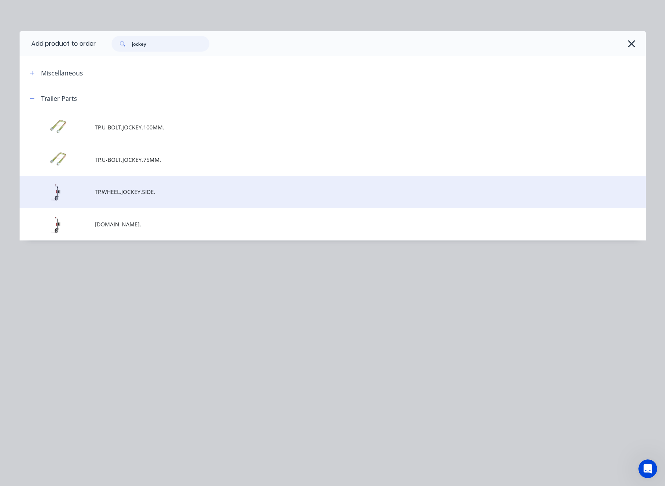
type input "jockey"
click at [168, 195] on span "TP.WHEEL.JOCKEY.SIDE." at bounding box center [315, 192] width 440 height 8
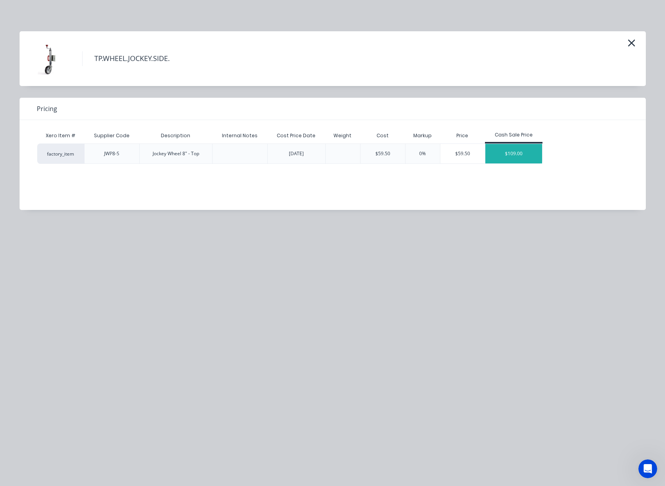
click at [518, 156] on div "$109.00" at bounding box center [513, 154] width 57 height 20
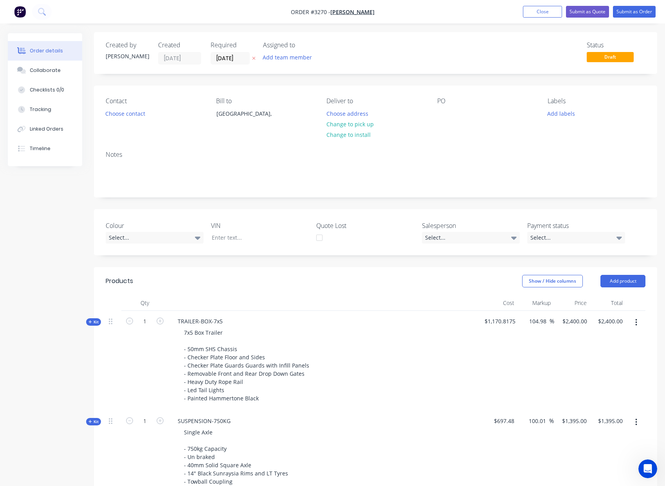
scroll to position [2, 0]
click at [619, 276] on button "Add product" at bounding box center [622, 281] width 45 height 13
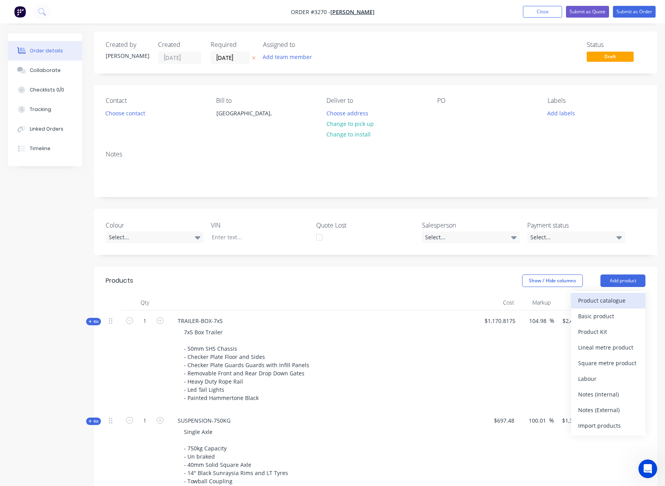
click at [632, 303] on div "Product catalogue" at bounding box center [608, 300] width 60 height 11
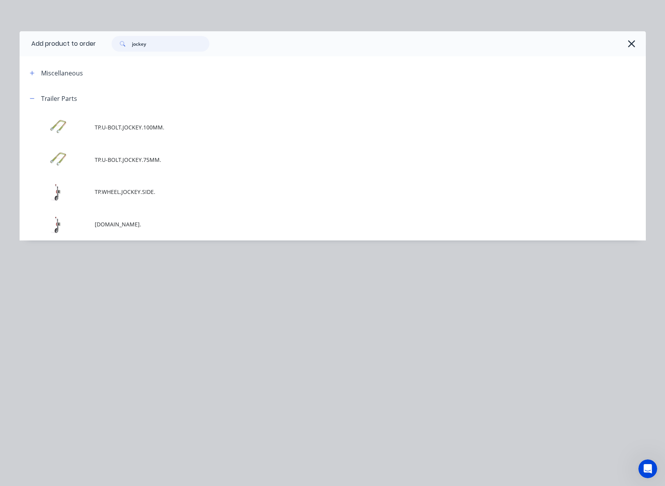
drag, startPoint x: 153, startPoint y: 47, endPoint x: 21, endPoint y: 31, distance: 133.2
click at [56, 35] on header "Add product to order jockey" at bounding box center [333, 43] width 626 height 25
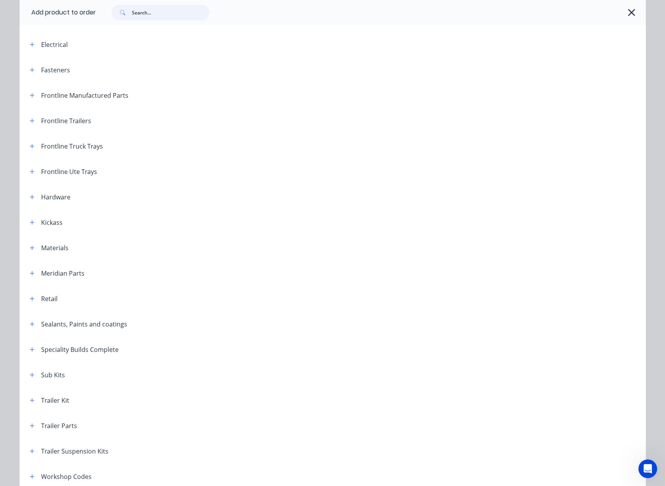
scroll to position [142, 0]
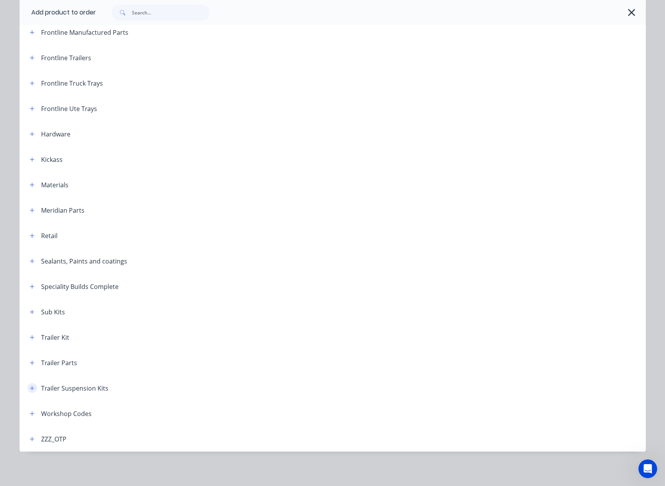
click at [30, 390] on icon "button" at bounding box center [32, 388] width 5 height 5
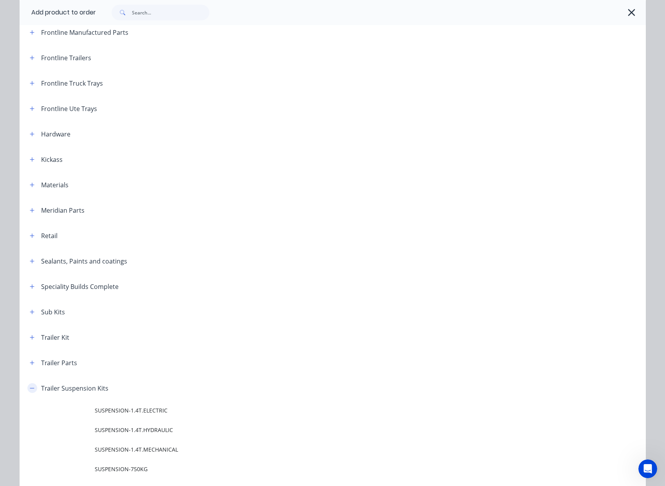
click at [30, 388] on icon "button" at bounding box center [32, 388] width 4 height 0
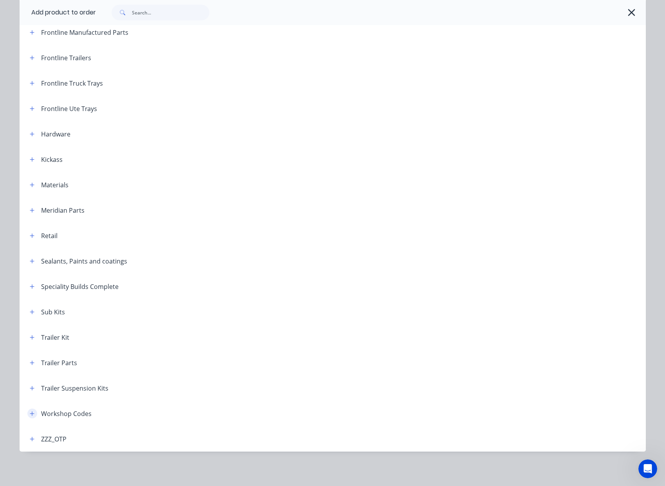
click at [30, 415] on icon "button" at bounding box center [32, 413] width 5 height 5
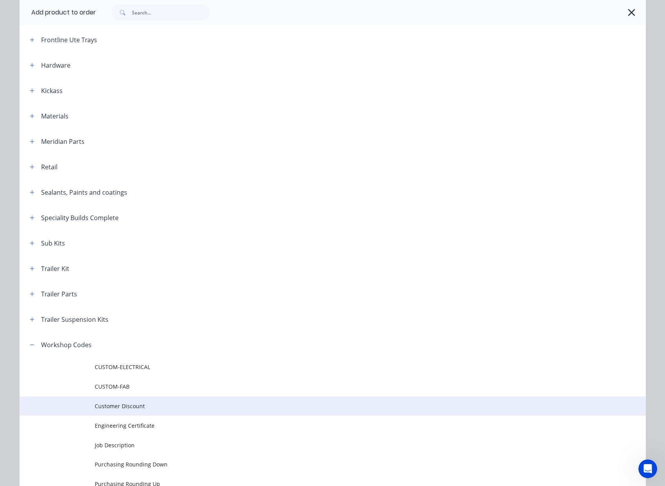
scroll to position [214, 0]
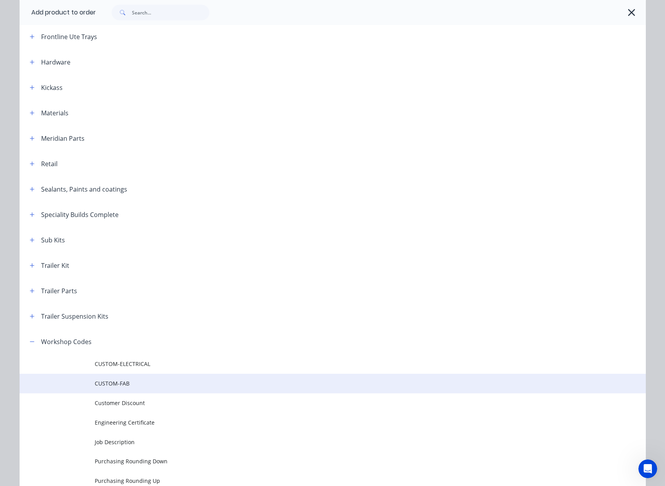
click at [121, 387] on span "CUSTOM-FAB" at bounding box center [315, 383] width 440 height 8
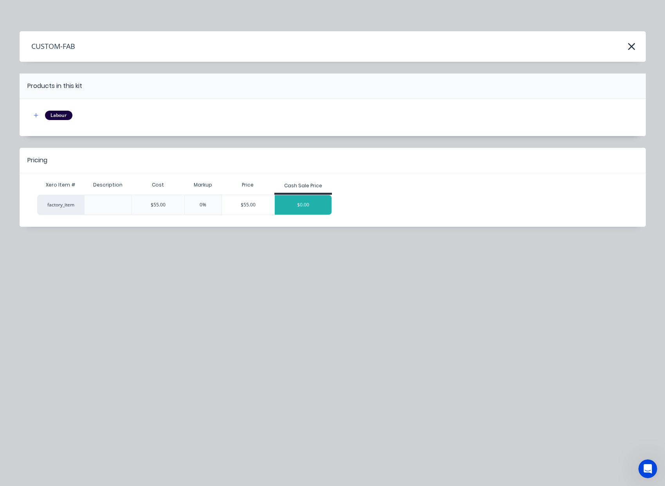
click at [315, 209] on div "$0.00" at bounding box center [303, 205] width 57 height 20
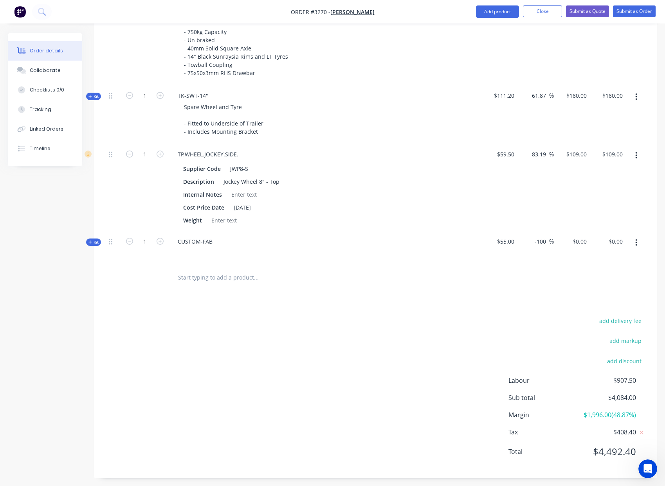
scroll to position [422, 0]
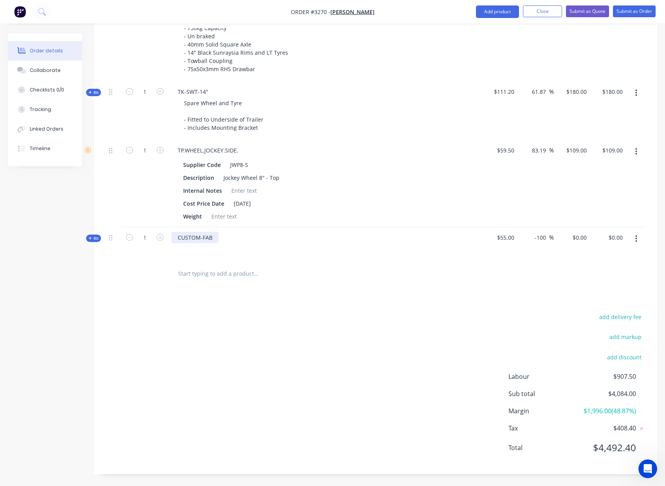
click at [214, 239] on div "CUSTOM-FAB" at bounding box center [194, 237] width 47 height 11
drag, startPoint x: 215, startPoint y: 239, endPoint x: 174, endPoint y: 238, distance: 41.1
click at [174, 238] on div "CUSTOM-FAB" at bounding box center [194, 237] width 47 height 11
click at [613, 239] on input "$0.00" at bounding box center [616, 237] width 18 height 11
type input "1600.00"
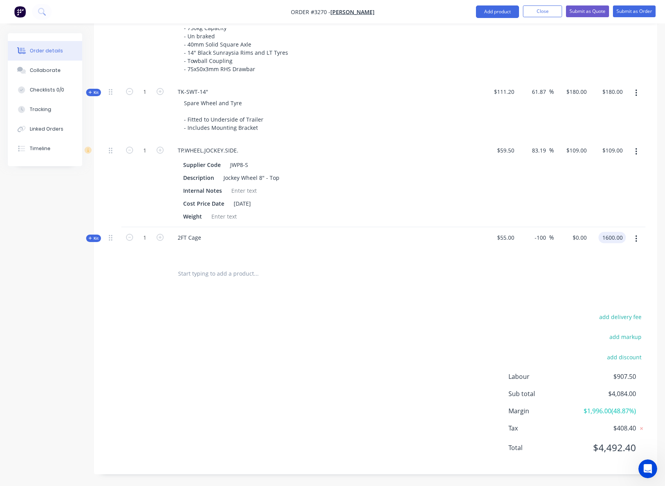
type input "2809.09"
type input "$1,600.00"
click at [564, 292] on div "Products Show / Hide columns Add product Qty Cost Markup Price Total Kit 1 TRAI…" at bounding box center [375, 160] width 563 height 628
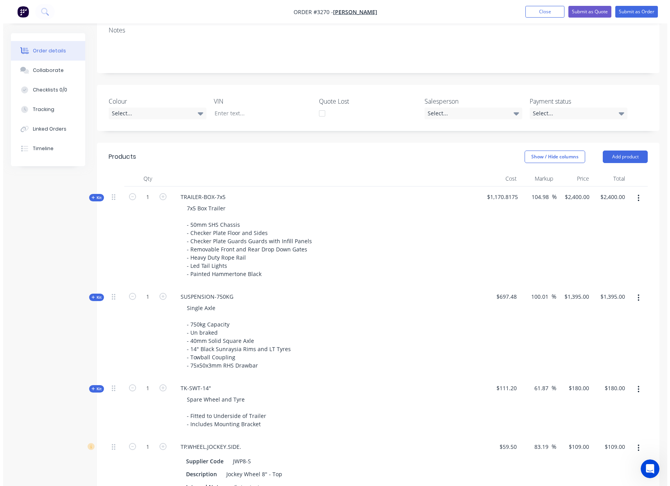
scroll to position [0, 0]
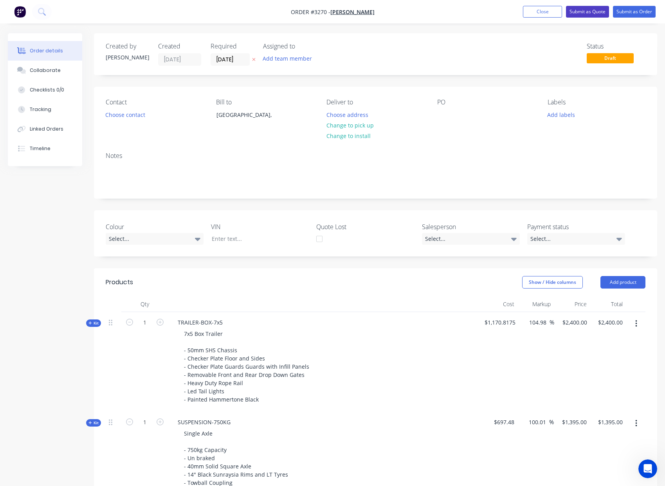
click at [586, 14] on button "Submit as Quote" at bounding box center [587, 12] width 43 height 12
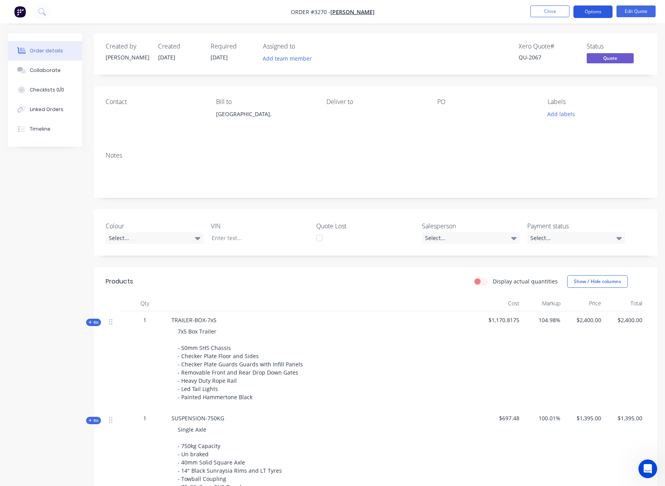
click at [595, 12] on button "Options" at bounding box center [592, 11] width 39 height 13
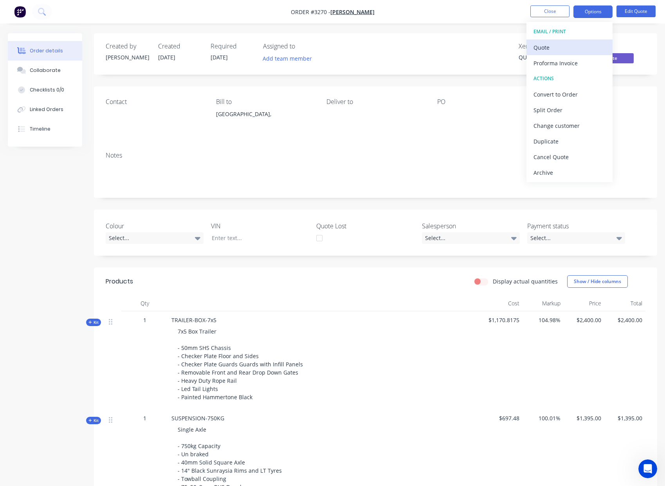
click at [568, 51] on div "Quote" at bounding box center [569, 47] width 72 height 11
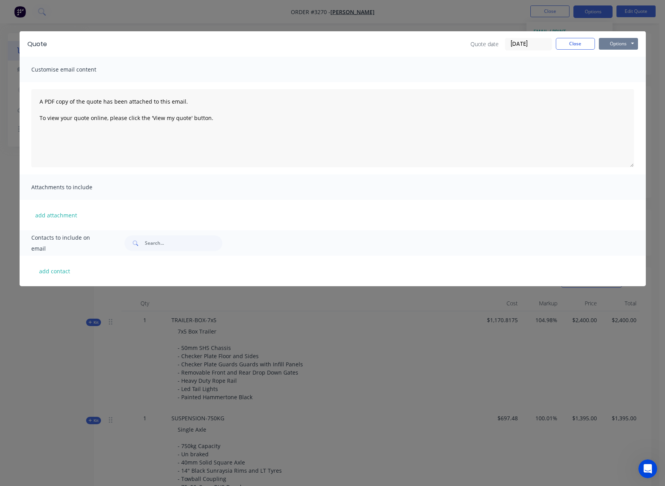
click at [614, 47] on button "Options" at bounding box center [617, 44] width 39 height 12
click at [628, 73] on button "Print" at bounding box center [623, 70] width 50 height 13
click at [582, 40] on button "Close" at bounding box center [574, 44] width 39 height 12
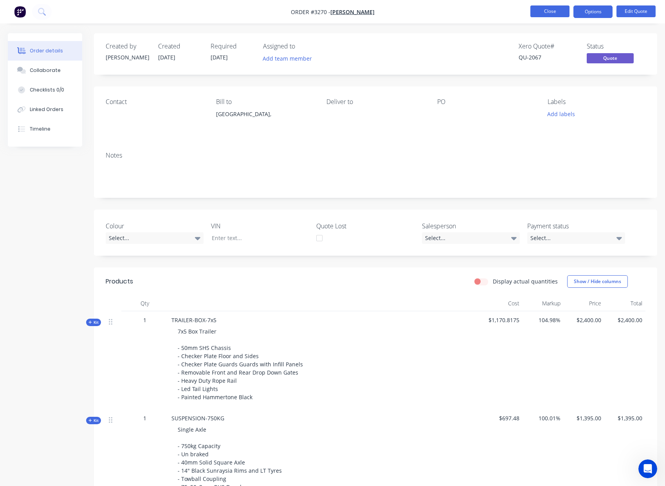
click at [545, 10] on button "Close" at bounding box center [549, 11] width 39 height 12
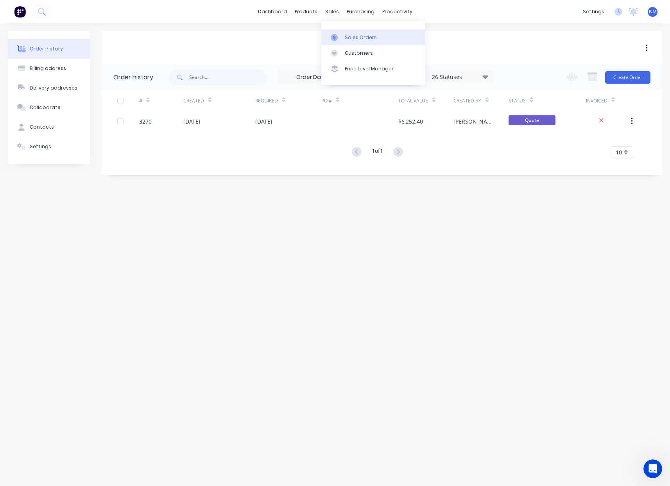
click at [356, 38] on div "Sales Orders" at bounding box center [361, 37] width 32 height 7
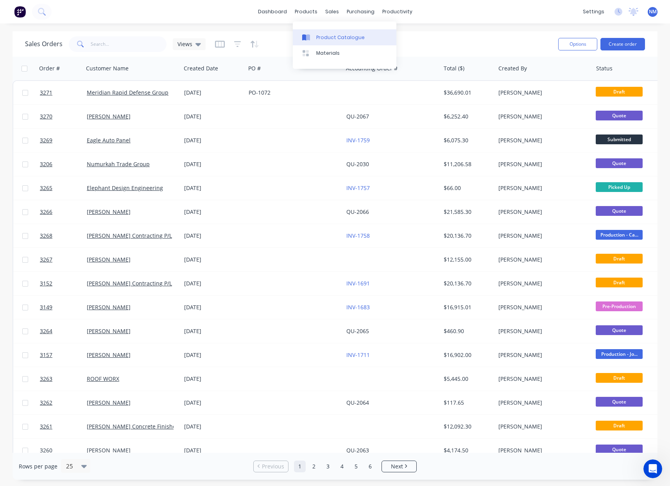
click at [320, 34] on div "Product Catalogue" at bounding box center [340, 37] width 49 height 7
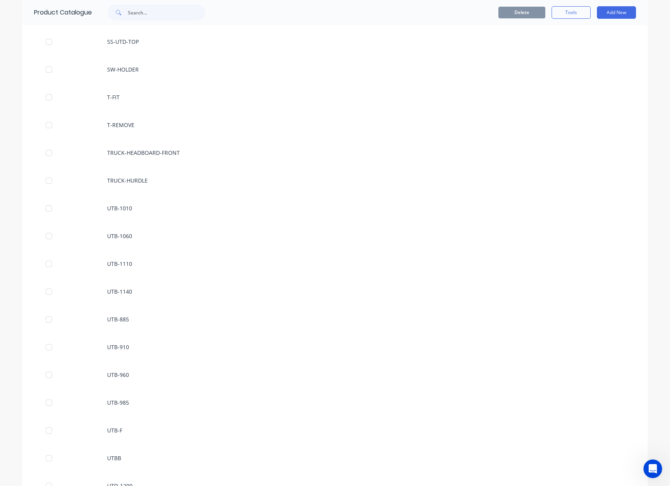
scroll to position [1852, 0]
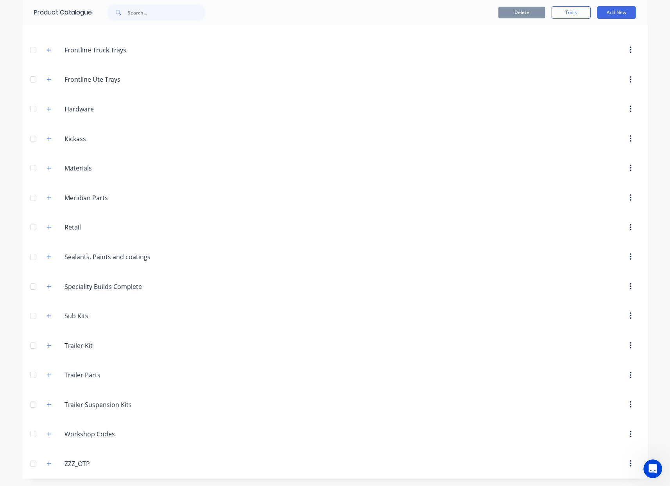
scroll to position [1917, 0]
click at [47, 196] on icon "button" at bounding box center [49, 197] width 5 height 5
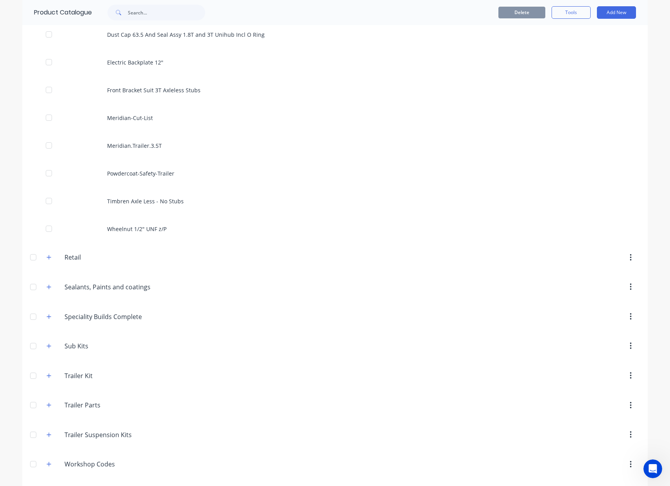
scroll to position [2389, 0]
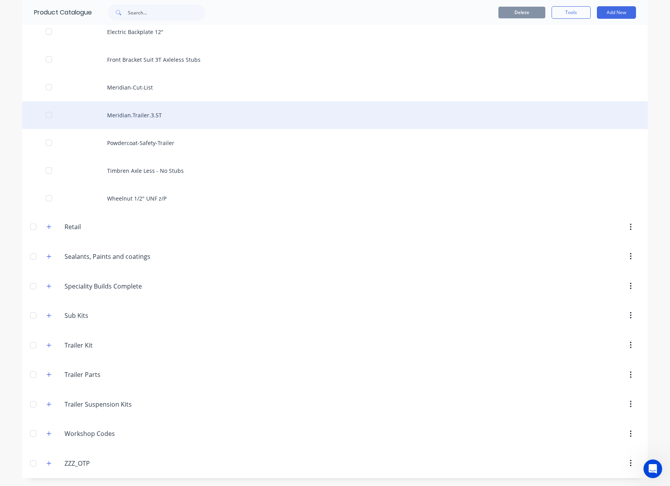
click at [171, 120] on div "Meridian.Trailer.3.5T" at bounding box center [335, 115] width 626 height 28
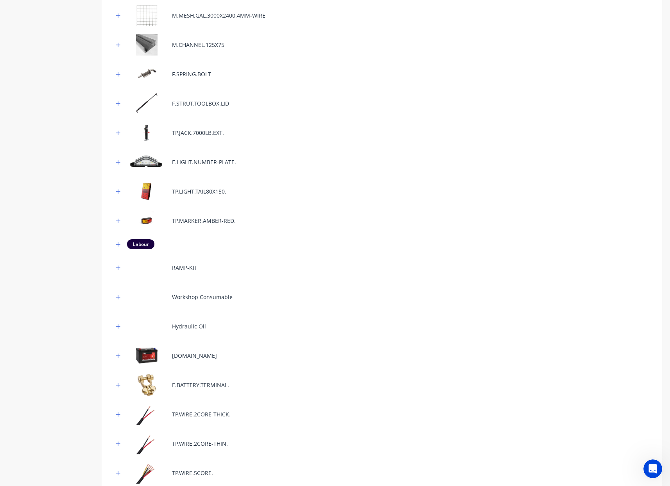
scroll to position [955, 0]
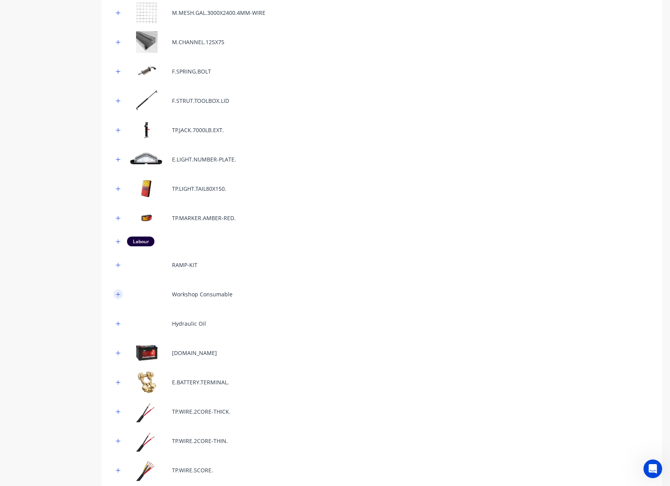
click at [118, 298] on button "button" at bounding box center [118, 294] width 10 height 10
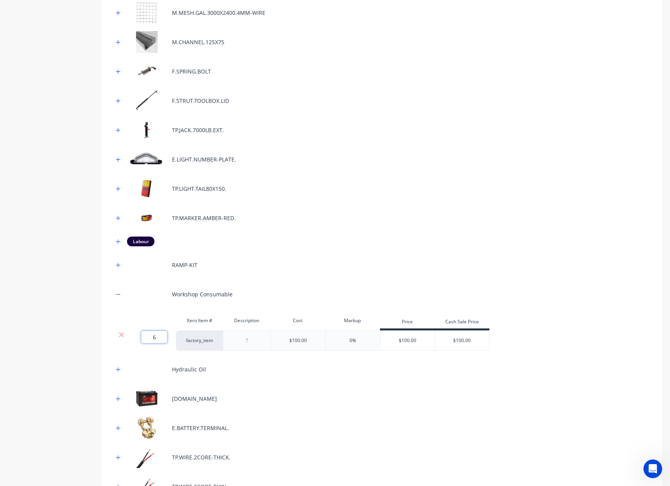
drag, startPoint x: 161, startPoint y: 337, endPoint x: 136, endPoint y: 339, distance: 25.1
click at [136, 339] on div "6 6 ?" at bounding box center [144, 337] width 18 height 13
type input "25"
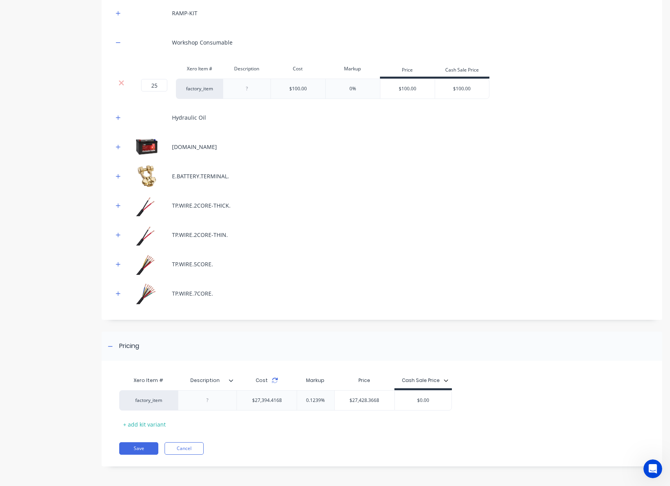
click at [275, 382] on icon at bounding box center [275, 380] width 6 height 6
click at [275, 379] on icon at bounding box center [275, 380] width 6 height 6
click at [275, 380] on icon at bounding box center [275, 380] width 6 height 6
click at [276, 380] on icon at bounding box center [275, 380] width 6 height 6
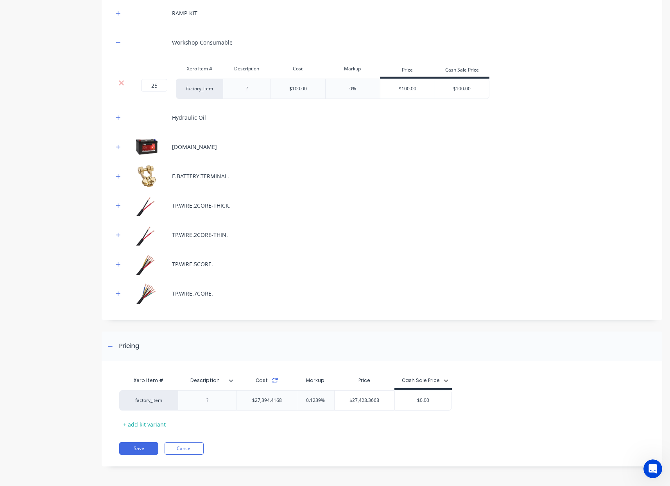
click at [276, 380] on icon at bounding box center [275, 380] width 6 height 6
click at [296, 373] on div "Cost" at bounding box center [267, 381] width 60 height 16
click at [276, 382] on icon at bounding box center [274, 382] width 5 height 2
click at [151, 448] on button "Save" at bounding box center [138, 448] width 39 height 13
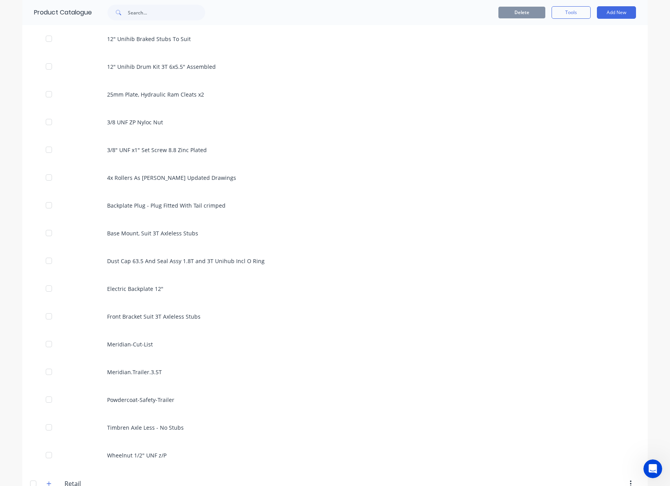
scroll to position [2149, 0]
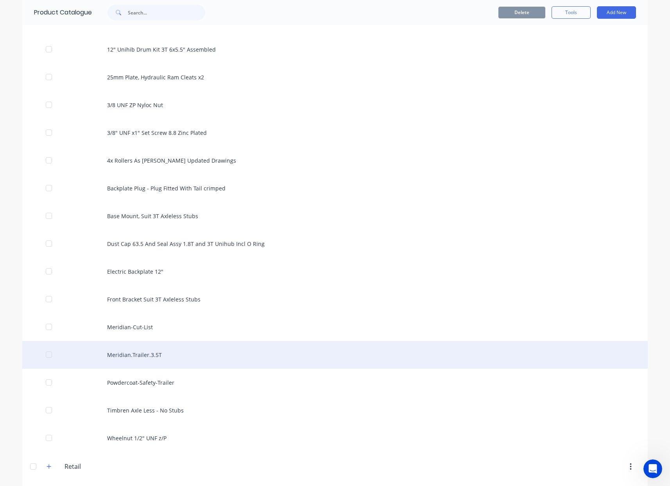
click at [158, 357] on div "Meridian.Trailer.3.5T" at bounding box center [335, 355] width 626 height 28
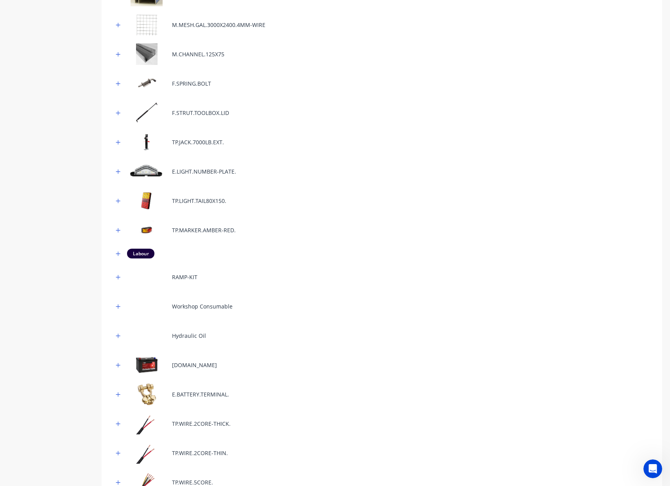
scroll to position [1161, 0]
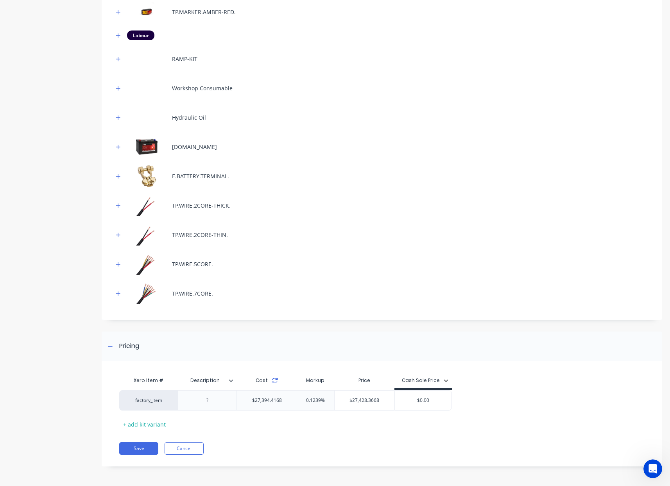
click at [275, 379] on icon at bounding box center [275, 380] width 6 height 6
click at [275, 378] on icon at bounding box center [275, 380] width 6 height 6
click at [274, 378] on icon at bounding box center [275, 380] width 6 height 6
click at [274, 378] on icon at bounding box center [274, 379] width 5 height 2
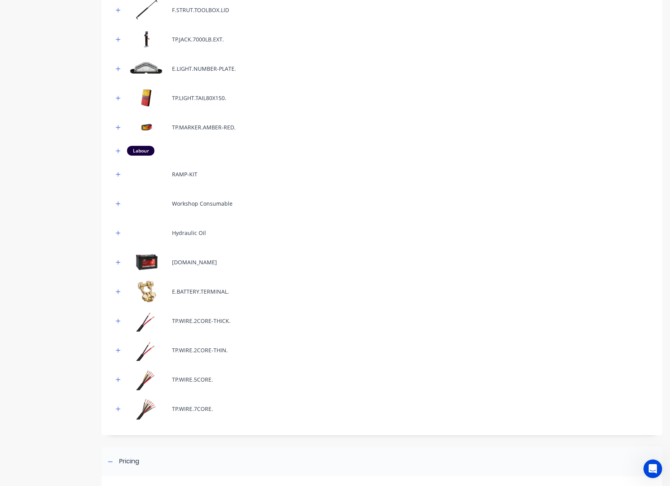
scroll to position [1023, 0]
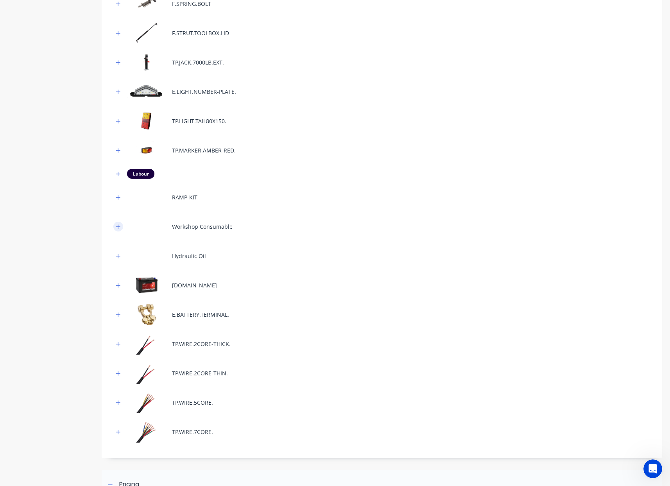
click at [117, 227] on icon "button" at bounding box center [118, 226] width 5 height 5
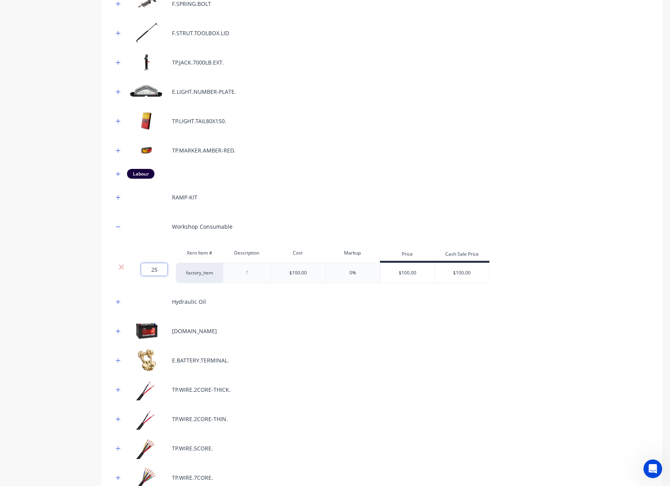
drag, startPoint x: 162, startPoint y: 269, endPoint x: 97, endPoint y: 262, distance: 64.9
click at [122, 266] on div "25 25 ? factory_item $100.00 0% $100.00 $100.00" at bounding box center [301, 273] width 376 height 20
type input "24"
click at [391, 197] on div "RAMP-KIT" at bounding box center [381, 198] width 537 height 22
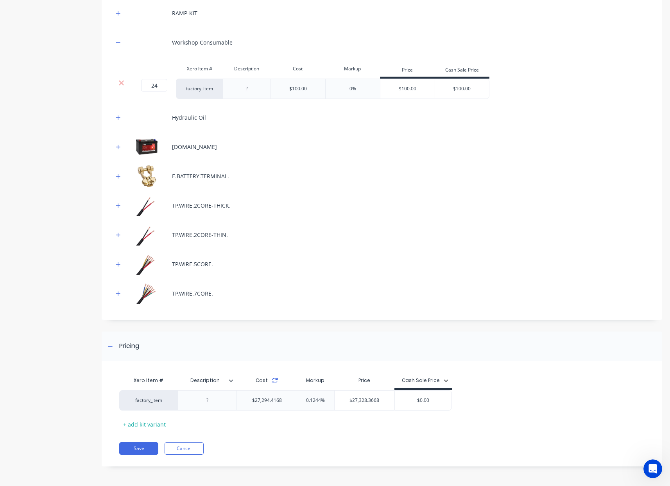
click at [274, 380] on icon at bounding box center [275, 380] width 6 height 6
drag, startPoint x: 161, startPoint y: 86, endPoint x: 93, endPoint y: 81, distance: 67.5
click at [115, 82] on div "24 24 ? factory_item $100.00 0% $100.00 $100.00" at bounding box center [301, 89] width 376 height 20
type input "25"
click at [407, 241] on div "TP.WIRE.2CORE-THIN." at bounding box center [381, 235] width 537 height 22
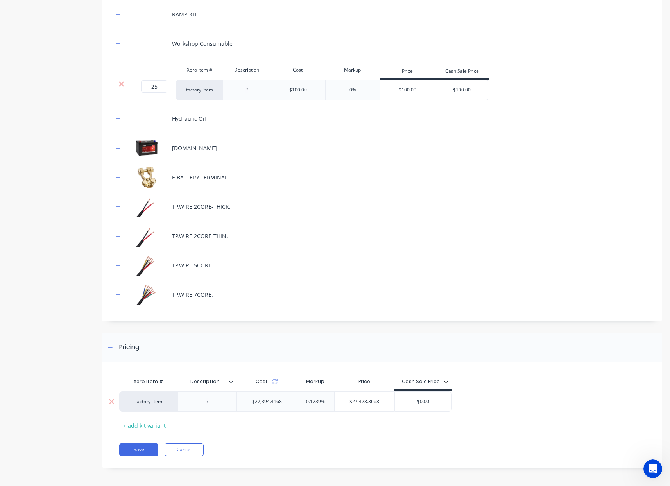
scroll to position [1205, 0]
click at [142, 451] on button "Save" at bounding box center [138, 450] width 39 height 13
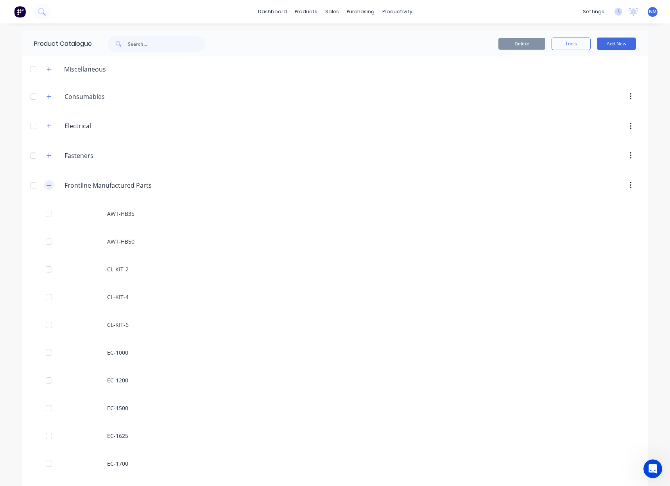
click at [49, 185] on button "button" at bounding box center [49, 185] width 10 height 10
